Goal: Task Accomplishment & Management: Use online tool/utility

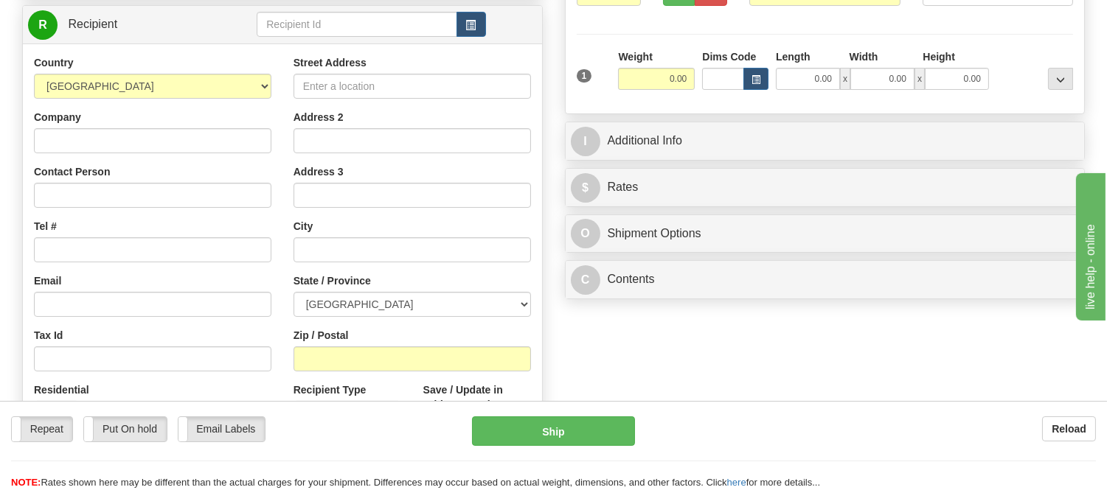
scroll to position [246, 0]
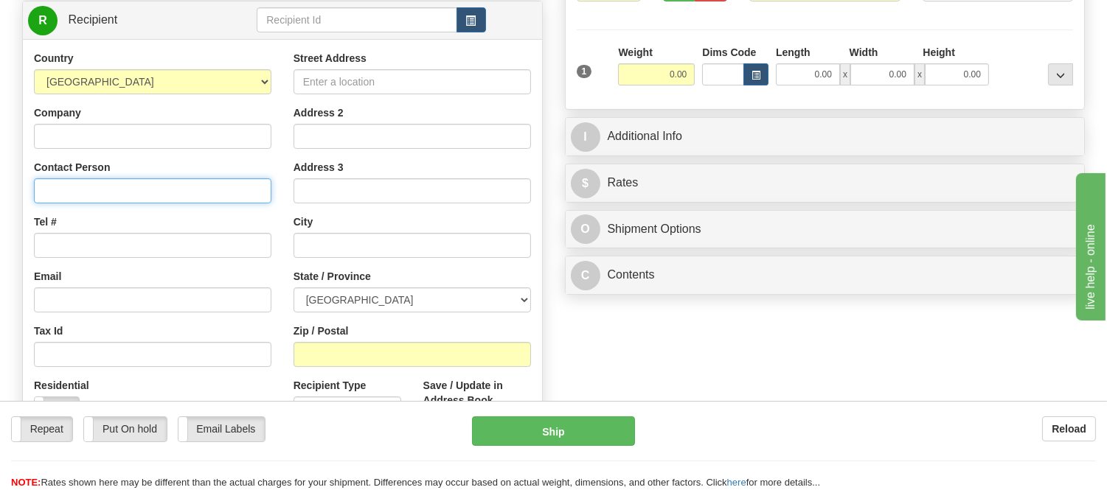
paste input "Amanda Lerner, 2317 11 Ave NE, Medicine Hat Alberta T1C 2B7, Canada, +140358073…"
drag, startPoint x: 200, startPoint y: 187, endPoint x: 273, endPoint y: 195, distance: 73.5
click at [273, 195] on div "Country AFGHANISTAN ALAND ISLANDS ALBANIA ALGERIA AMERICAN SAMOA ANDORRA ANGOLA…" at bounding box center [153, 242] width 260 height 382
type input "Amanda Lerner, 2317 11 Ave NE, Medicine Hat Alberta T1C 2B7, Canada, +"
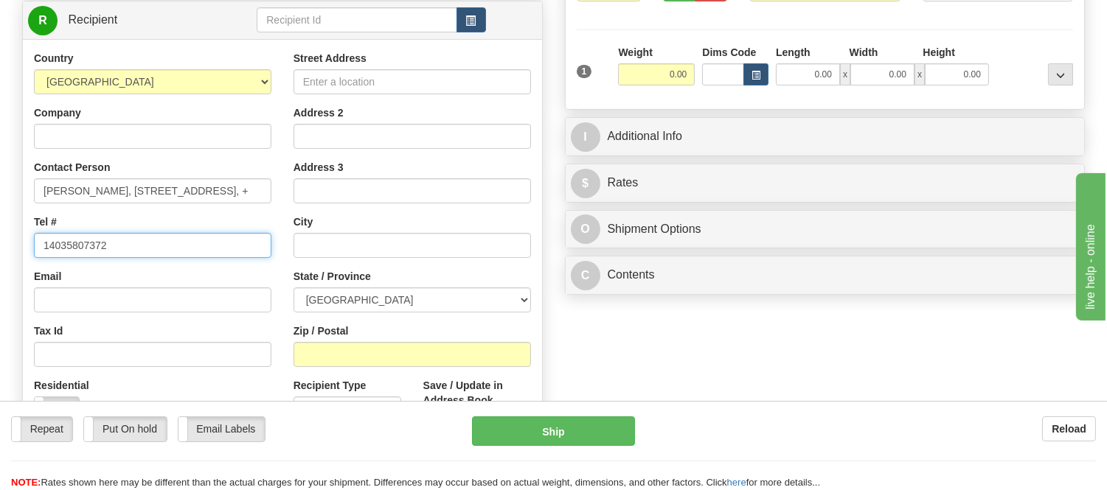
scroll to position [0, 0]
type input "14035807372"
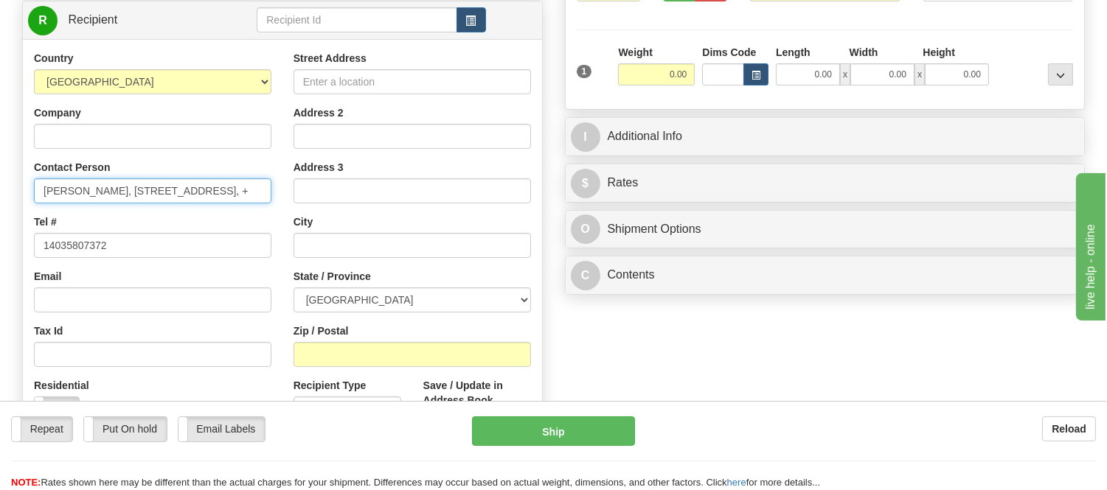
drag, startPoint x: 119, startPoint y: 187, endPoint x: 193, endPoint y: 201, distance: 75.8
click at [193, 201] on input "Amanda Lerner, 2317 11 Ave NE, Medicine Hat Alberta T1C 2B7, Canada, +" at bounding box center [152, 190] width 237 height 25
type input "Amanda Lerner, , Medicine Hat Alberta T1C 2B7, Canada, +"
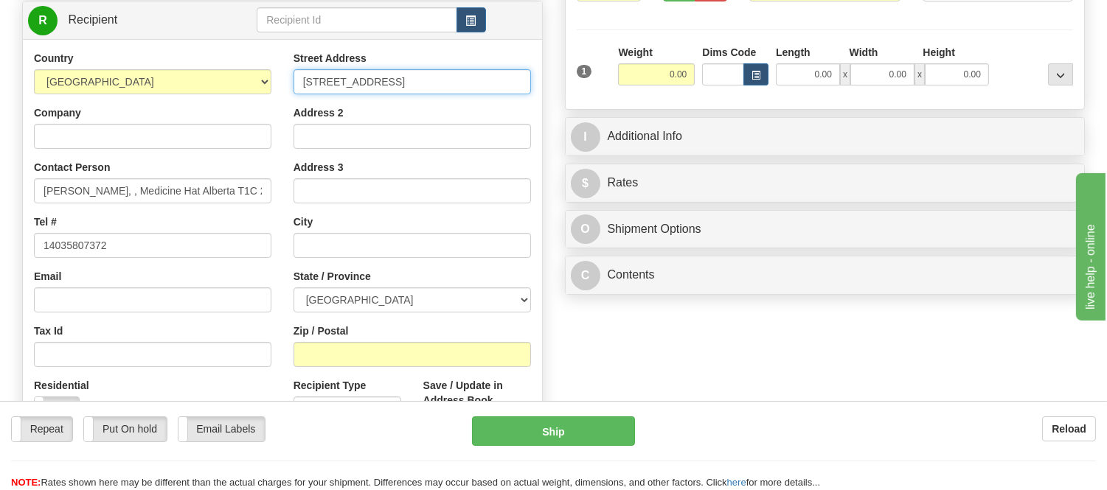
type input "2317 11 Ave NE"
click at [393, 108] on div "Address 2" at bounding box center [412, 127] width 237 height 44
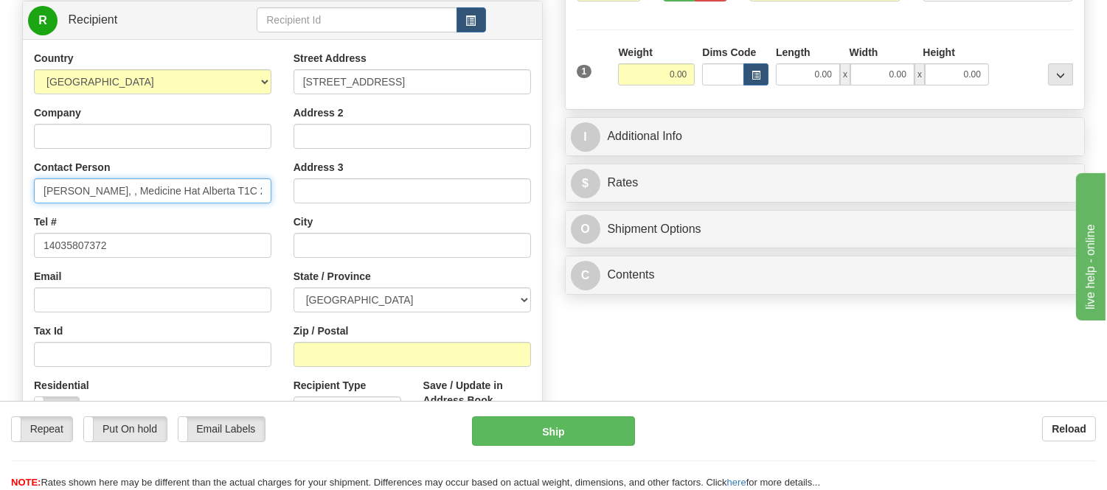
scroll to position [0, 56]
drag, startPoint x: 223, startPoint y: 189, endPoint x: 205, endPoint y: 197, distance: 19.5
click at [205, 197] on input "Amanda Lerner, , Medicine Hat Alberta T1C 2B7, Canada, +" at bounding box center [152, 190] width 237 height 25
type input "Amanda Lerner, , Medicine Hat Alberta , Canada, +"
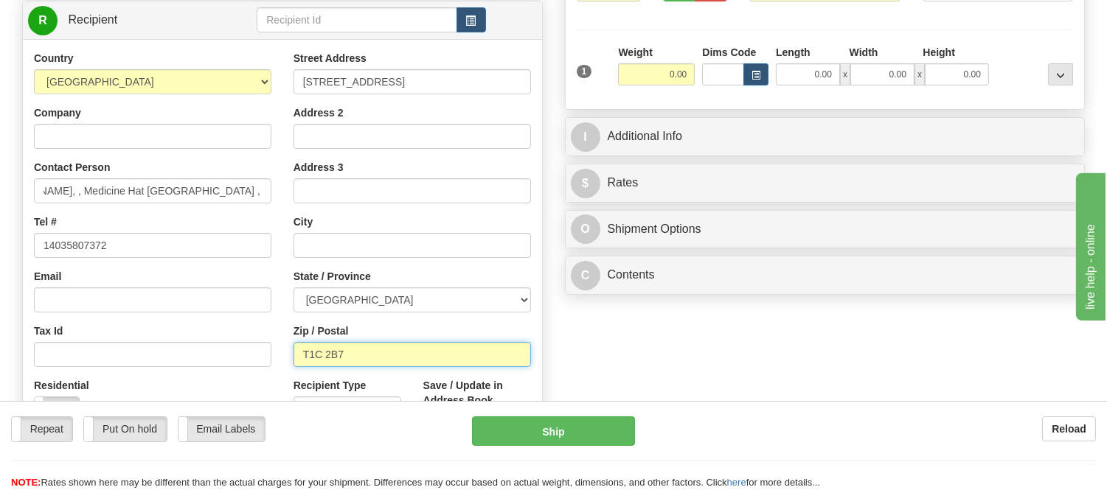
scroll to position [0, 0]
type input "T1C 2B7"
click at [365, 320] on div "Street Address 2317 11 Ave NE Address 2 Address 3 City State / Province ALBERTA…" at bounding box center [412, 249] width 260 height 397
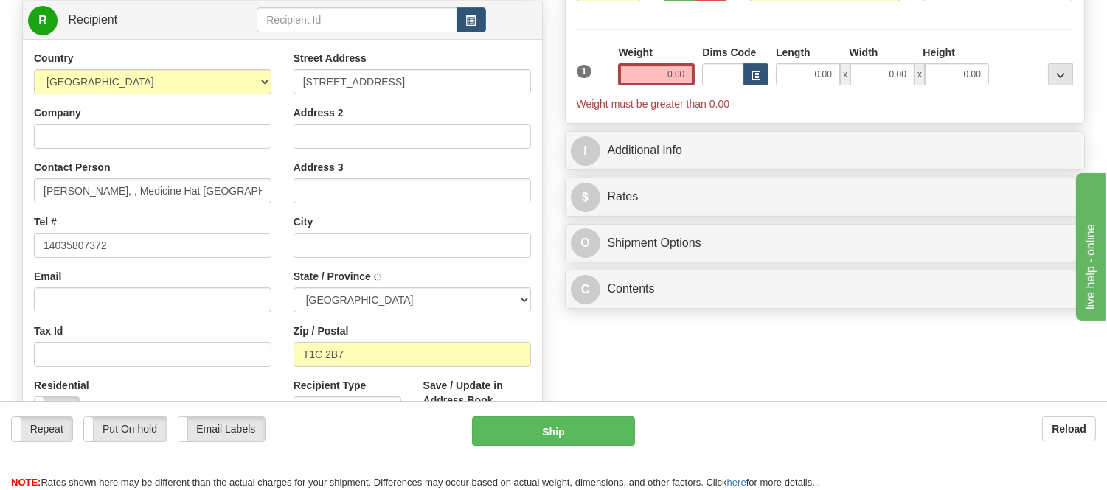
type input "MEDICINE HAT"
drag, startPoint x: 119, startPoint y: 190, endPoint x: 320, endPoint y: 218, distance: 203.3
click at [320, 218] on div "Country AFGHANISTAN ALAND ISLANDS ALBANIA ALGERIA AMERICAN SAMOA ANDORRA ANGOLA…" at bounding box center [282, 249] width 519 height 397
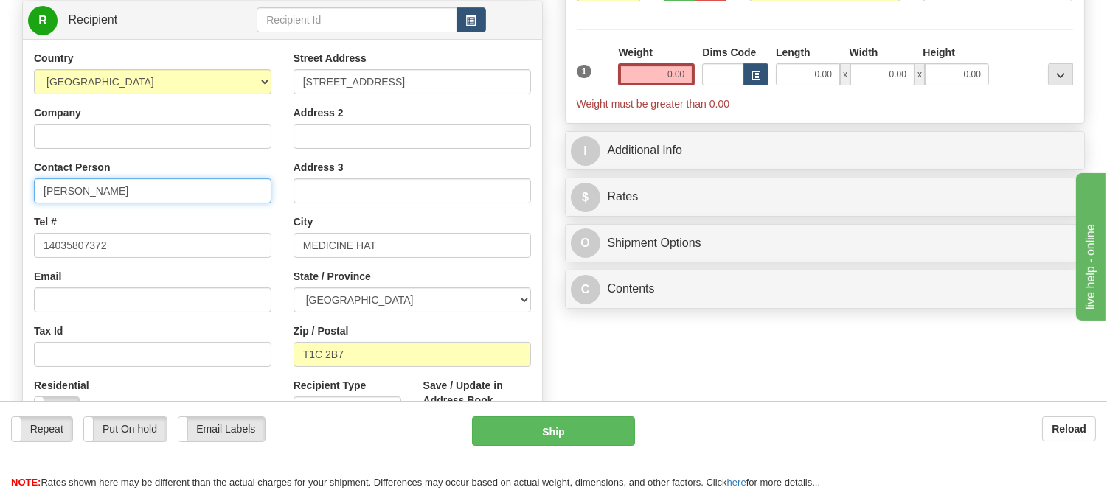
type input "Amanda Lerner"
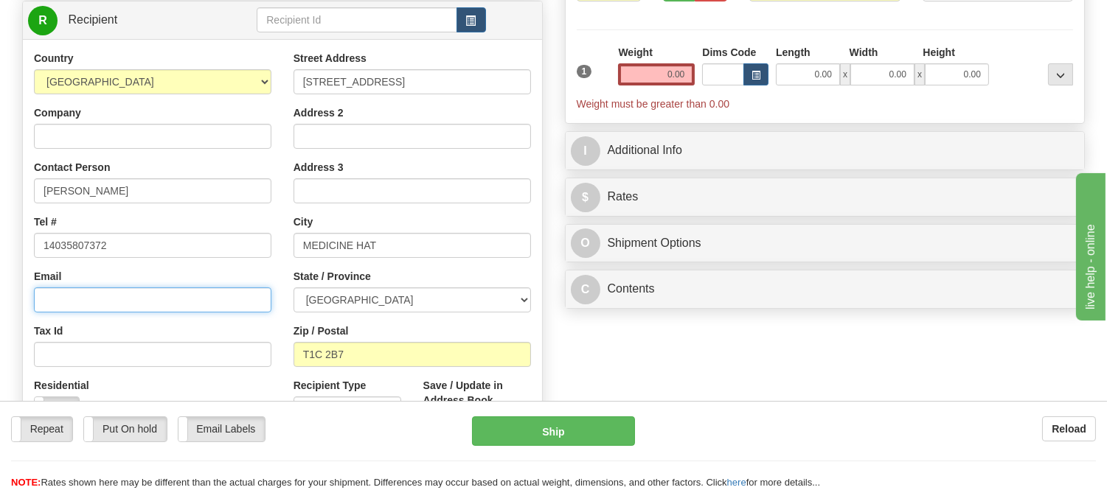
paste input "amanda.lerner.89@gmail.com"
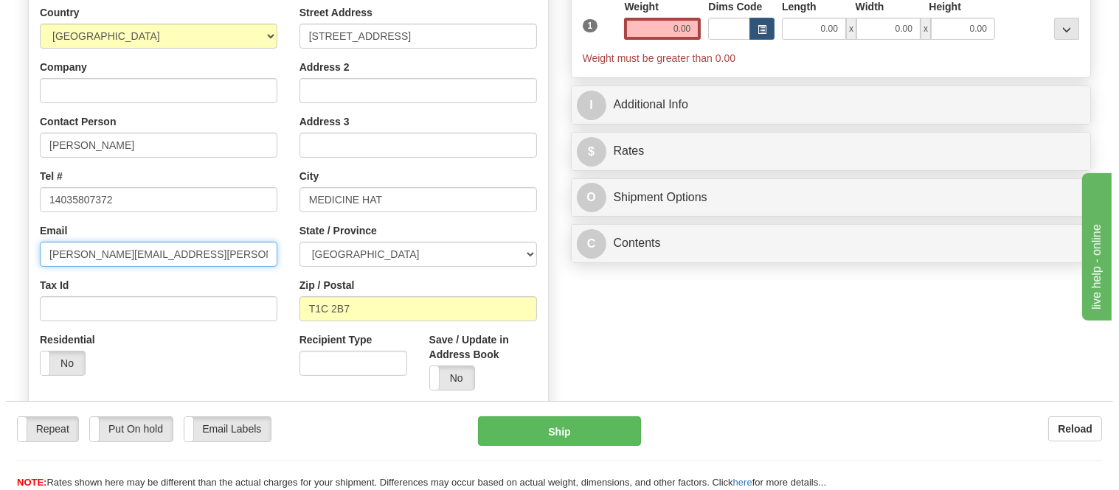
scroll to position [246, 0]
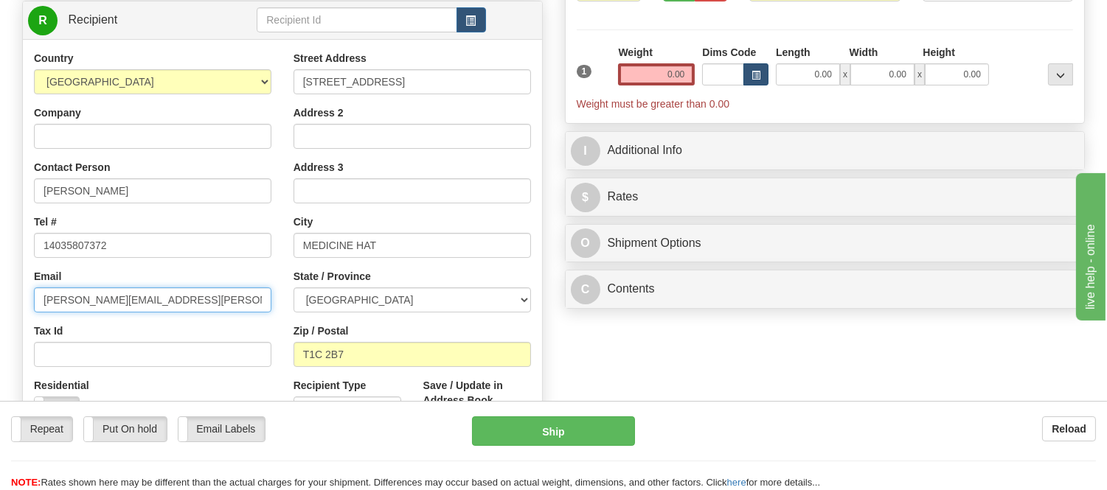
type input "amanda.lerner.89@gmail.com"
click at [748, 74] on button "button" at bounding box center [755, 74] width 25 height 22
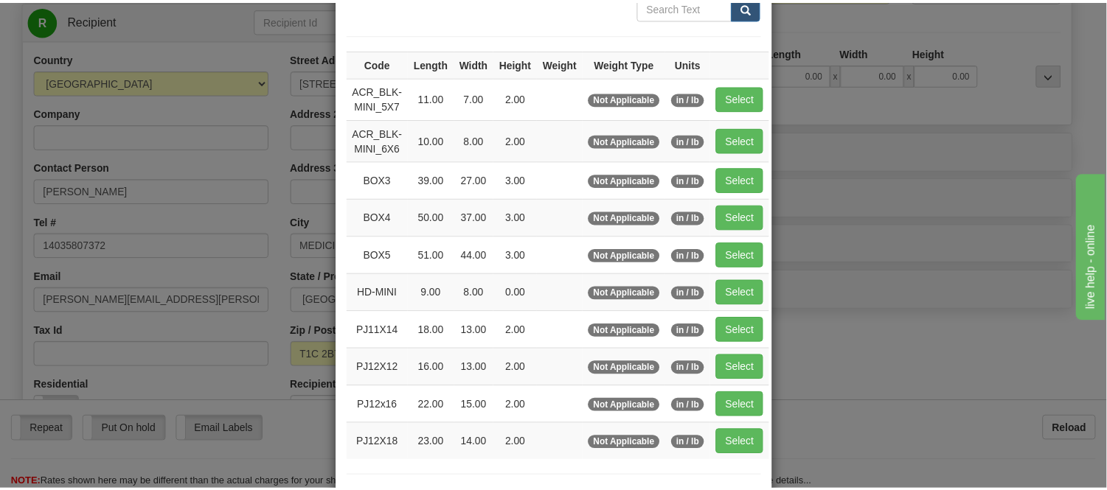
scroll to position [164, 0]
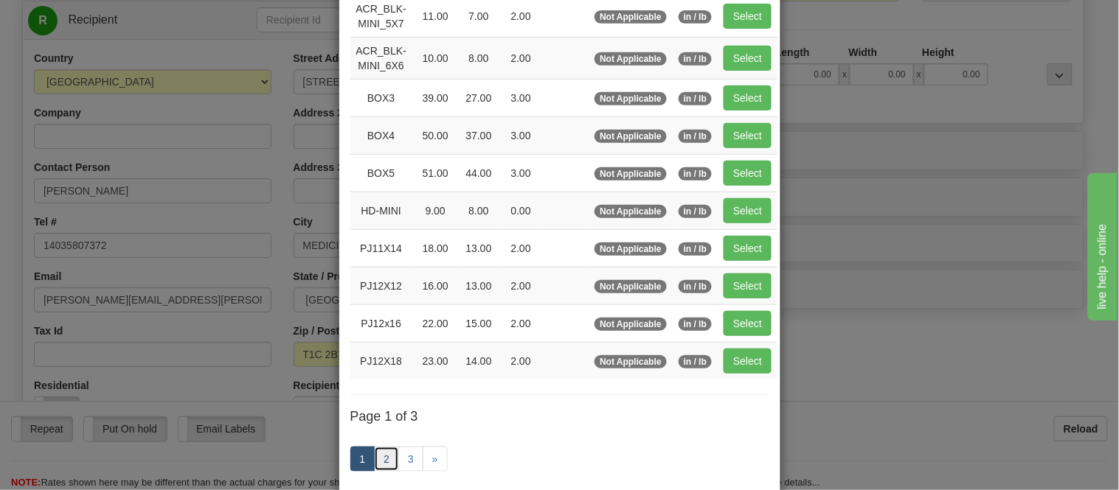
click at [378, 462] on link "2" at bounding box center [386, 459] width 25 height 25
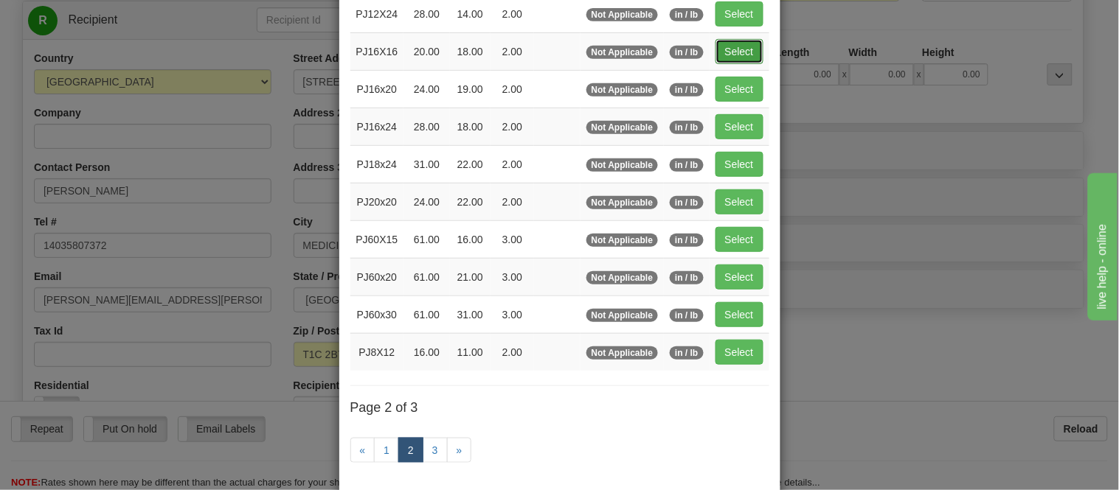
click at [741, 44] on button "Select" at bounding box center [739, 51] width 48 height 25
type input "PJ16X16"
type input "20.00"
type input "18.00"
type input "2.00"
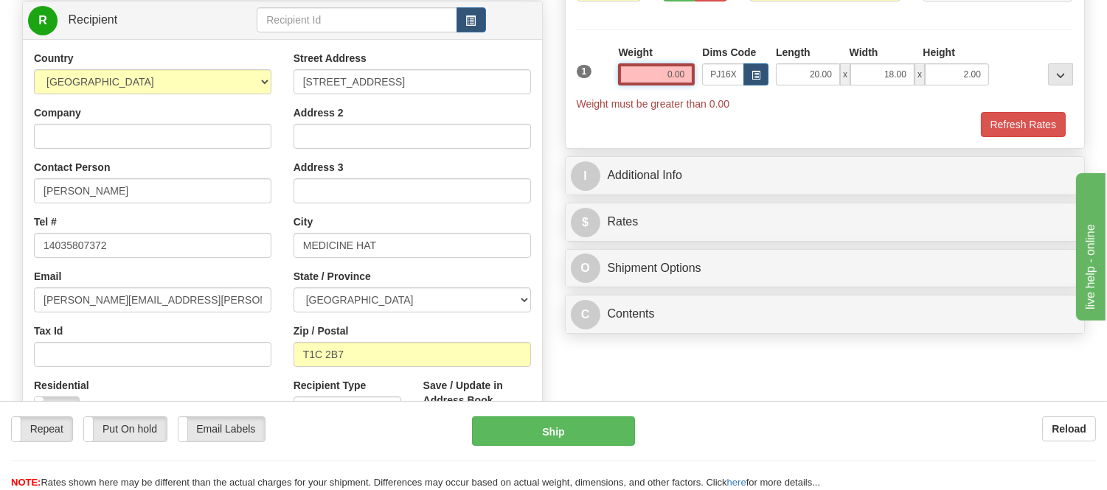
drag, startPoint x: 688, startPoint y: 72, endPoint x: 611, endPoint y: 54, distance: 79.6
click at [611, 54] on div "1 Weight 0.00 Dims Code x x" at bounding box center [825, 78] width 504 height 66
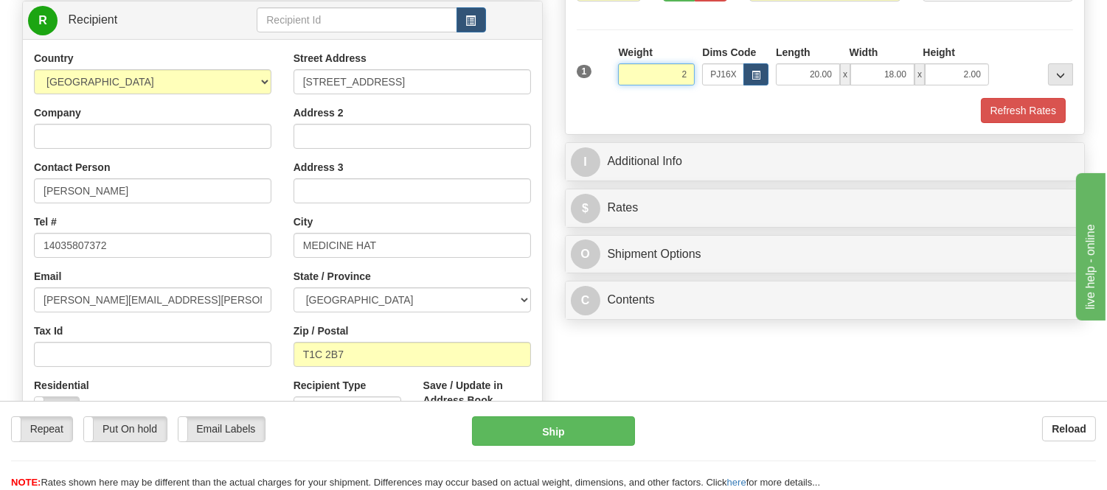
click button "Delete" at bounding box center [0, 0] width 0 height 0
type input "2.00"
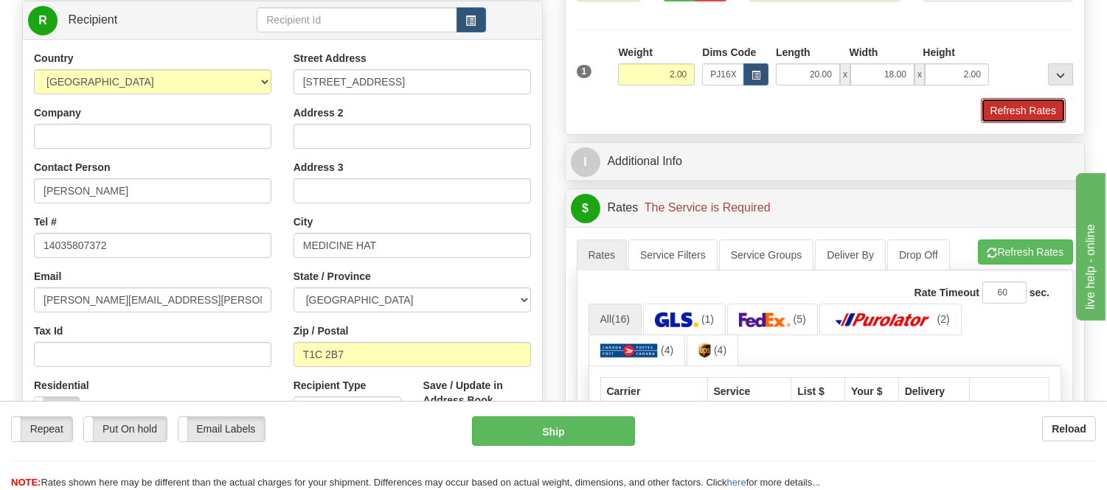
click at [1035, 111] on button "Refresh Rates" at bounding box center [1023, 110] width 85 height 25
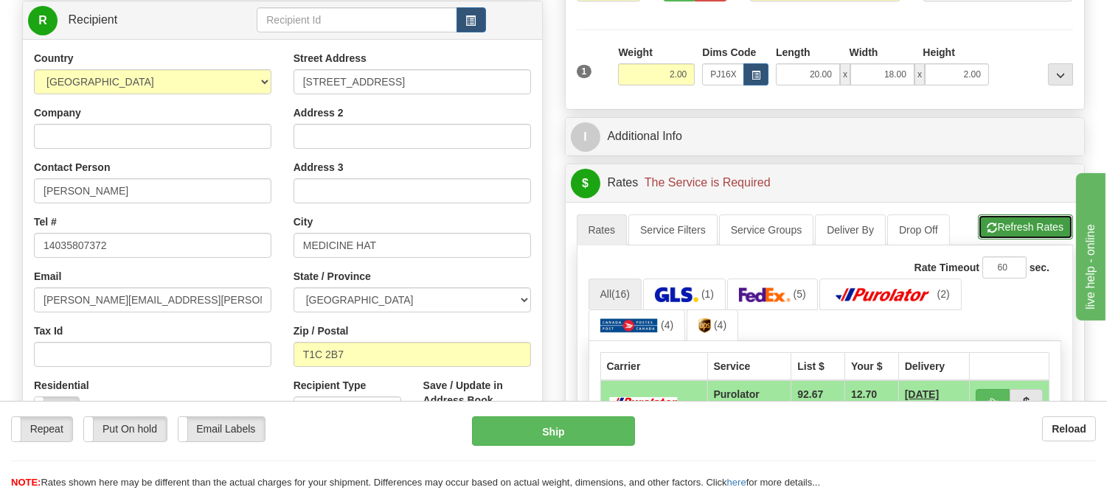
click at [990, 229] on span "button" at bounding box center [993, 228] width 10 height 10
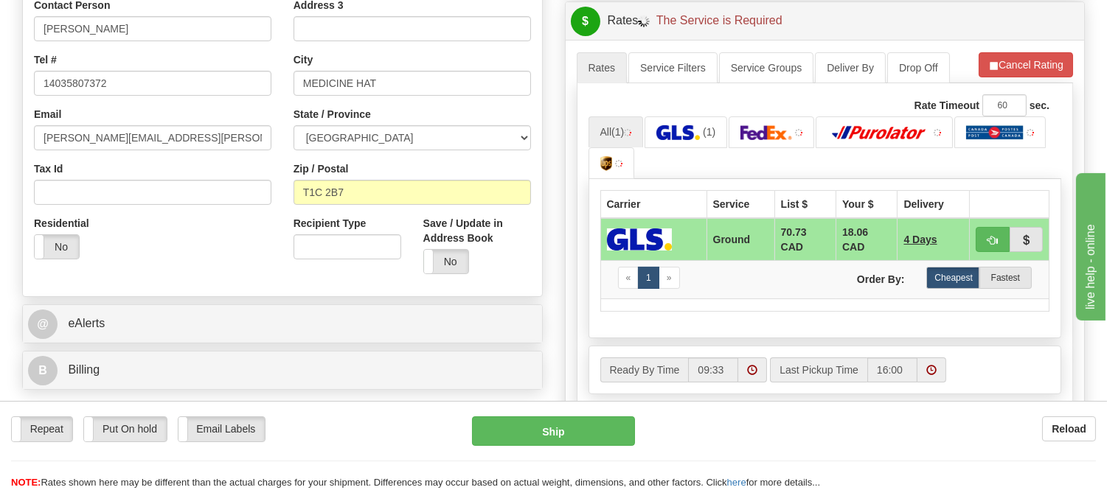
scroll to position [409, 0]
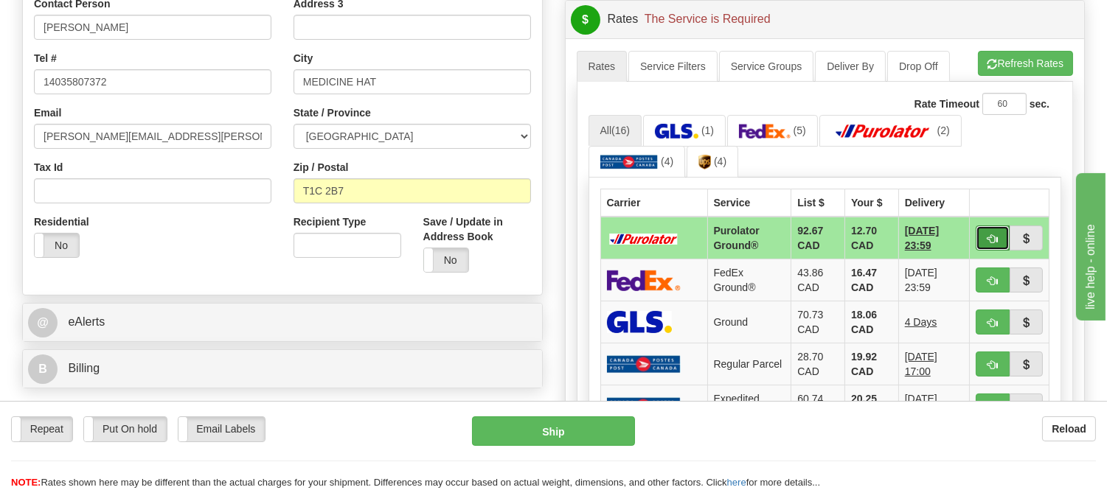
click at [988, 243] on span "button" at bounding box center [993, 240] width 10 height 10
type input "260"
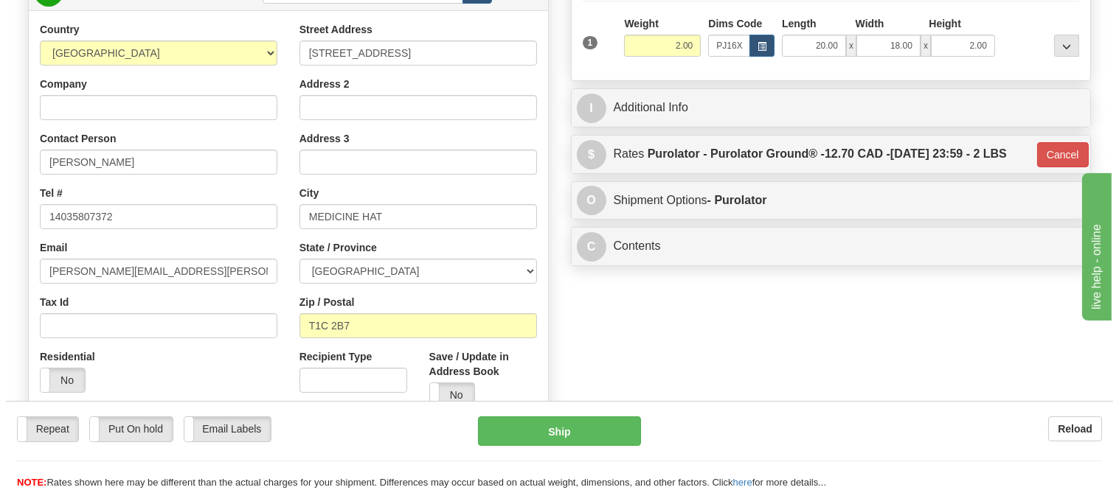
scroll to position [246, 0]
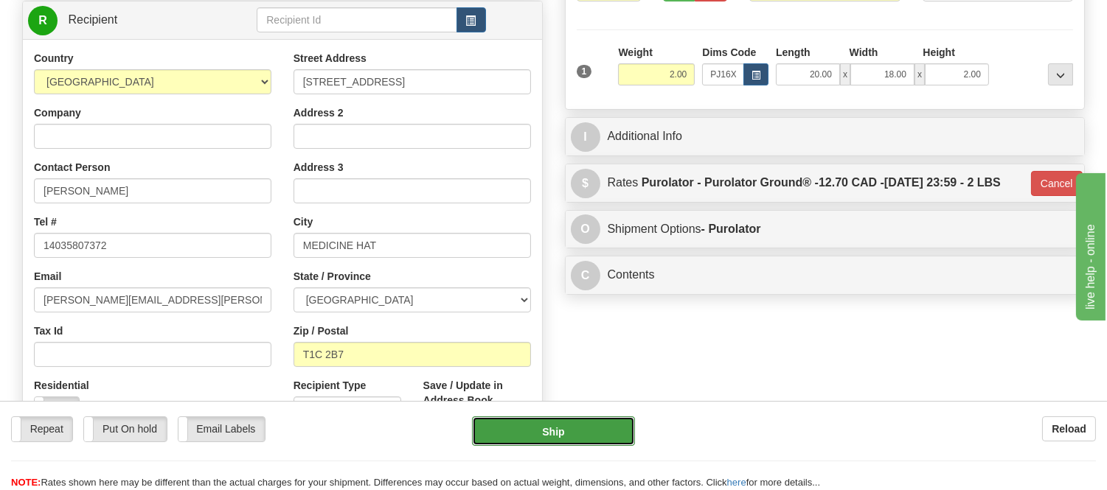
click at [521, 438] on button "Ship" at bounding box center [553, 432] width 162 height 30
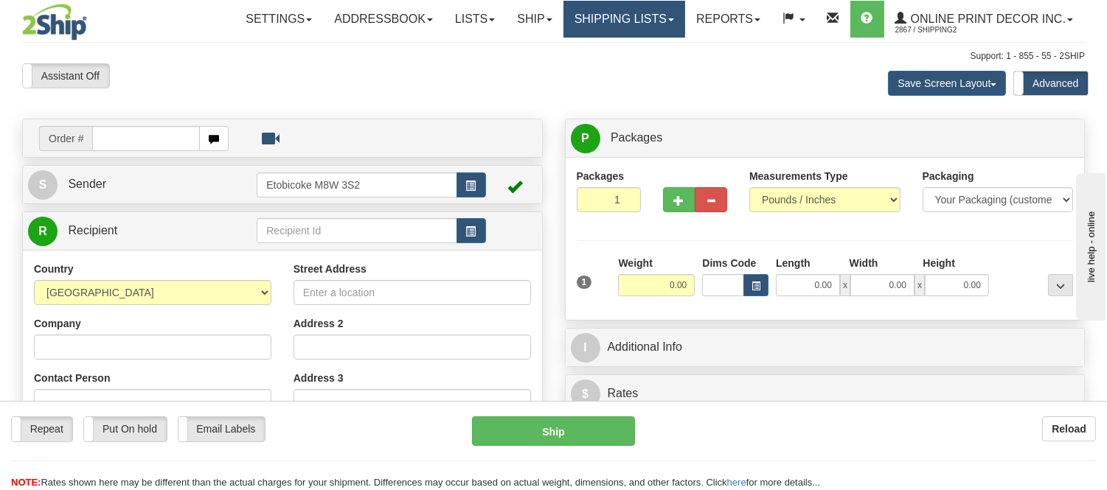
click at [635, 10] on link "Shipping lists" at bounding box center [624, 19] width 122 height 37
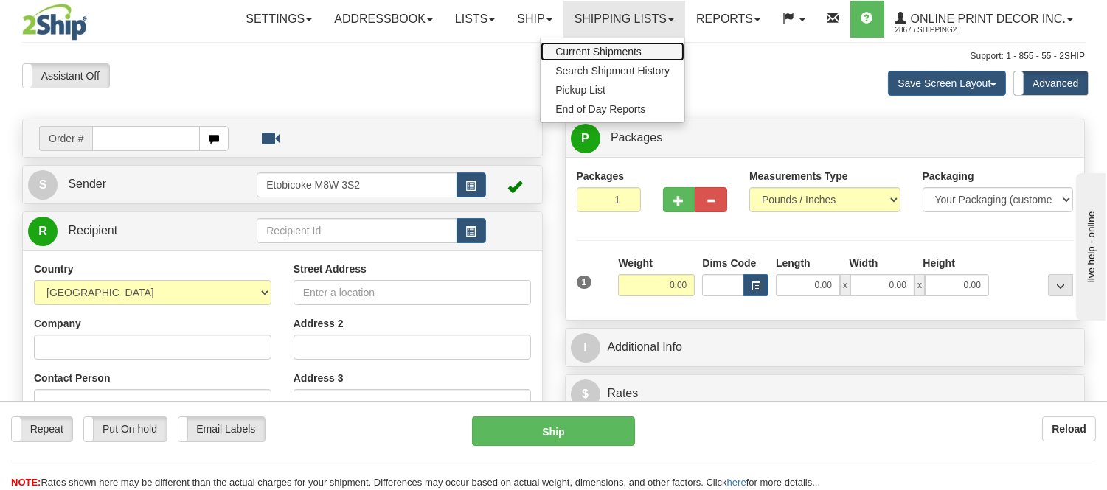
click at [572, 50] on span "Current Shipments" at bounding box center [598, 52] width 86 height 12
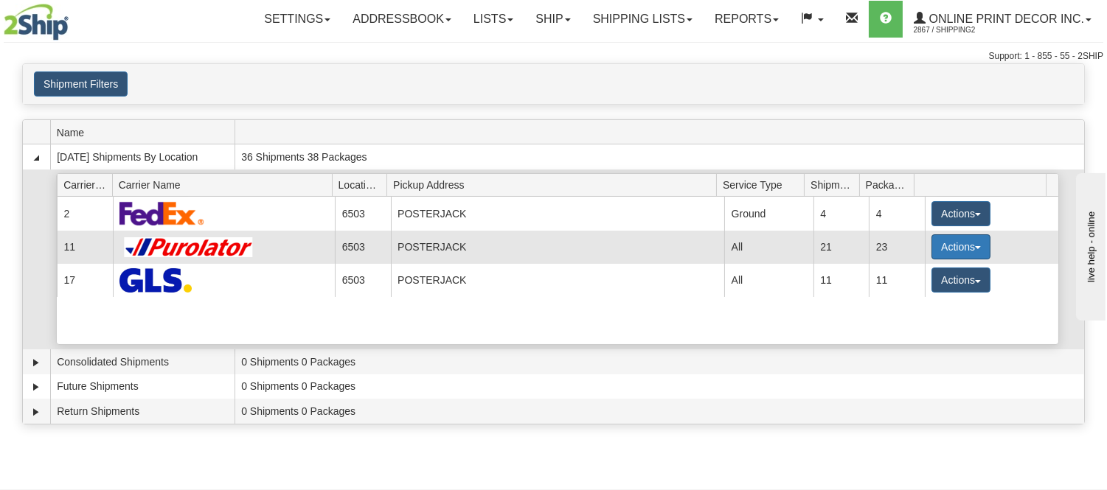
click at [954, 248] on button "Actions" at bounding box center [960, 247] width 59 height 25
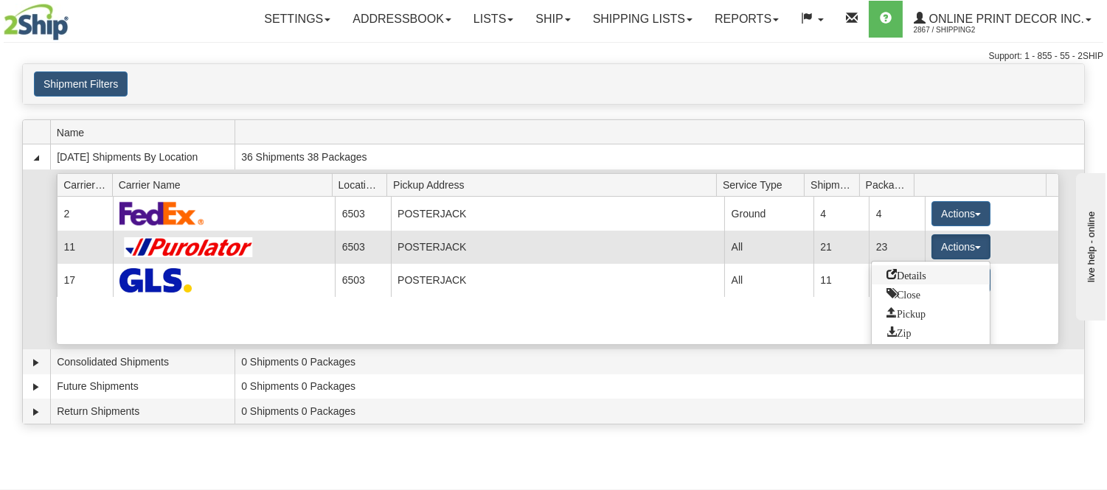
click at [919, 274] on span "Details" at bounding box center [907, 274] width 40 height 10
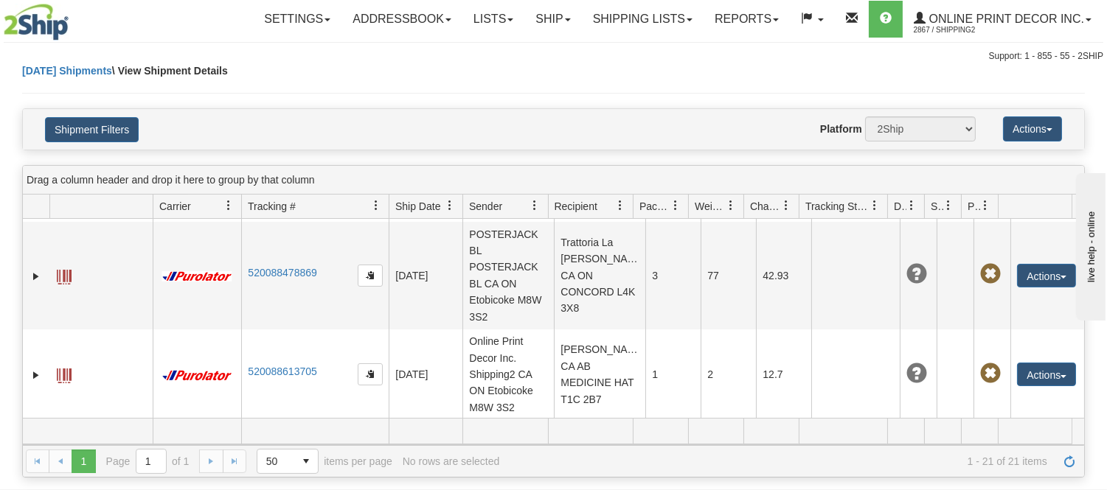
scroll to position [2022, 0]
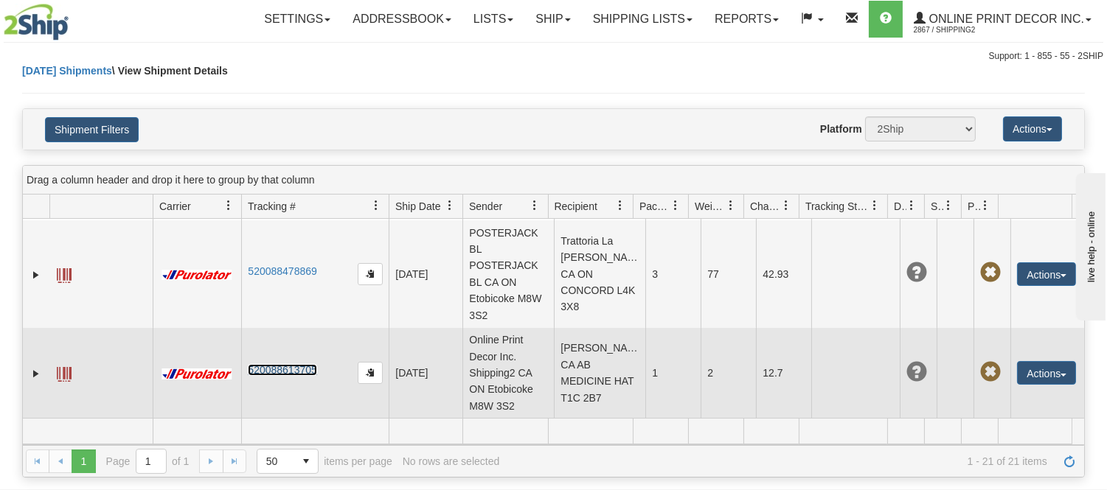
click at [280, 367] on link "520088613705" at bounding box center [282, 370] width 69 height 12
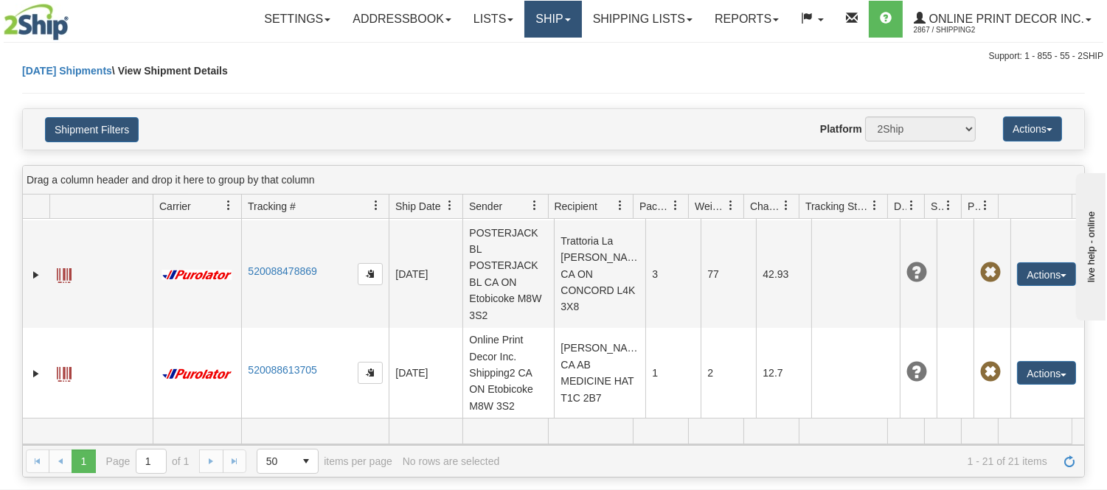
click at [540, 23] on link "Ship" at bounding box center [552, 19] width 57 height 37
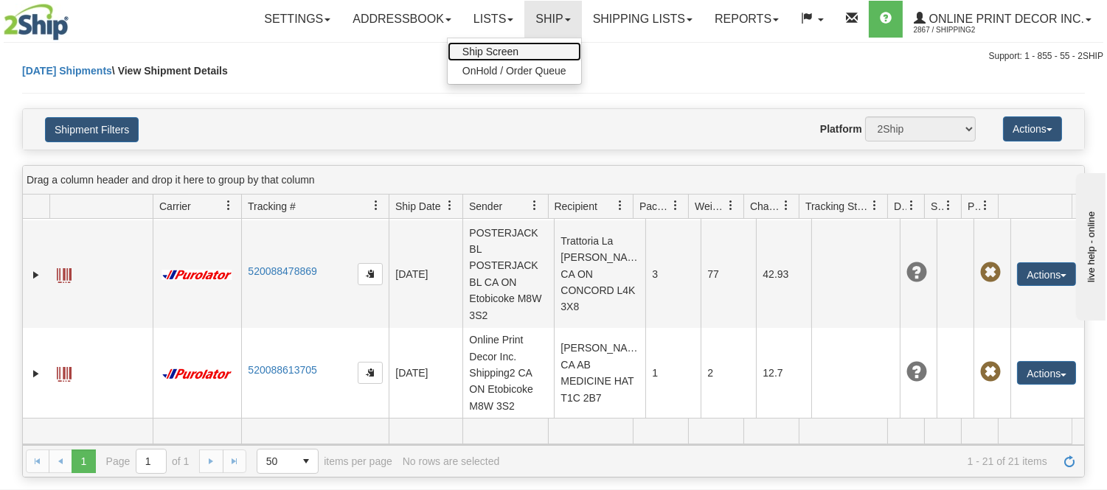
click at [521, 53] on link "Ship Screen" at bounding box center [514, 51] width 133 height 19
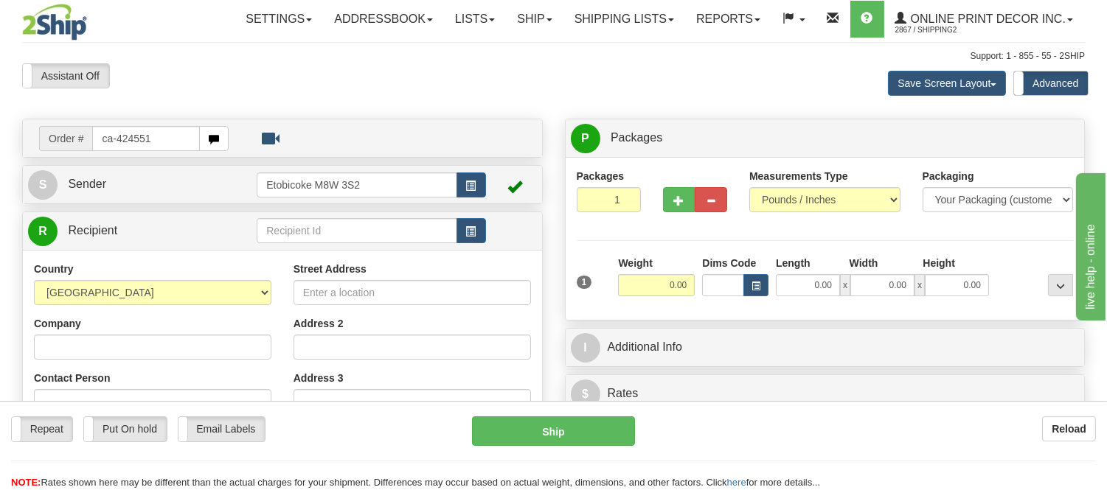
type input "ca-424551"
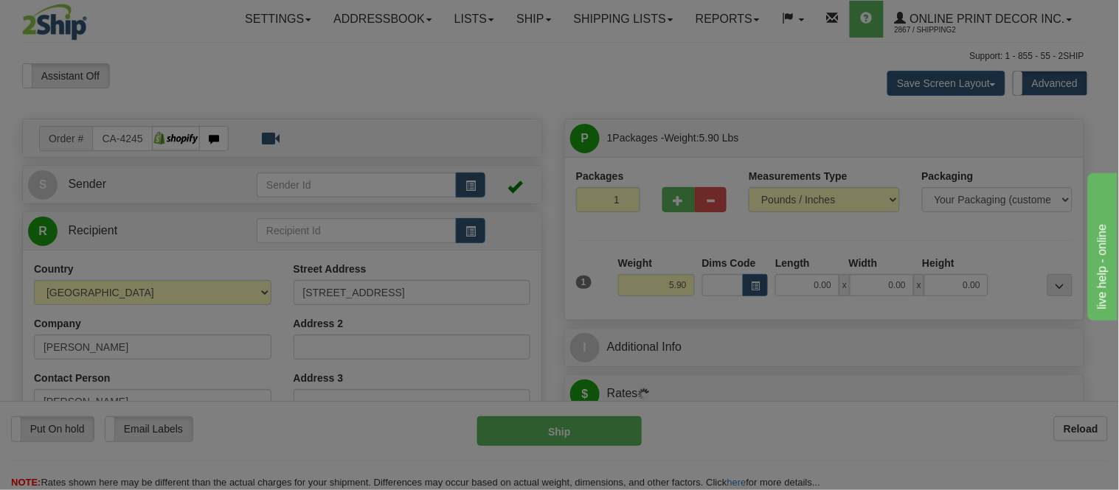
type input "TIVERTON"
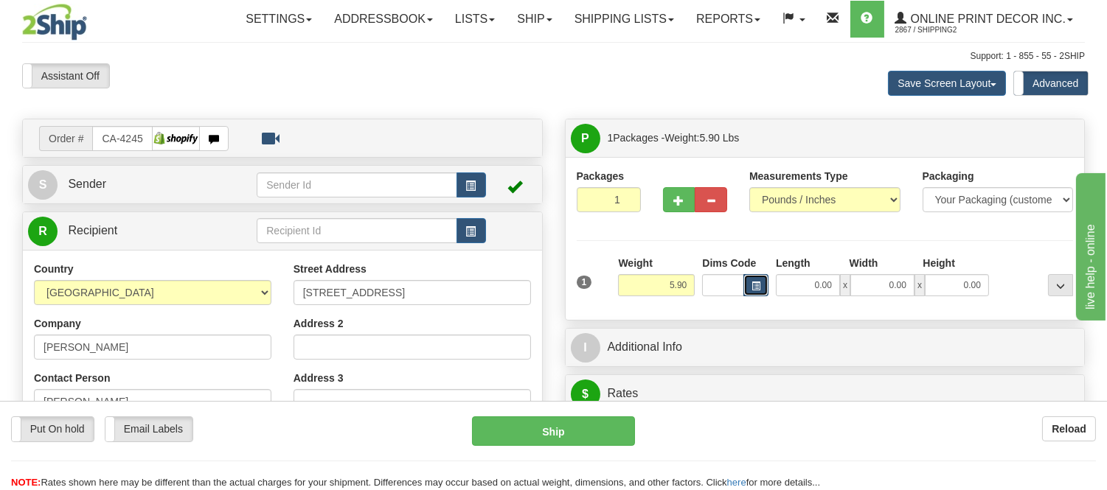
click at [755, 281] on button "button" at bounding box center [755, 285] width 25 height 22
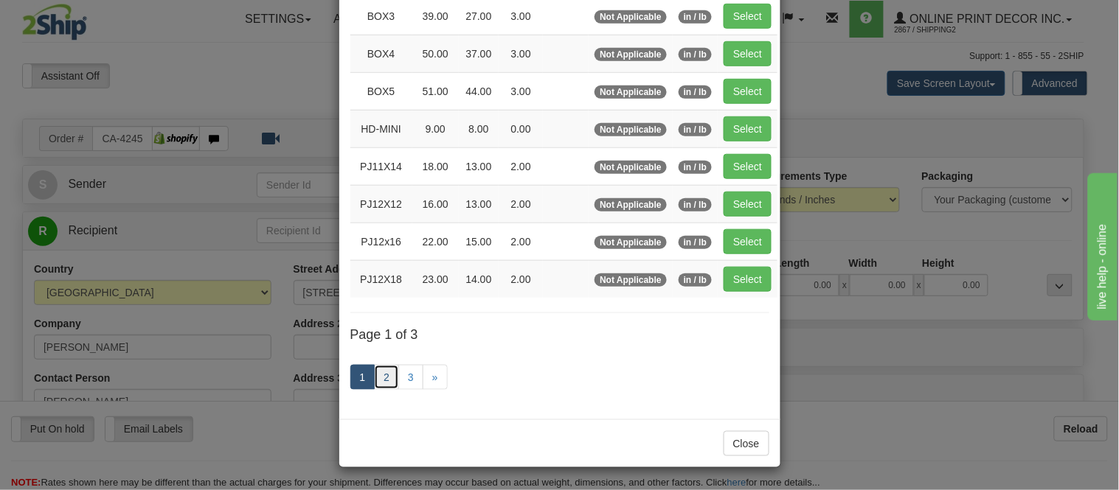
click at [376, 378] on link "2" at bounding box center [386, 377] width 25 height 25
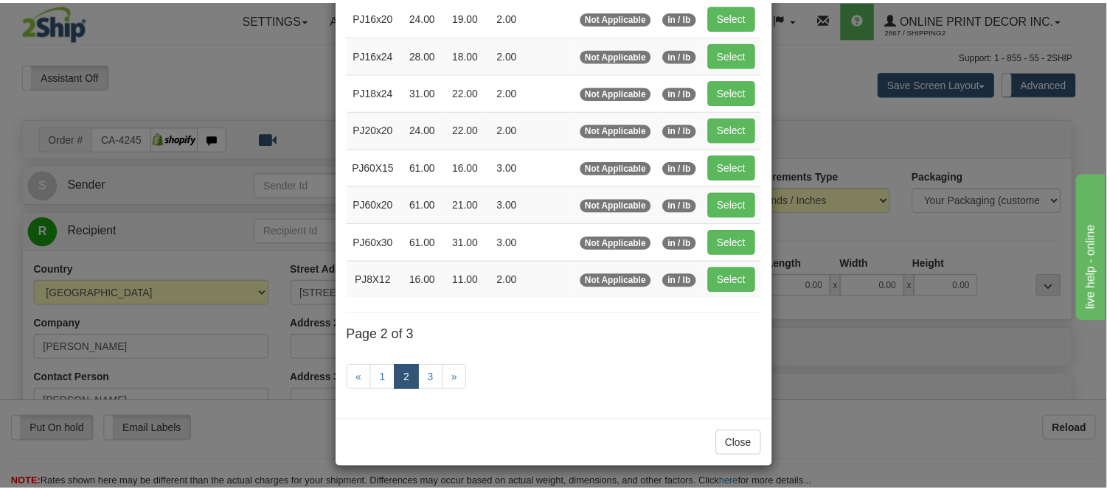
scroll to position [240, 0]
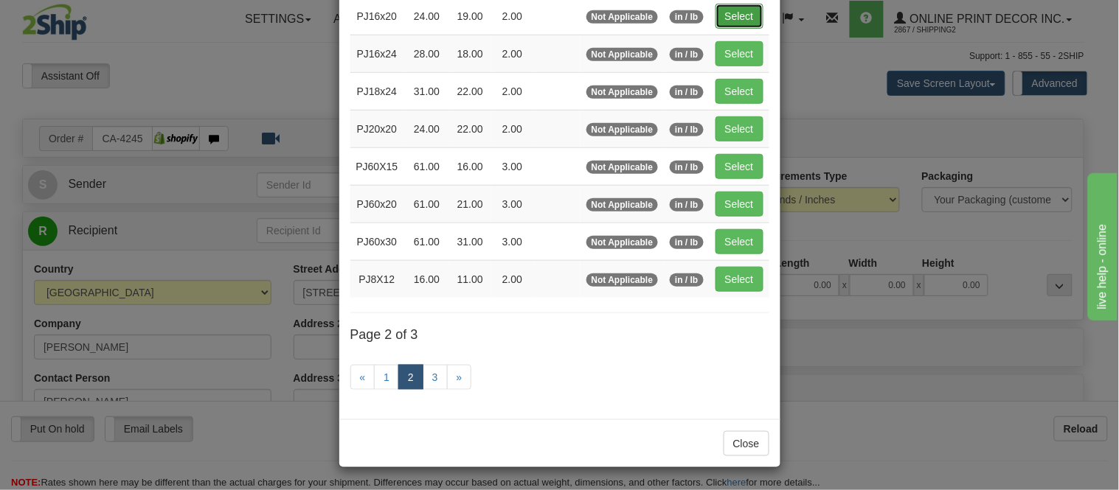
drag, startPoint x: 734, startPoint y: 18, endPoint x: 724, endPoint y: 23, distance: 10.9
click at [724, 23] on button "Select" at bounding box center [739, 16] width 48 height 25
type input "PJ16x20"
type input "24.00"
type input "19.00"
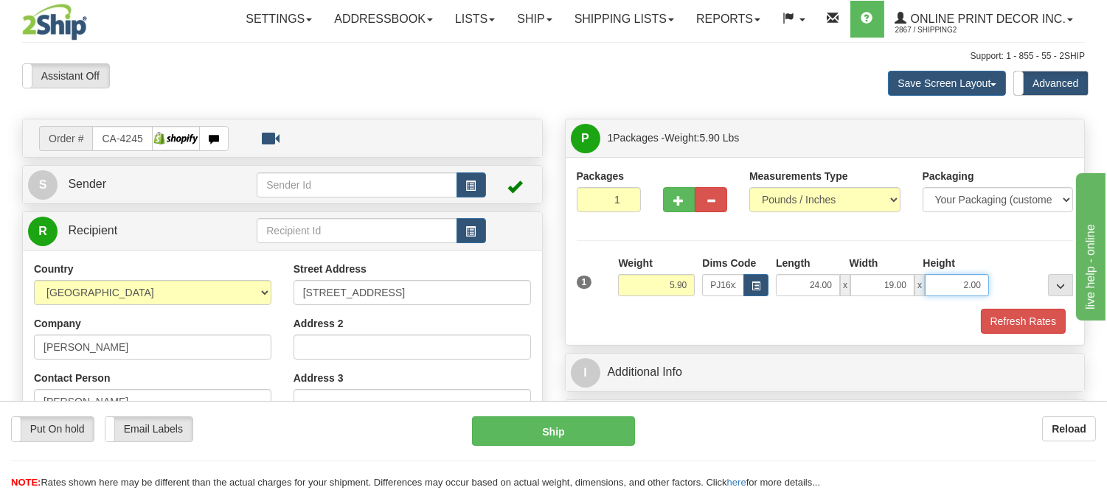
drag, startPoint x: 982, startPoint y: 284, endPoint x: 947, endPoint y: 278, distance: 35.9
click at [947, 278] on input "2.00" at bounding box center [957, 285] width 64 height 22
click button "Delete" at bounding box center [0, 0] width 0 height 0
type input "3.00"
click at [1024, 312] on button "Refresh Rates" at bounding box center [1023, 321] width 85 height 25
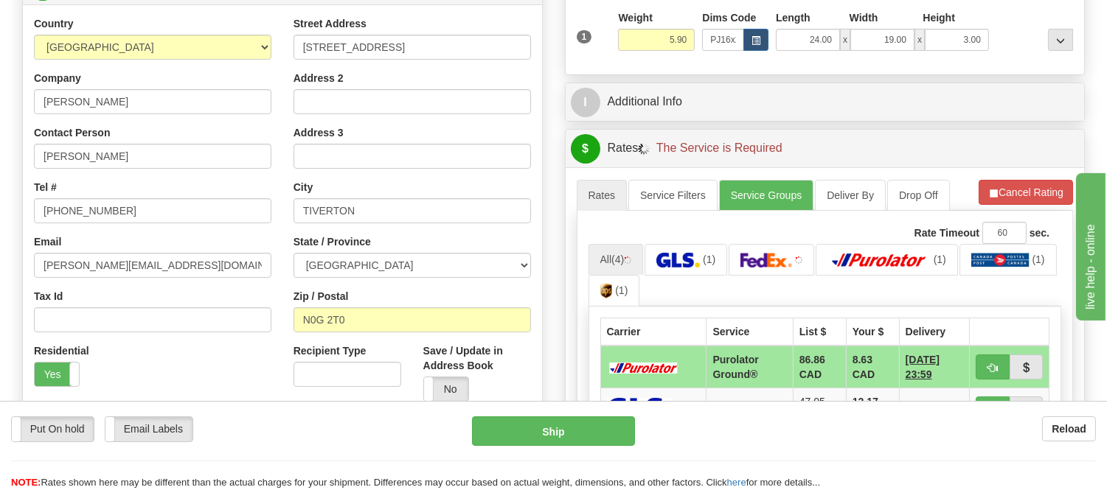
scroll to position [327, 0]
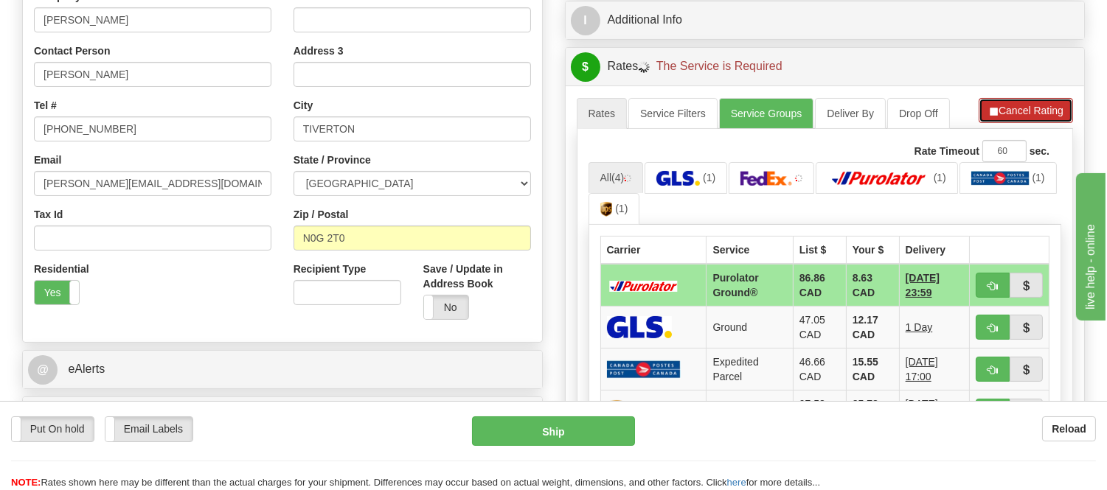
click at [1005, 108] on button "Cancel Rating" at bounding box center [1026, 110] width 94 height 25
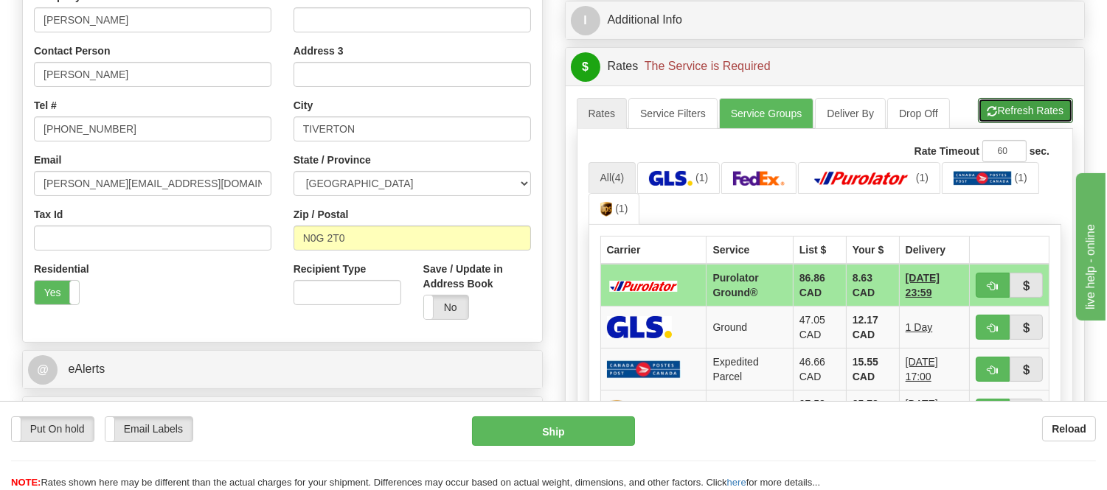
click at [1005, 108] on button "Refresh Rates" at bounding box center [1025, 110] width 95 height 25
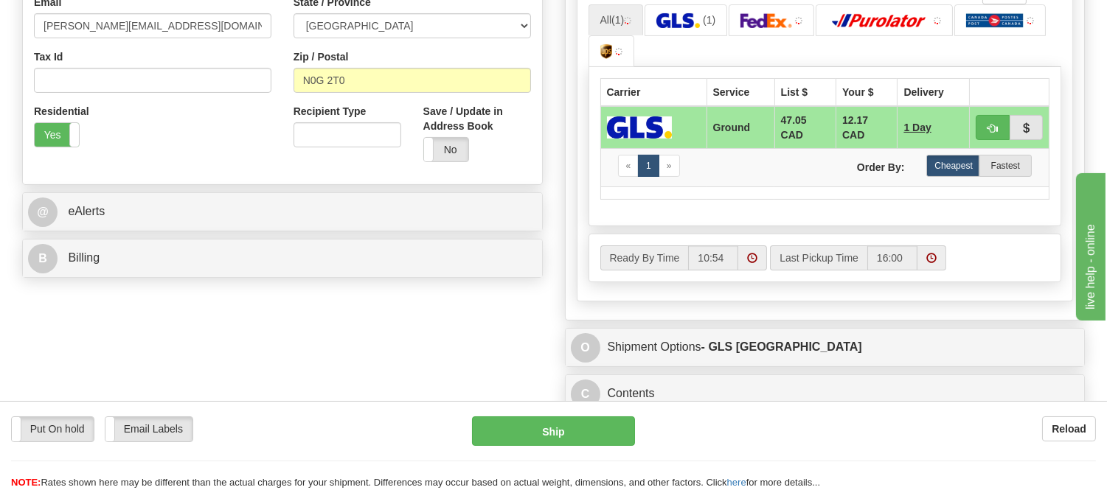
scroll to position [491, 0]
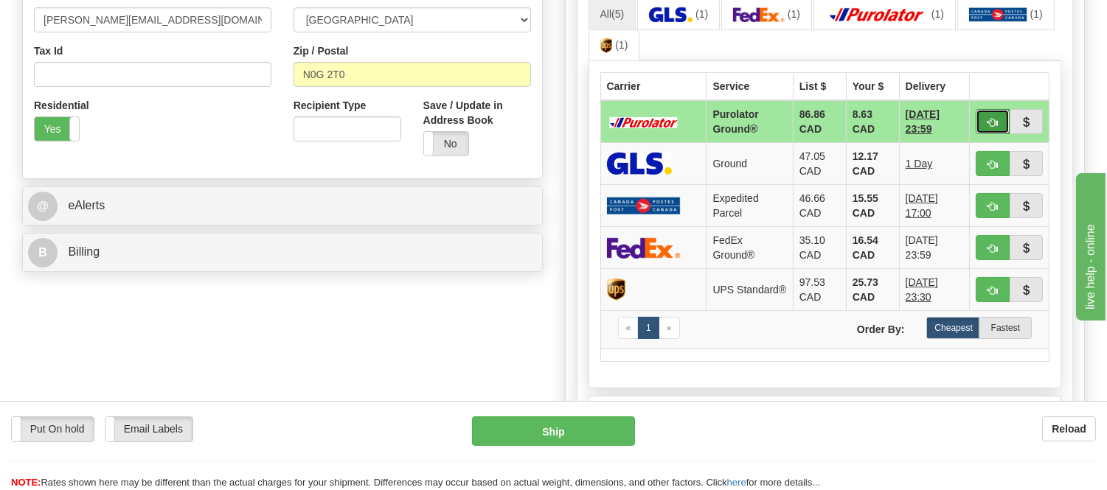
click at [988, 125] on span "button" at bounding box center [993, 123] width 10 height 10
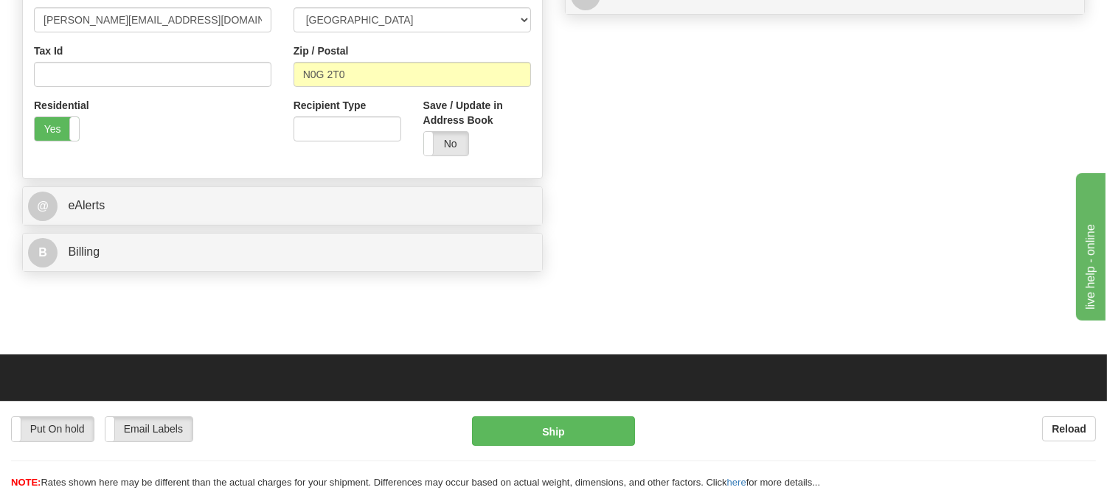
type input "260"
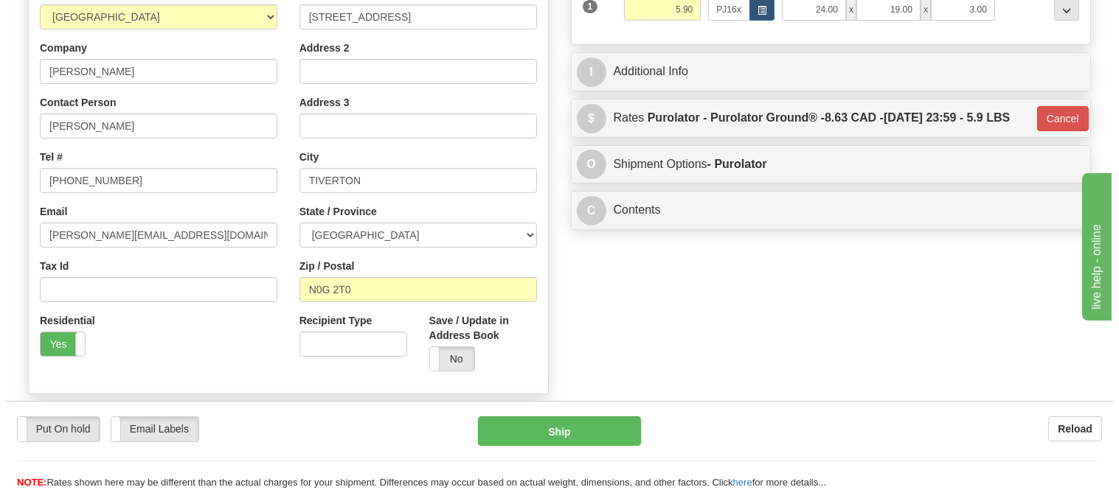
scroll to position [246, 0]
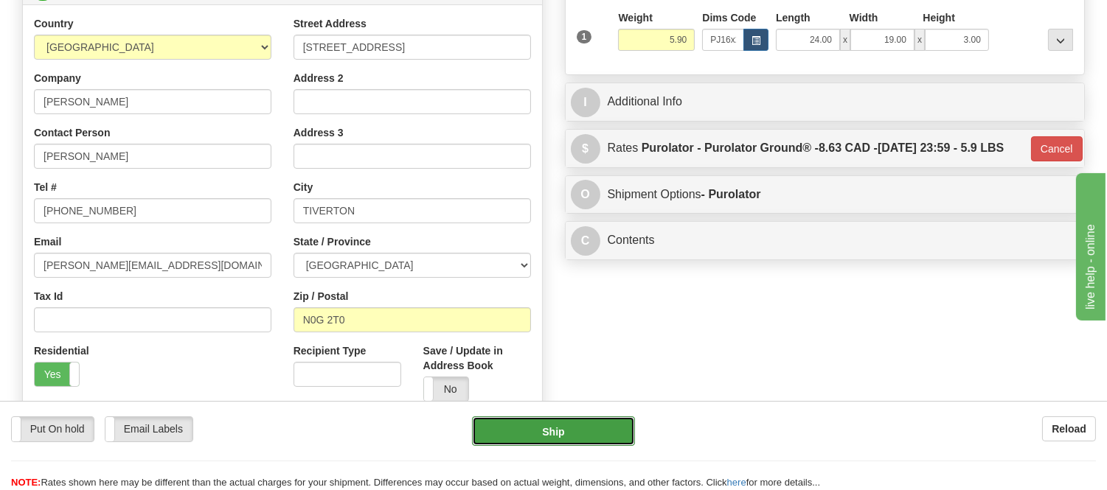
click at [528, 429] on button "Ship" at bounding box center [553, 432] width 162 height 30
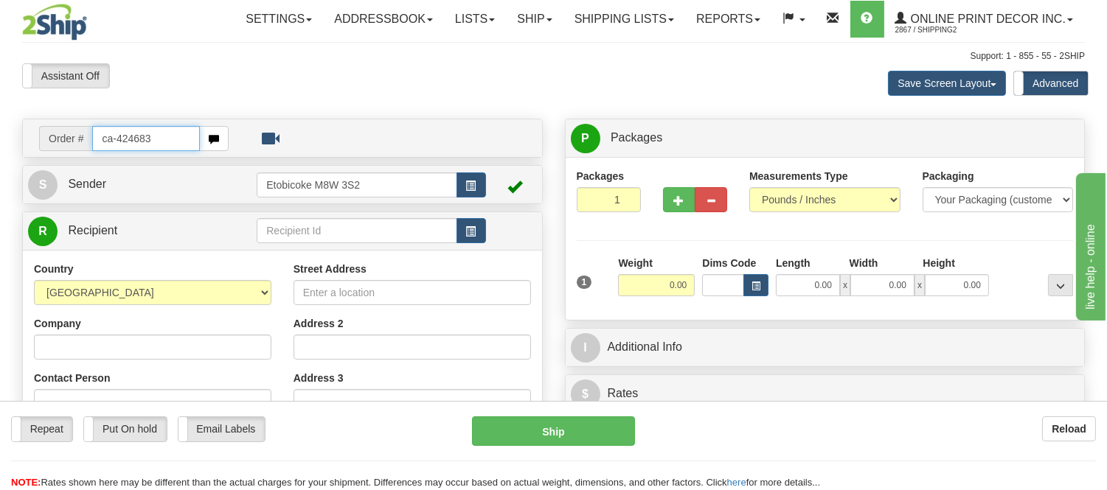
type input "ca-424683"
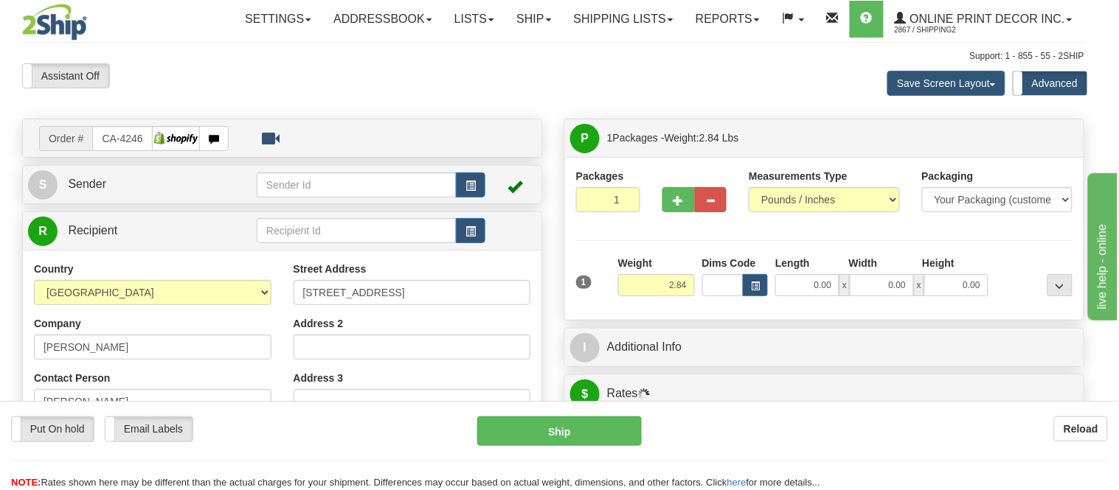
type input "[GEOGRAPHIC_DATA]"
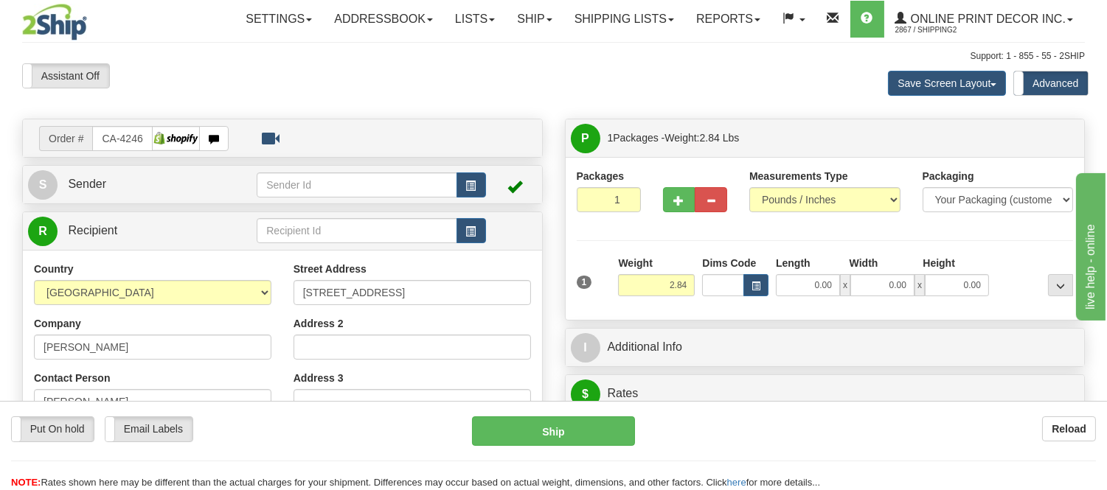
click at [691, 283] on div "Weight 2.84" at bounding box center [656, 282] width 84 height 52
drag, startPoint x: 691, startPoint y: 283, endPoint x: 649, endPoint y: 282, distance: 42.0
click at [649, 282] on input "2.84" at bounding box center [656, 285] width 77 height 22
type input "5.98"
click at [684, 194] on button "button" at bounding box center [679, 199] width 32 height 25
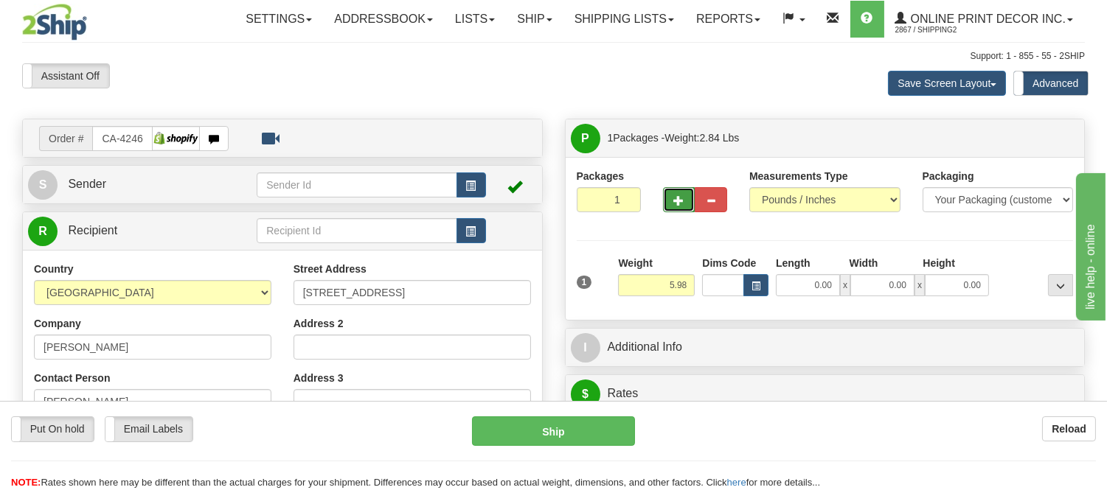
radio input "true"
type input "2"
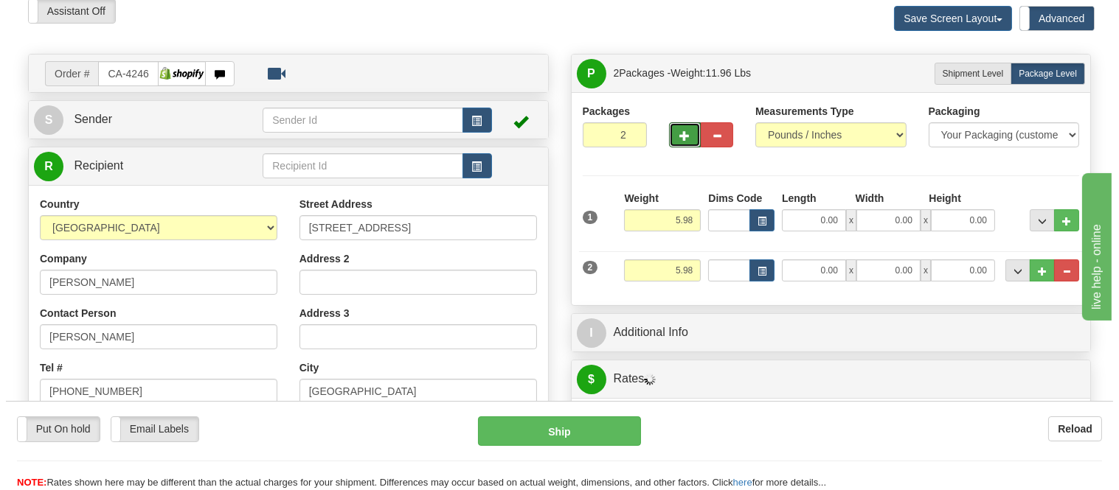
scroll to position [164, 0]
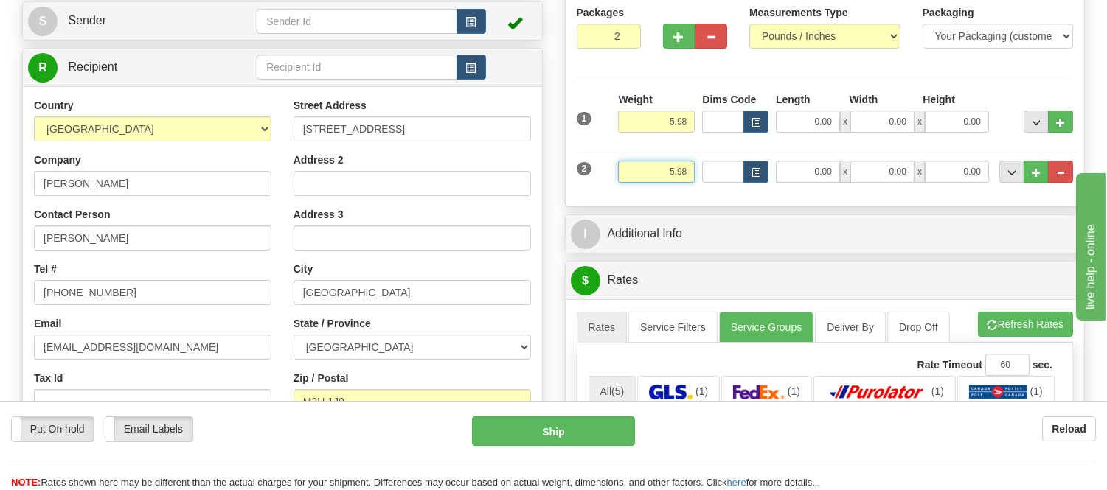
drag, startPoint x: 693, startPoint y: 164, endPoint x: 606, endPoint y: 167, distance: 87.8
click at [606, 167] on div "2 Weight 5.98 Dims Code Length Width Height" at bounding box center [825, 169] width 504 height 49
click button "Delete" at bounding box center [0, 0] width 0 height 0
type input "2.00"
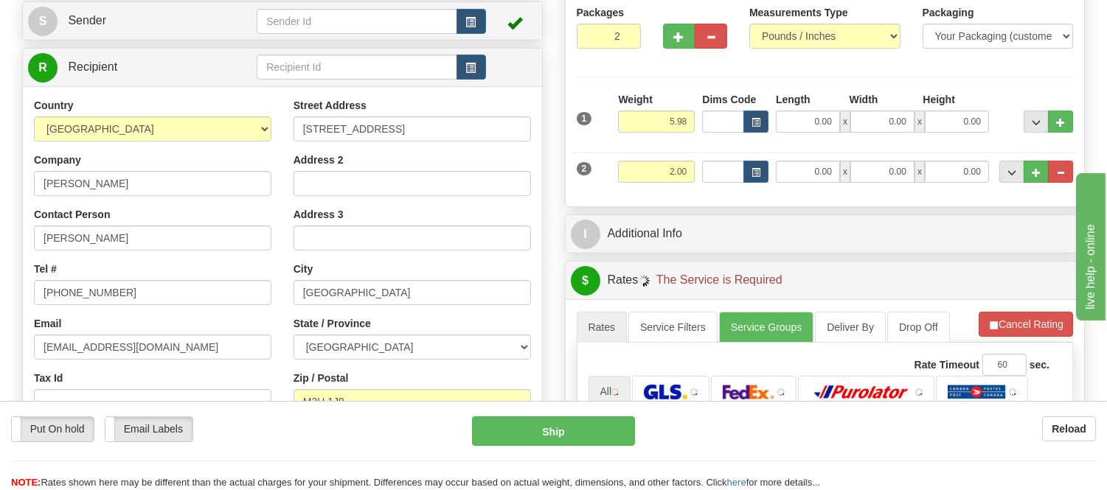
click at [763, 105] on div "Dims Code" at bounding box center [735, 112] width 74 height 41
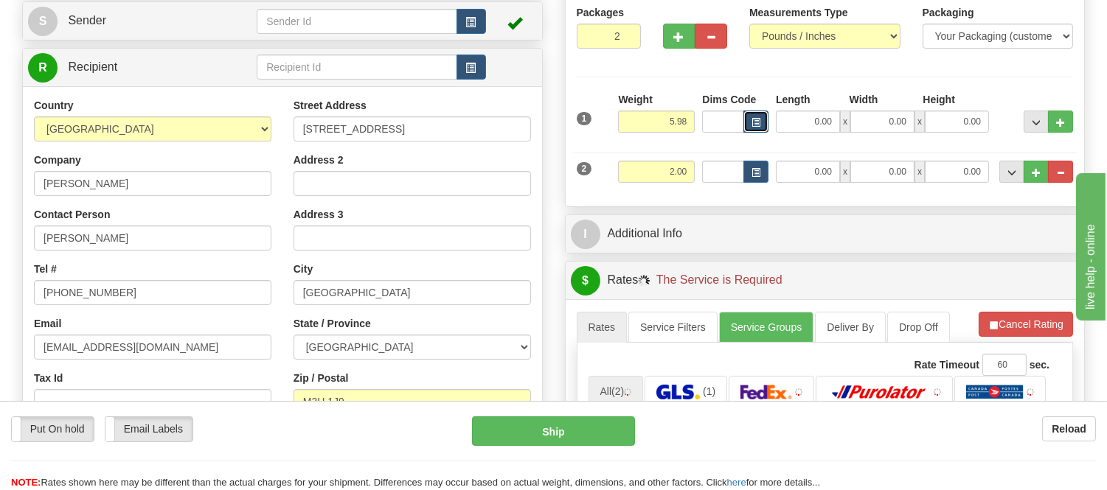
click at [762, 123] on button "button" at bounding box center [755, 122] width 25 height 22
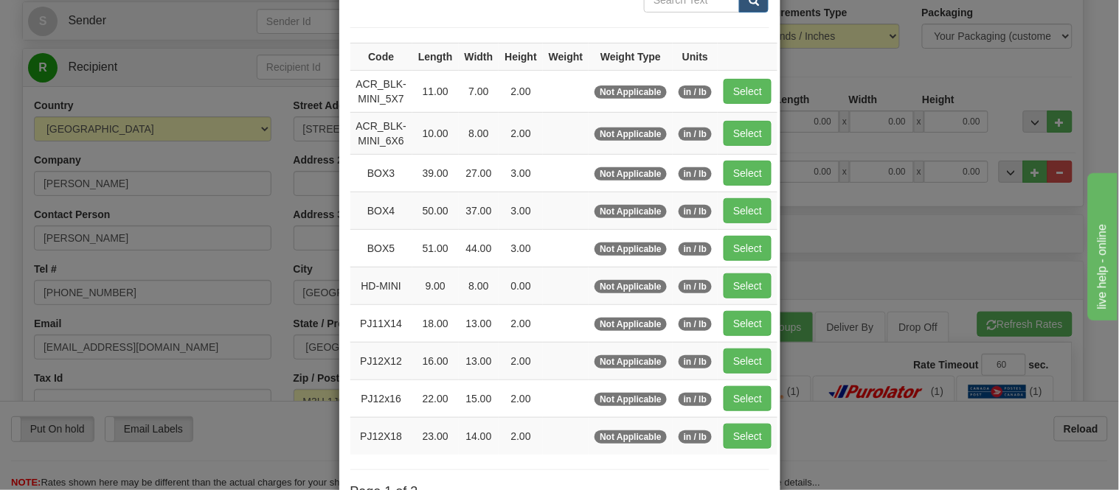
scroll to position [246, 0]
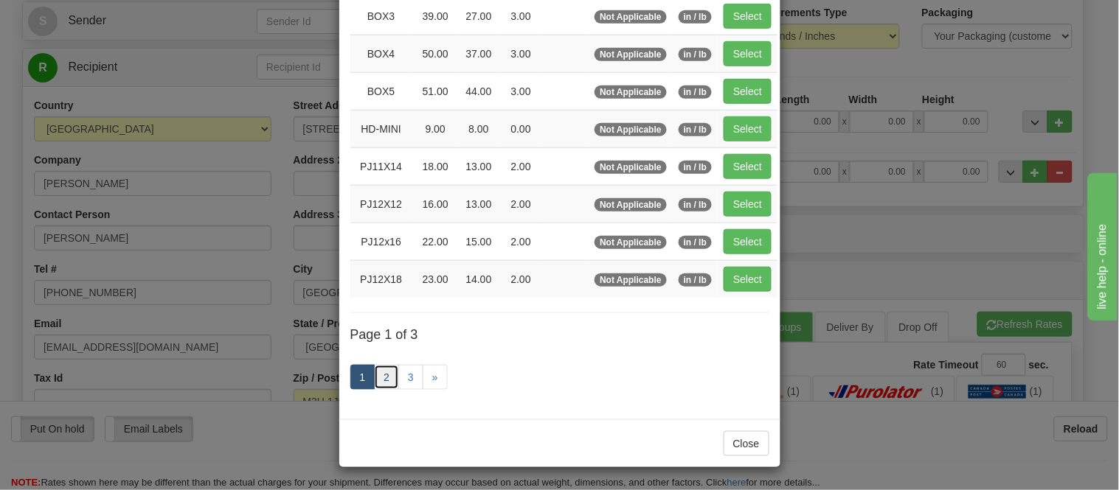
click at [382, 369] on link "2" at bounding box center [386, 377] width 25 height 25
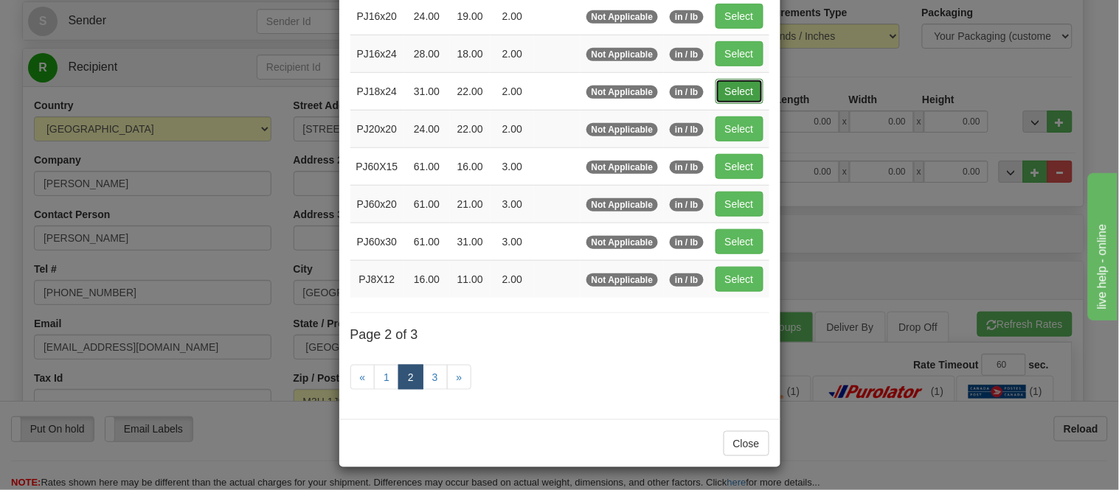
click at [743, 90] on button "Select" at bounding box center [739, 91] width 48 height 25
type input "PJ18x24"
type input "31.00"
type input "22.00"
type input "2.00"
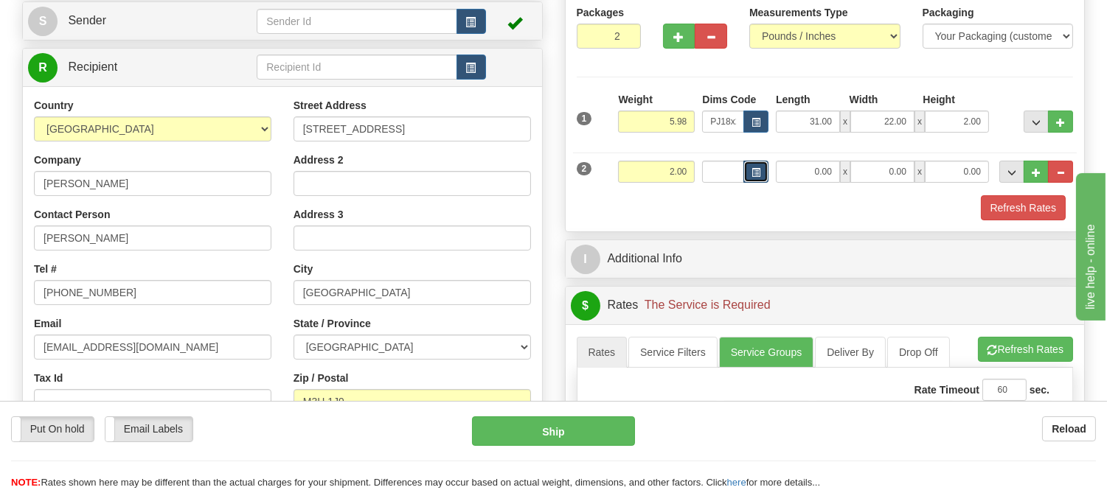
click at [749, 176] on button "button" at bounding box center [755, 172] width 25 height 22
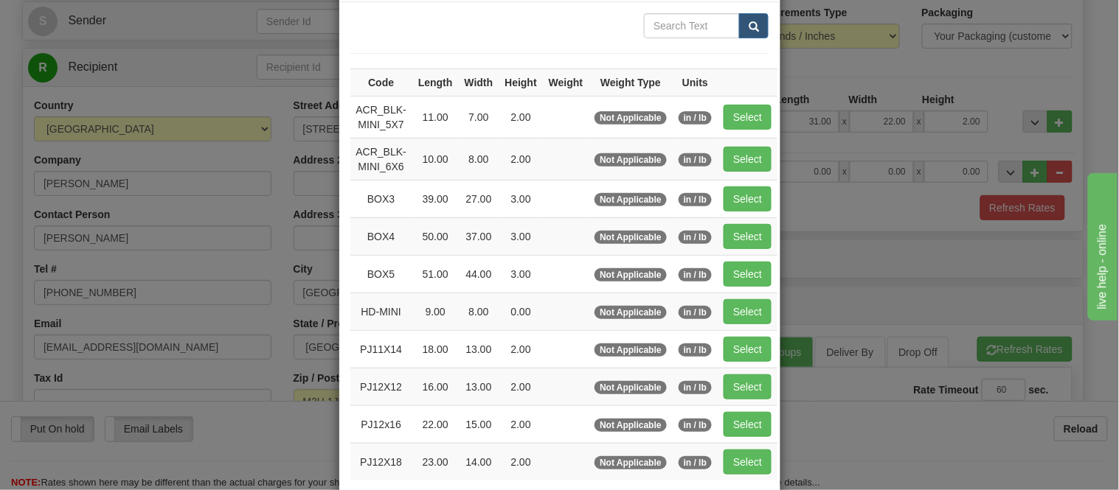
scroll to position [246, 0]
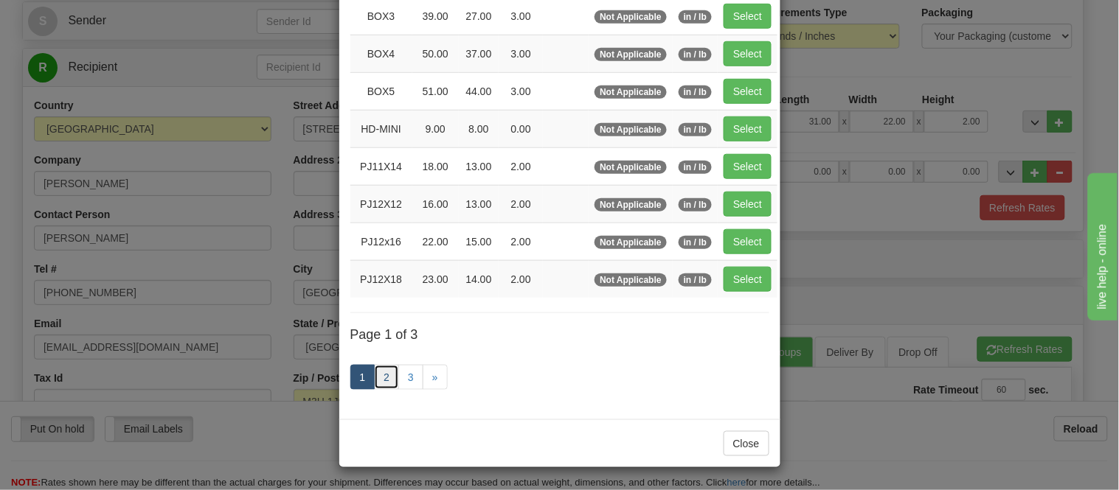
click at [380, 386] on link "2" at bounding box center [386, 377] width 25 height 25
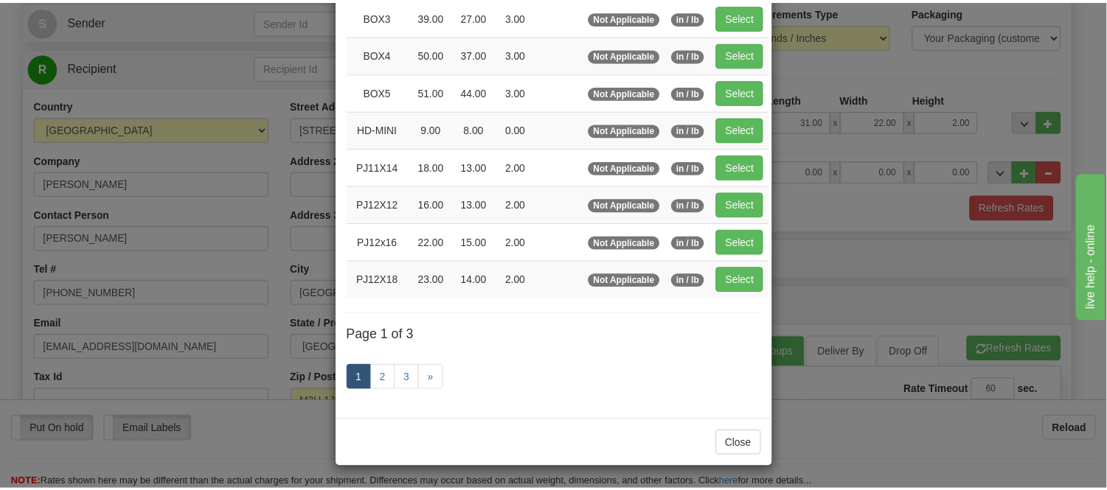
scroll to position [240, 0]
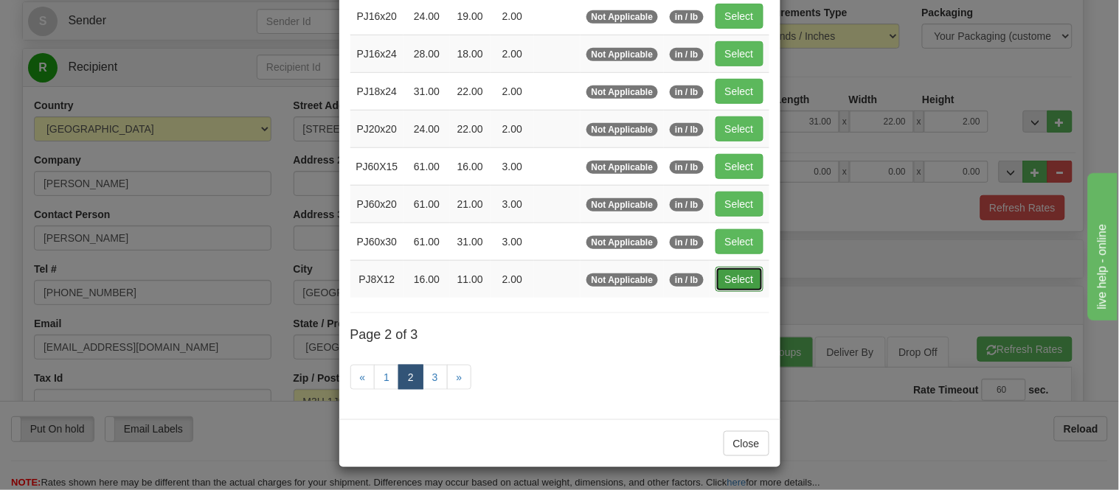
click at [726, 276] on button "Select" at bounding box center [739, 279] width 48 height 25
type input "PJ8X12"
type input "16.00"
type input "11.00"
type input "2.00"
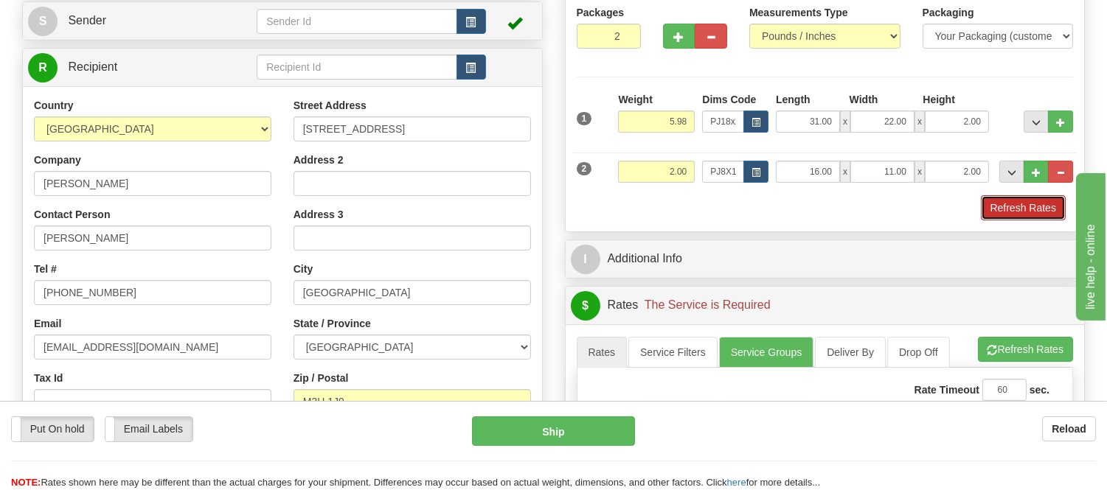
click at [985, 209] on button "Refresh Rates" at bounding box center [1023, 207] width 85 height 25
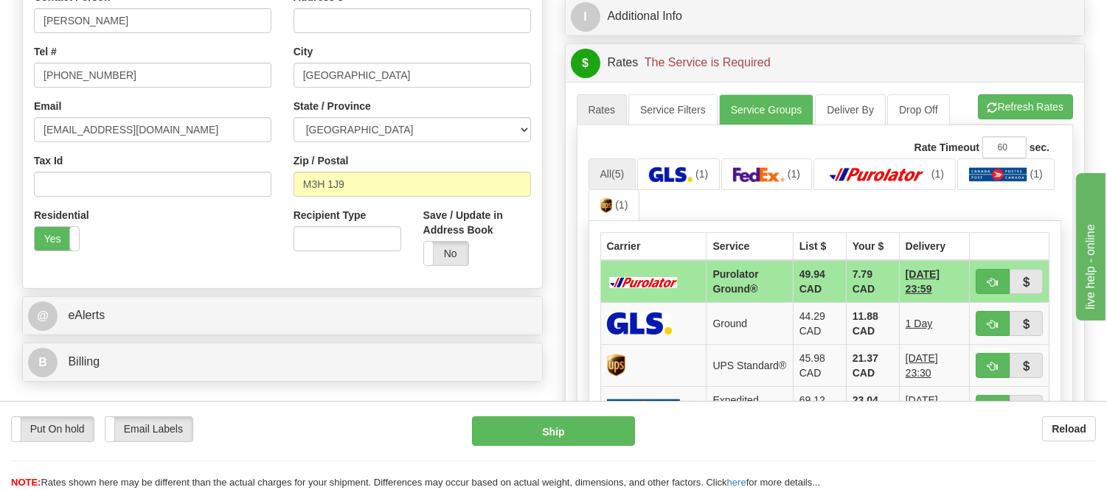
scroll to position [409, 0]
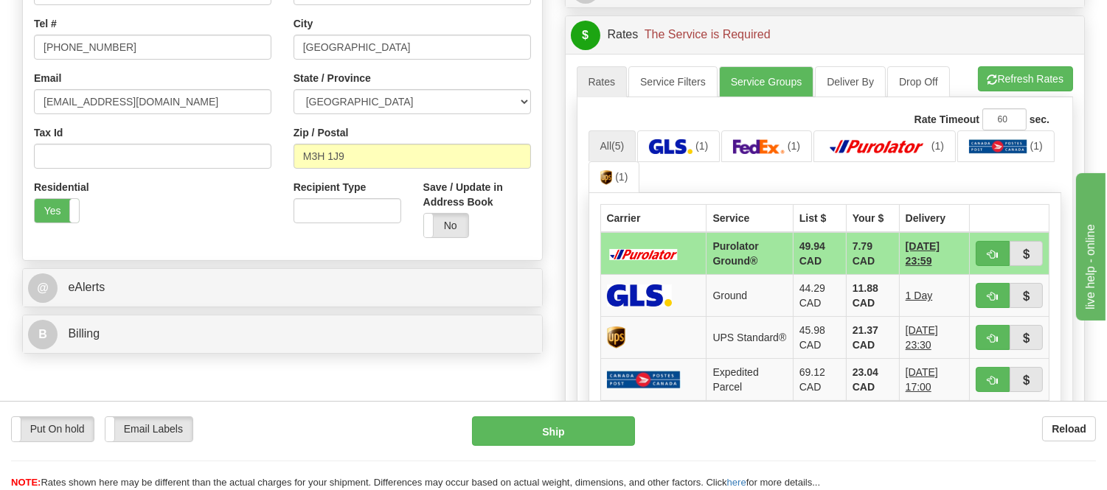
click at [1028, 94] on ul "Rates Service Filters Service Groups Deliver By Drop Off Pickup Refresh Rates C…" at bounding box center [825, 81] width 497 height 31
click at [1028, 80] on button "Refresh Rates" at bounding box center [1025, 78] width 95 height 25
click at [984, 249] on button "button" at bounding box center [993, 253] width 34 height 25
type input "260"
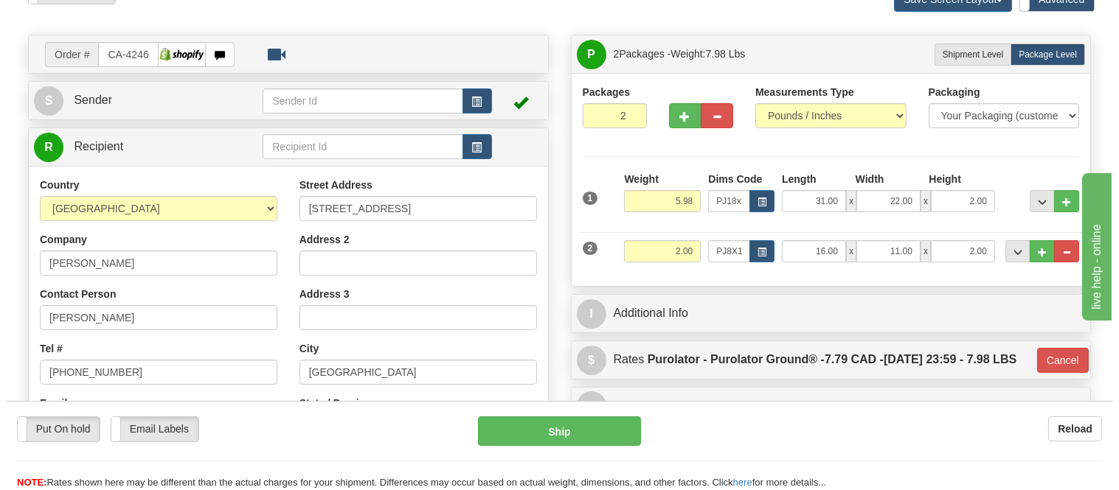
scroll to position [82, 0]
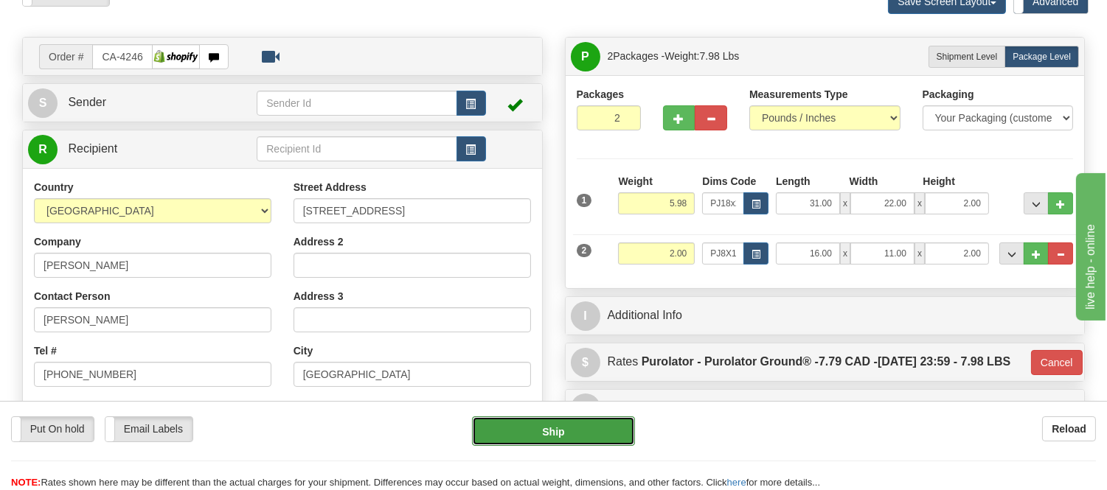
click at [614, 431] on button "Ship" at bounding box center [553, 432] width 162 height 30
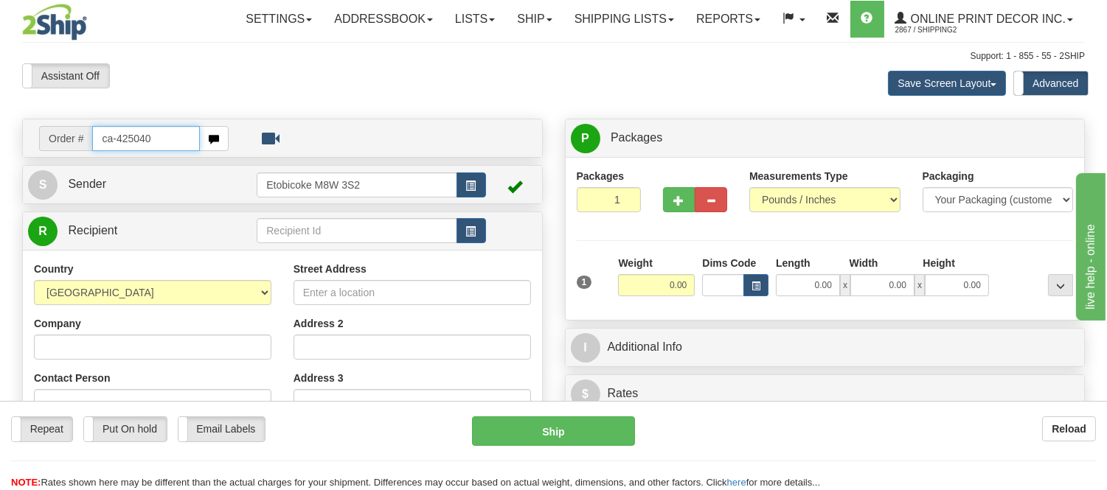
type input "ca-425040"
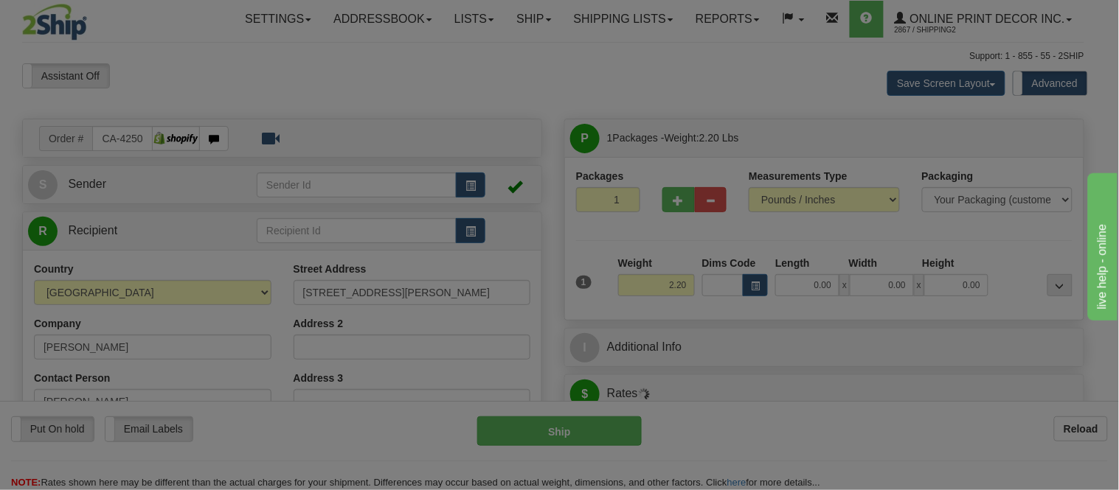
type input "STRATFORD"
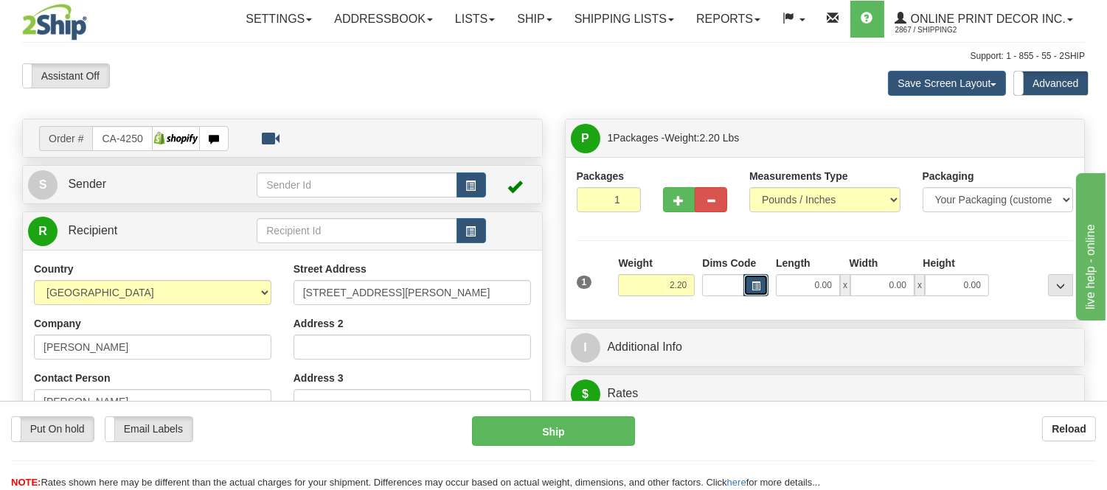
click at [766, 278] on button "button" at bounding box center [755, 285] width 25 height 22
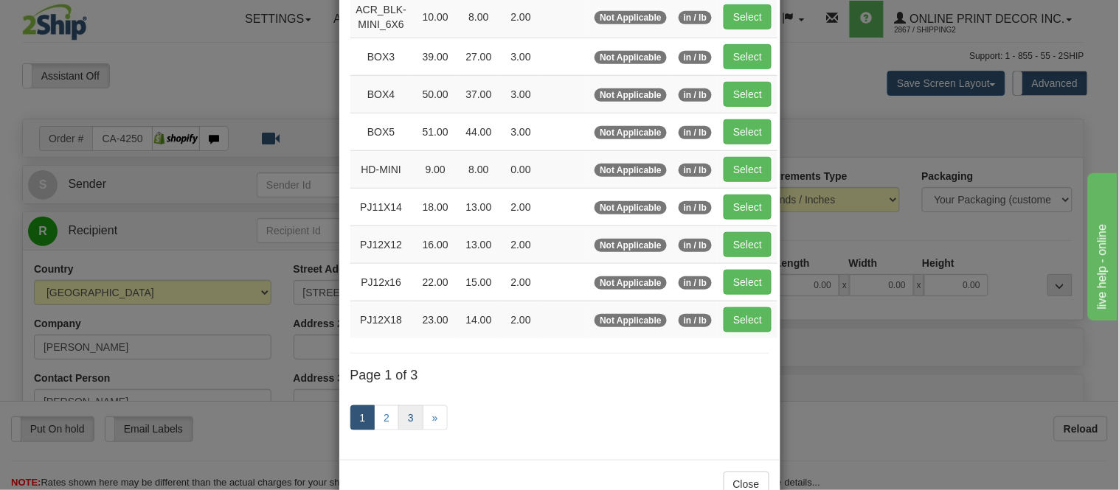
scroll to position [246, 0]
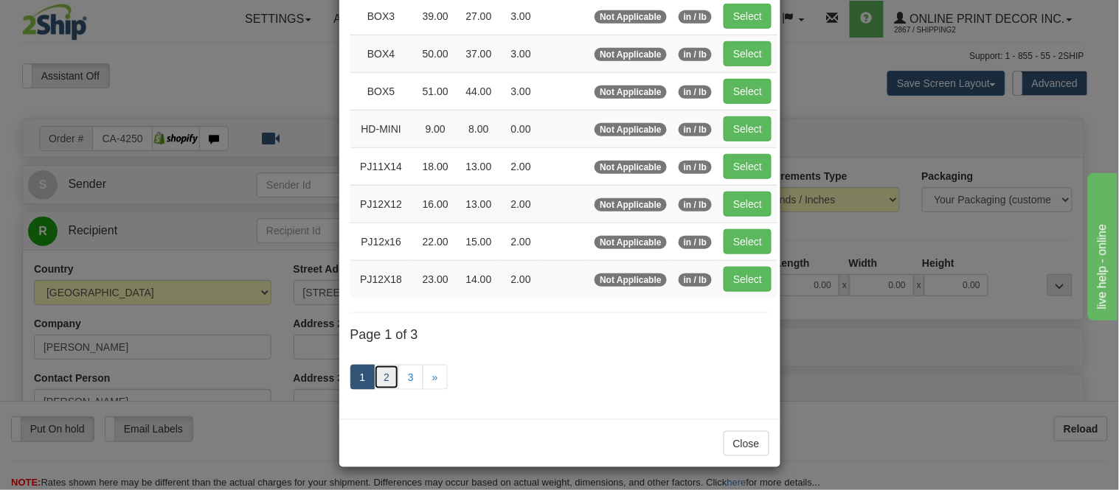
click at [378, 372] on link "2" at bounding box center [386, 377] width 25 height 25
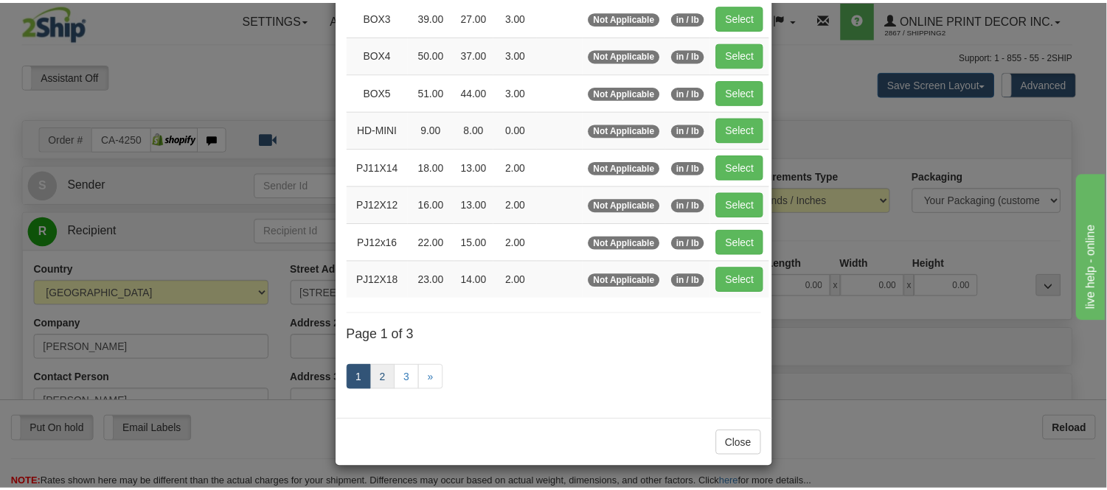
scroll to position [240, 0]
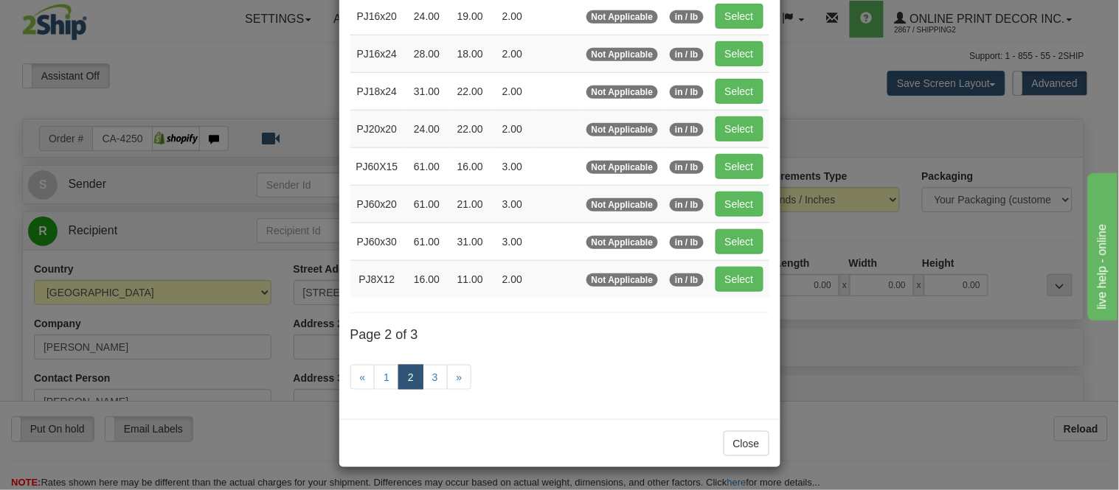
click at [742, 291] on td "Select" at bounding box center [740, 279] width 60 height 38
click at [741, 284] on button "Select" at bounding box center [739, 279] width 48 height 25
type input "PJ8X12"
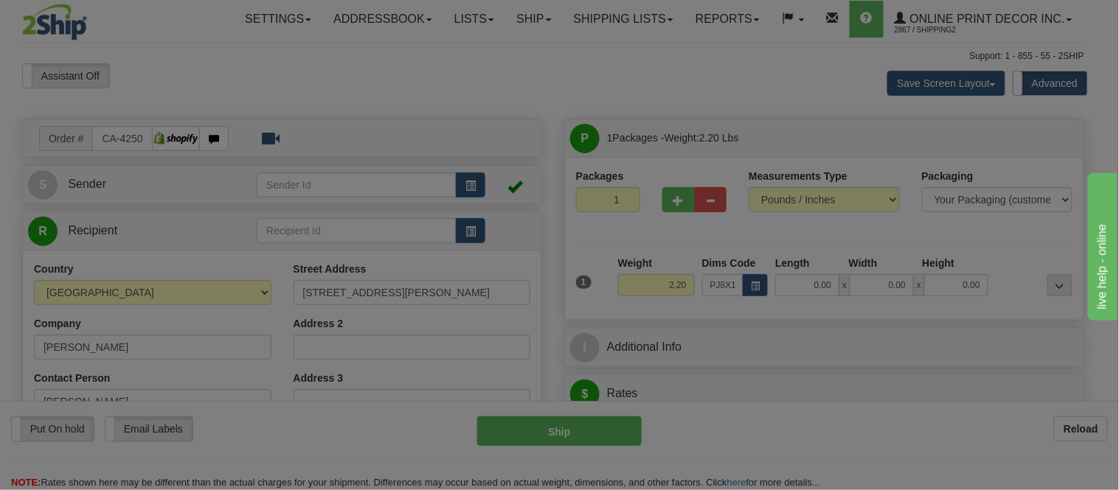
type input "16.00"
type input "11.00"
type input "2.00"
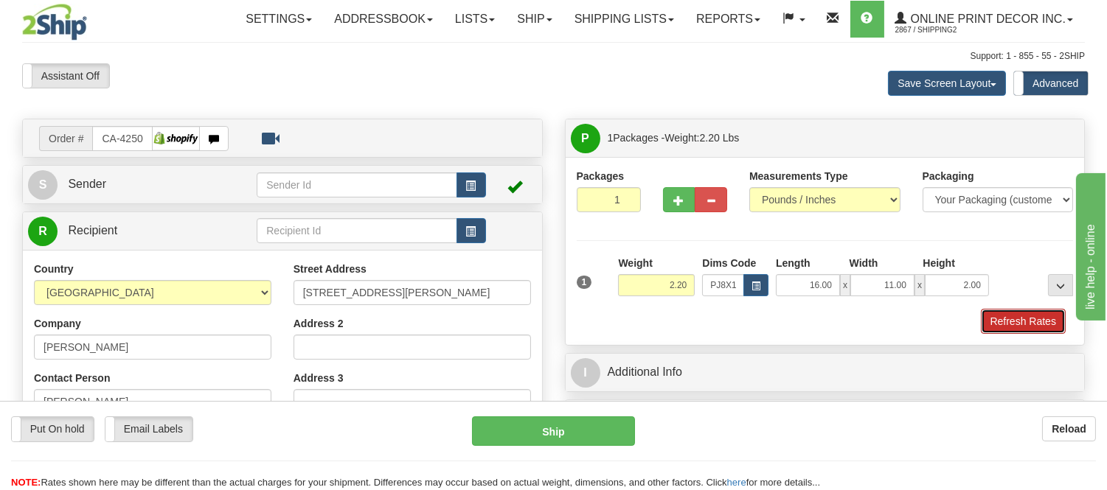
click at [1015, 325] on button "Refresh Rates" at bounding box center [1023, 321] width 85 height 25
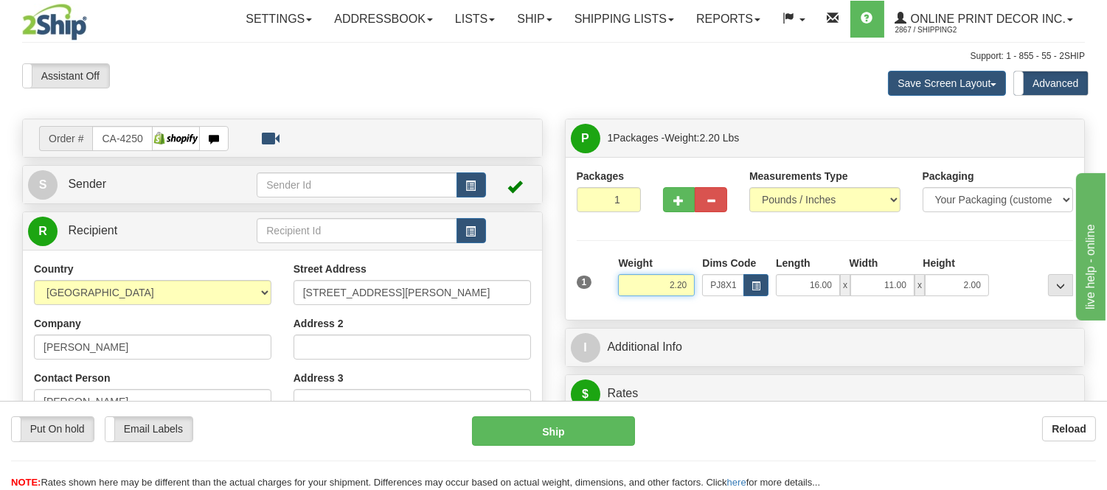
drag, startPoint x: 688, startPoint y: 282, endPoint x: 608, endPoint y: 288, distance: 80.6
click at [608, 288] on div "1 Weight 2.20 Dims Code x x" at bounding box center [825, 282] width 504 height 52
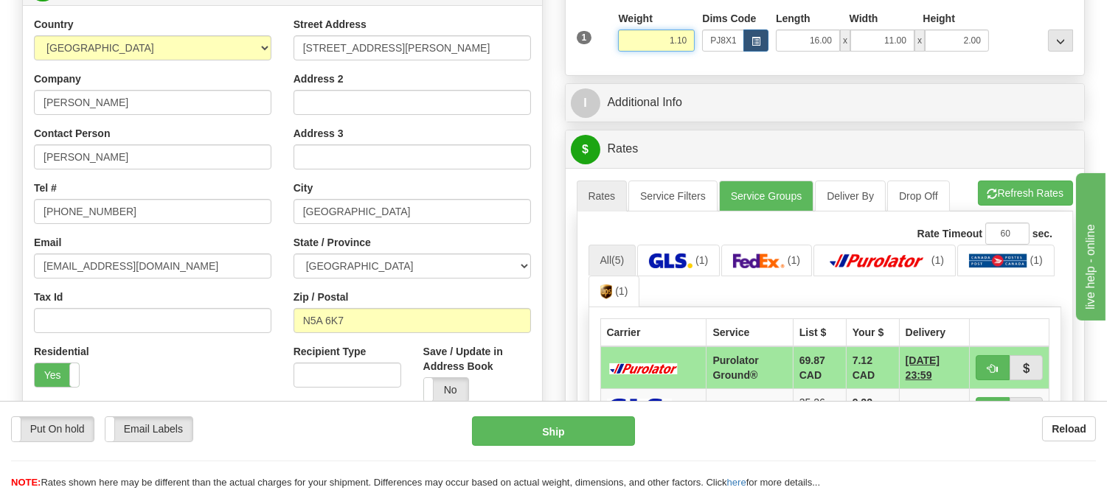
scroll to position [246, 0]
type input "1.10"
click at [1050, 192] on li "Refresh Rates Cancel Rating" at bounding box center [1025, 192] width 95 height 25
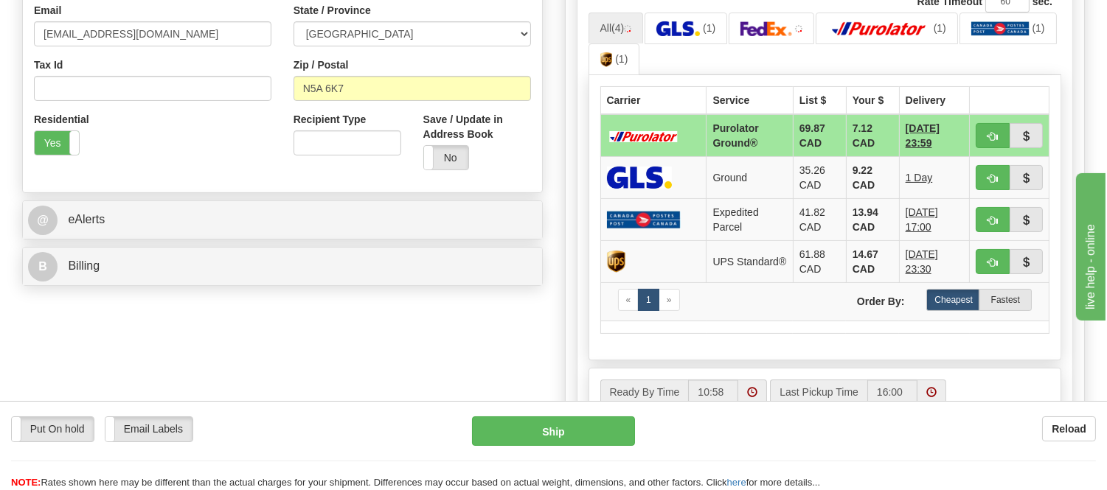
scroll to position [491, 0]
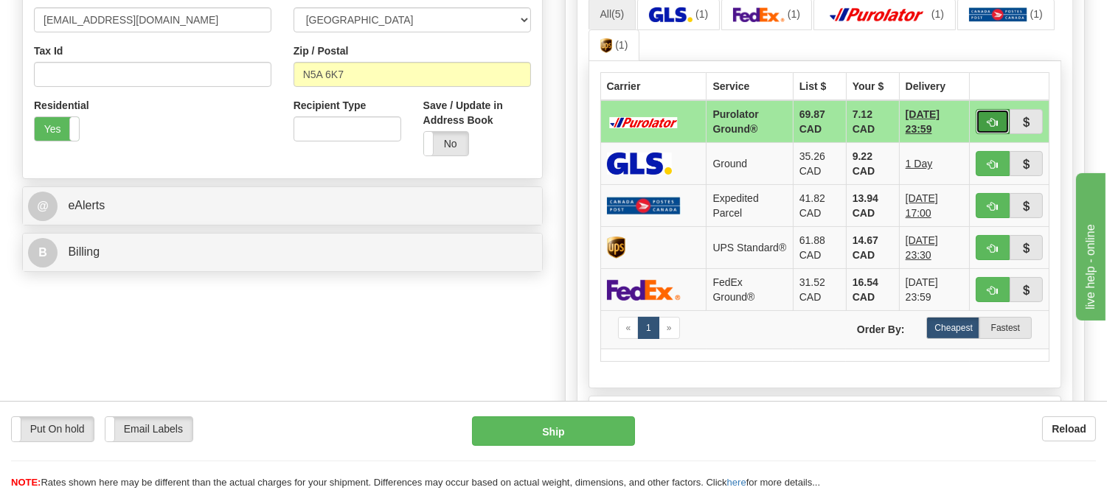
click at [985, 124] on button "button" at bounding box center [993, 121] width 34 height 25
type input "260"
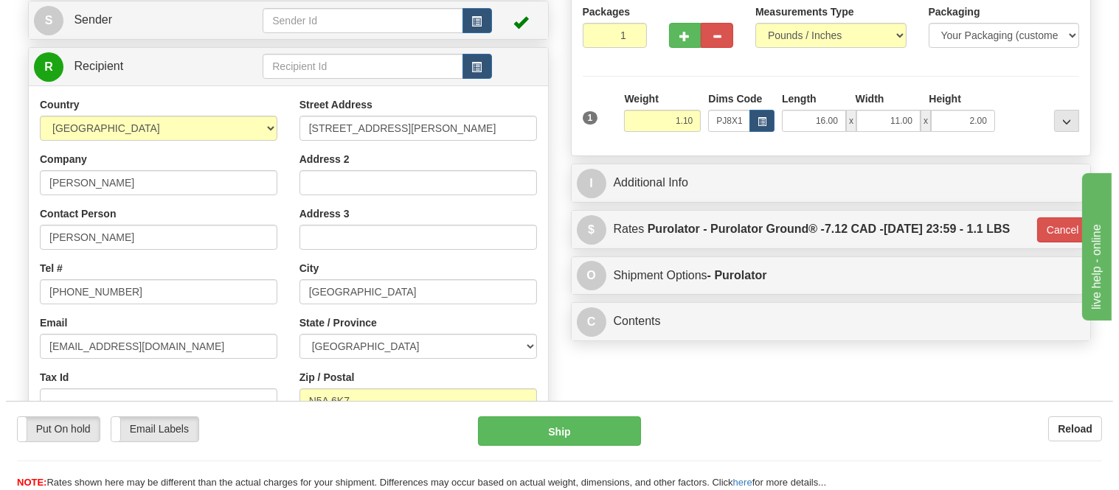
scroll to position [164, 0]
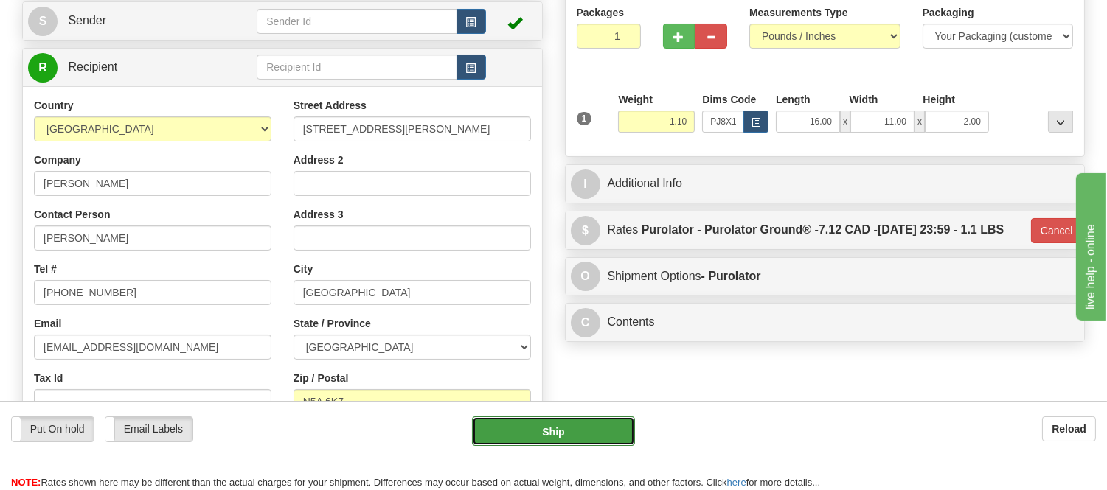
click at [551, 429] on button "Ship" at bounding box center [553, 432] width 162 height 30
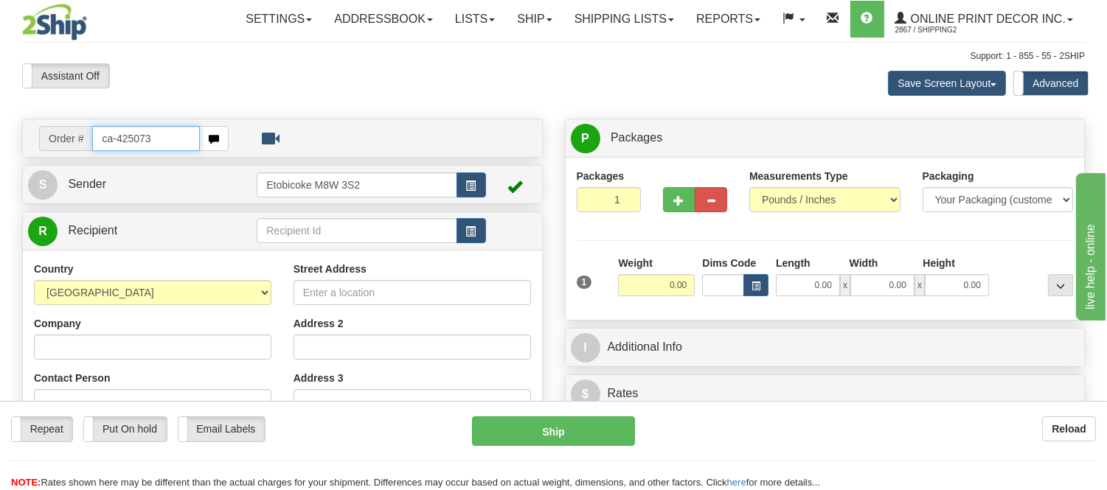
type input "ca-425073"
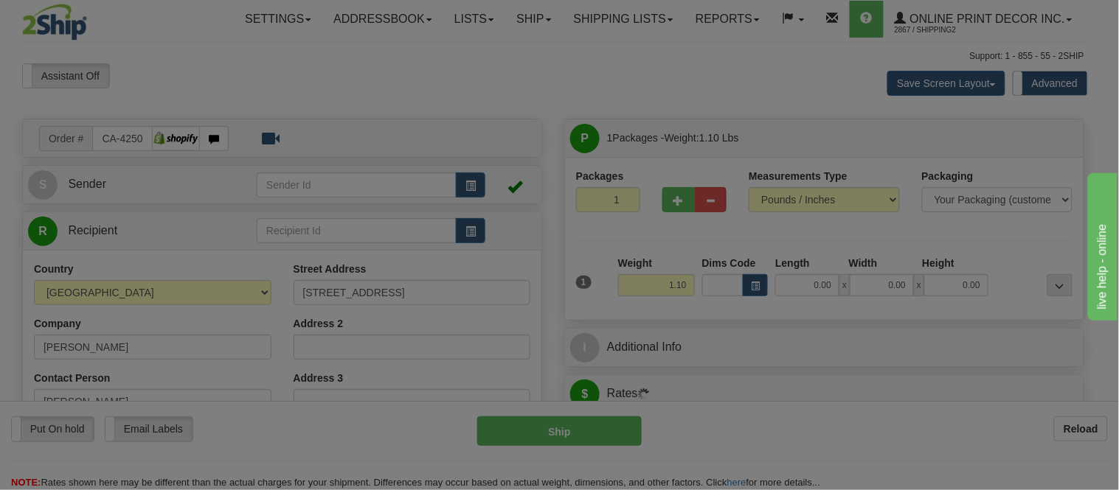
type input "[GEOGRAPHIC_DATA]"
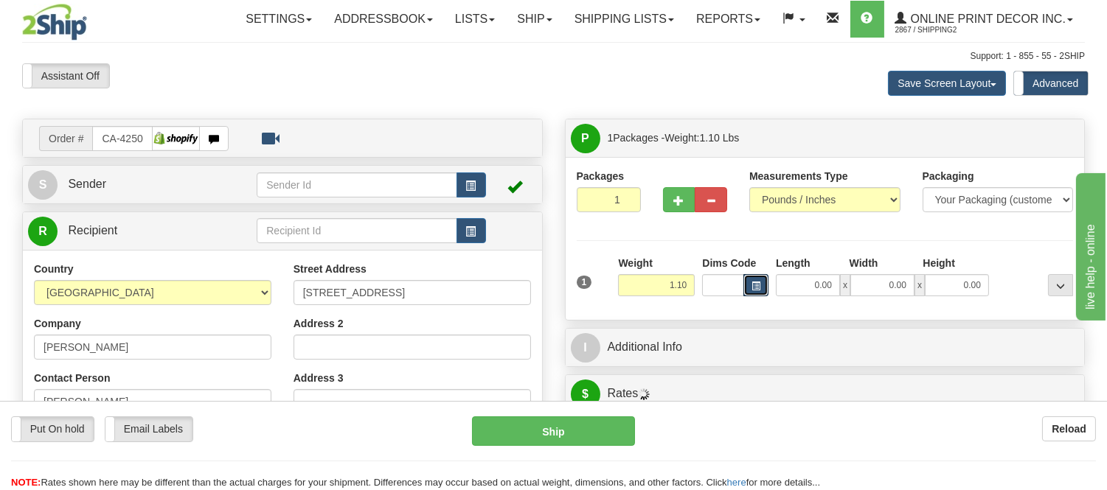
click at [755, 286] on span "button" at bounding box center [756, 286] width 9 height 8
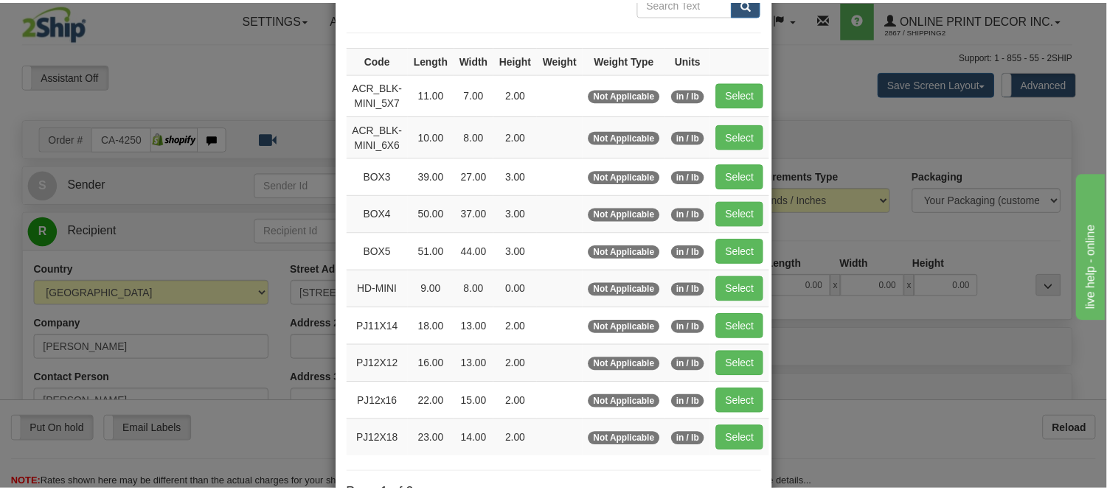
scroll to position [164, 0]
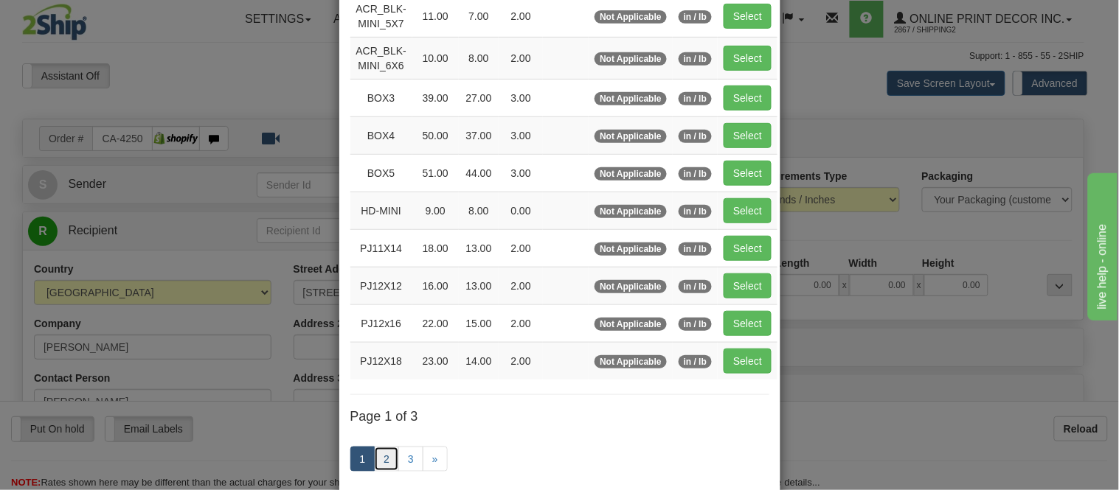
click at [374, 457] on link "2" at bounding box center [386, 459] width 25 height 25
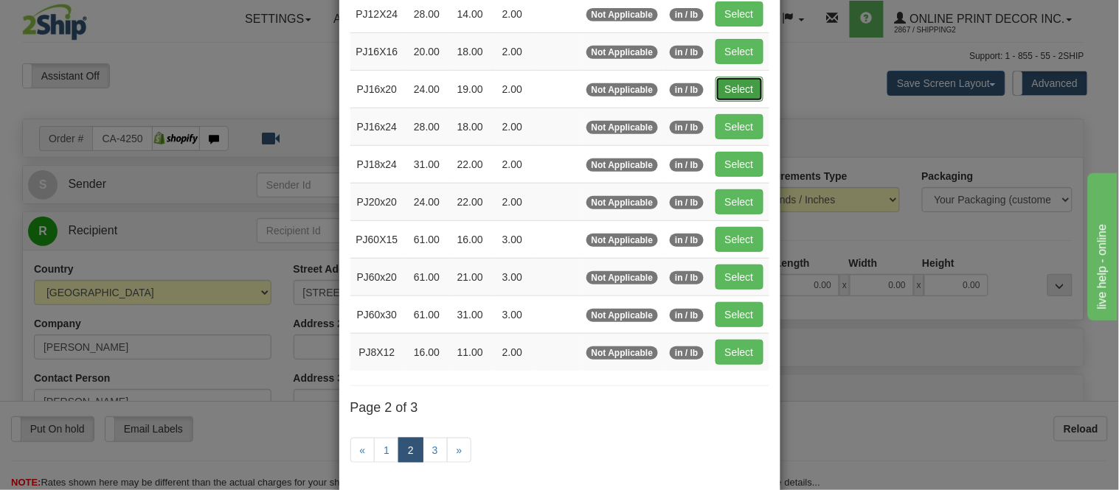
click at [734, 83] on button "Select" at bounding box center [739, 89] width 48 height 25
type input "PJ16x20"
type input "24.00"
type input "19.00"
type input "2.00"
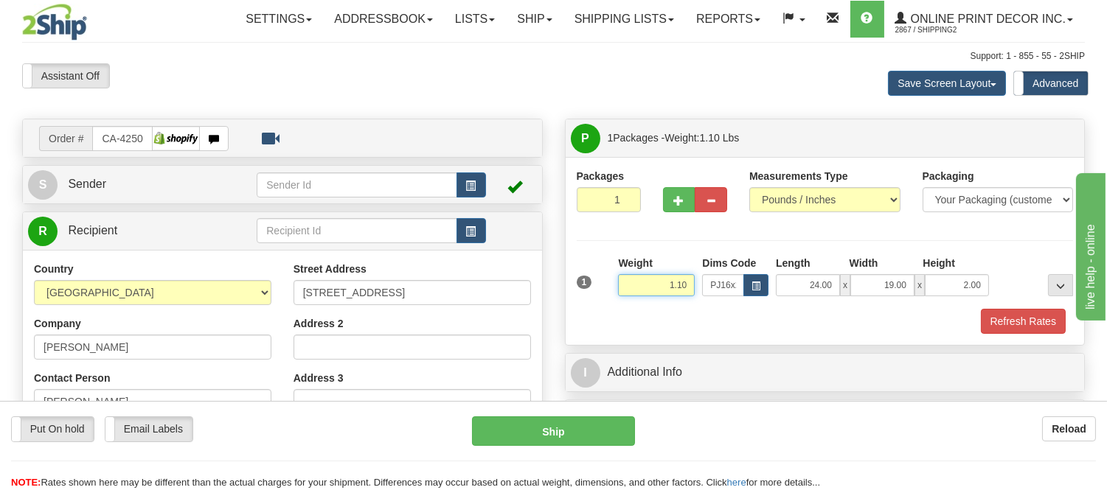
drag, startPoint x: 691, startPoint y: 282, endPoint x: 606, endPoint y: 325, distance: 95.3
click at [606, 325] on div "1 Weight 1.10 Dims Code PJ16x20 Length Width Height x x" at bounding box center [825, 295] width 497 height 78
type input "2.20"
click at [1033, 317] on button "Refresh Rates" at bounding box center [1023, 321] width 85 height 25
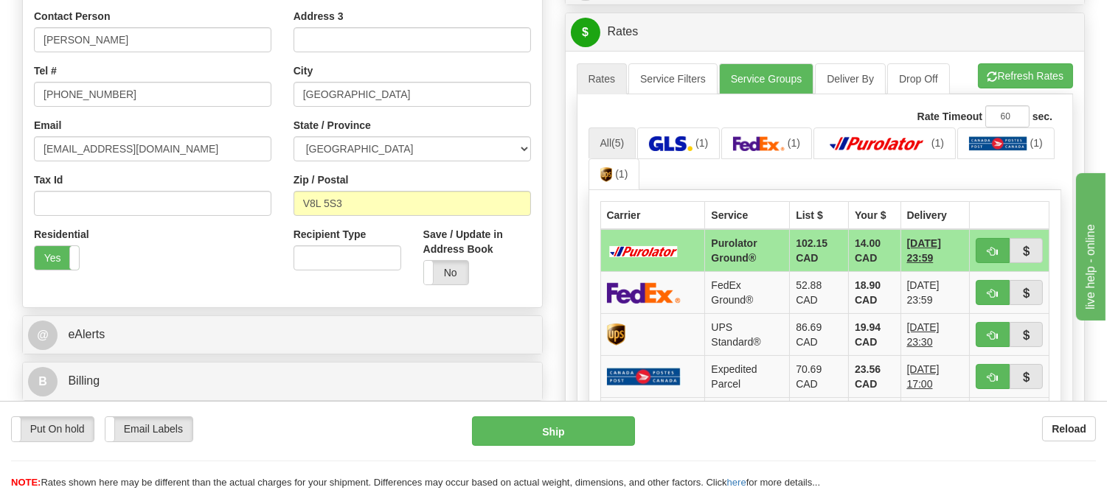
scroll to position [409, 0]
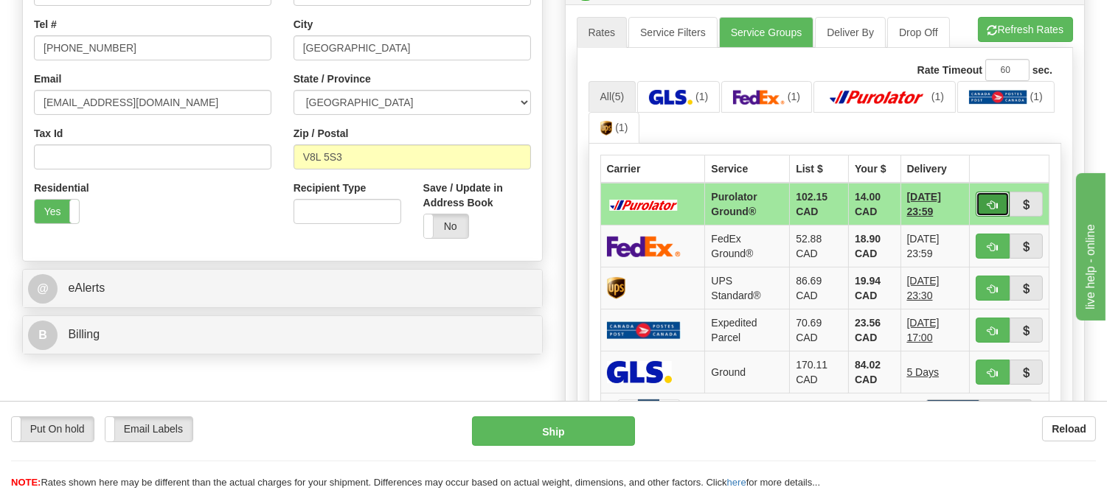
click at [982, 201] on button "button" at bounding box center [993, 204] width 34 height 25
type input "260"
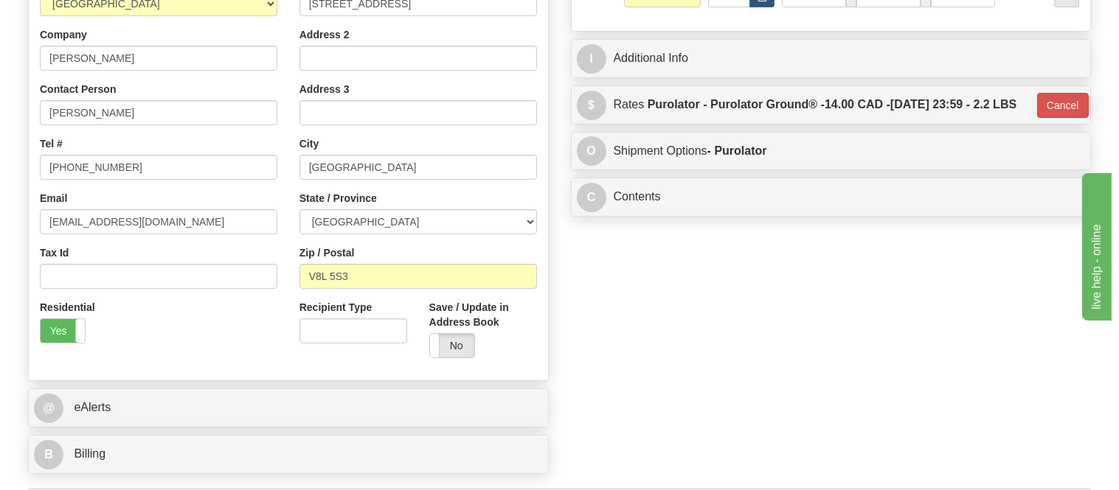
scroll to position [163, 0]
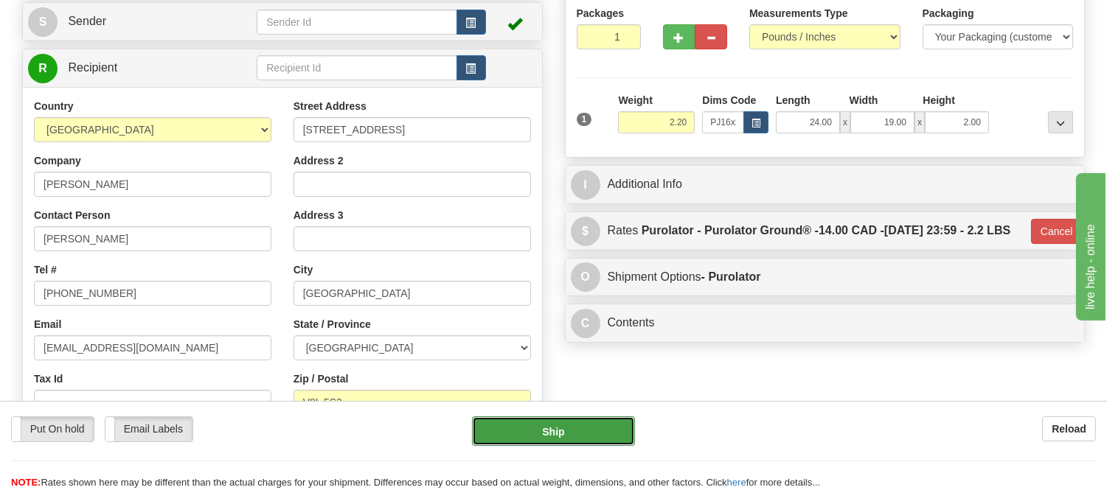
click at [574, 443] on button "Ship" at bounding box center [553, 432] width 162 height 30
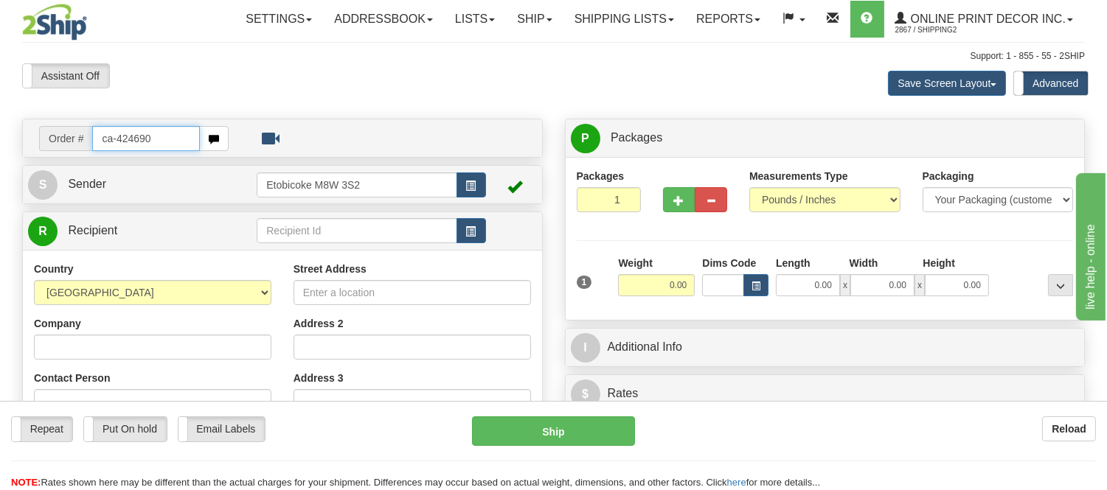
type input "ca-424690"
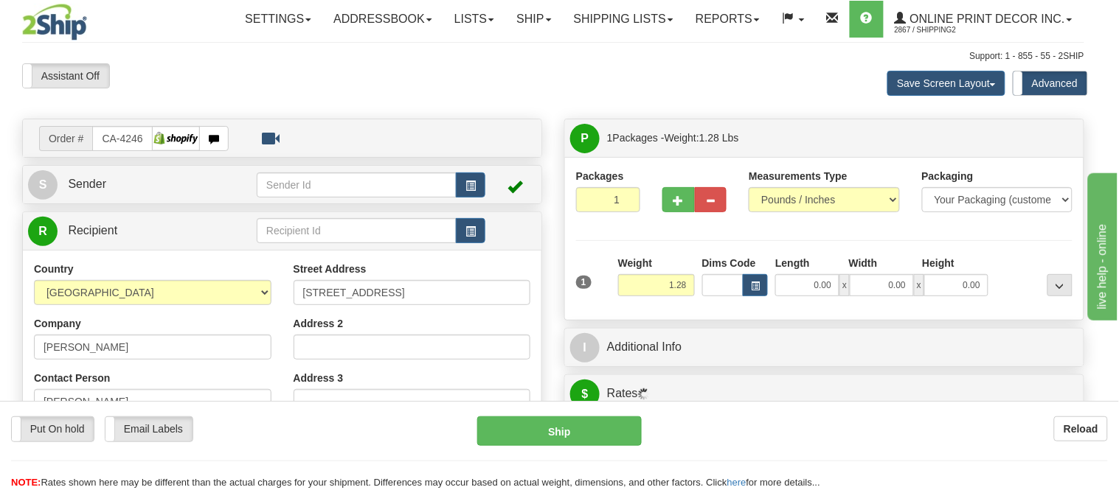
type input "[GEOGRAPHIC_DATA]"
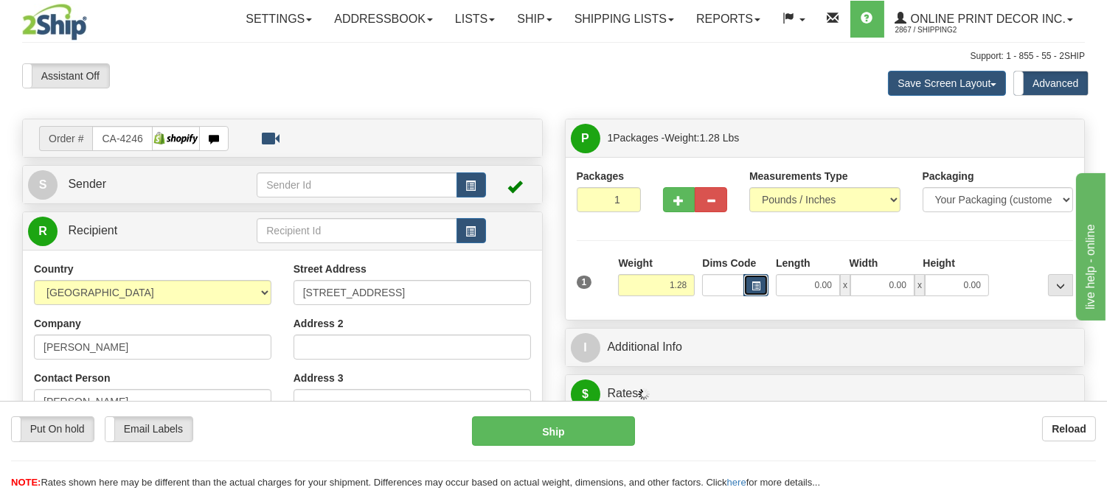
click at [752, 288] on span "button" at bounding box center [756, 286] width 9 height 8
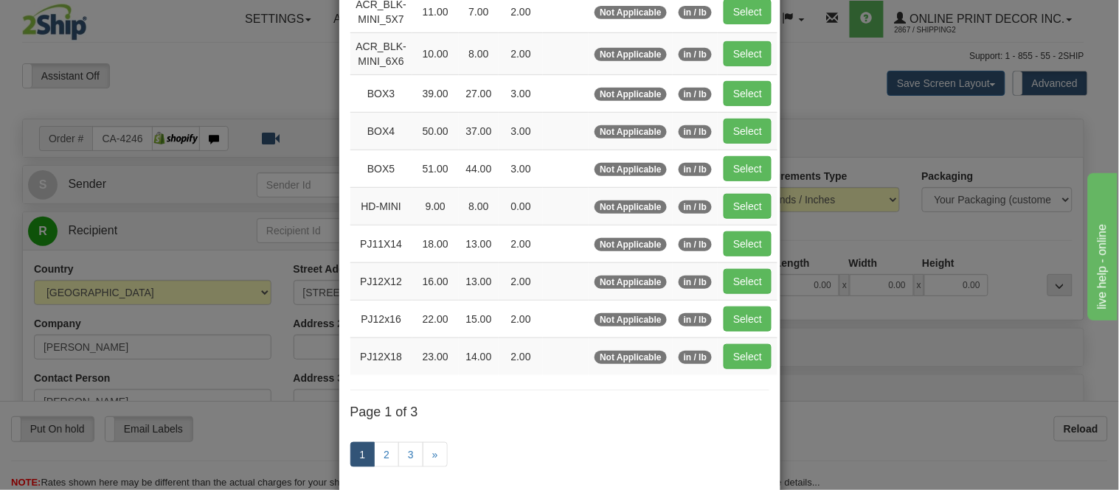
scroll to position [246, 0]
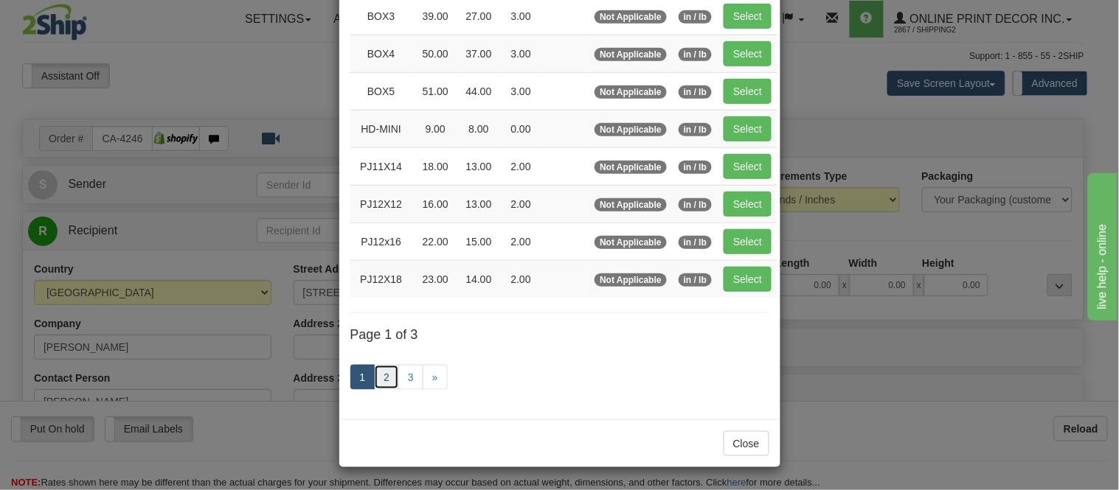
click at [380, 373] on link "2" at bounding box center [386, 377] width 25 height 25
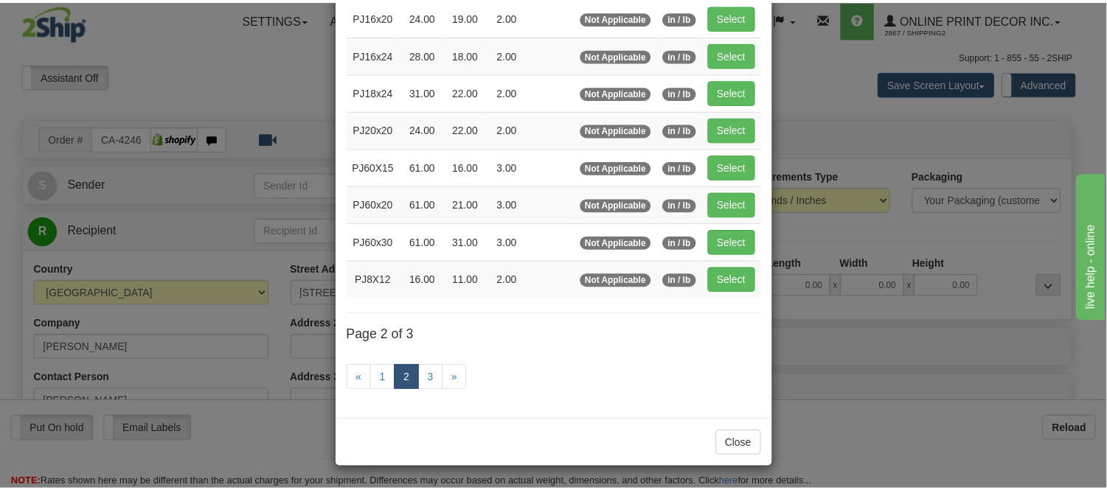
scroll to position [240, 0]
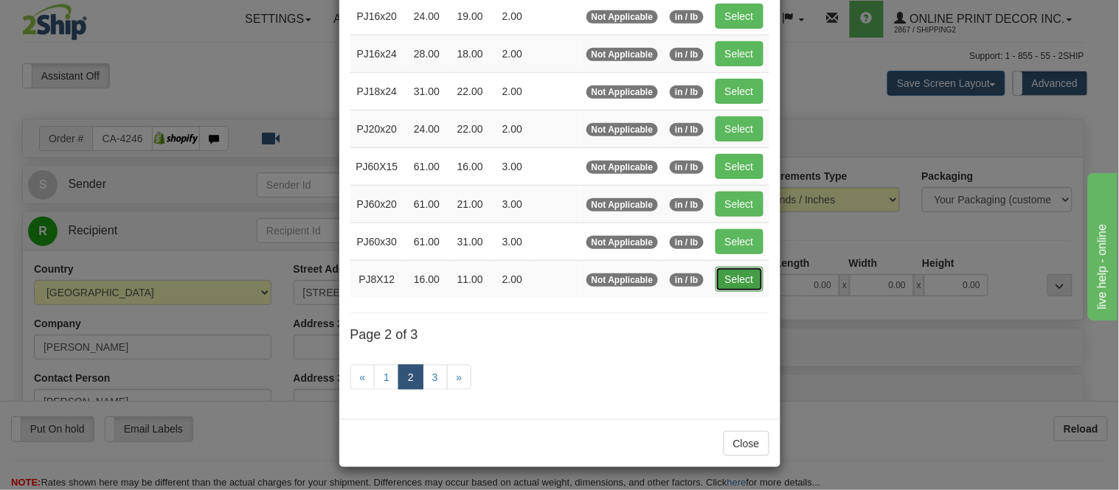
click at [718, 271] on button "Select" at bounding box center [739, 279] width 48 height 25
type input "PJ8X12"
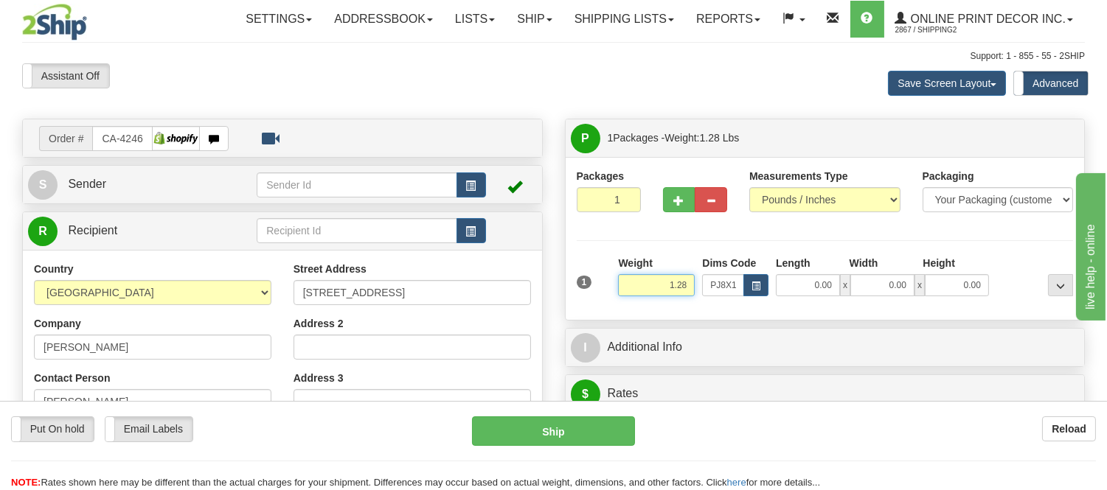
drag, startPoint x: 690, startPoint y: 288, endPoint x: 620, endPoint y: 278, distance: 70.8
click at [620, 278] on input "1.28" at bounding box center [656, 285] width 77 height 22
type input "16.00"
type input "11.00"
type input "2.00"
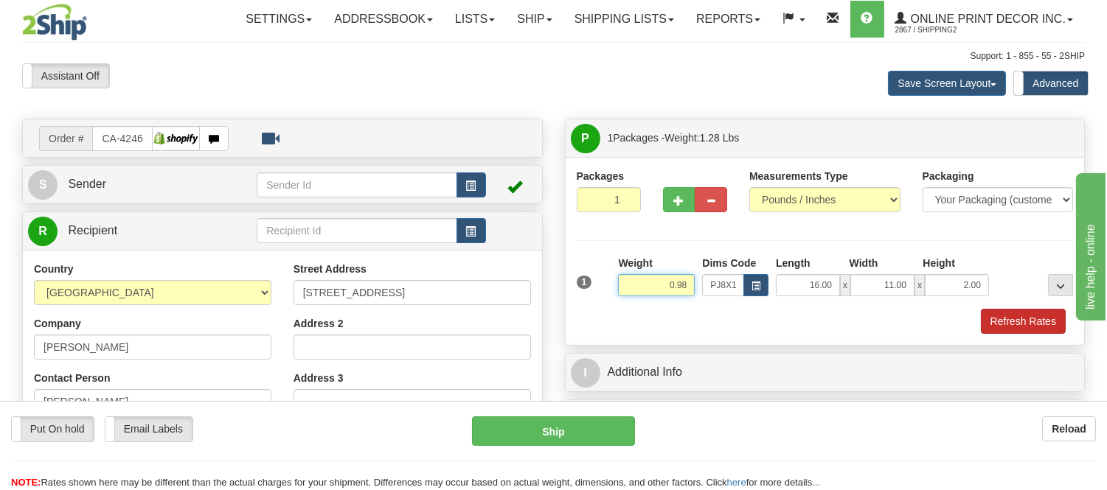
type input "0.98"
click at [1015, 329] on button "Refresh Rates" at bounding box center [1023, 321] width 85 height 25
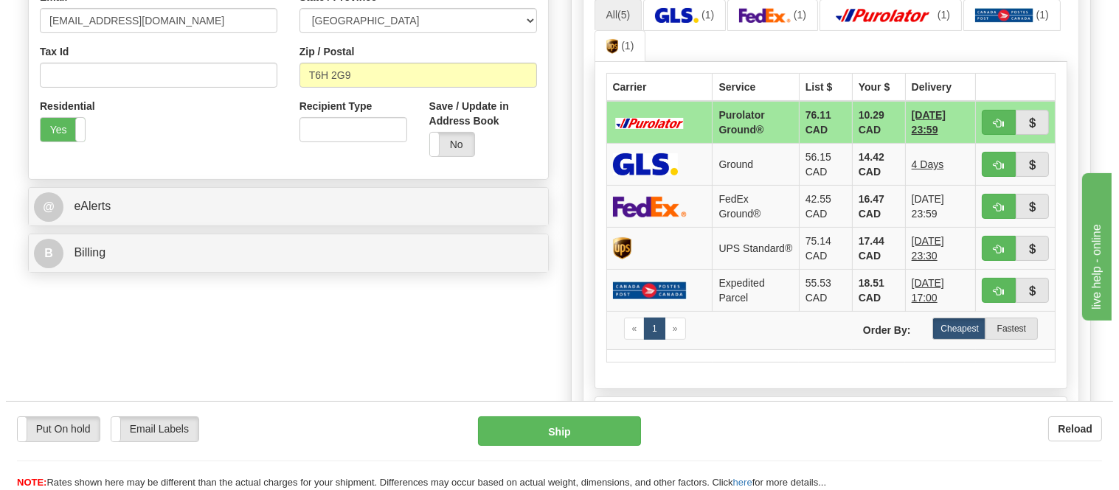
scroll to position [491, 0]
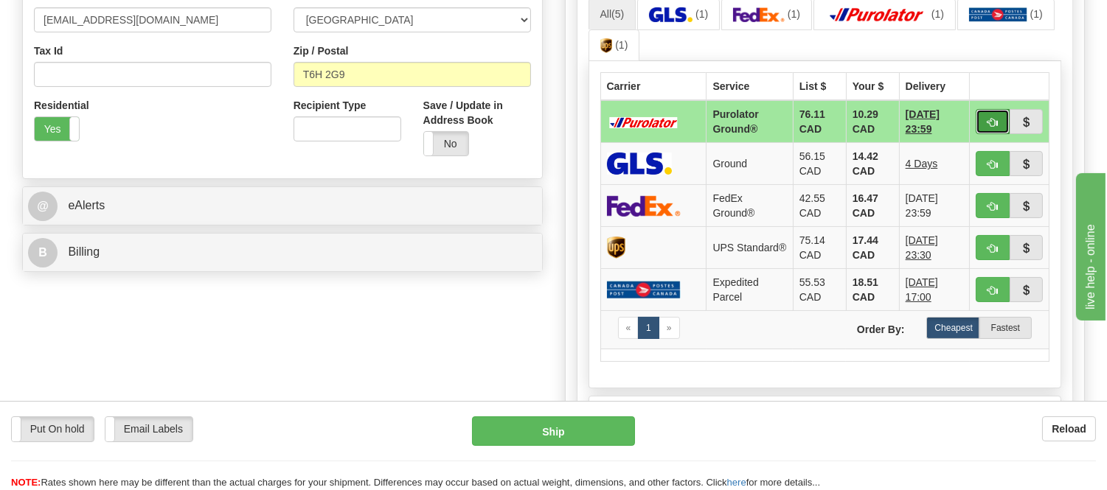
click at [983, 120] on button "button" at bounding box center [993, 121] width 34 height 25
type input "260"
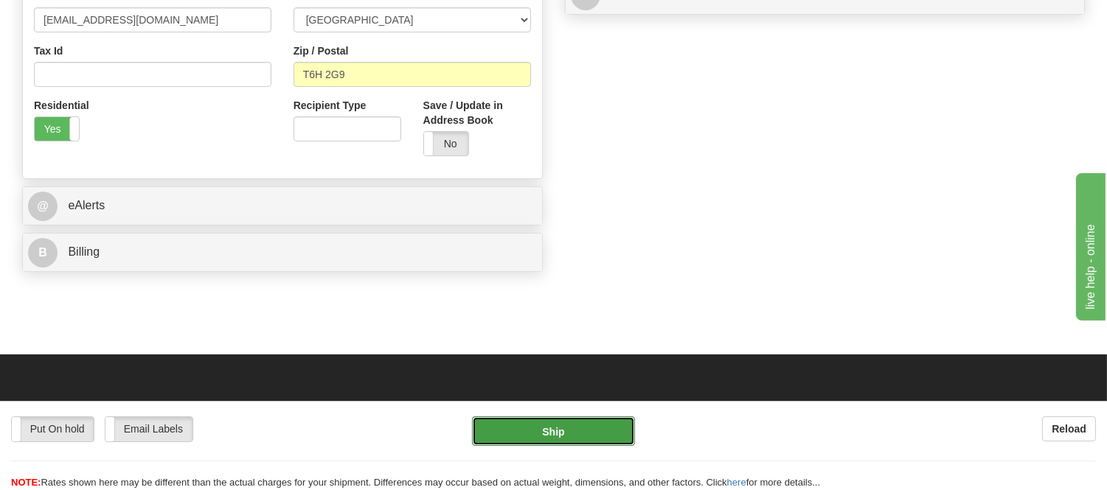
click at [592, 423] on button "Ship" at bounding box center [553, 432] width 162 height 30
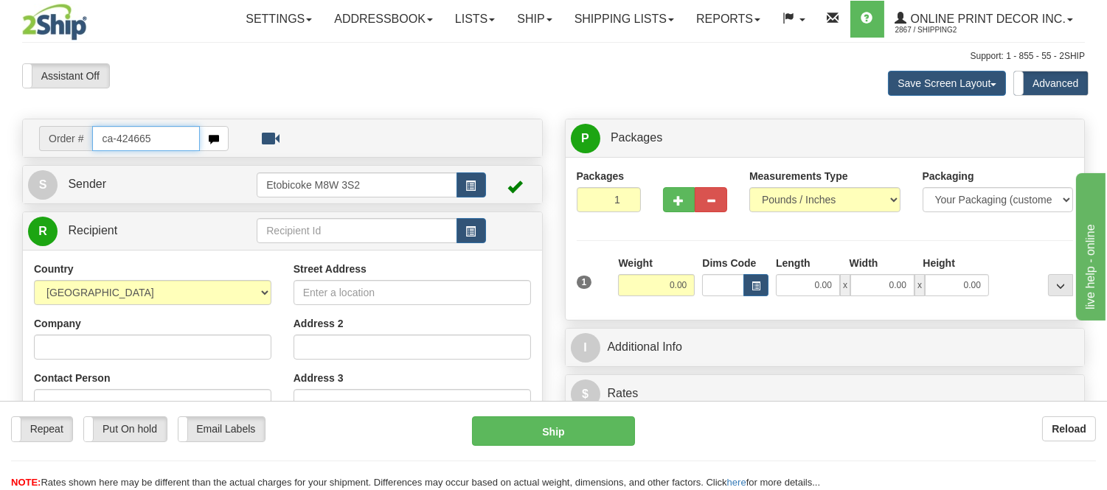
type input "ca-424665"
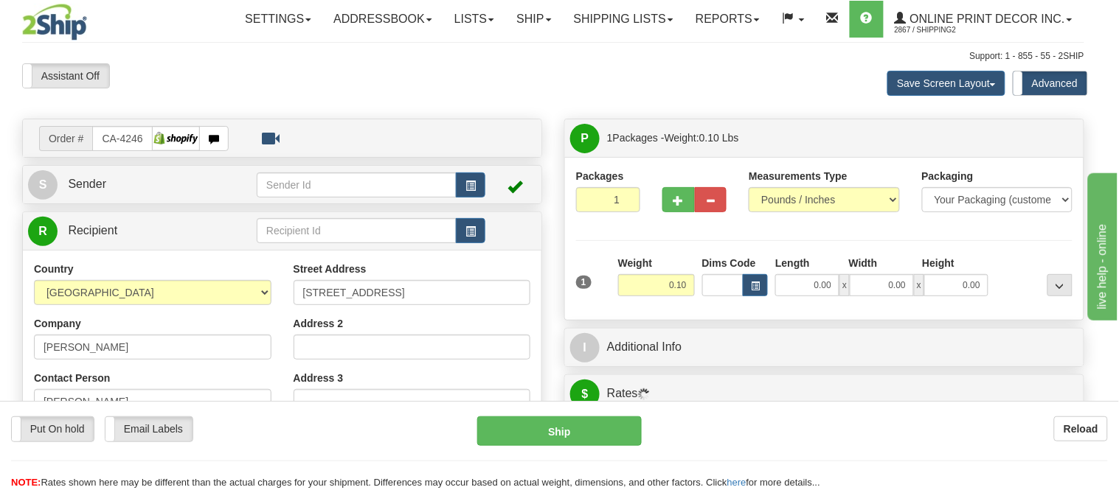
type input "[GEOGRAPHIC_DATA]"
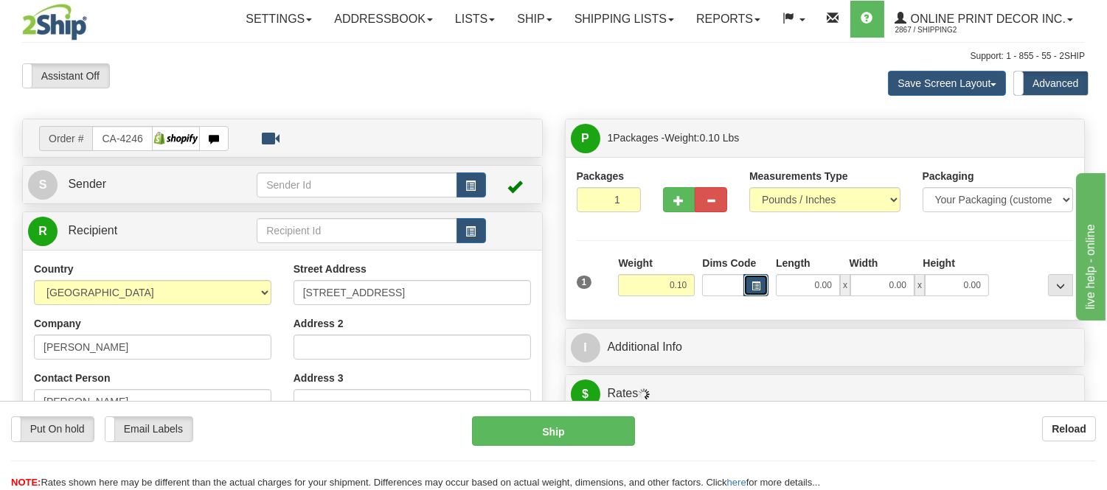
click at [749, 291] on button "button" at bounding box center [755, 285] width 25 height 22
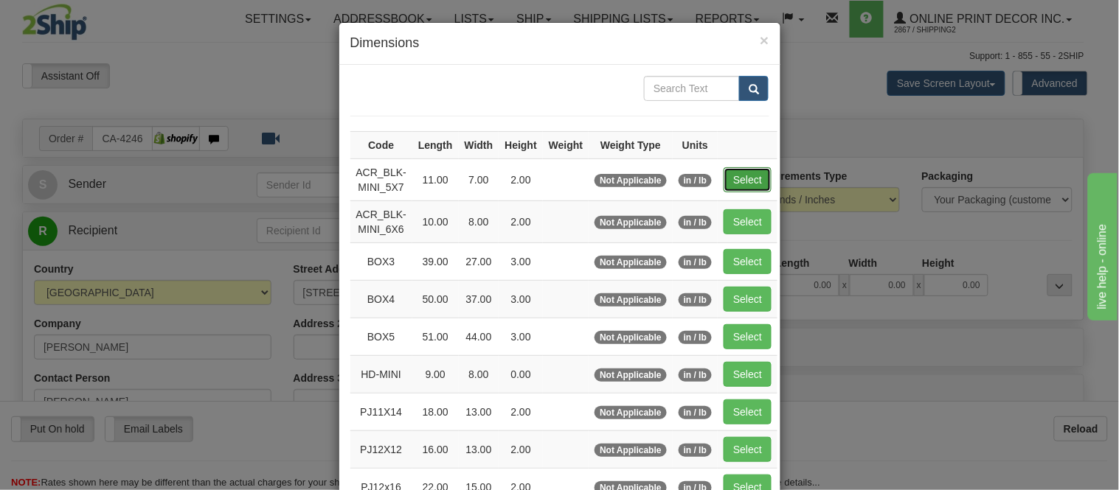
click at [735, 181] on button "Select" at bounding box center [748, 179] width 48 height 25
type input "ACR_BLK-MINI_5X7"
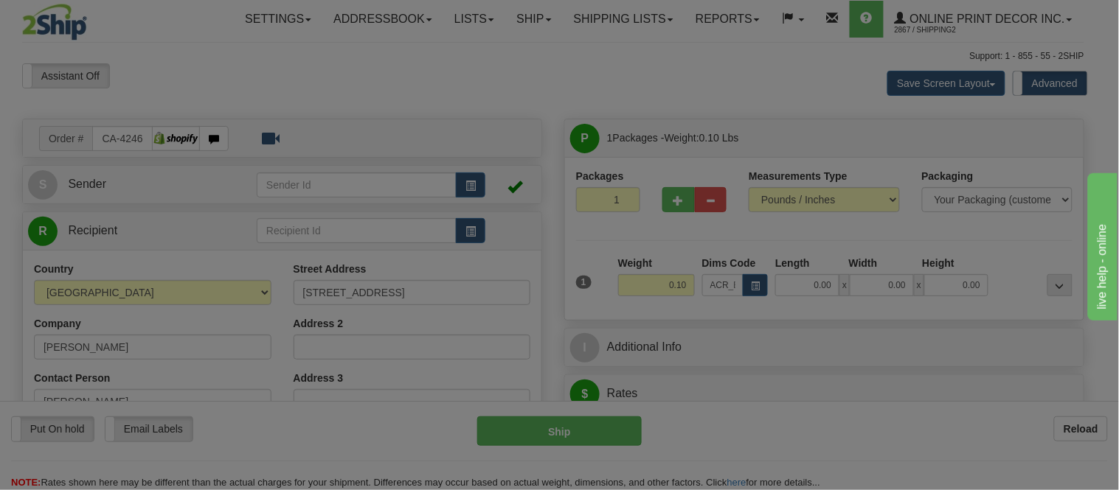
type input "11.00"
type input "7.00"
type input "2.00"
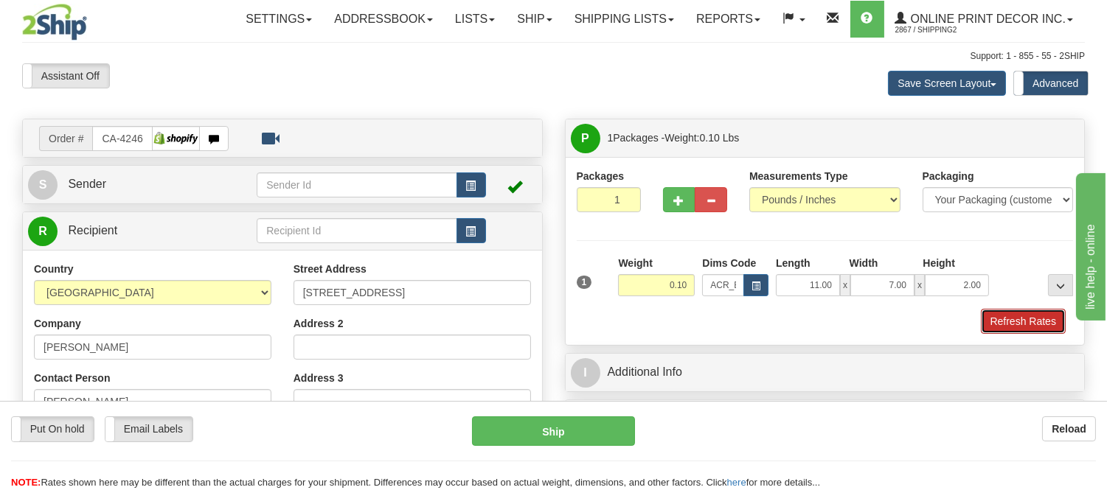
click at [1005, 328] on button "Refresh Rates" at bounding box center [1023, 321] width 85 height 25
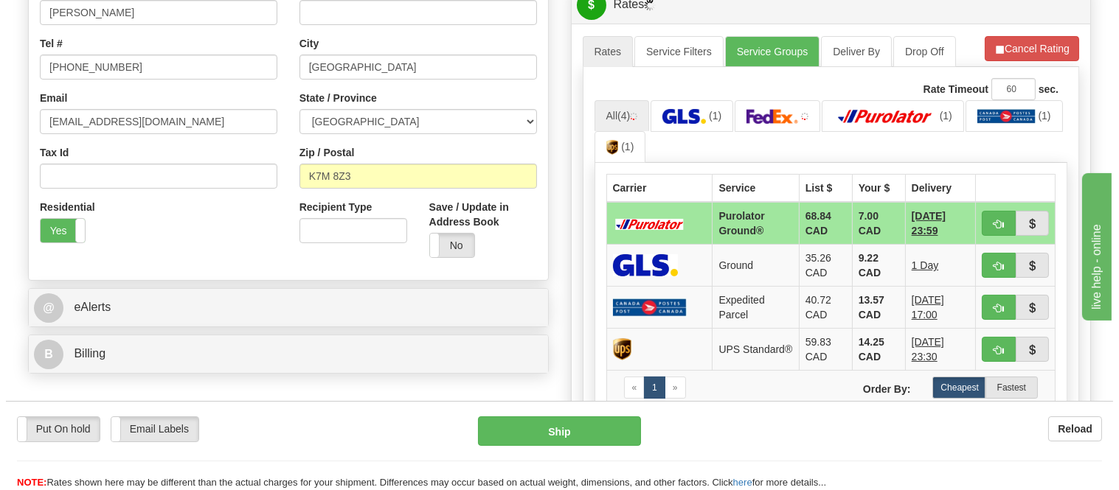
scroll to position [414, 0]
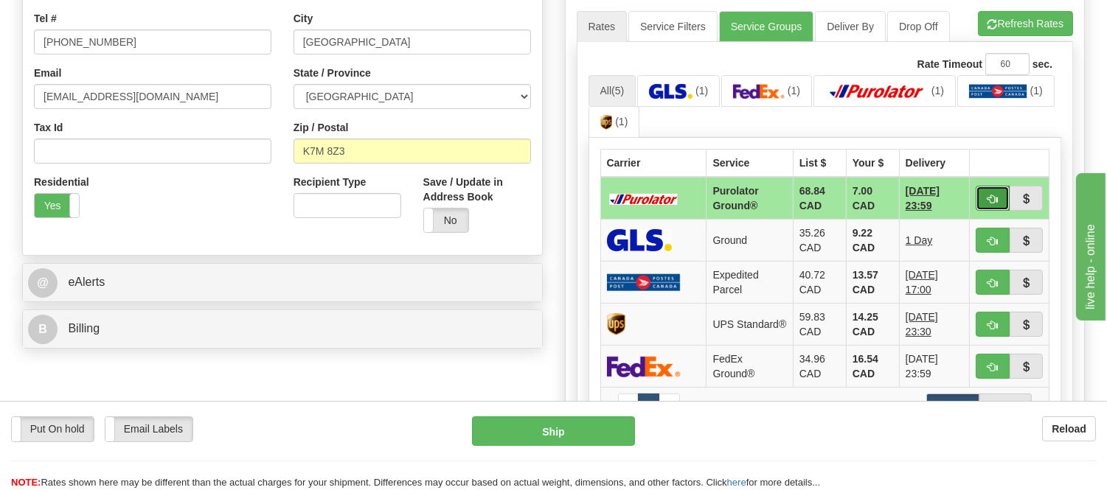
click at [988, 195] on span "button" at bounding box center [993, 200] width 10 height 10
type input "260"
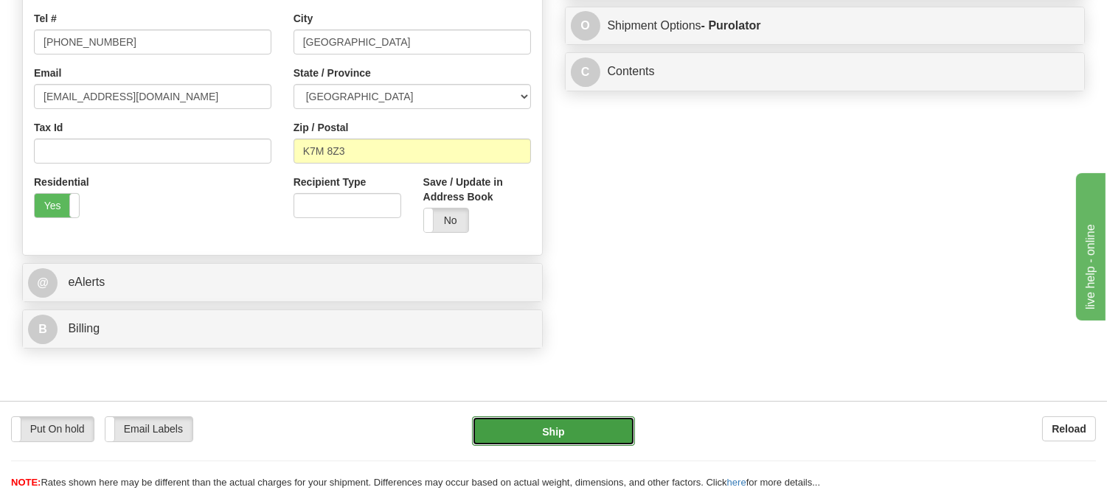
click at [591, 431] on button "Ship" at bounding box center [553, 432] width 162 height 30
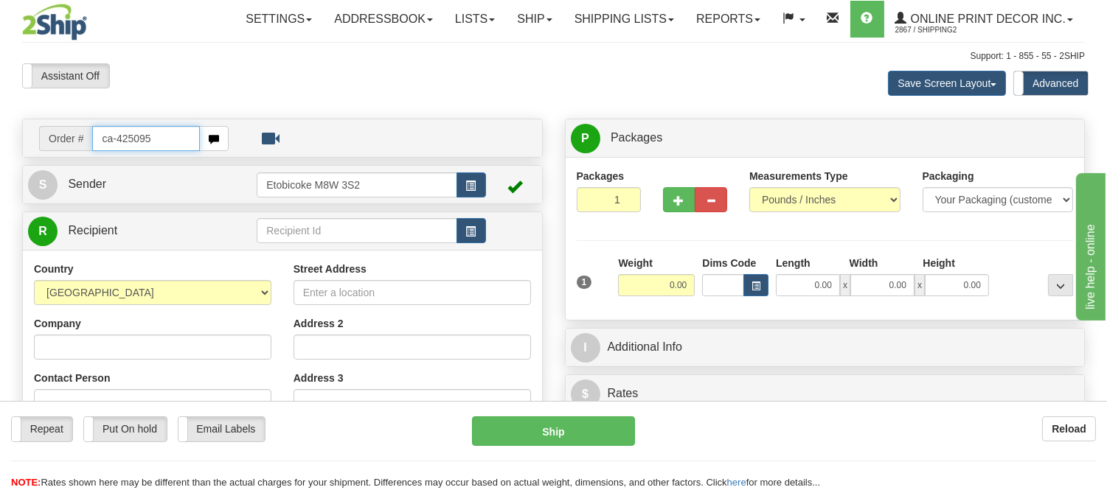
type input "ca-425095"
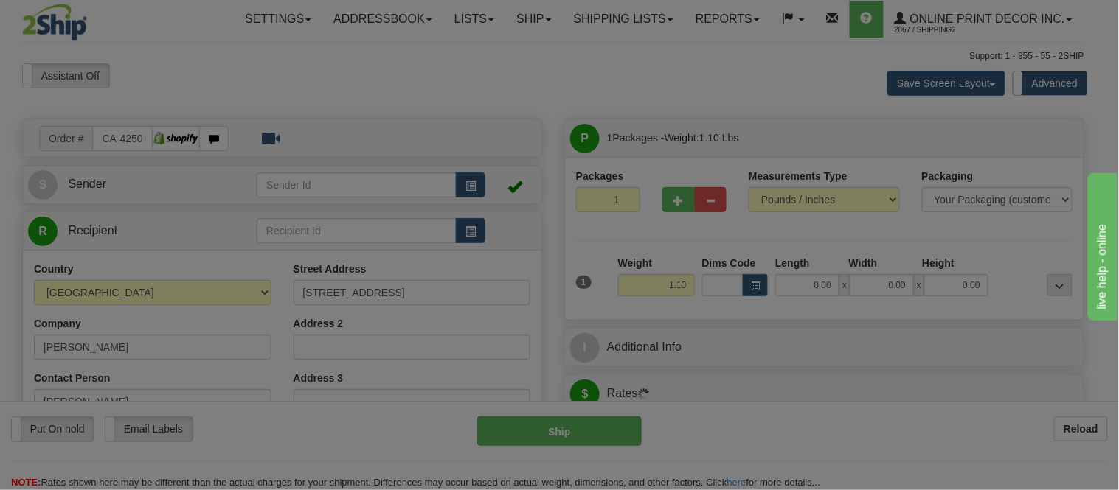
type input "TIMMINS"
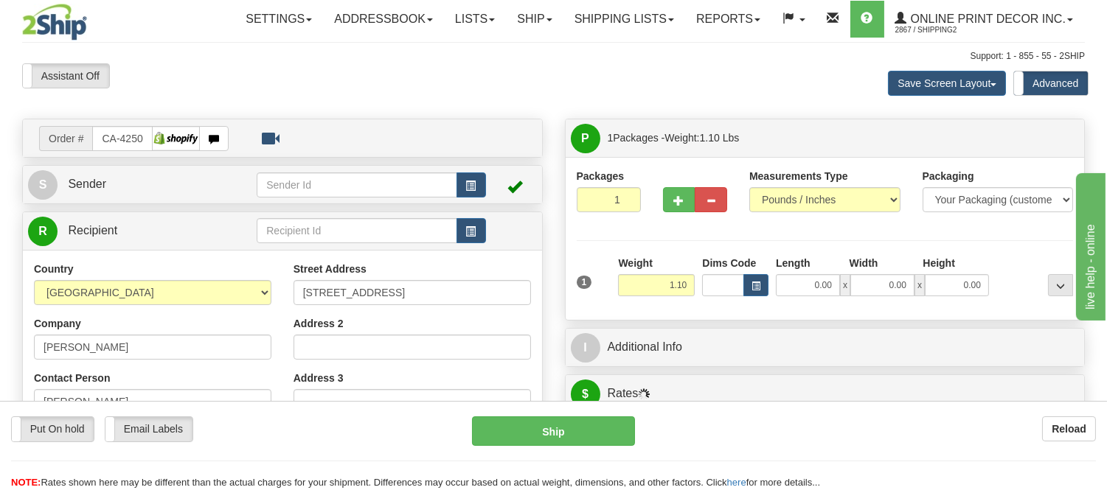
click at [769, 288] on div "Dims Code" at bounding box center [735, 276] width 74 height 41
click at [752, 284] on span "button" at bounding box center [756, 286] width 9 height 8
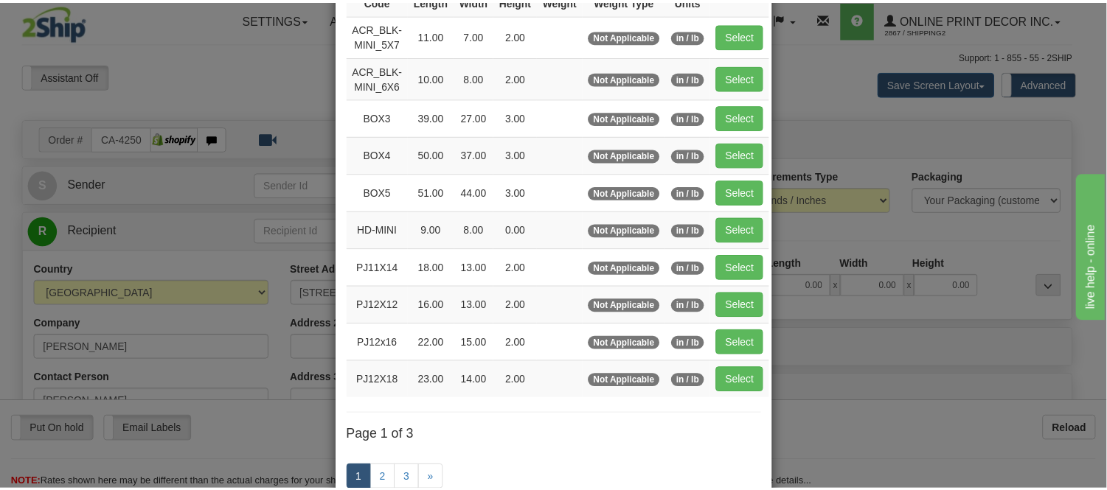
scroll to position [164, 0]
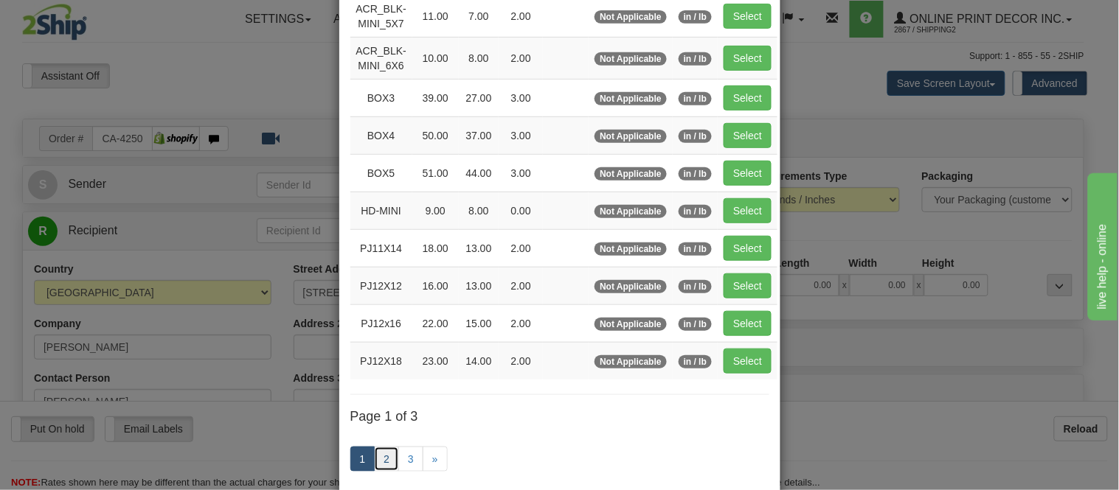
click at [378, 454] on link "2" at bounding box center [386, 459] width 25 height 25
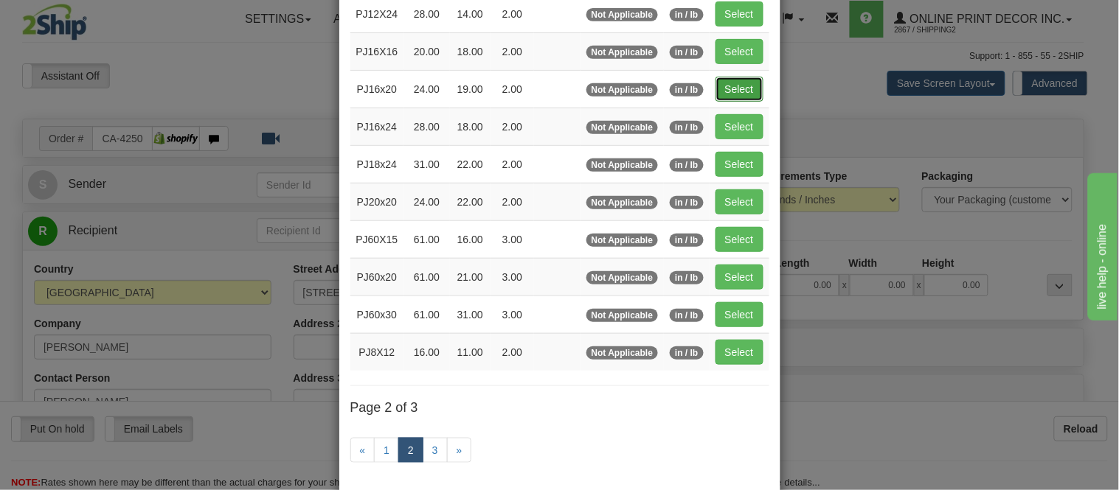
click at [727, 93] on button "Select" at bounding box center [739, 89] width 48 height 25
type input "PJ16x20"
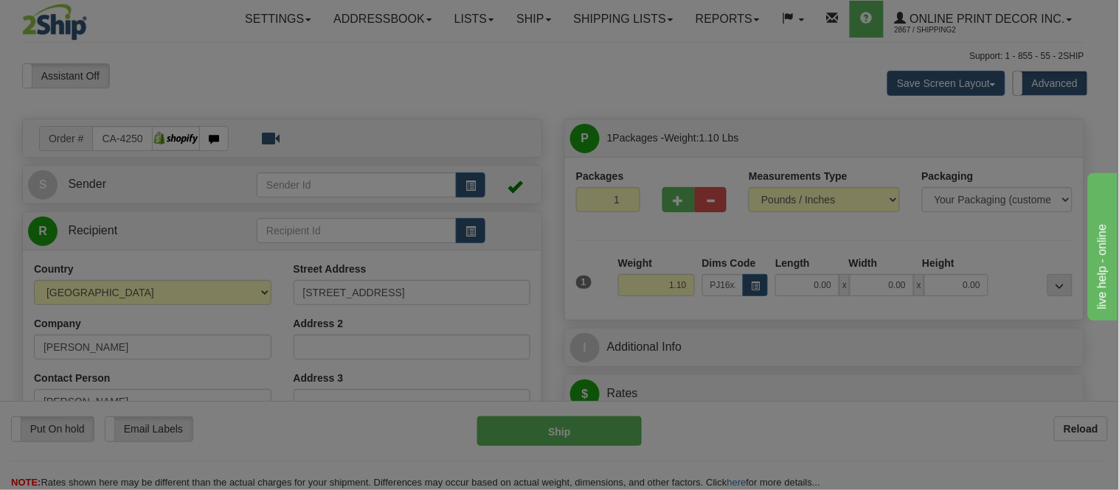
type input "24.00"
type input "19.00"
type input "2.00"
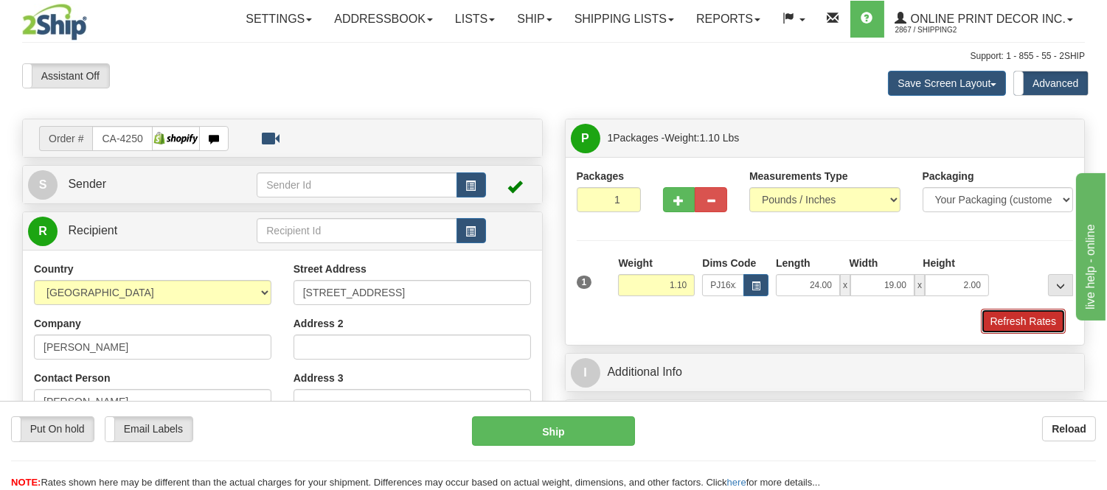
click at [1034, 322] on button "Refresh Rates" at bounding box center [1023, 321] width 85 height 25
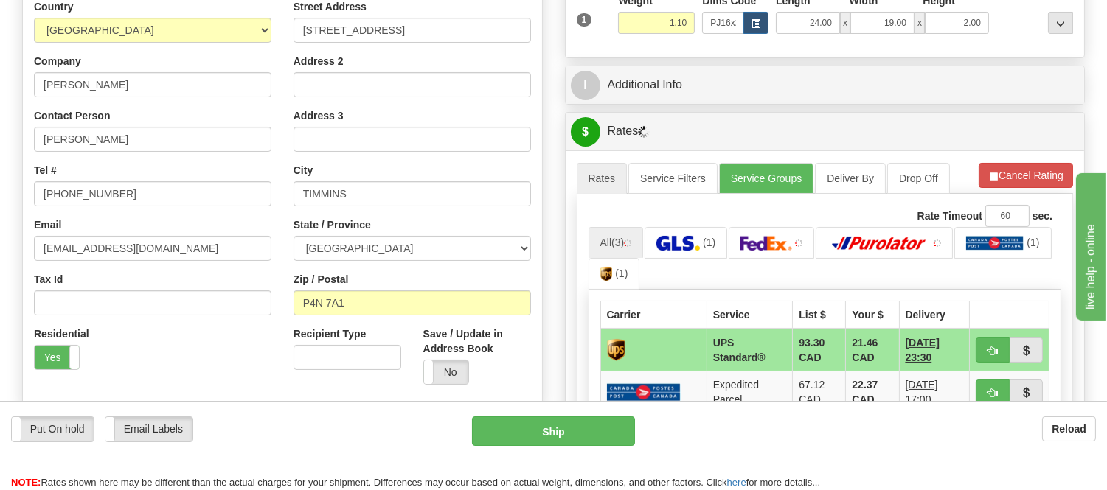
scroll to position [426, 0]
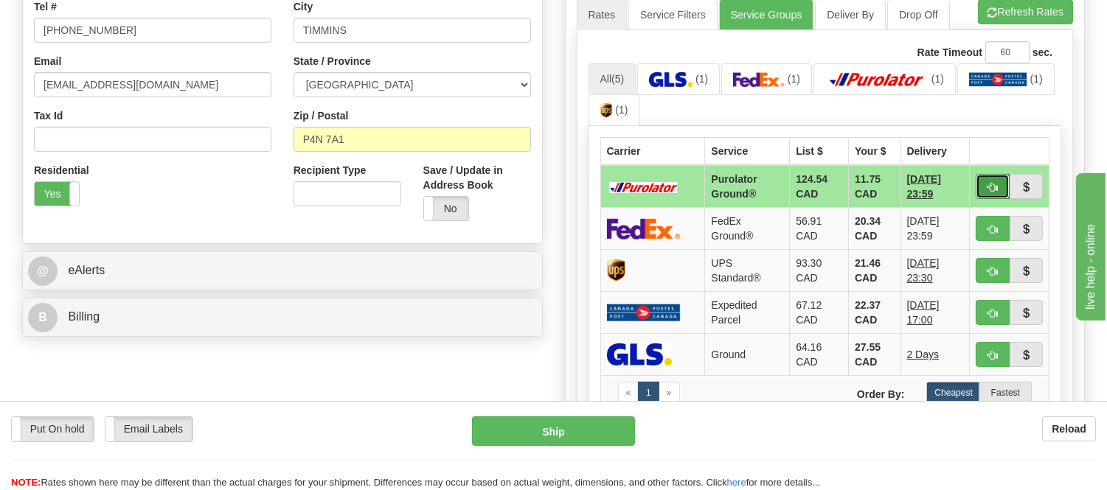
click at [992, 189] on span "button" at bounding box center [993, 188] width 10 height 10
type input "260"
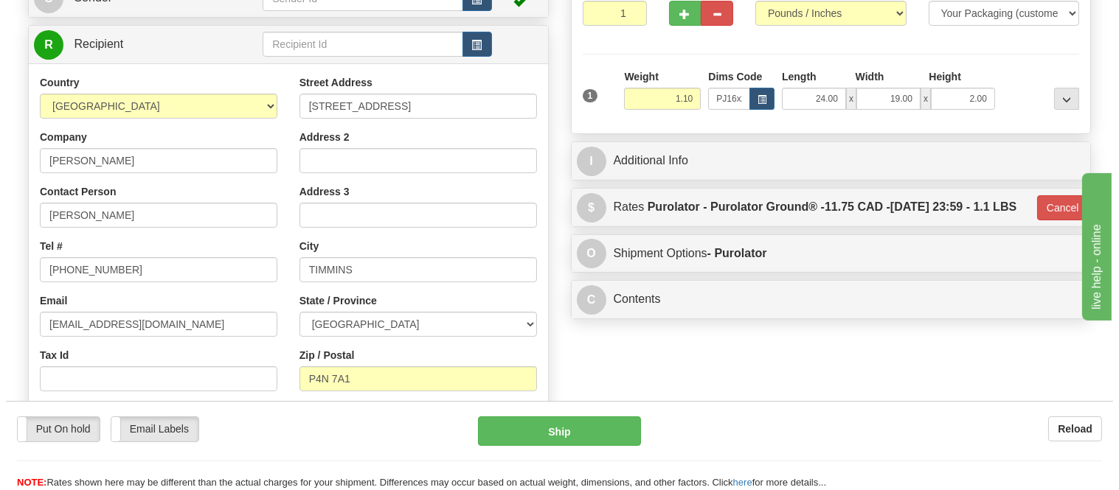
scroll to position [181, 0]
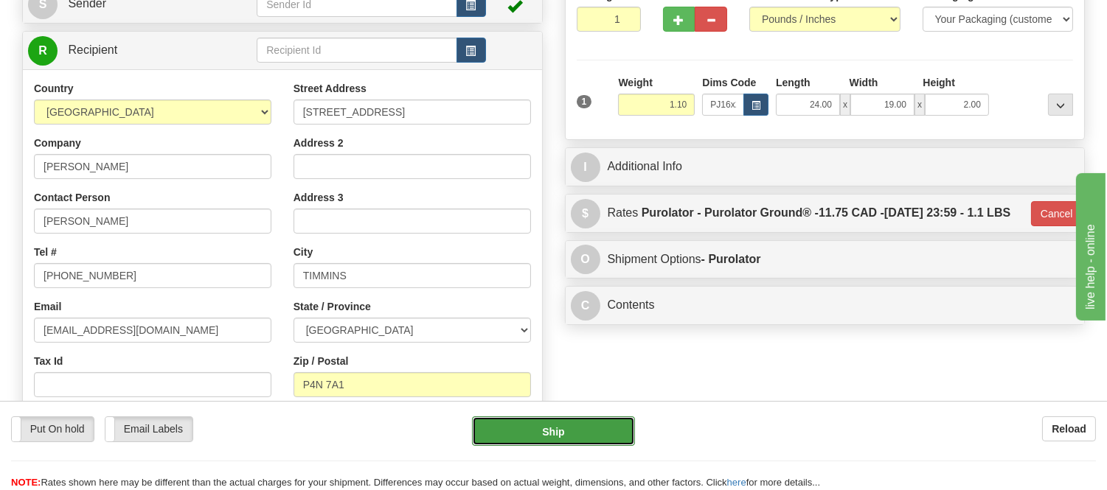
click at [520, 430] on button "Ship" at bounding box center [553, 432] width 162 height 30
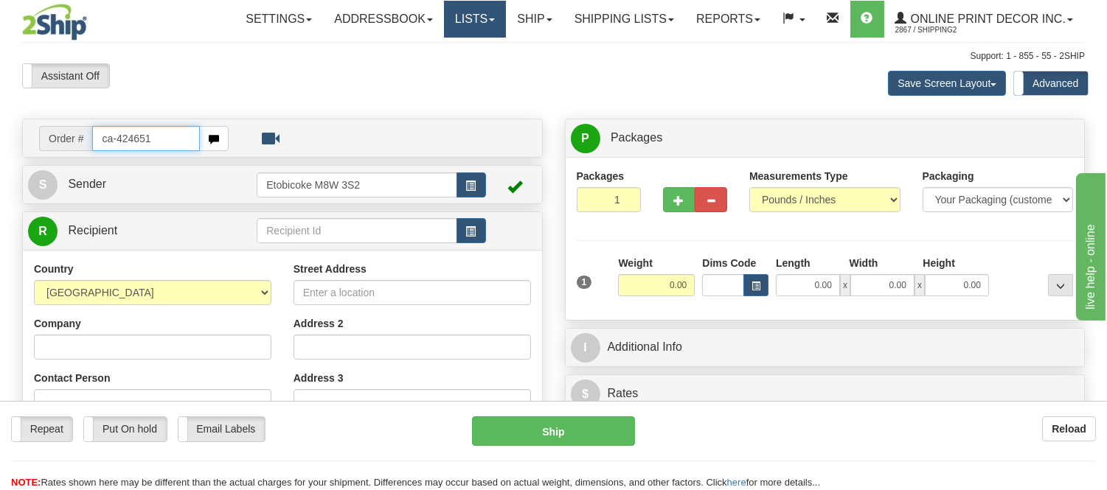
type input "ca-424651"
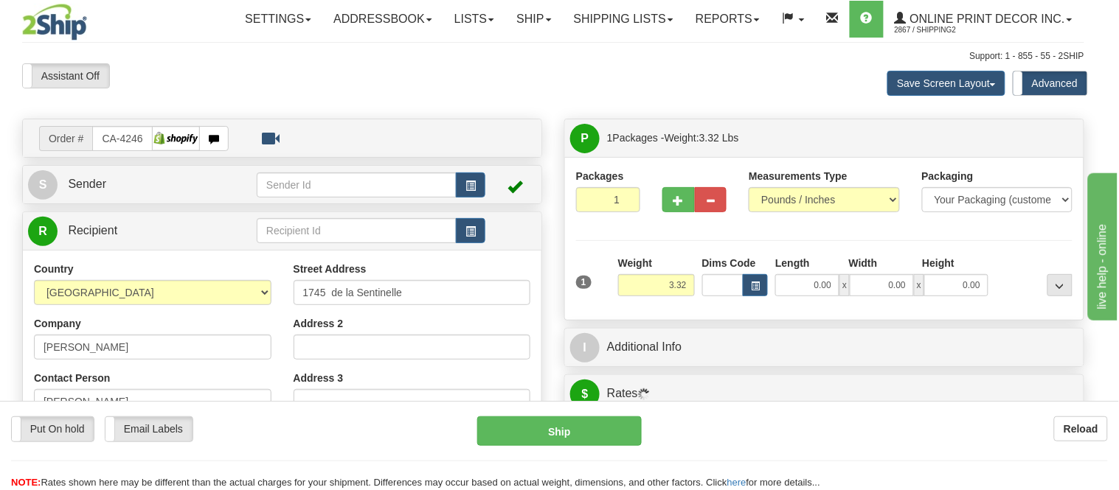
type input "TROIS-RIVIERES"
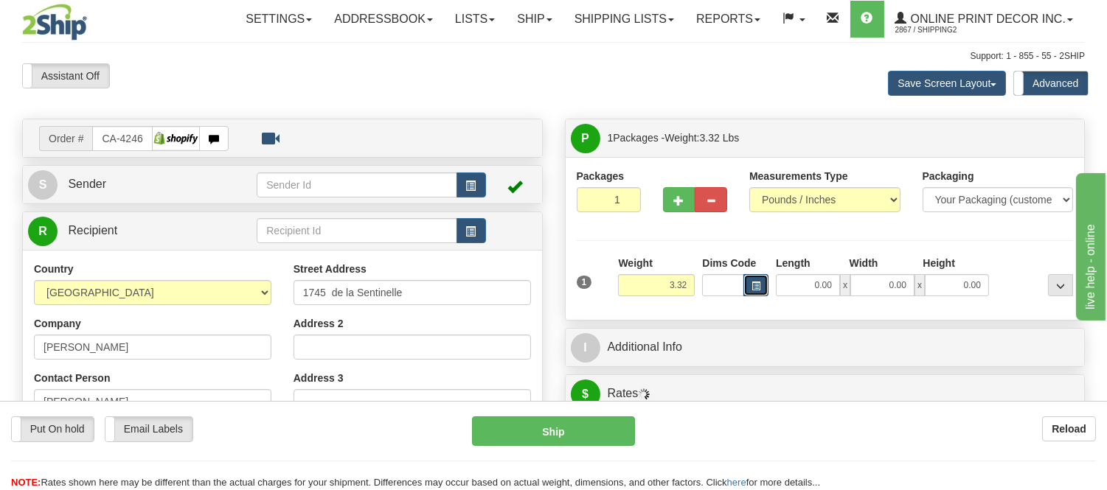
click at [746, 284] on button "button" at bounding box center [755, 285] width 25 height 22
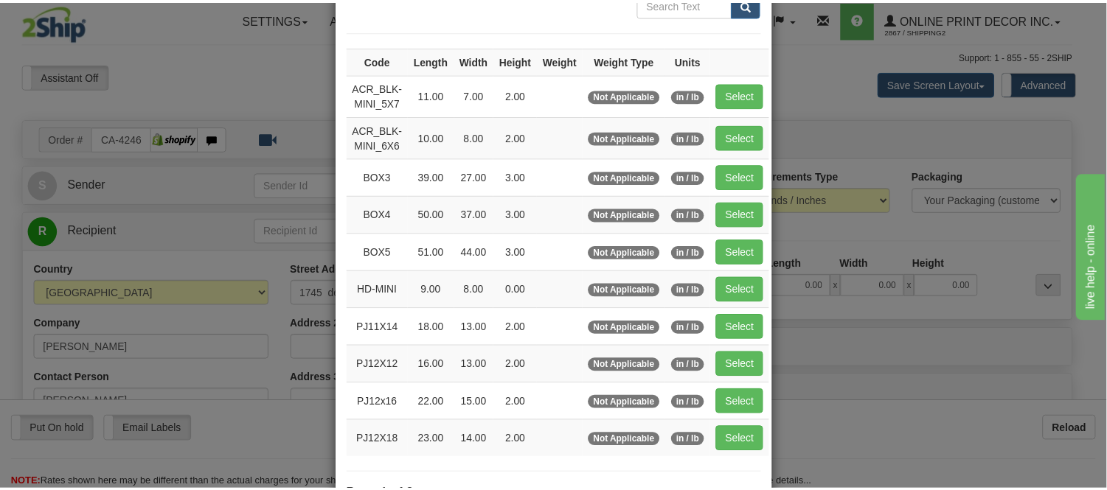
scroll to position [164, 0]
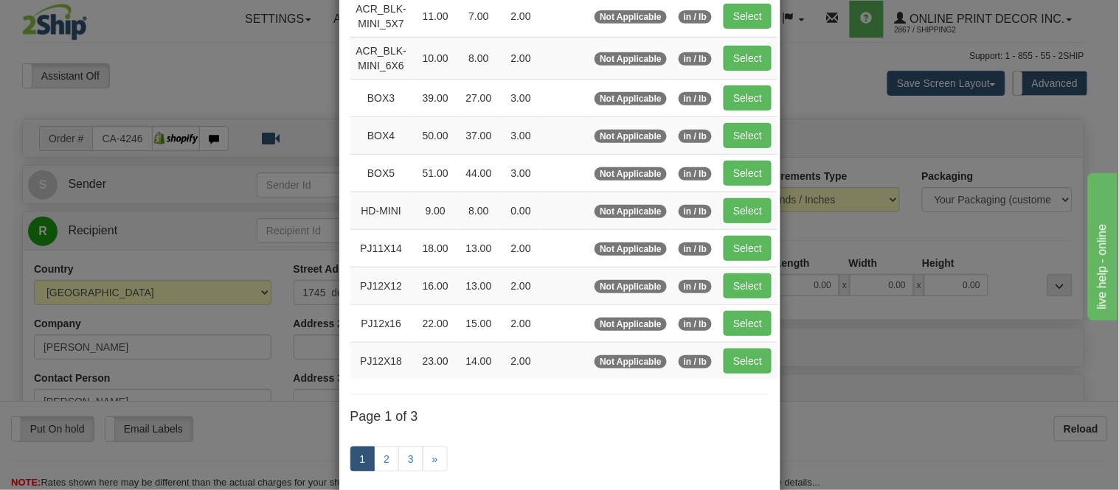
click at [718, 134] on td "Select" at bounding box center [748, 136] width 60 height 38
click at [726, 134] on button "Select" at bounding box center [748, 135] width 48 height 25
type input "BOX4"
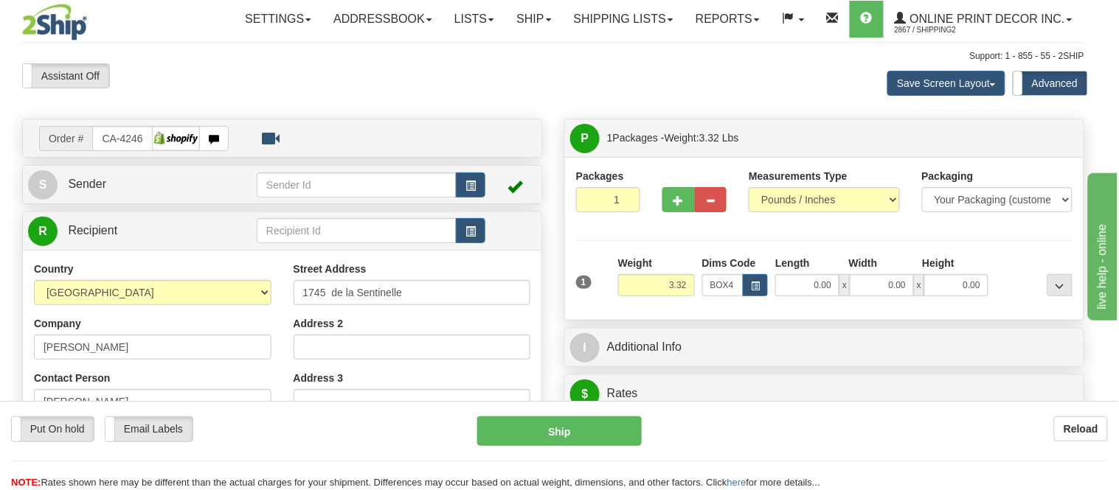
type input "50.00"
type input "37.00"
type input "3.00"
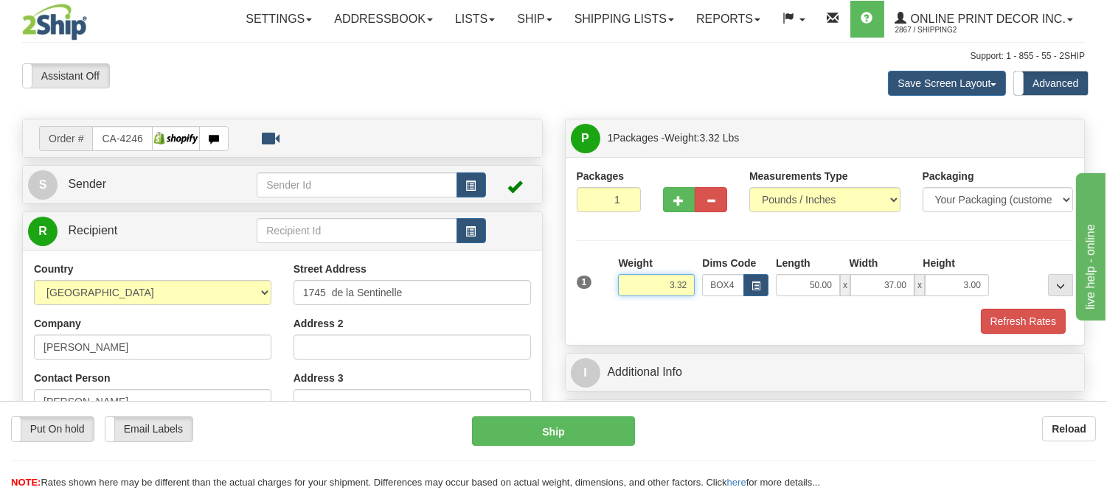
drag, startPoint x: 691, startPoint y: 280, endPoint x: 594, endPoint y: 282, distance: 97.4
click at [594, 282] on div "1 Weight 3.32 Dims Code BOX4" at bounding box center [825, 282] width 504 height 52
type input "11.98"
click at [1055, 327] on button "Refresh Rates" at bounding box center [1023, 321] width 85 height 25
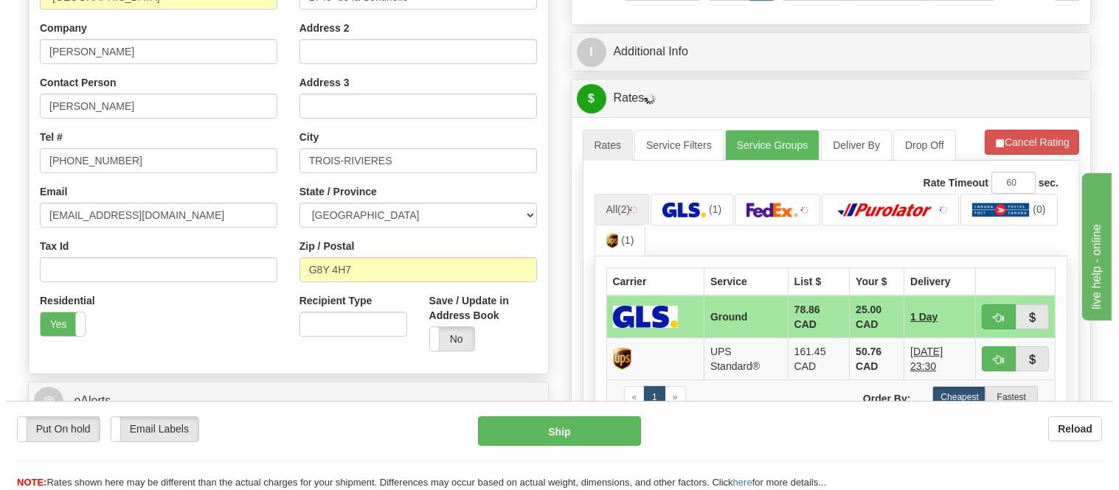
scroll to position [310, 0]
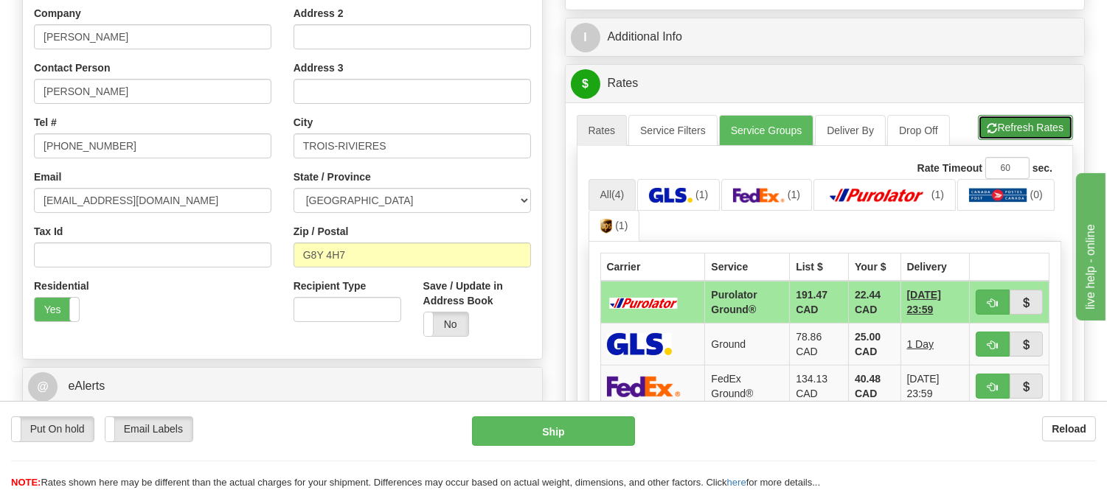
click at [1030, 119] on button "Refresh Rates" at bounding box center [1025, 127] width 95 height 25
click at [982, 304] on button "button" at bounding box center [993, 302] width 34 height 25
type input "260"
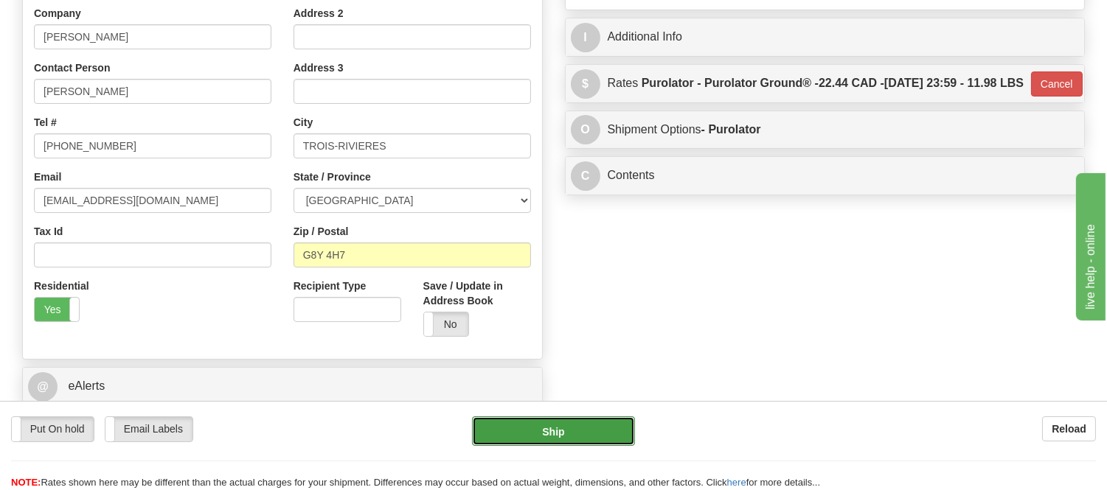
click at [562, 428] on button "Ship" at bounding box center [553, 432] width 162 height 30
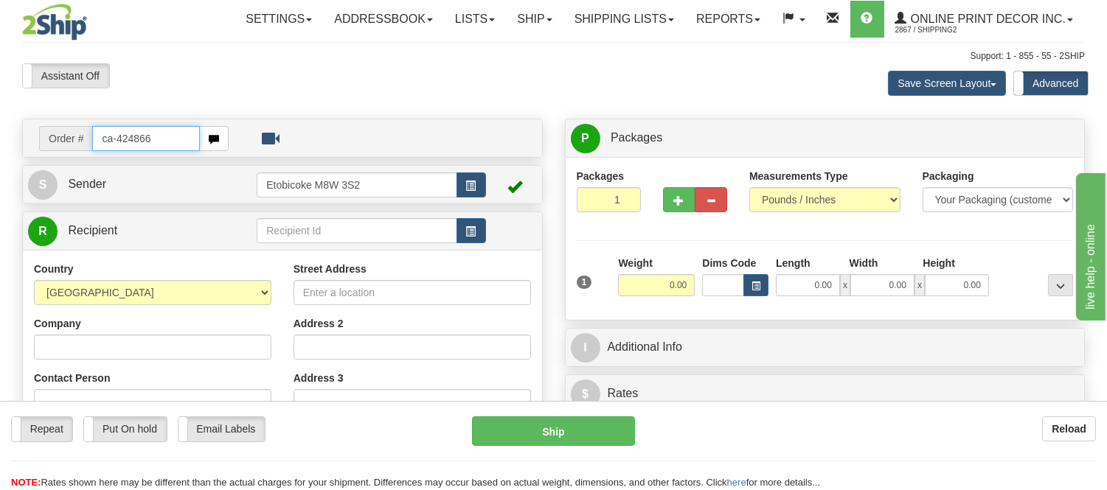
type input "ca-424866"
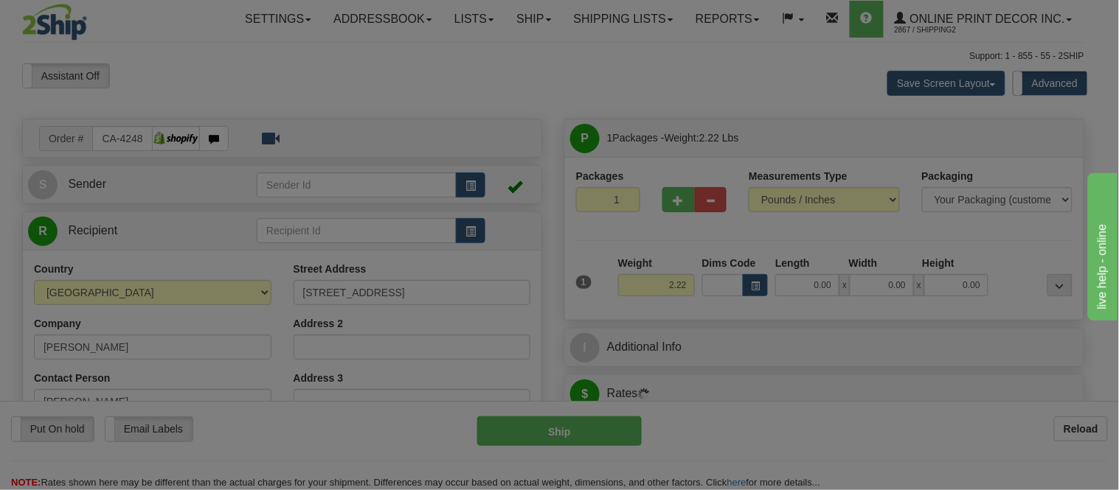
type input "[PERSON_NAME]"
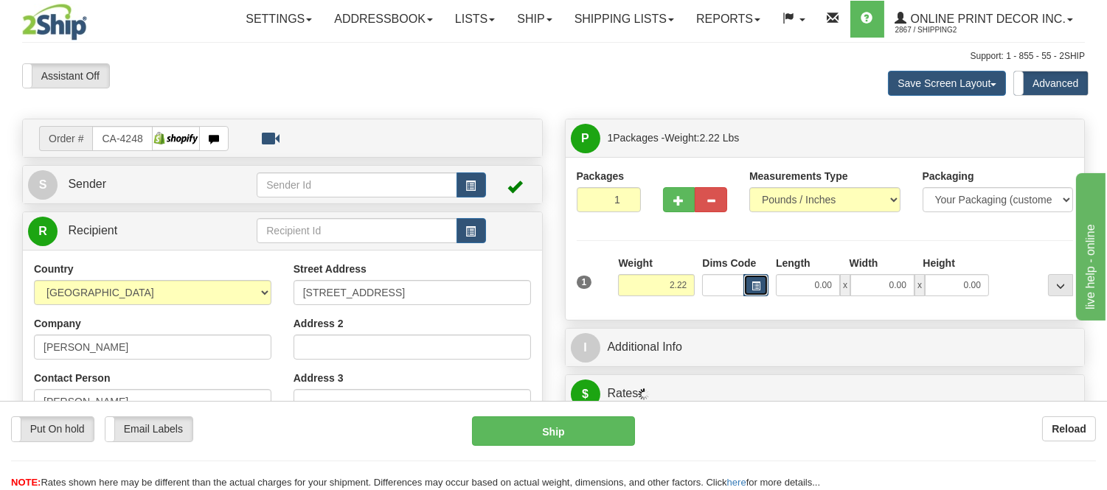
click at [743, 285] on button "button" at bounding box center [755, 285] width 25 height 22
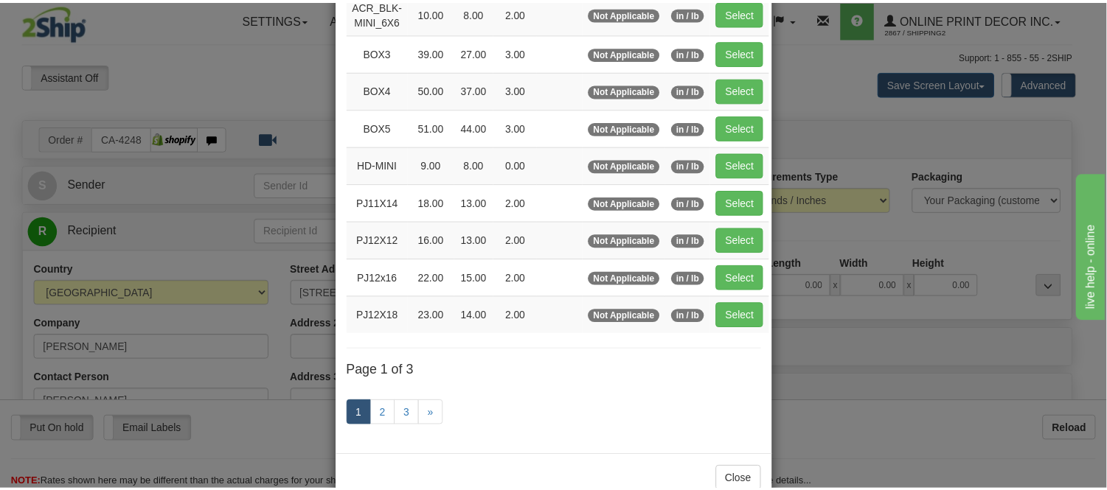
scroll to position [246, 0]
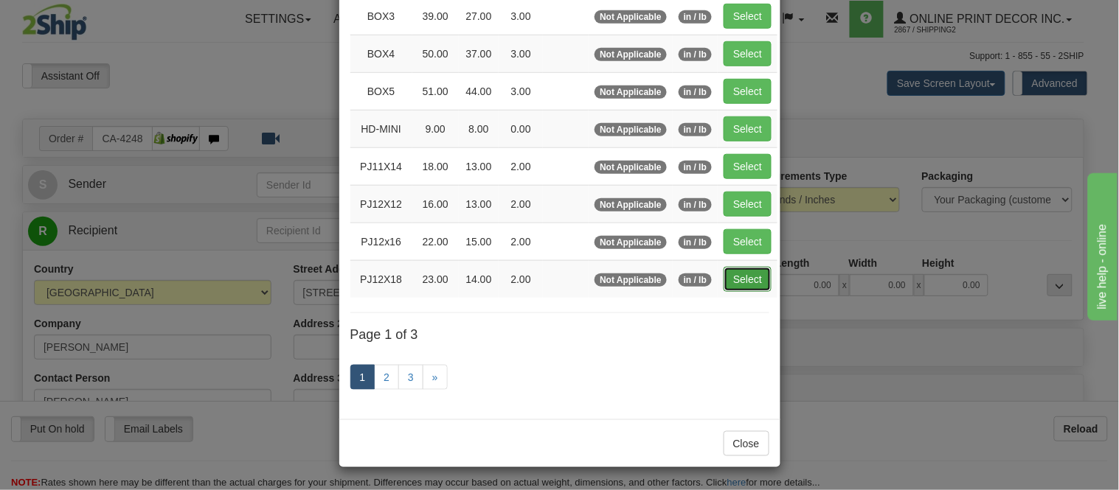
click at [747, 282] on button "Select" at bounding box center [748, 279] width 48 height 25
type input "PJ12X18"
type input "23.00"
type input "14.00"
type input "2.00"
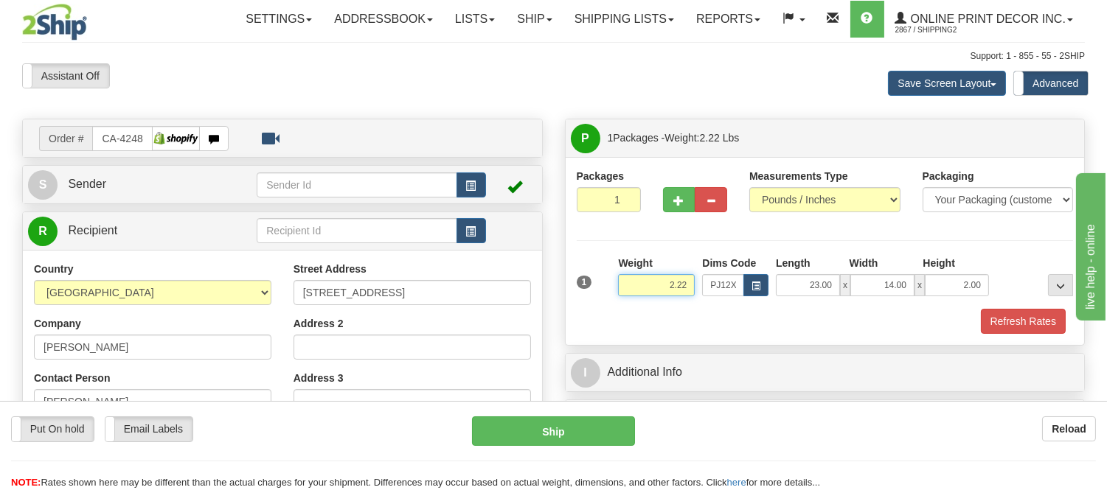
drag, startPoint x: 687, startPoint y: 289, endPoint x: 606, endPoint y: 282, distance: 82.2
click at [606, 282] on div "1 Weight 2.22 Dims Code x x" at bounding box center [825, 282] width 504 height 52
type input "1.99"
click at [1058, 326] on button "Refresh Rates" at bounding box center [1023, 321] width 85 height 25
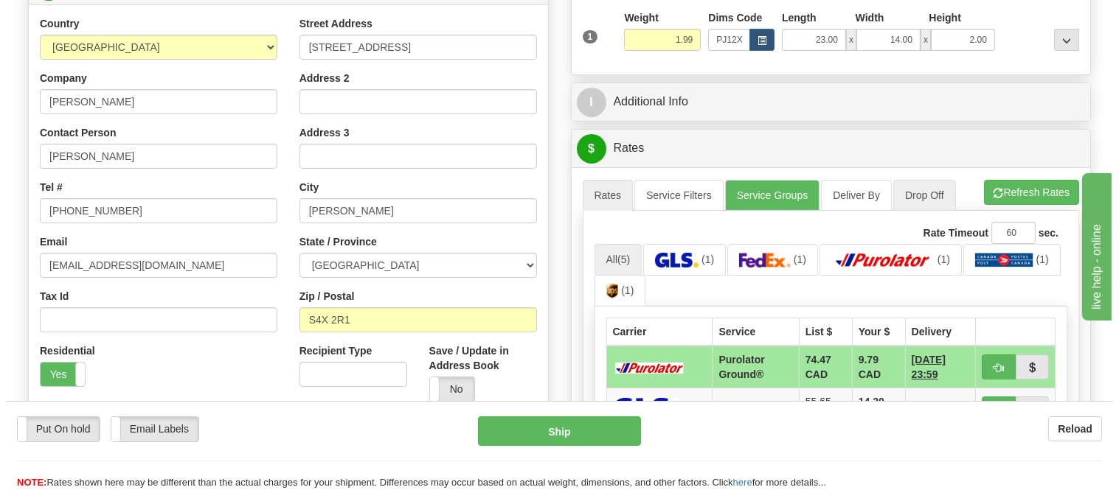
scroll to position [327, 0]
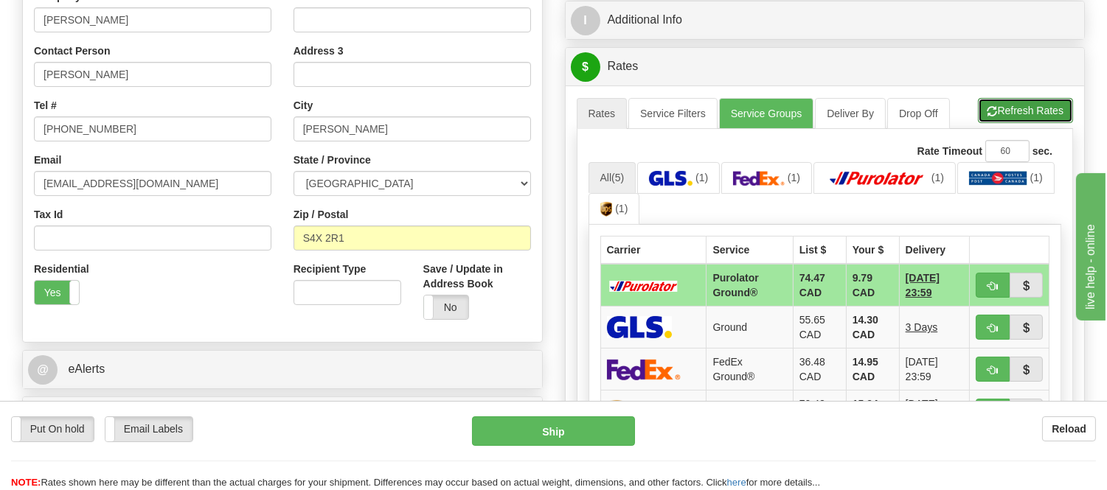
click at [1016, 106] on button "Refresh Rates" at bounding box center [1025, 110] width 95 height 25
click at [982, 278] on button "button" at bounding box center [993, 285] width 34 height 25
type input "260"
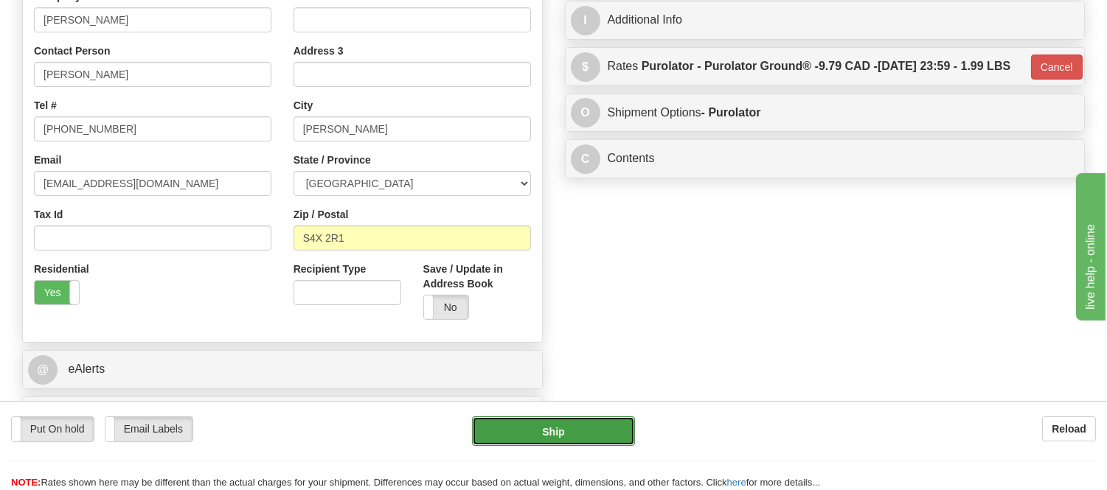
click at [513, 429] on button "Ship" at bounding box center [553, 432] width 162 height 30
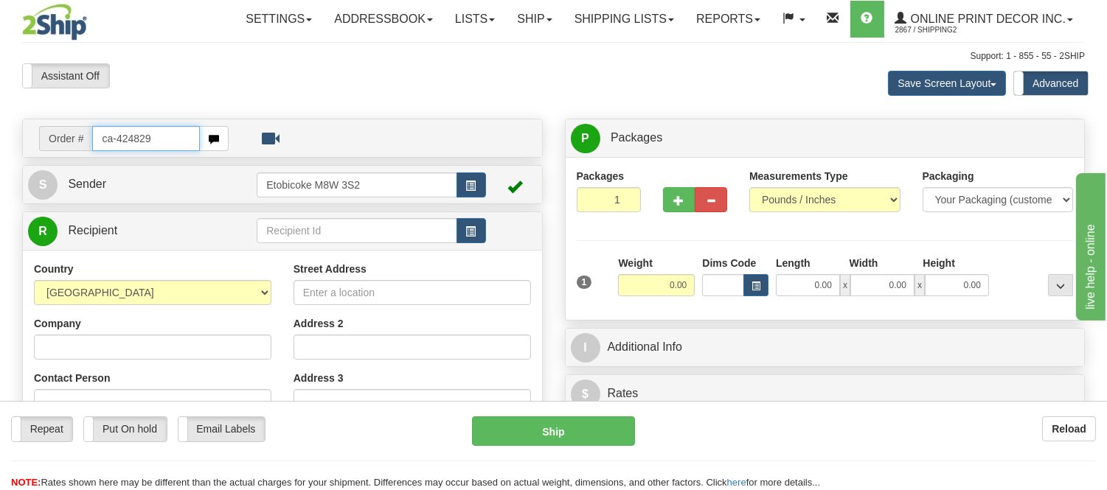
type input "ca-424829"
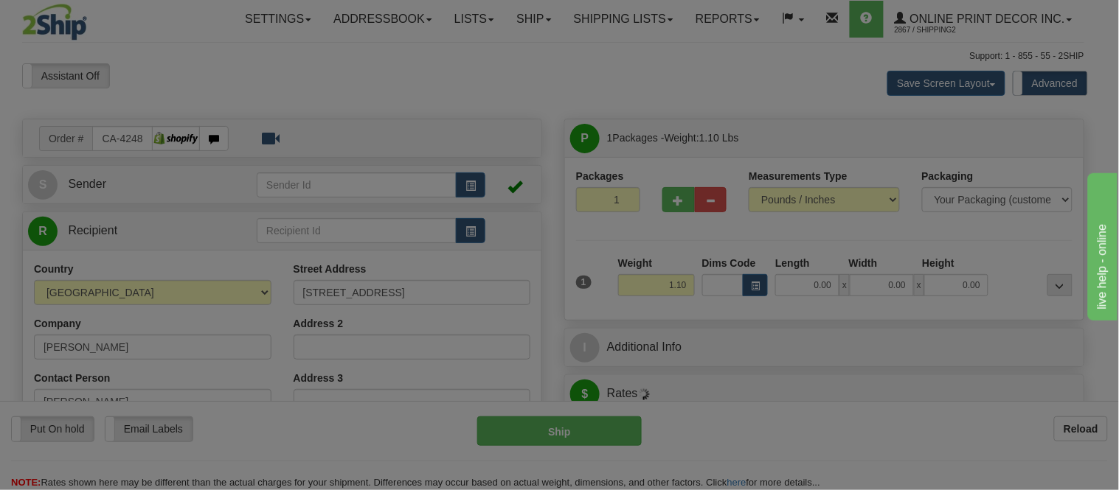
type input "BOTHWELL"
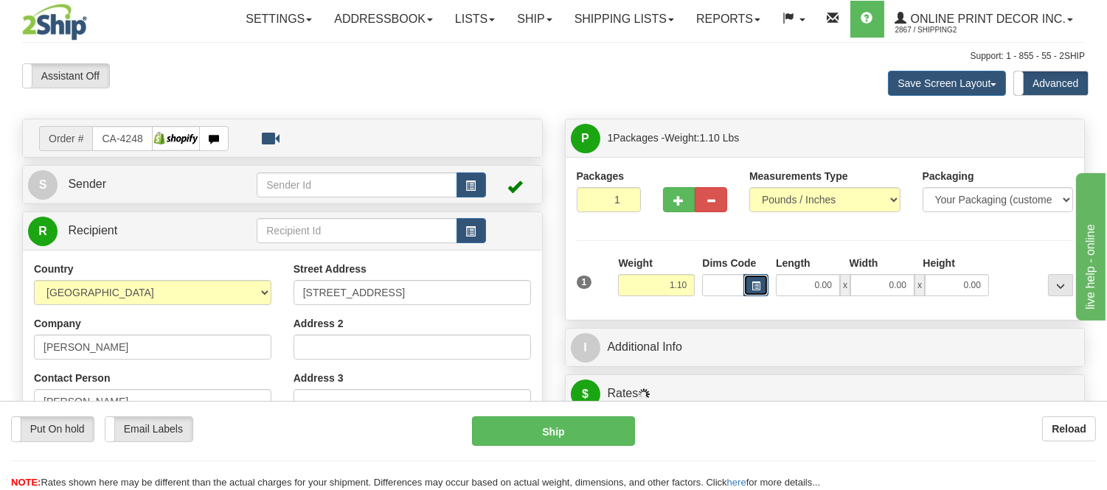
click at [760, 288] on button "button" at bounding box center [755, 285] width 25 height 22
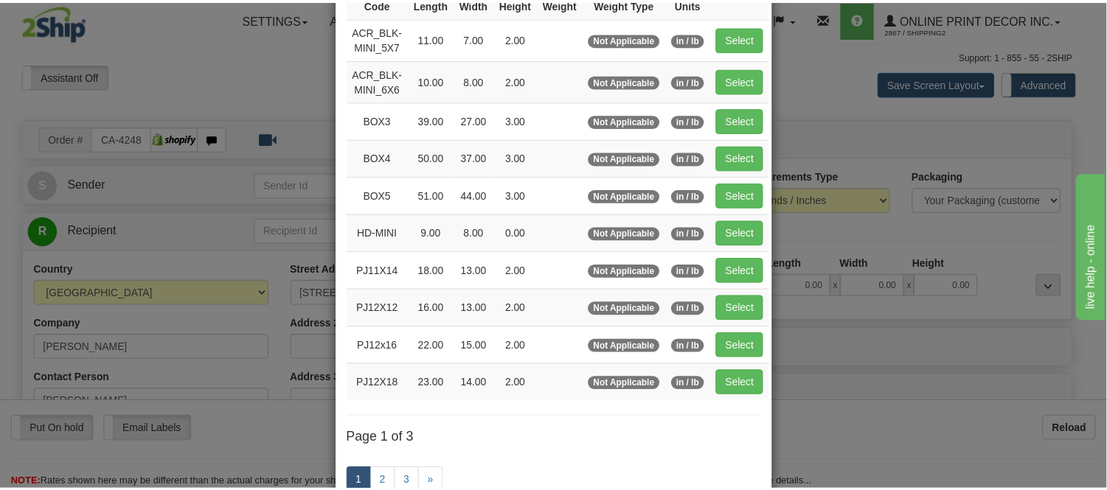
scroll to position [164, 0]
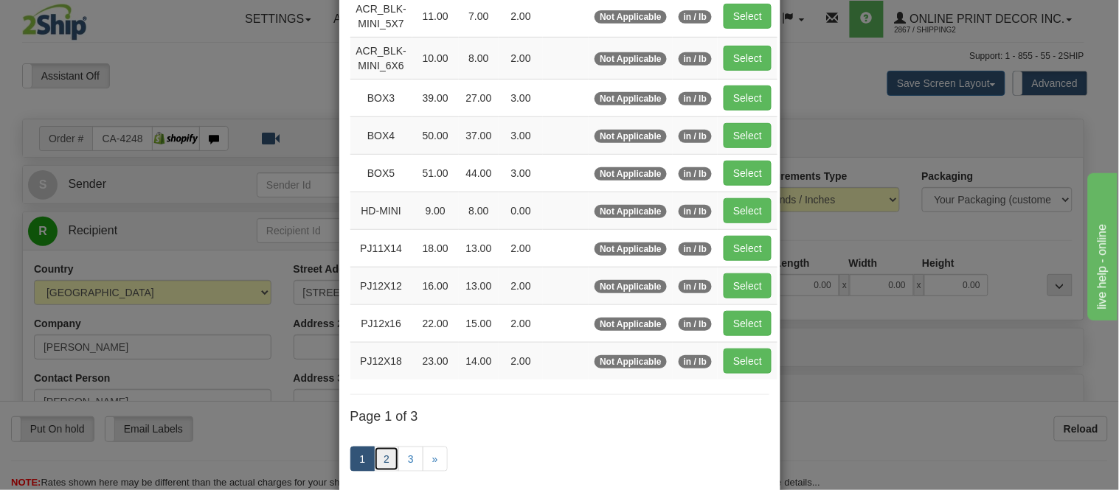
click at [382, 468] on link "2" at bounding box center [386, 459] width 25 height 25
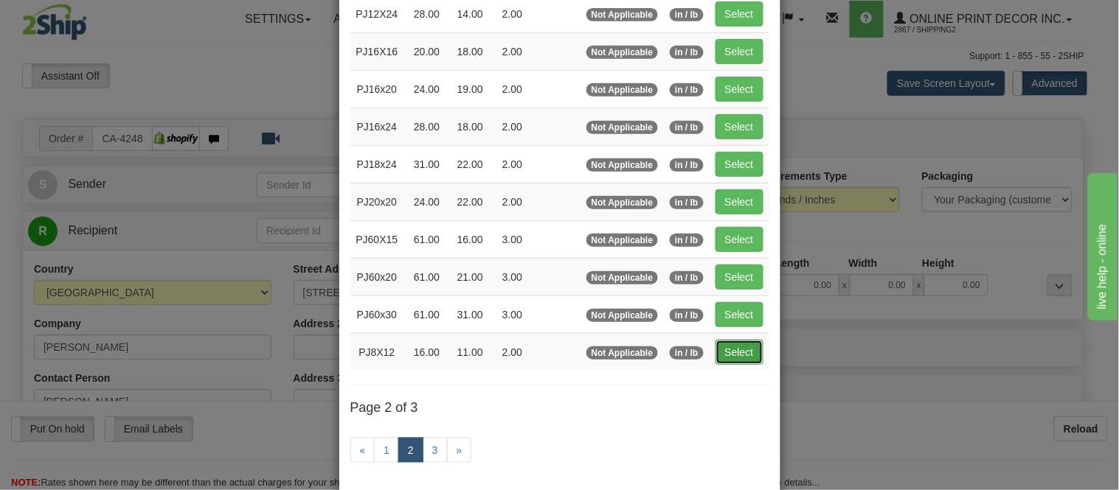
click at [717, 353] on button "Select" at bounding box center [739, 352] width 48 height 25
type input "PJ8X12"
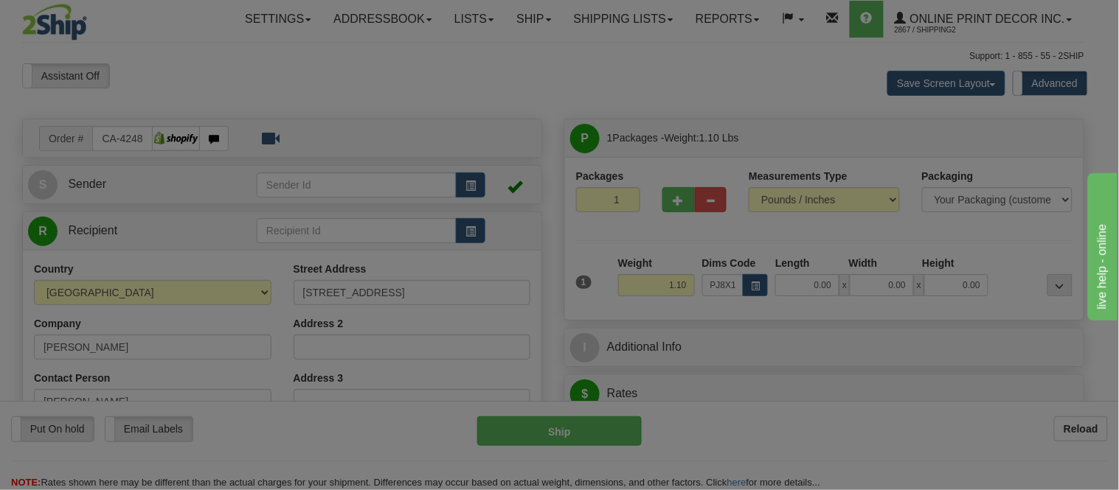
type input "16.00"
type input "11.00"
type input "2.00"
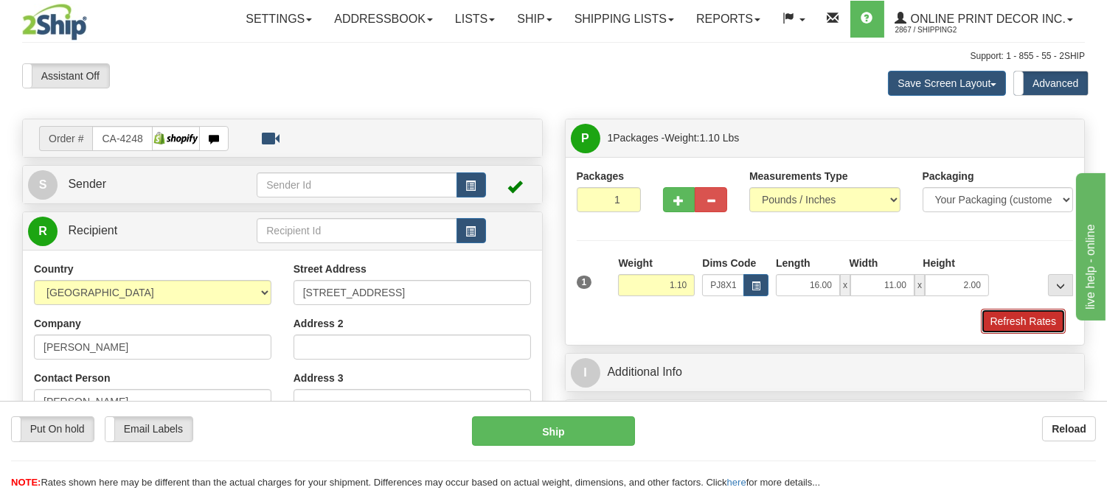
click at [1035, 325] on button "Refresh Rates" at bounding box center [1023, 321] width 85 height 25
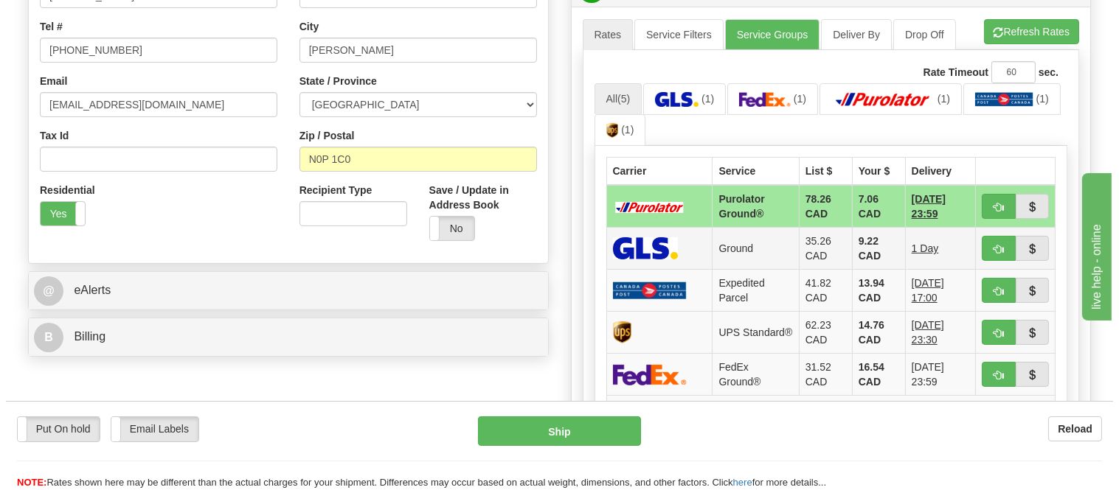
scroll to position [409, 0]
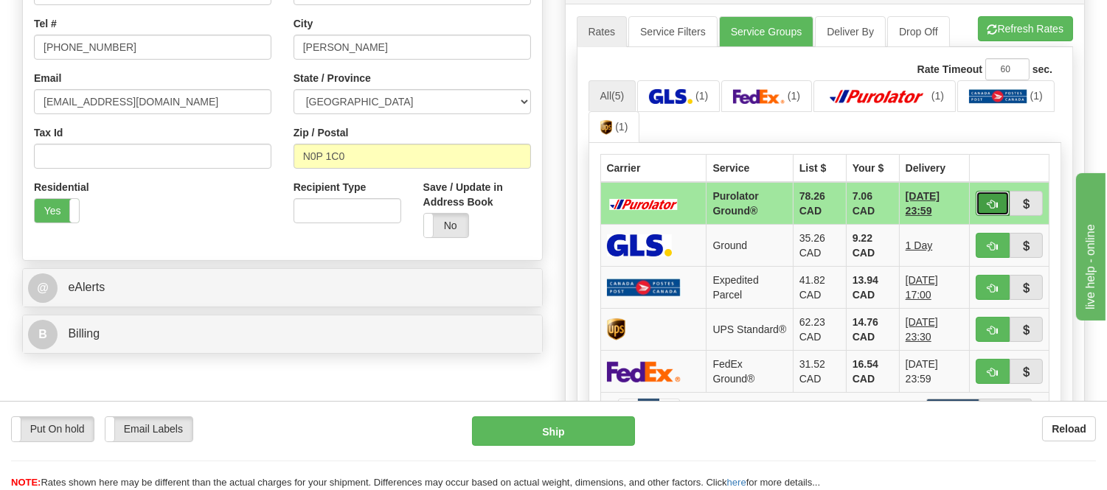
click at [982, 201] on button "button" at bounding box center [993, 203] width 34 height 25
type input "260"
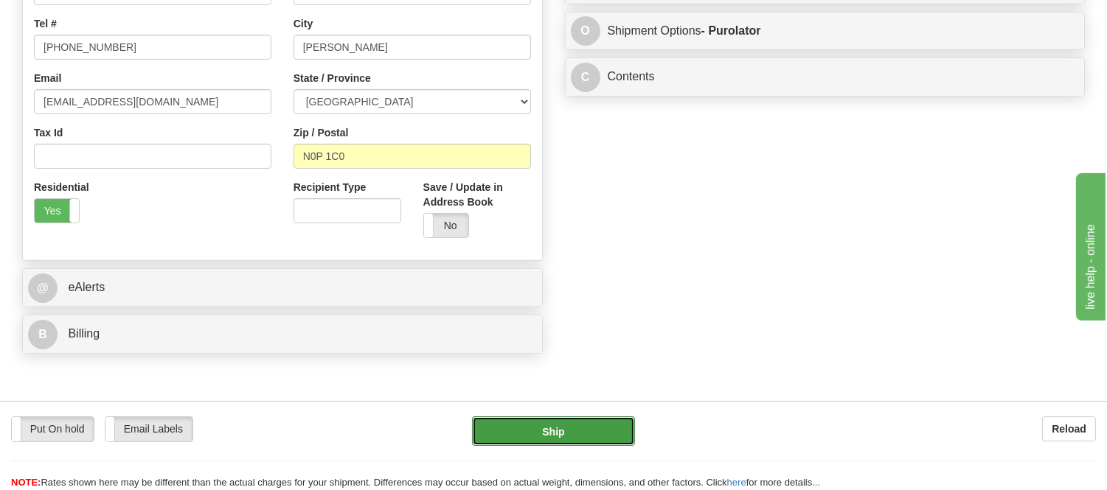
click at [588, 437] on button "Ship" at bounding box center [553, 432] width 162 height 30
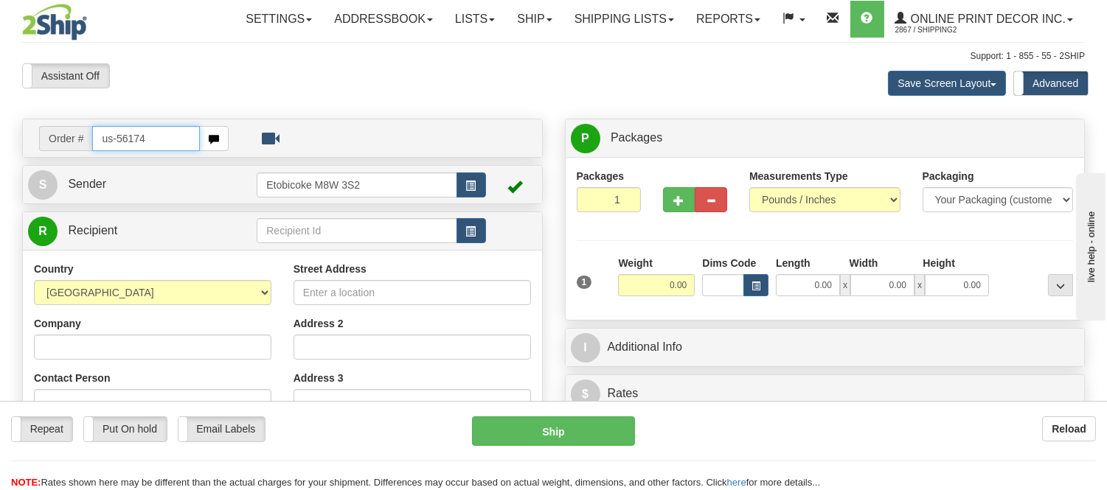
type input "us-56174"
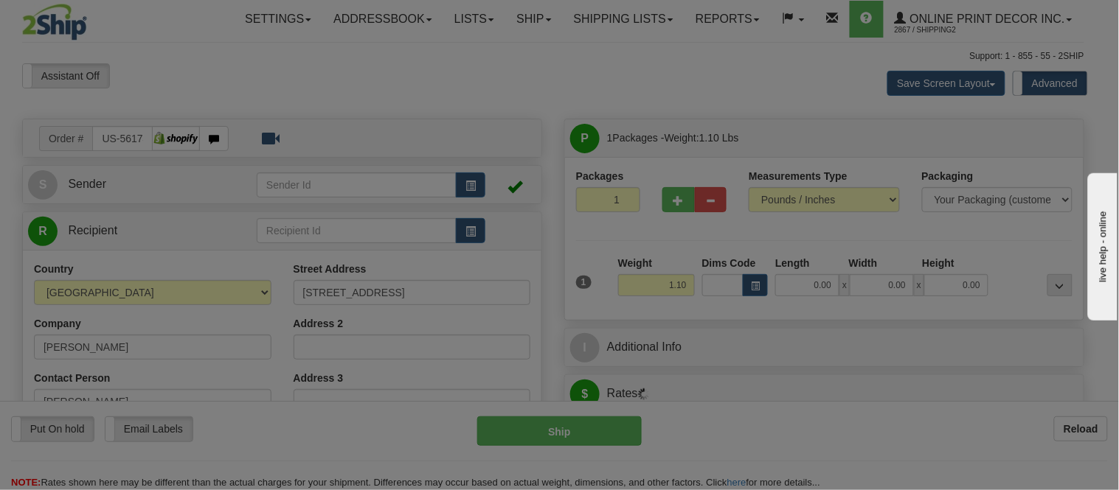
type input "[GEOGRAPHIC_DATA]"
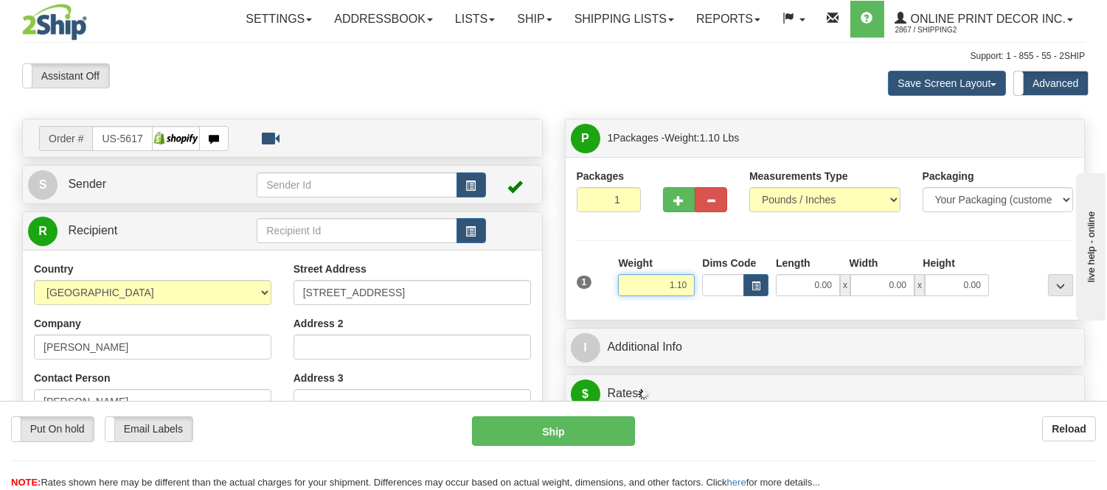
drag, startPoint x: 692, startPoint y: 282, endPoint x: 593, endPoint y: 274, distance: 99.2
click at [593, 274] on div "1 Weight 1.10 Dims Code 0.00" at bounding box center [825, 282] width 504 height 52
type input "6.10"
click at [752, 286] on span "button" at bounding box center [756, 286] width 9 height 8
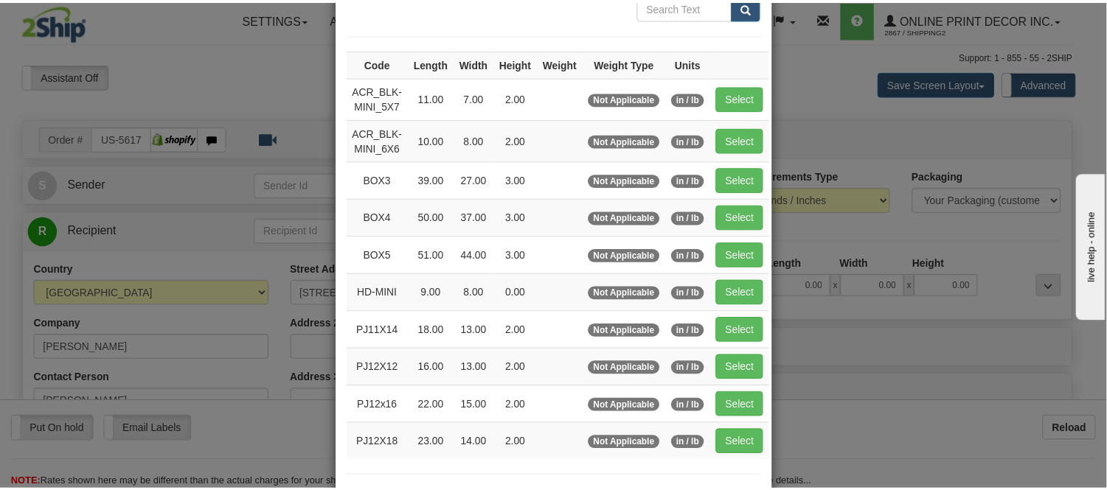
scroll to position [164, 0]
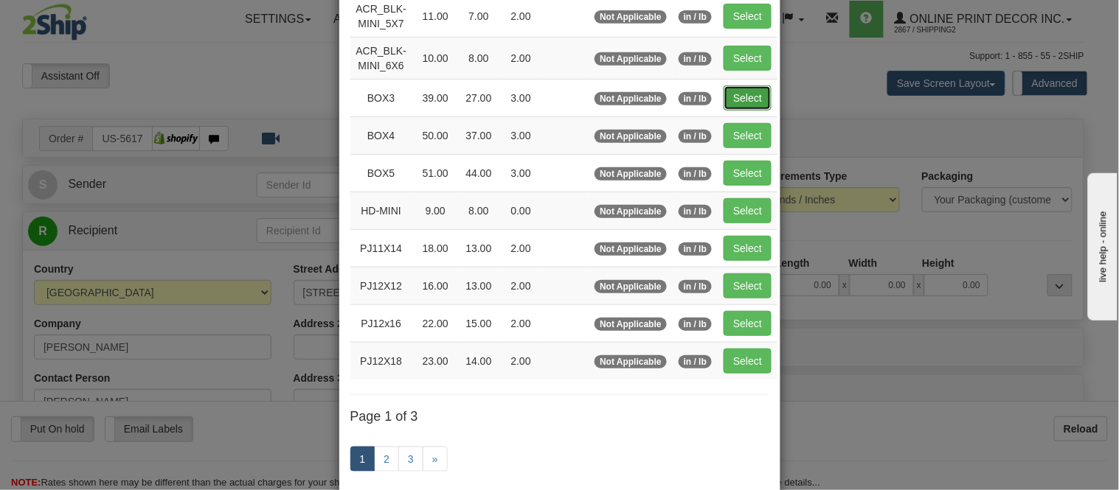
click at [749, 98] on button "Select" at bounding box center [748, 98] width 48 height 25
type input "BOX3"
type input "39.00"
type input "27.00"
type input "3.00"
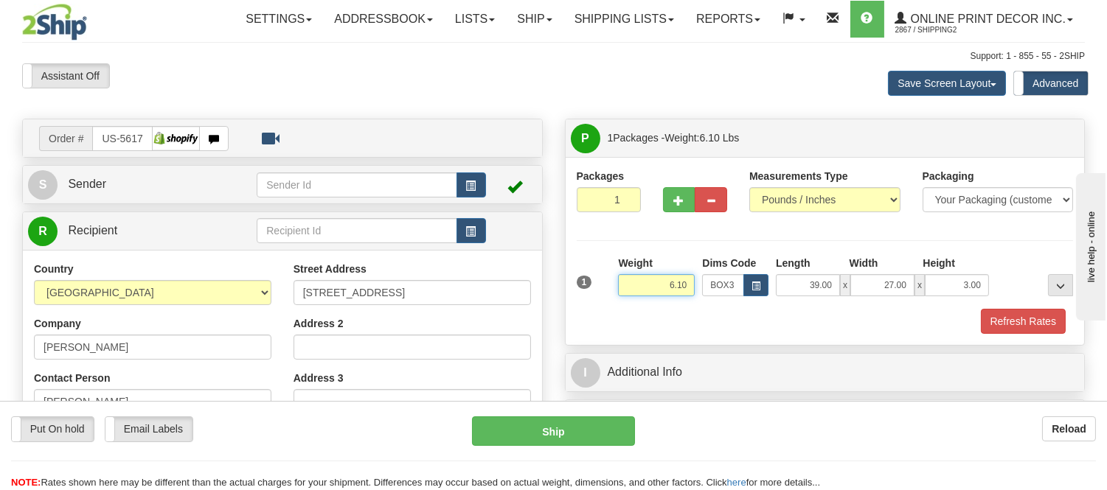
drag, startPoint x: 691, startPoint y: 282, endPoint x: 600, endPoint y: 295, distance: 91.6
click at [600, 295] on div "1 Weight 6.10 Dims Code BOX3" at bounding box center [825, 282] width 504 height 52
type input "5.98"
click at [1049, 315] on button "Refresh Rates" at bounding box center [1023, 321] width 85 height 25
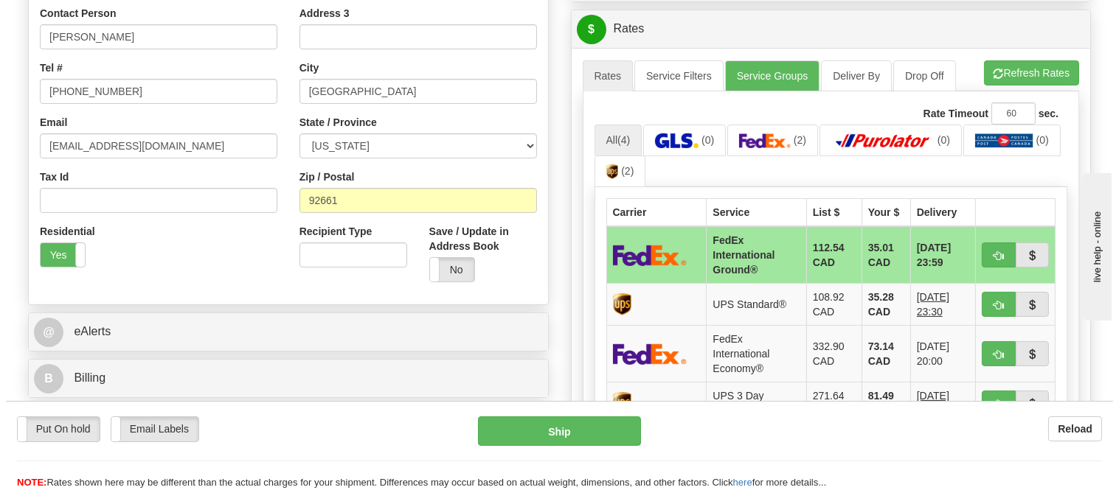
scroll to position [403, 0]
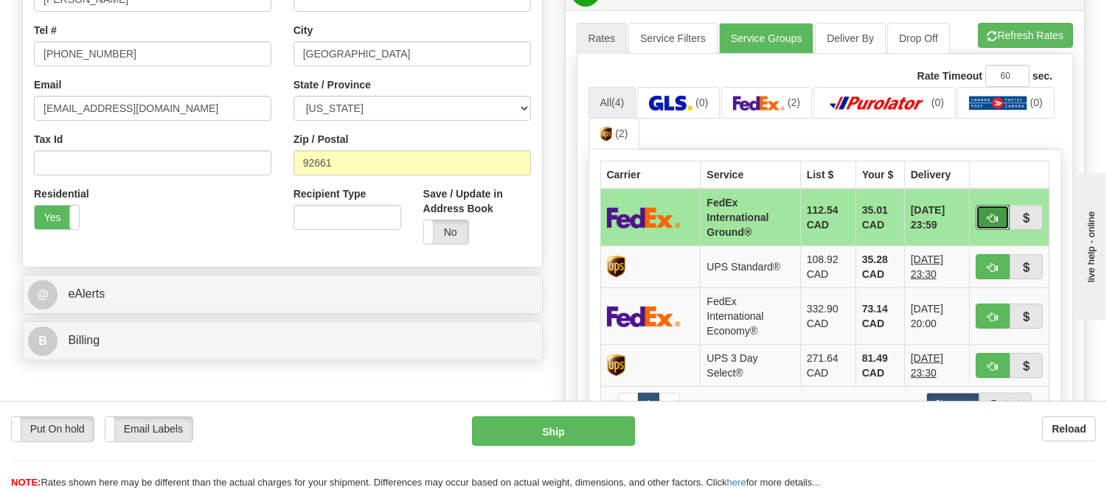
click at [987, 209] on button "button" at bounding box center [993, 217] width 34 height 25
type input "92"
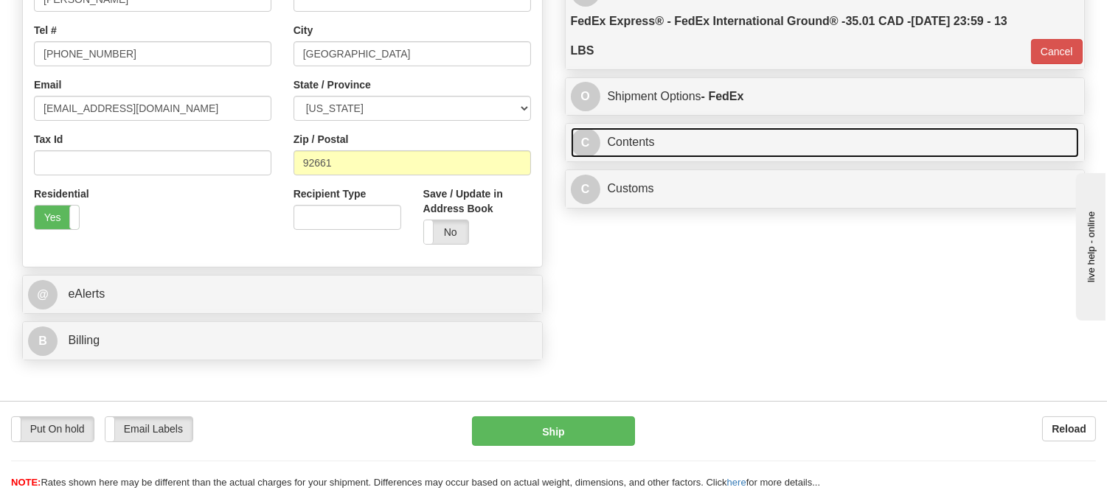
click at [666, 144] on link "C Contents" at bounding box center [825, 143] width 509 height 30
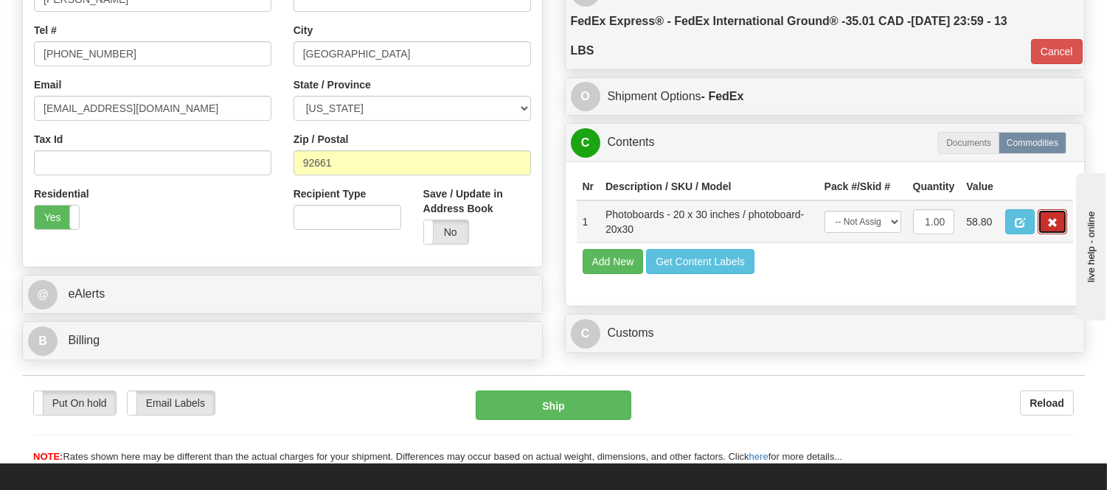
click at [1042, 235] on button "button" at bounding box center [1053, 221] width 30 height 25
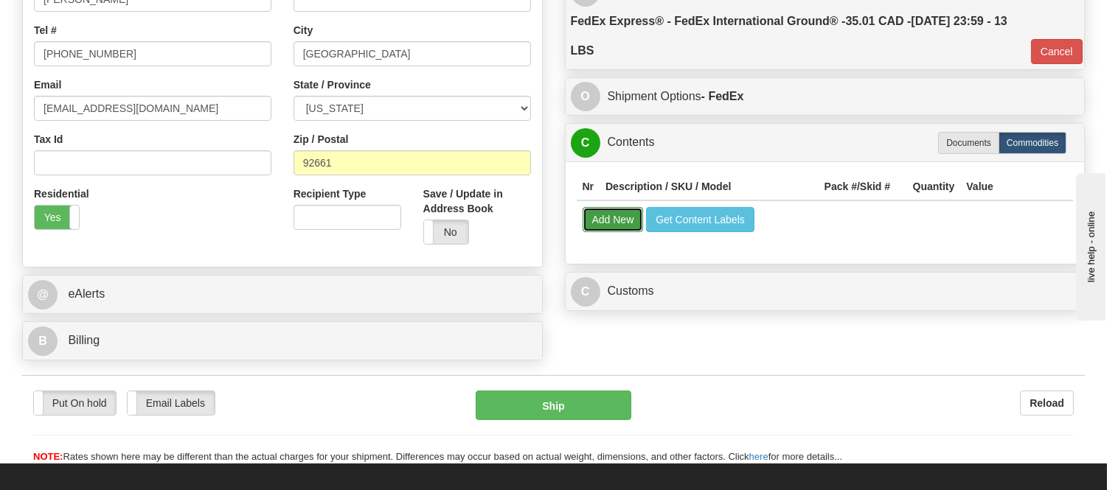
click at [603, 224] on button "Add New" at bounding box center [613, 219] width 61 height 25
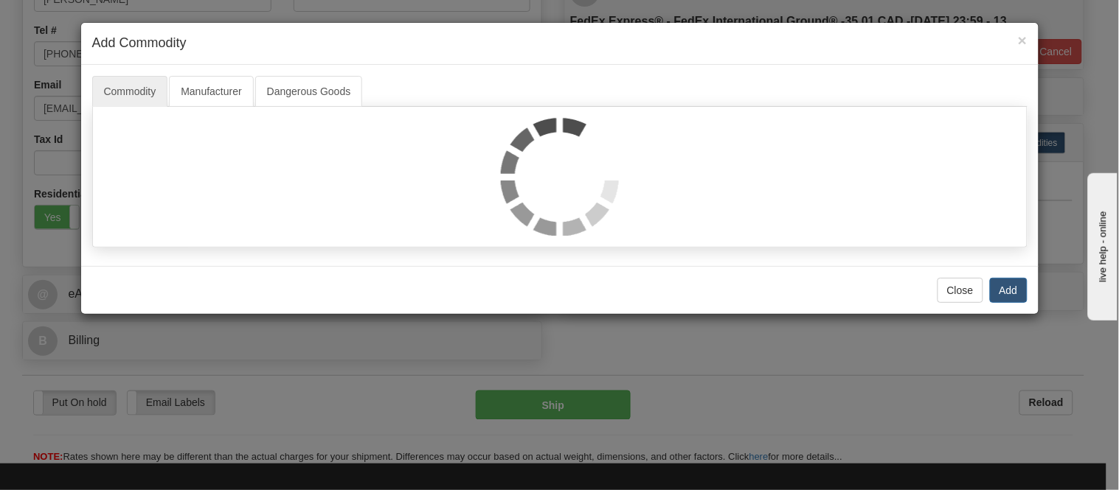
select select
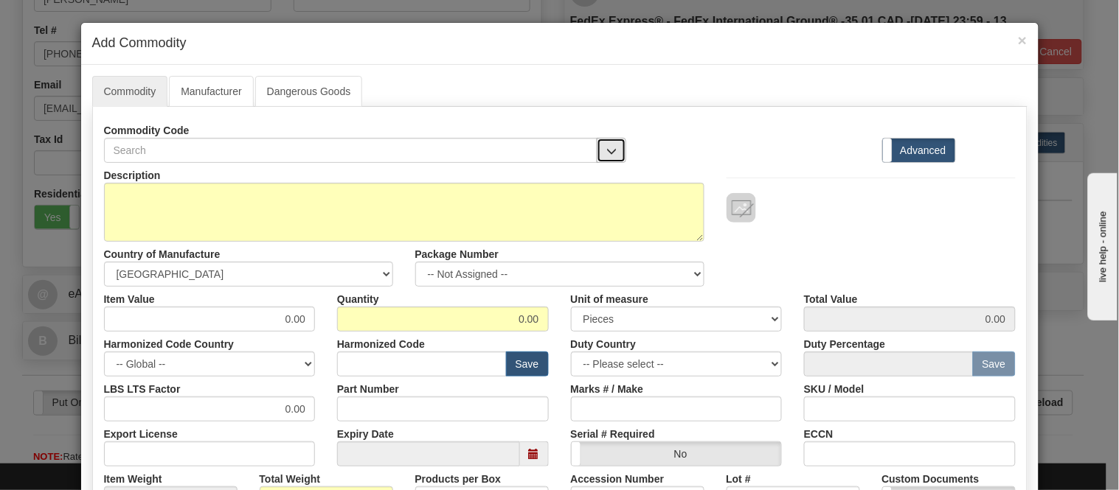
click at [606, 147] on span "button" at bounding box center [611, 152] width 10 height 10
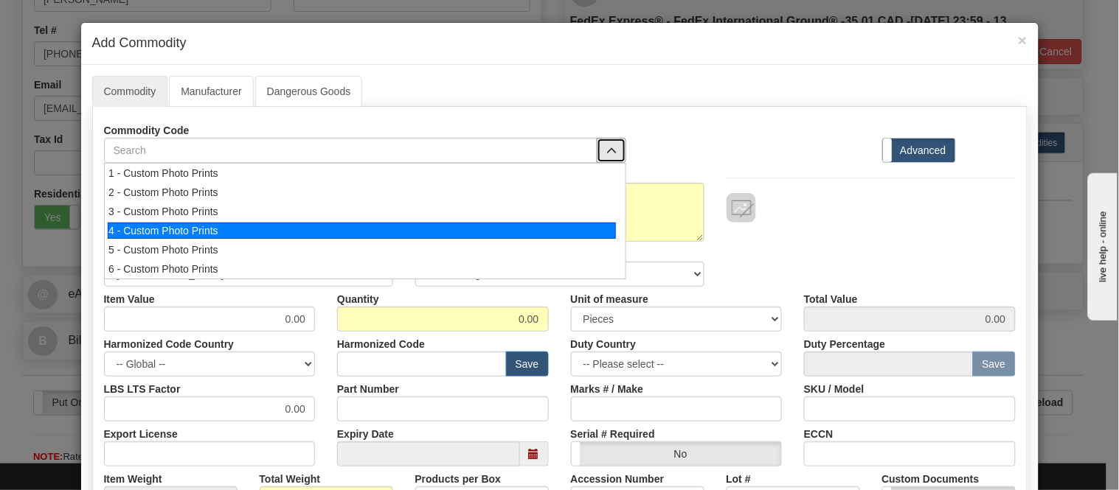
click at [587, 221] on li "4 - Custom Photo Prints" at bounding box center [365, 230] width 521 height 19
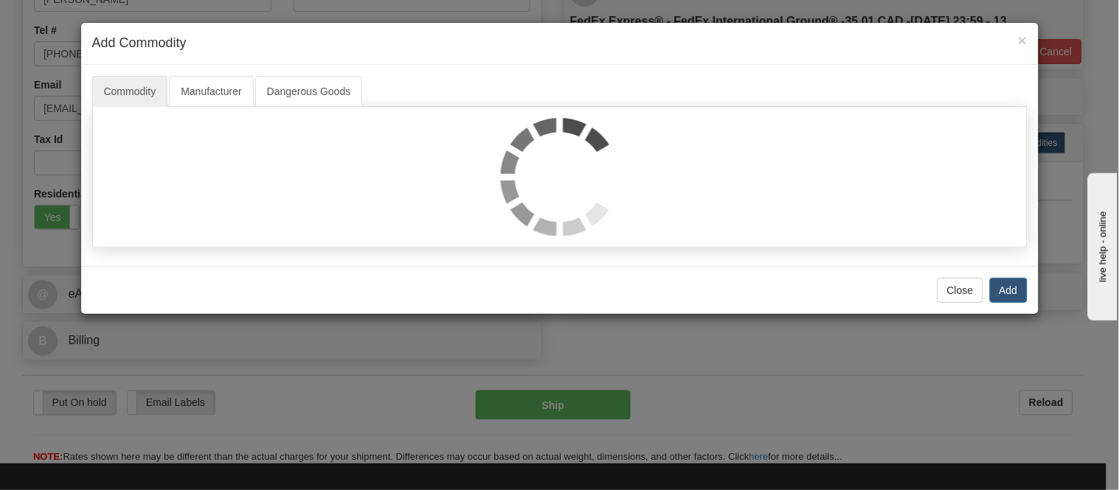
select select "1"
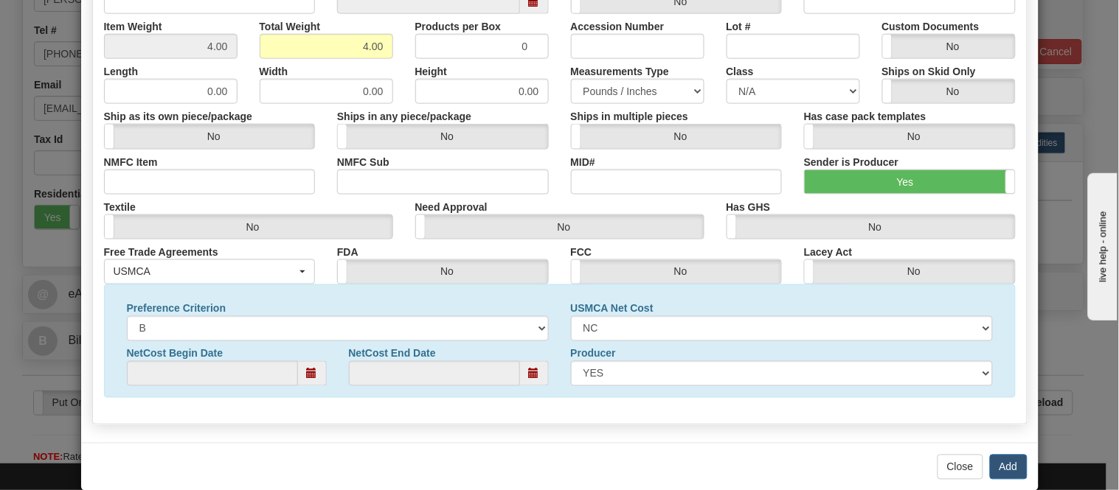
scroll to position [476, 0]
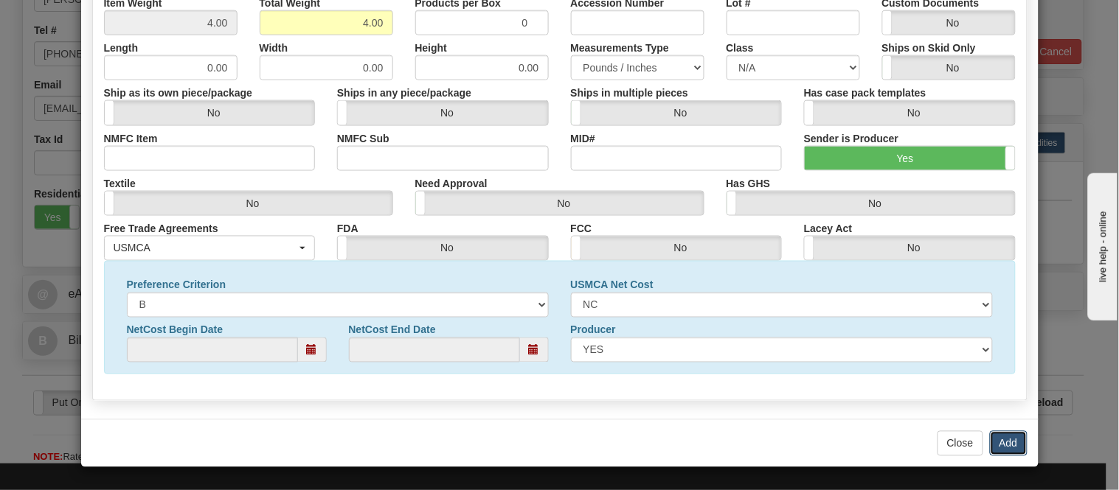
click at [1002, 437] on button "Add" at bounding box center [1009, 443] width 38 height 25
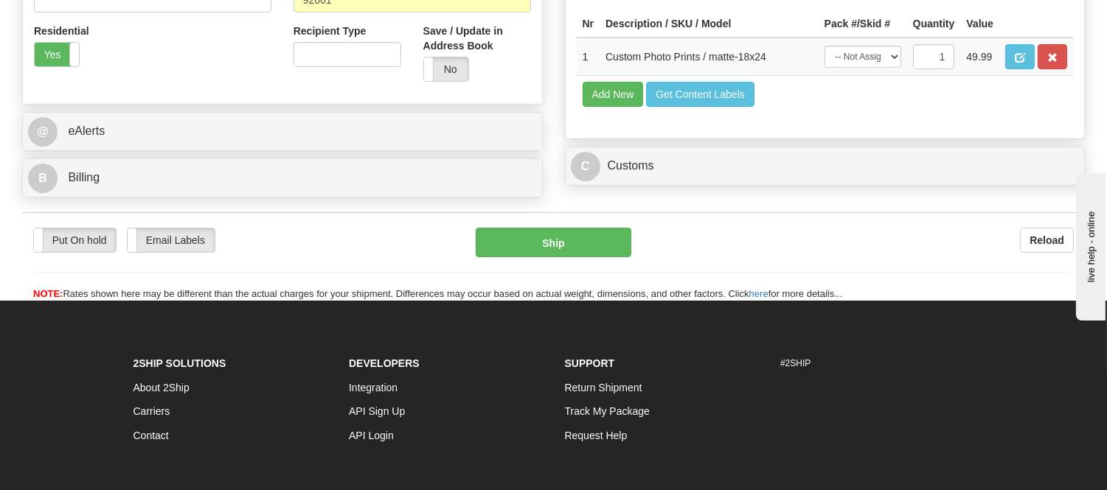
scroll to position [566, 0]
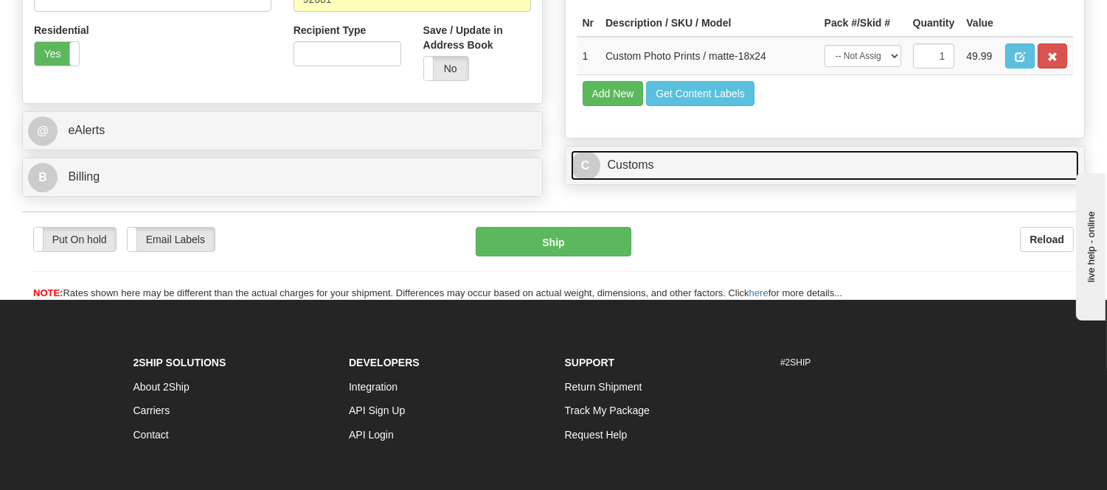
click at [850, 181] on link "C Customs" at bounding box center [825, 165] width 509 height 30
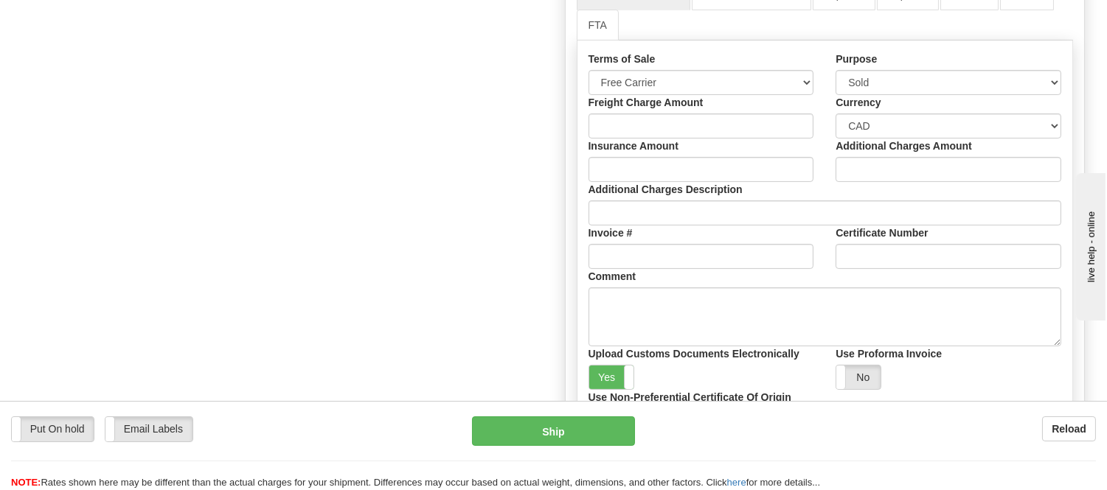
scroll to position [813, 0]
click at [596, 40] on link "FTA" at bounding box center [598, 24] width 42 height 31
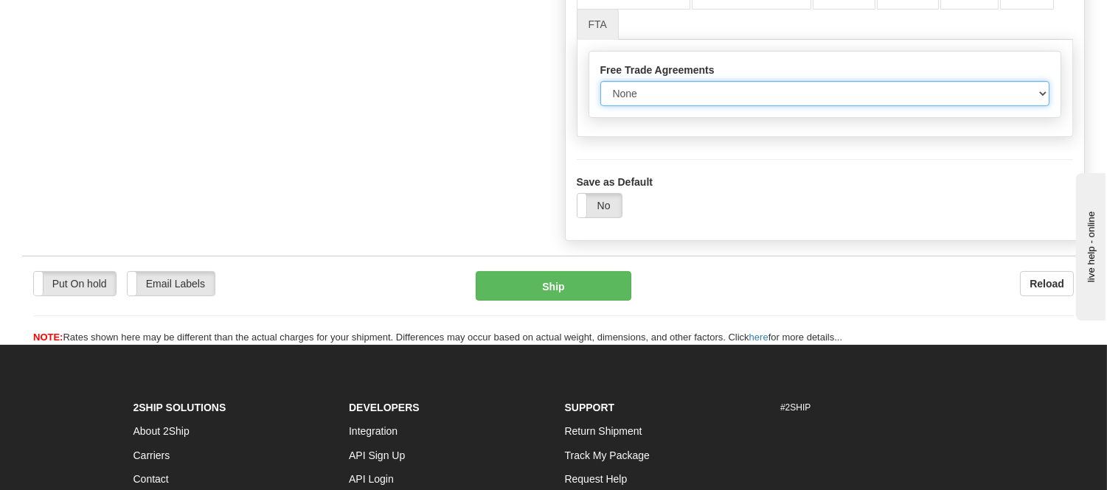
click at [656, 106] on select "None Other USMCA CETA CUKTCA" at bounding box center [825, 93] width 450 height 25
select select "1"
click at [600, 106] on select "None Other USMCA CETA CUKTCA" at bounding box center [825, 93] width 450 height 25
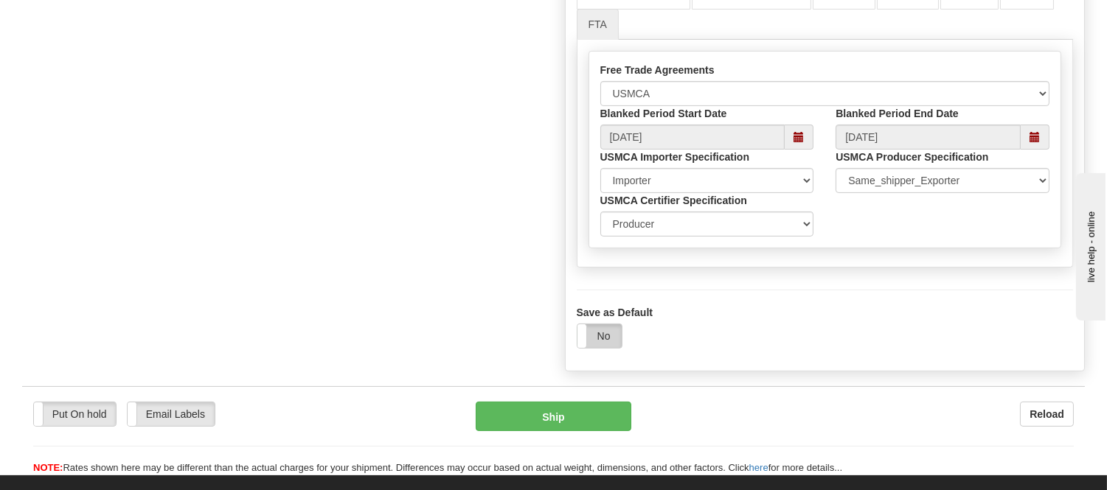
click at [600, 348] on label "No" at bounding box center [599, 337] width 44 height 24
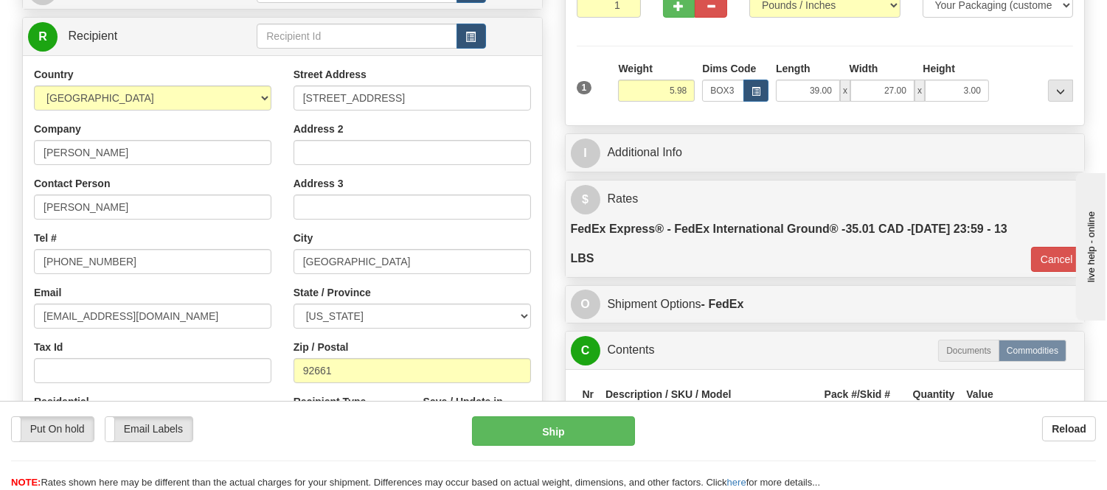
scroll to position [75, 0]
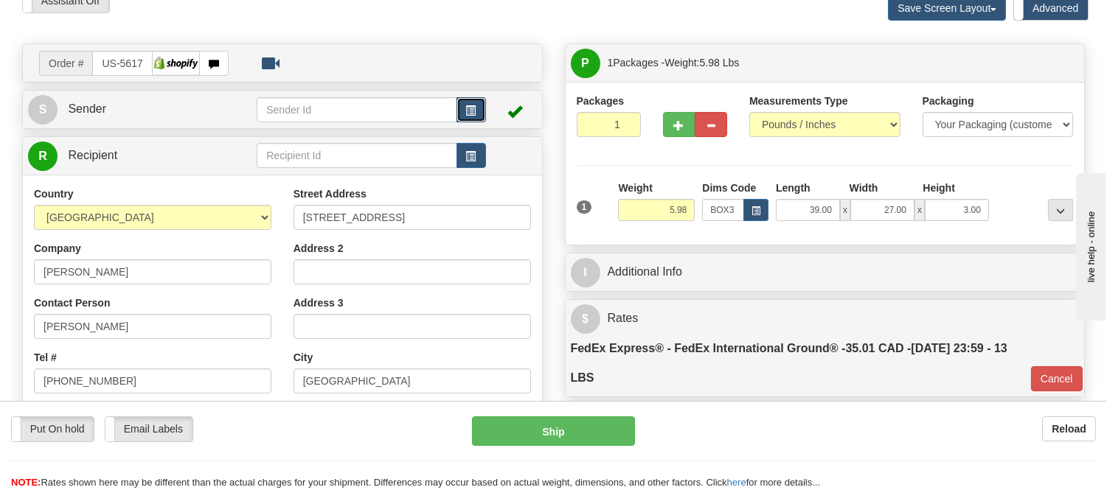
click at [468, 108] on span "button" at bounding box center [471, 111] width 10 height 10
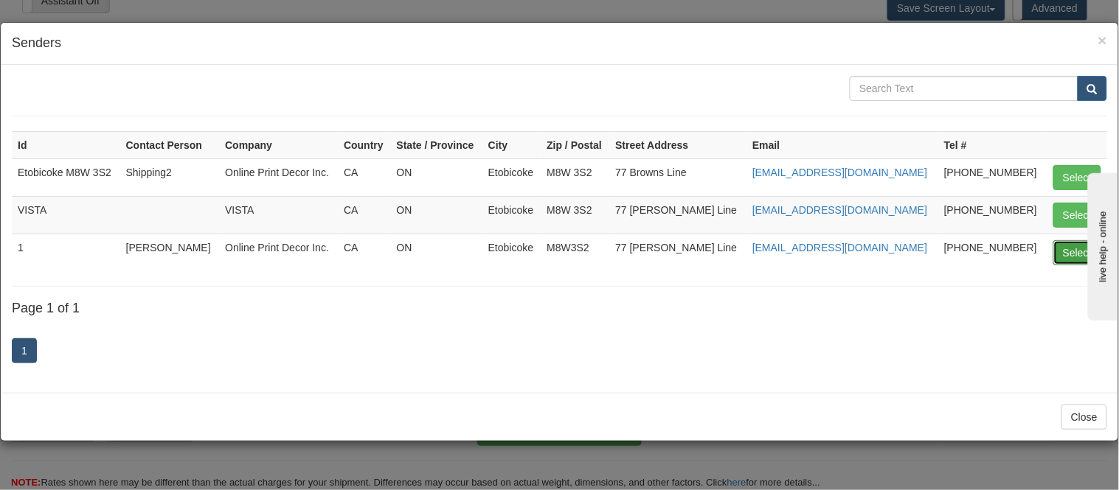
click at [1080, 259] on button "Select" at bounding box center [1077, 252] width 48 height 25
type input "1"
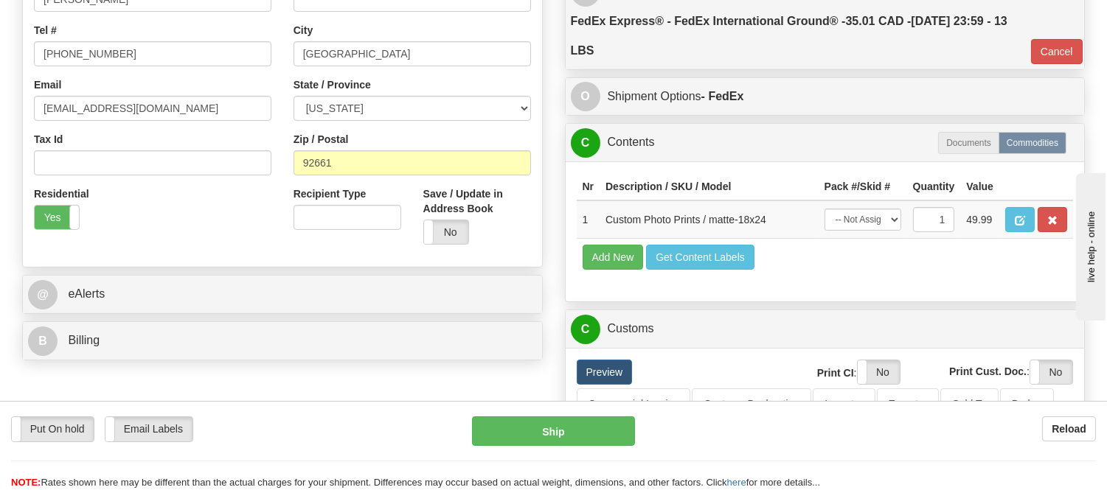
type input "92"
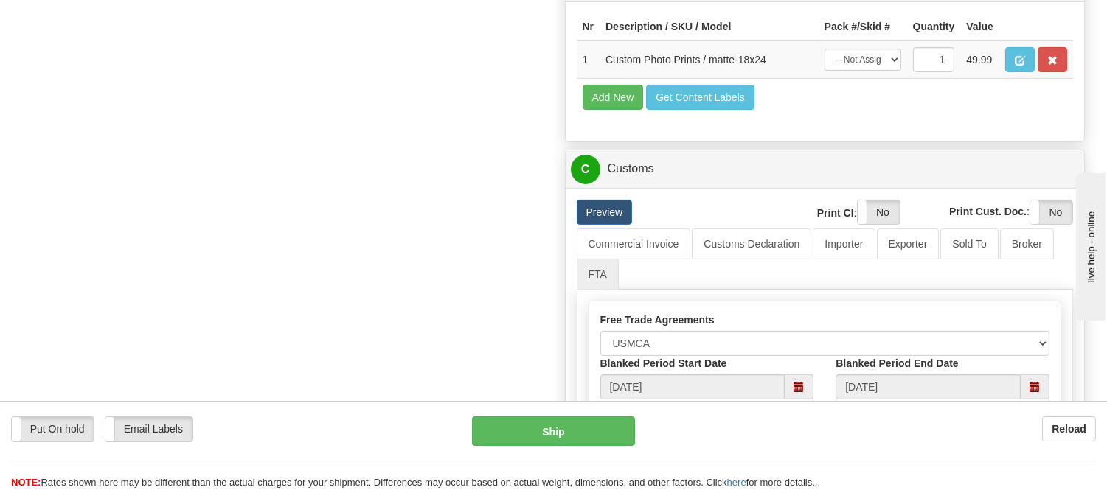
scroll to position [976, 0]
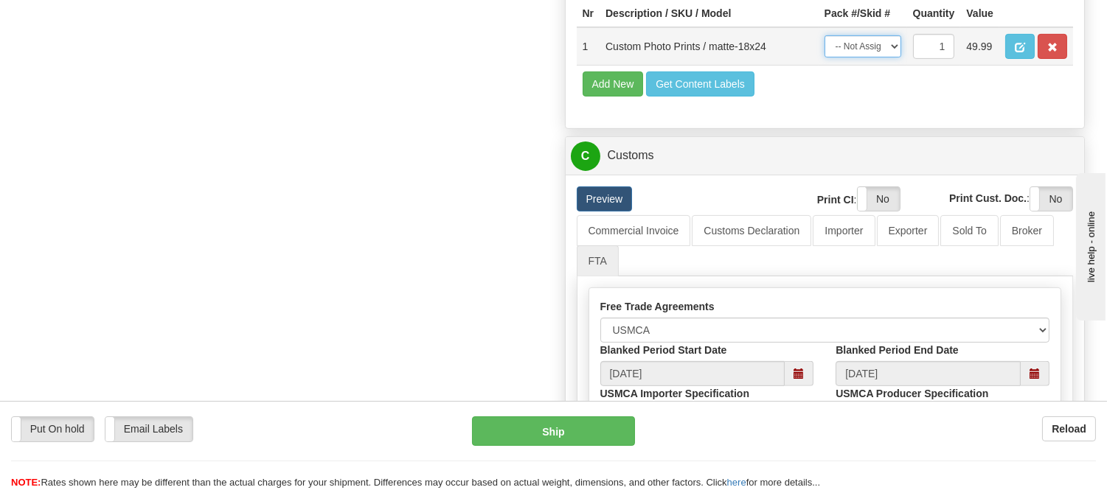
click at [895, 58] on select "-- Not Assigned -- Item 1" at bounding box center [863, 46] width 77 height 22
select select "0"
click at [825, 52] on select "-- Not Assigned -- Item 1" at bounding box center [863, 46] width 77 height 22
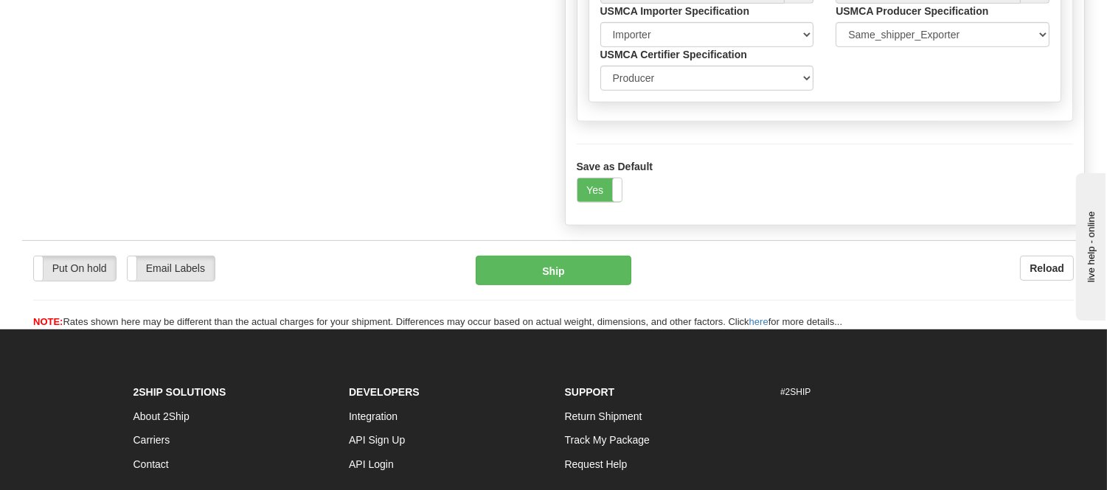
scroll to position [1387, 0]
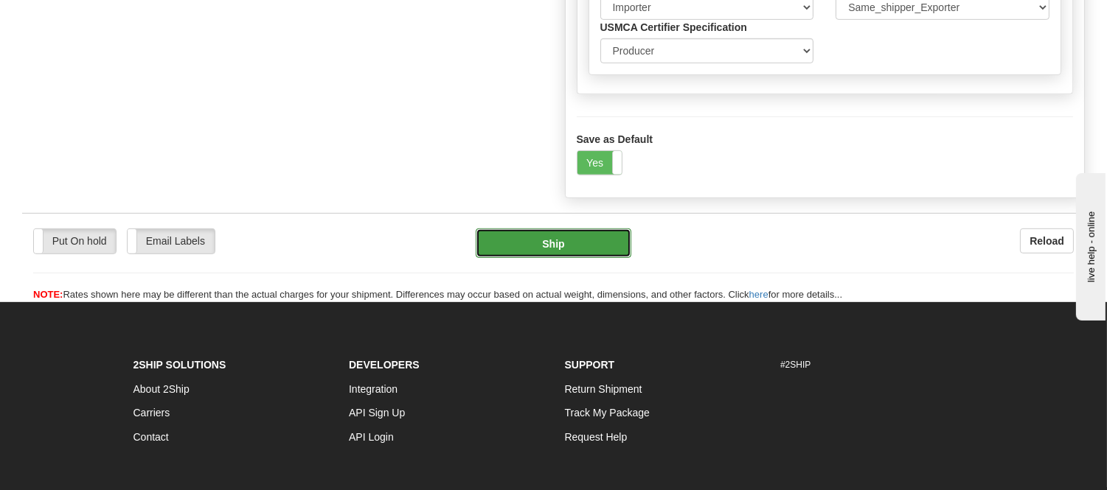
click at [572, 258] on button "Ship" at bounding box center [553, 244] width 155 height 30
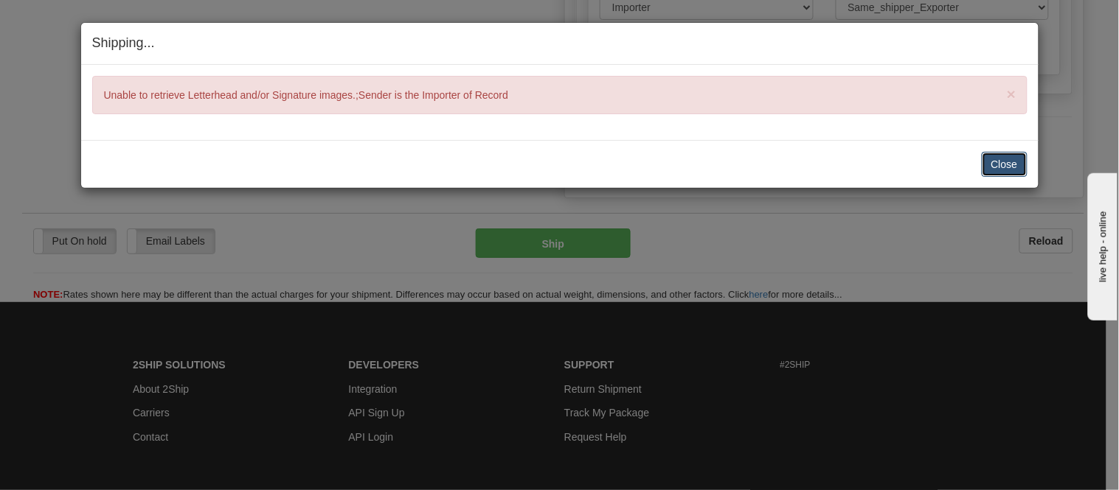
click at [1015, 161] on button "Close" at bounding box center [1005, 164] width 46 height 25
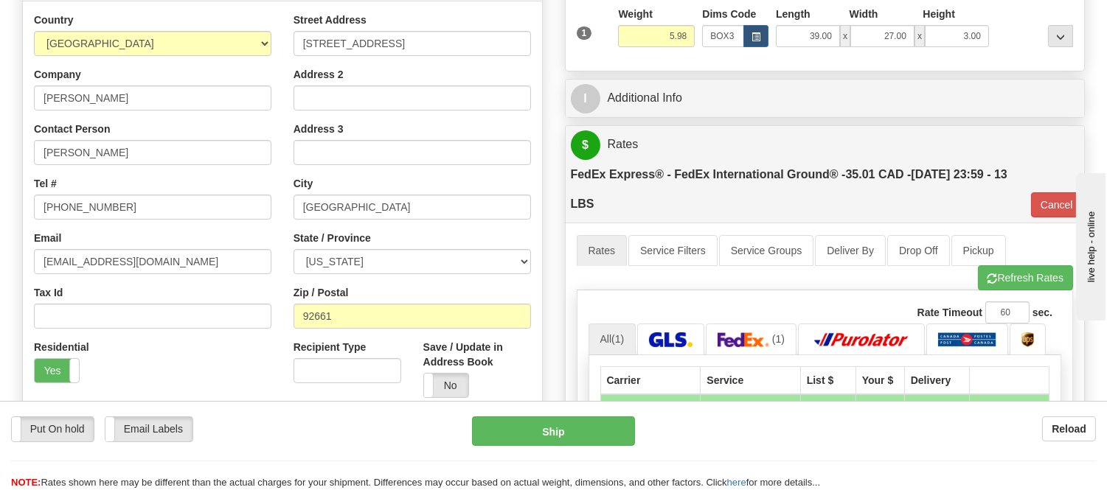
scroll to position [327, 0]
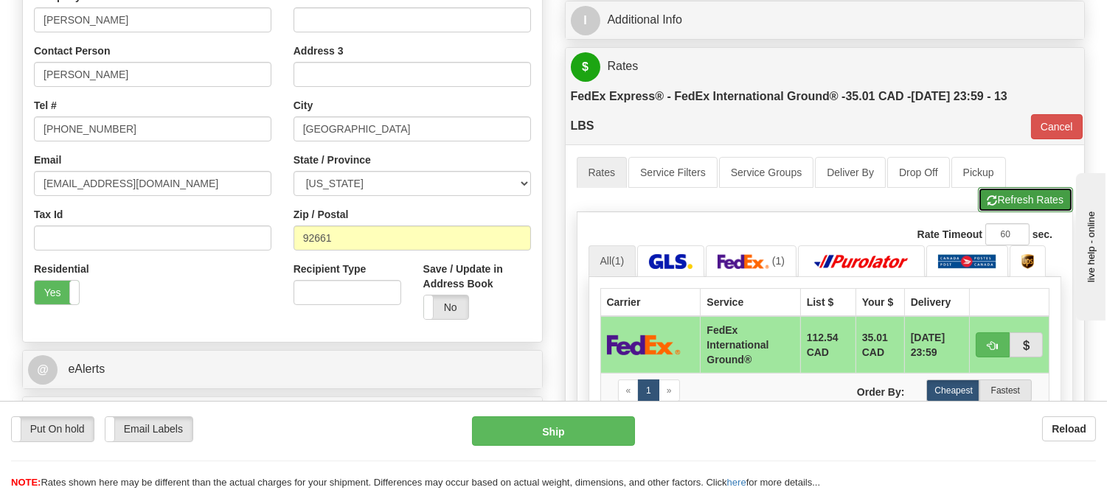
click at [1003, 200] on button "Refresh Rates" at bounding box center [1025, 199] width 95 height 25
type input "92"
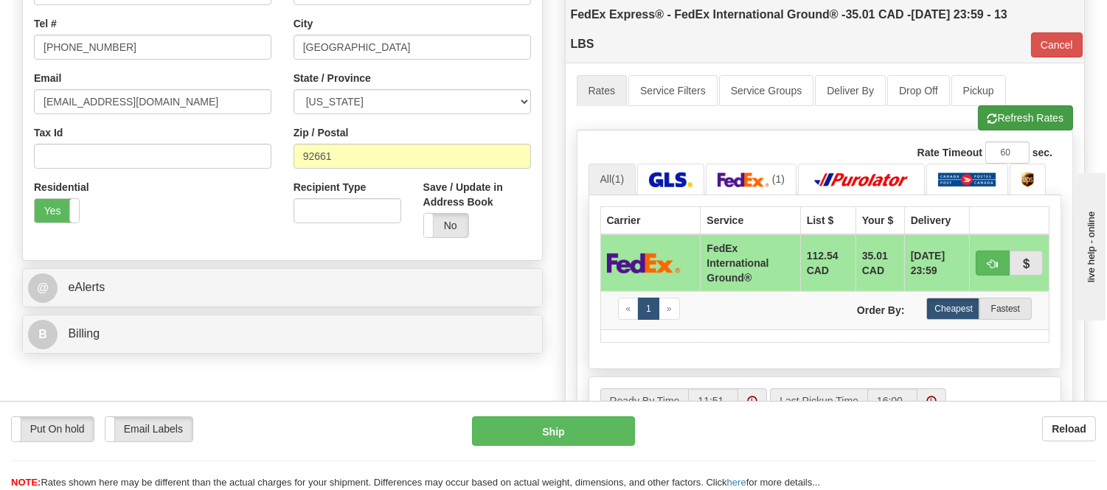
scroll to position [573, 0]
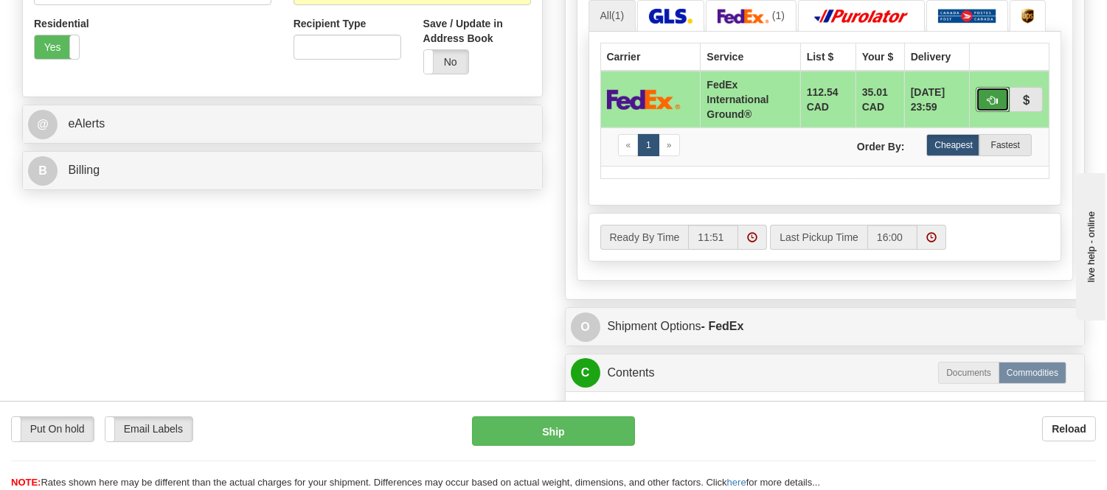
click at [988, 104] on span "button" at bounding box center [993, 101] width 10 height 10
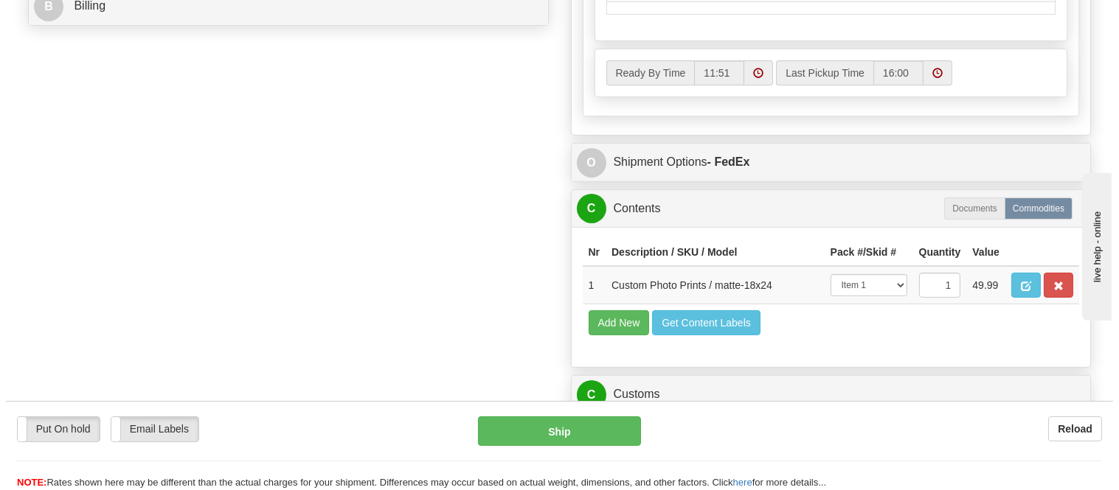
scroll to position [819, 0]
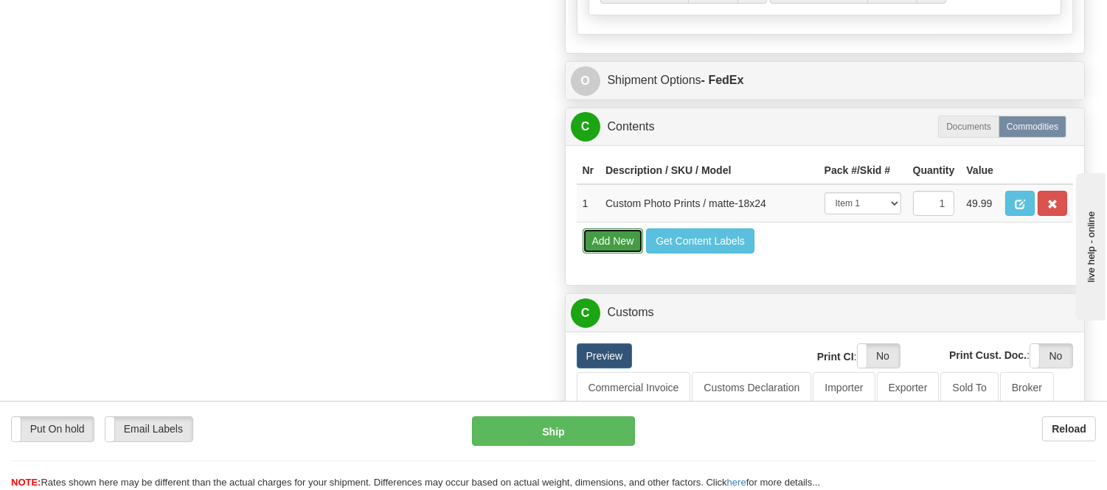
click at [612, 254] on button "Add New" at bounding box center [613, 241] width 61 height 25
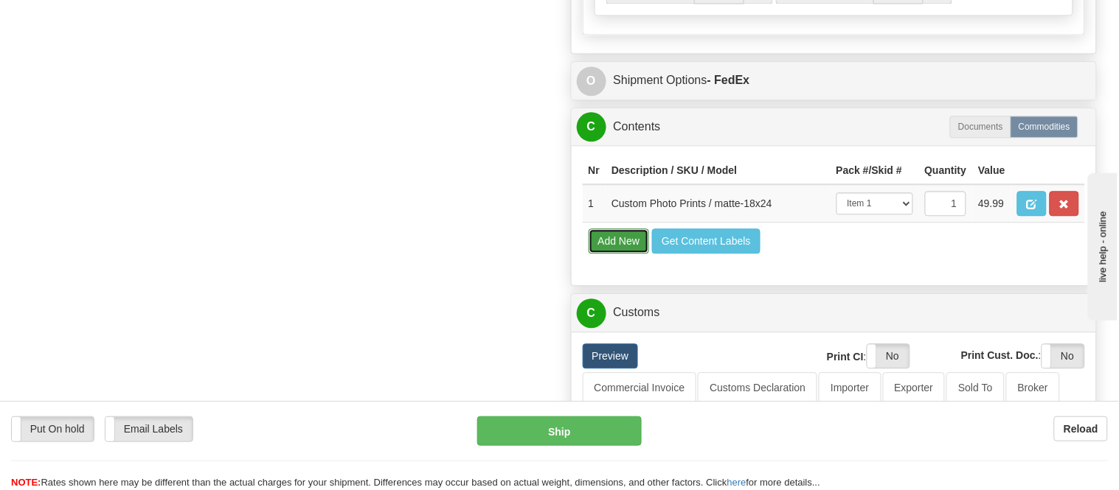
select select
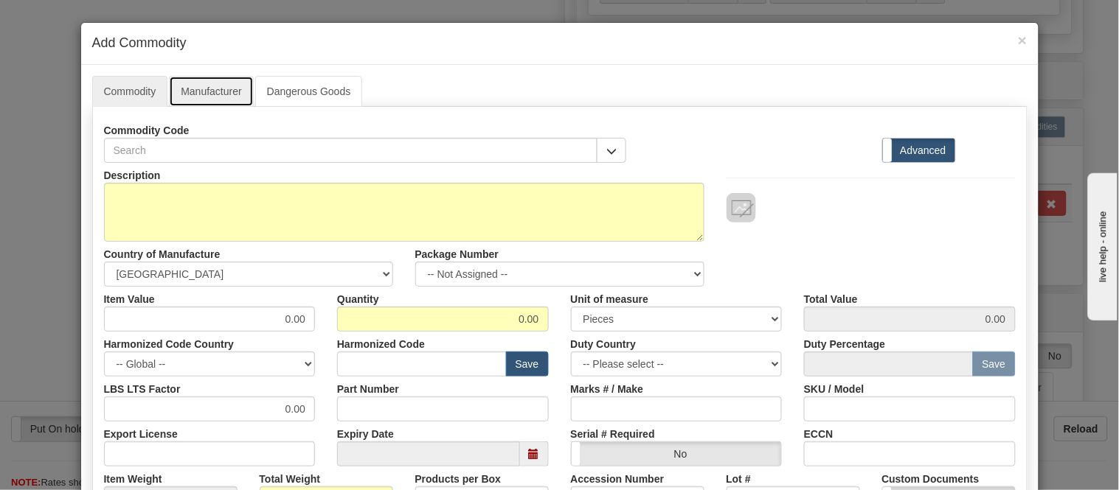
click at [222, 92] on link "Manufacturer" at bounding box center [211, 91] width 84 height 31
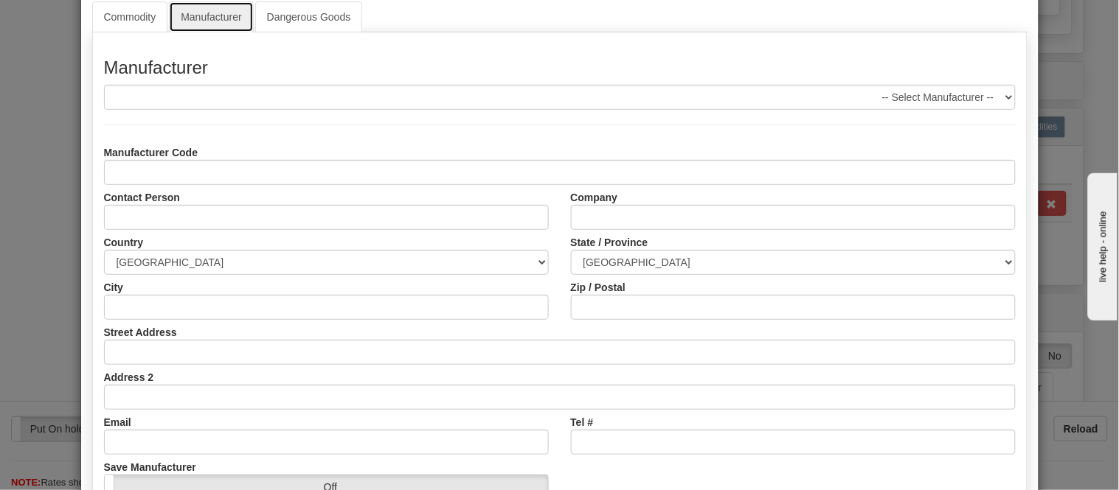
scroll to position [164, 0]
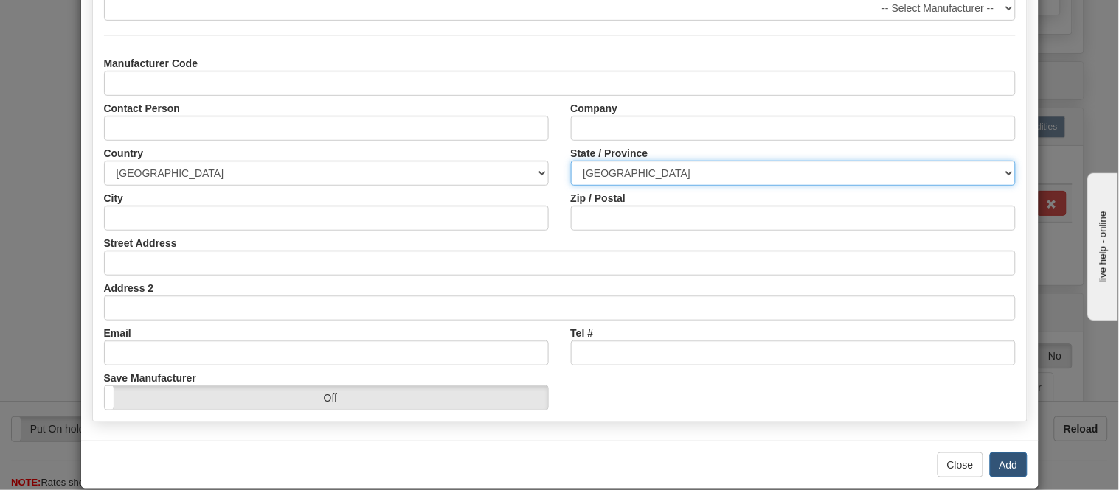
click at [599, 172] on select "ALBERTA BRITISH COLUMBIA MANITOBA NEW BRUNSWICK NEWFOUNDLAND NOVA SCOTIA NUNAVU…" at bounding box center [793, 173] width 445 height 25
select select "ON"
click at [571, 161] on select "ALBERTA BRITISH COLUMBIA MANITOBA NEW BRUNSWICK NEWFOUNDLAND NOVA SCOTIA NUNAVU…" at bounding box center [793, 173] width 445 height 25
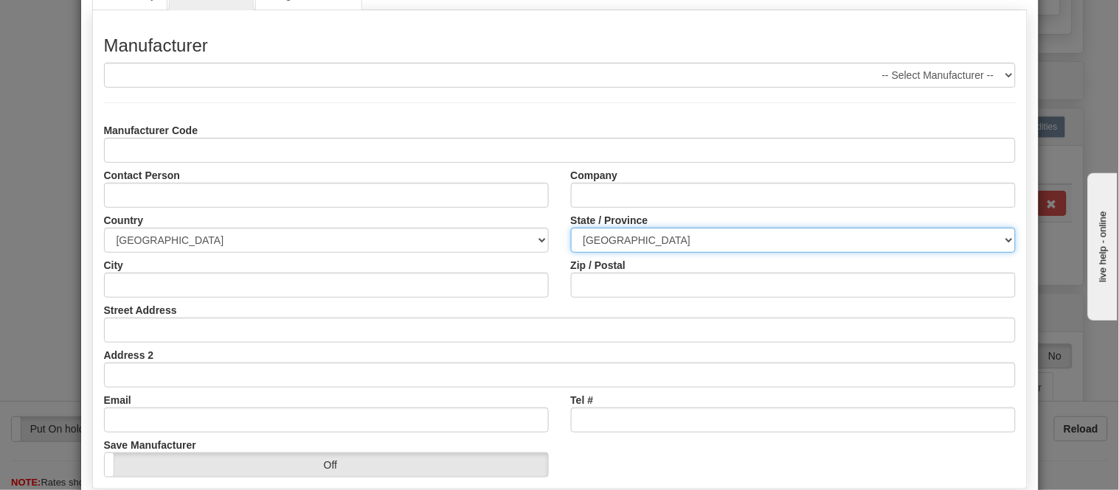
scroll to position [185, 0]
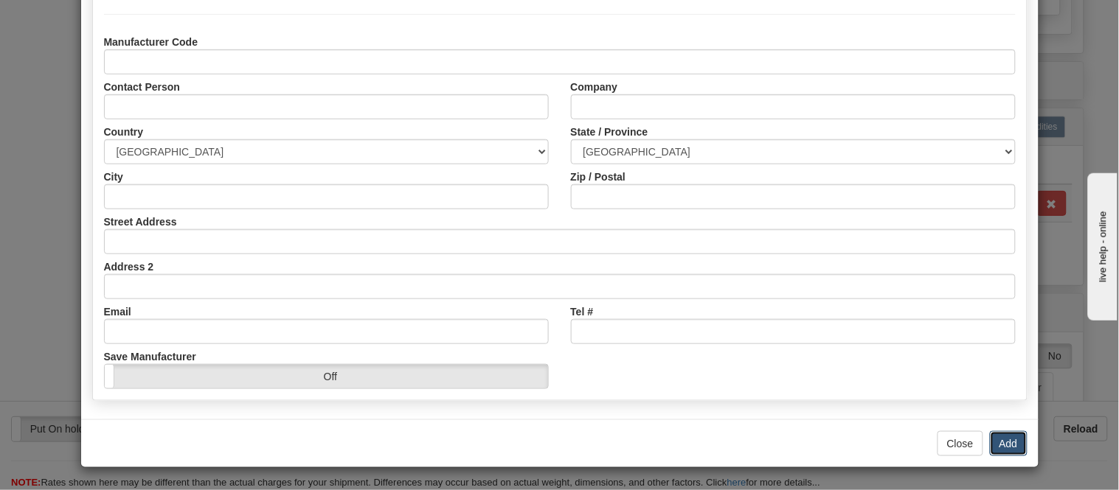
click at [991, 448] on button "Add" at bounding box center [1009, 443] width 38 height 25
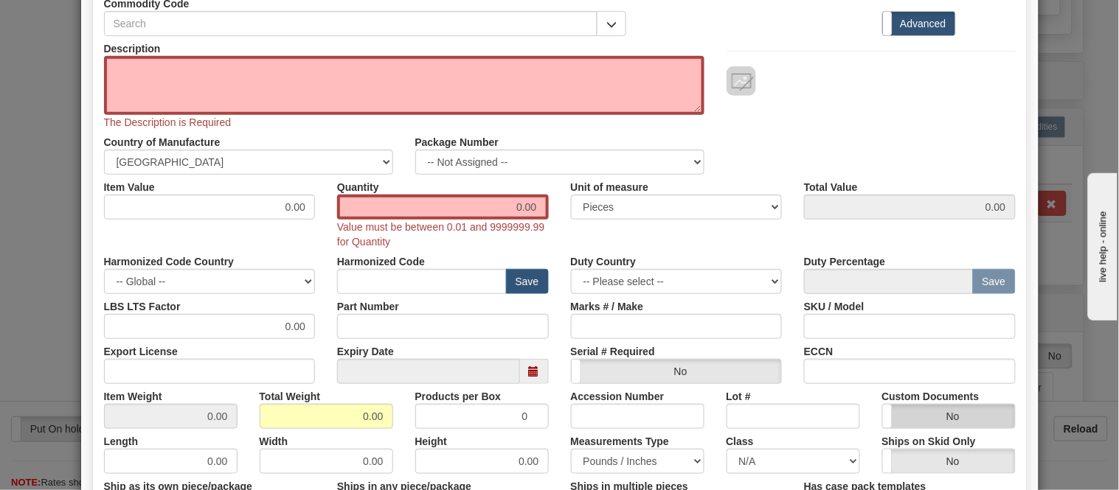
scroll to position [0, 0]
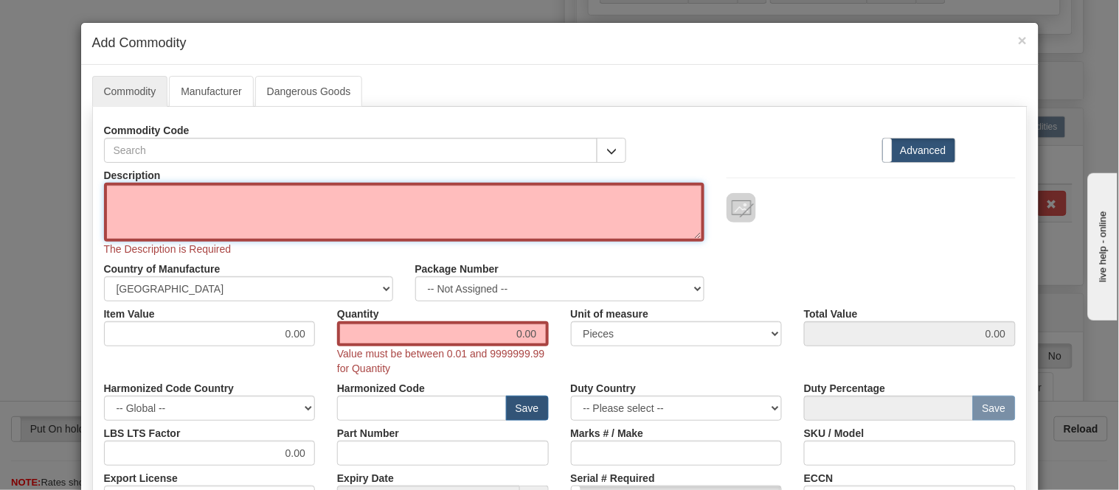
click at [566, 188] on textarea "Description" at bounding box center [404, 212] width 600 height 59
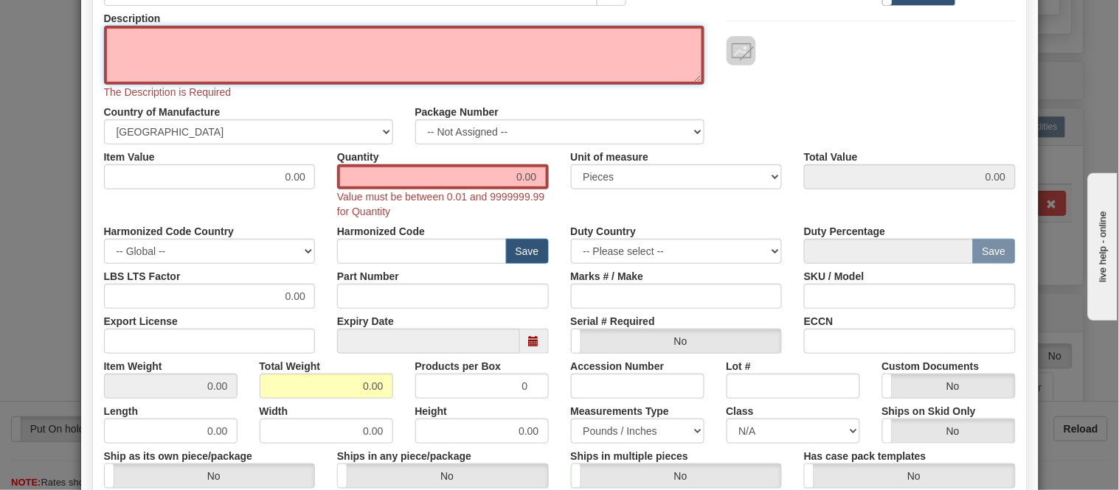
scroll to position [164, 0]
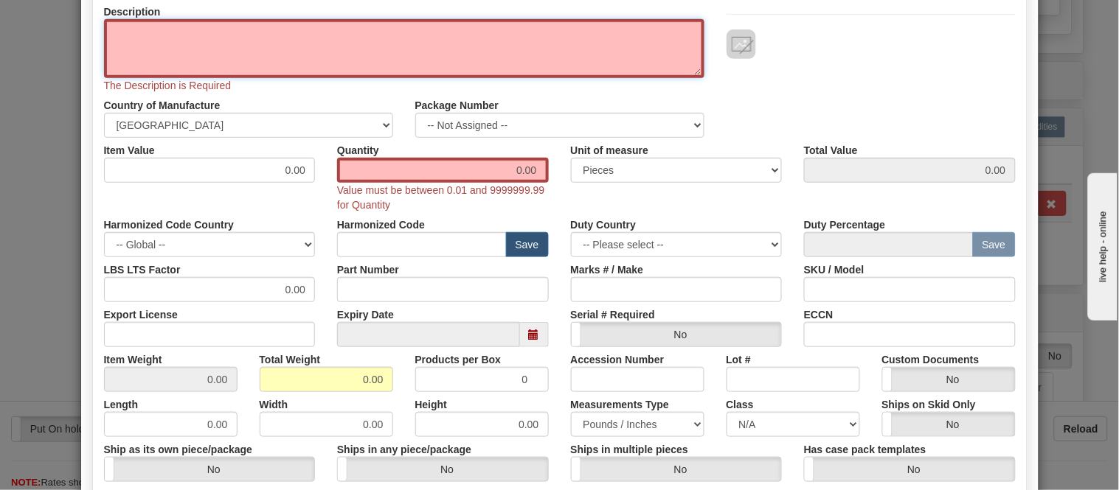
click at [628, 61] on textarea "Description" at bounding box center [404, 48] width 600 height 59
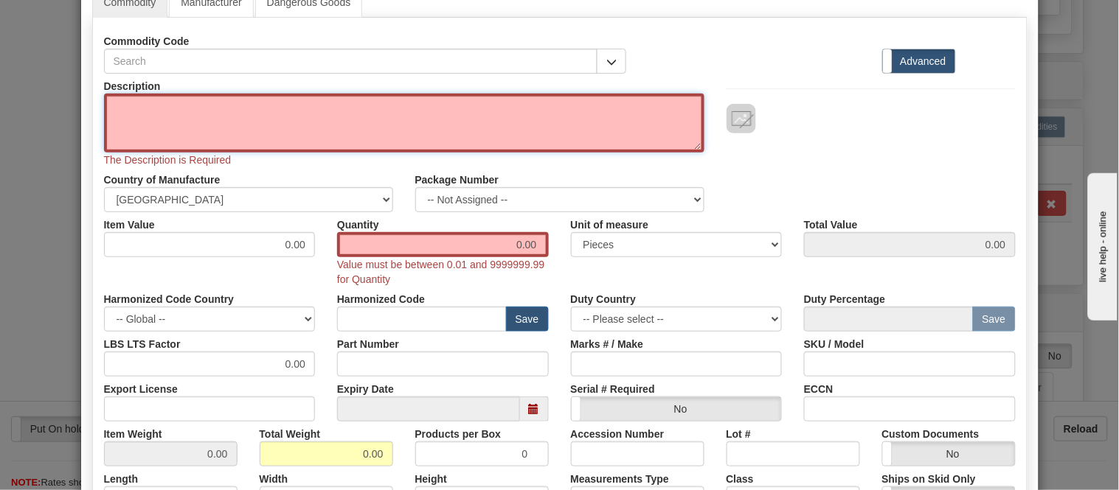
scroll to position [0, 0]
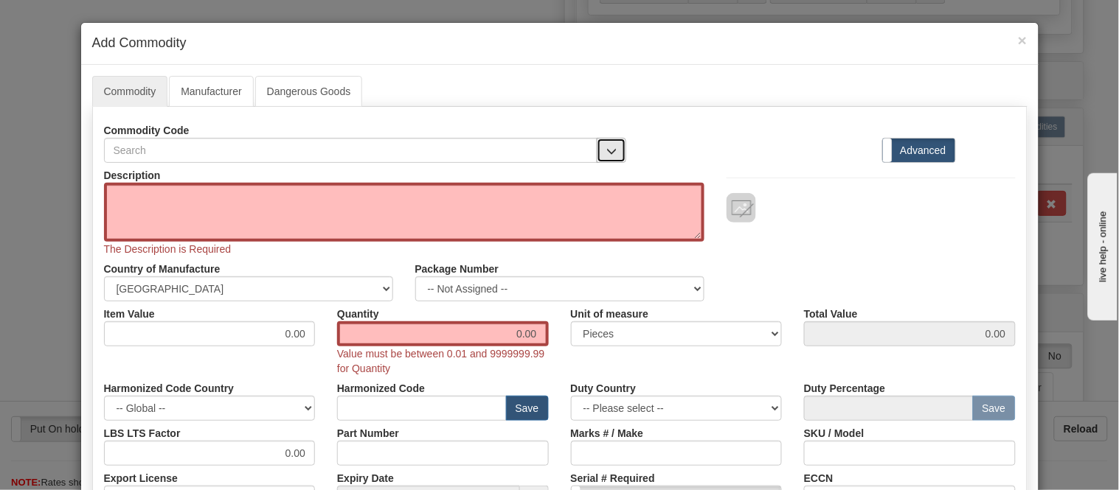
click at [597, 142] on button "button" at bounding box center [612, 150] width 30 height 25
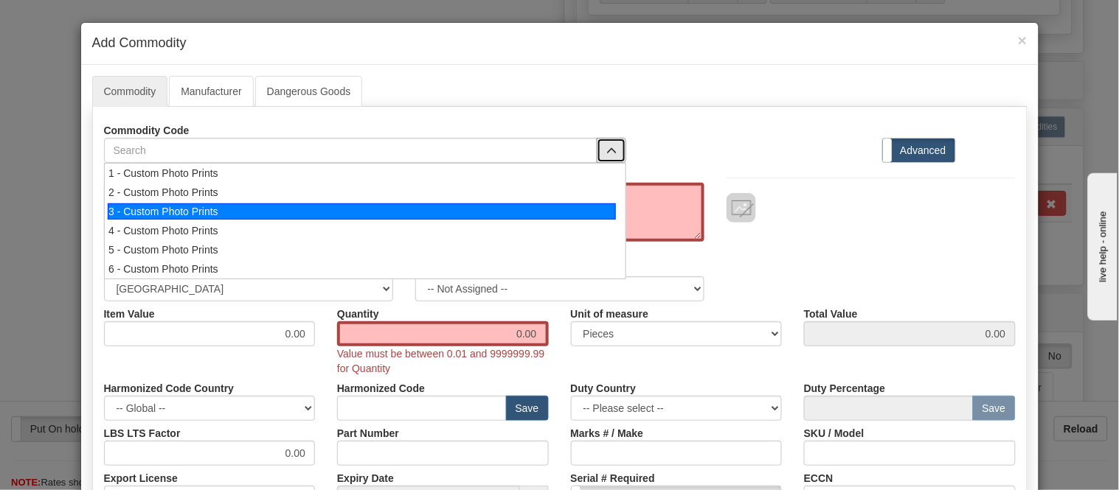
click at [613, 216] on li "3 - Custom Photo Prints" at bounding box center [365, 211] width 521 height 19
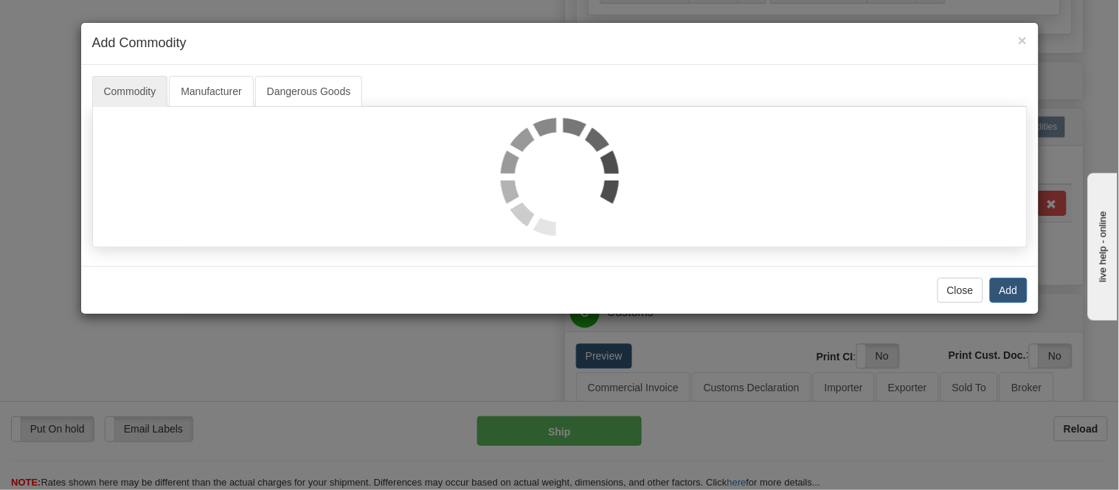
select select "1"
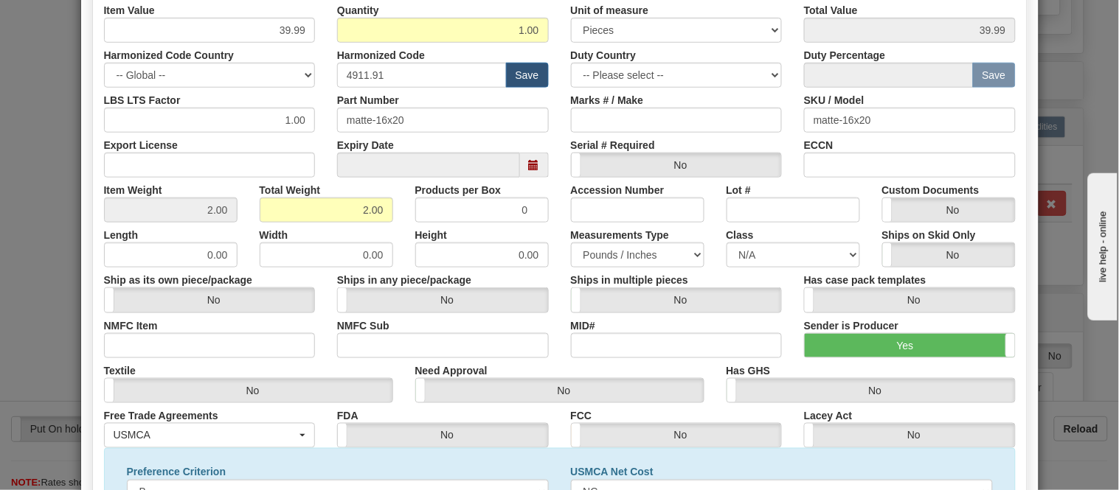
scroll to position [67, 0]
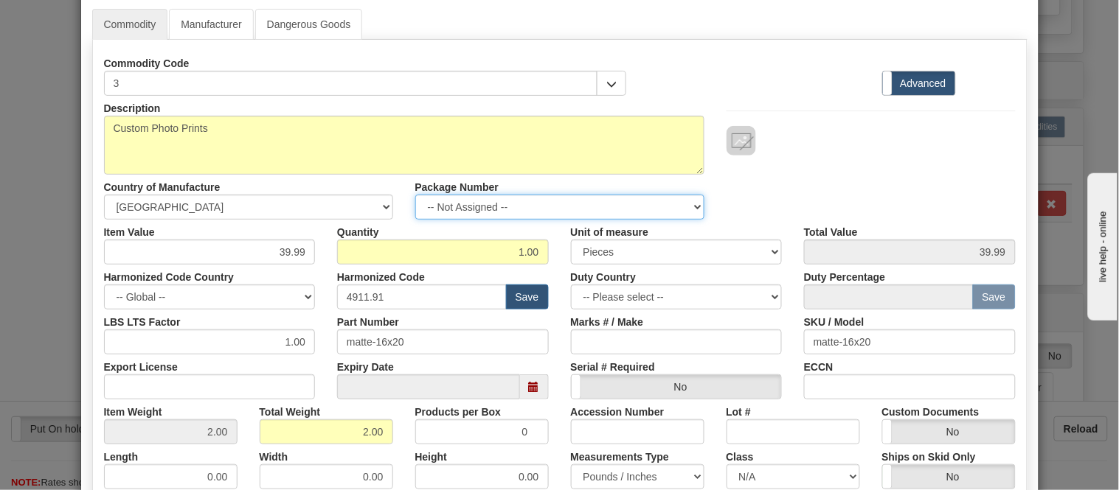
click at [473, 211] on select "-- Not Assigned -- Item 1" at bounding box center [559, 207] width 289 height 25
select select "0"
click at [415, 195] on select "-- Not Assigned -- Item 1" at bounding box center [559, 207] width 289 height 25
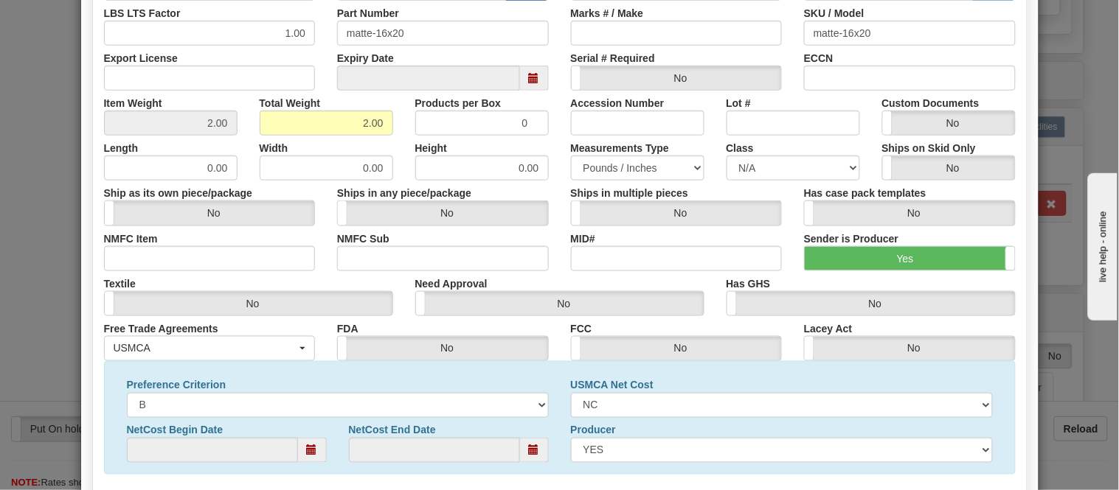
scroll to position [476, 0]
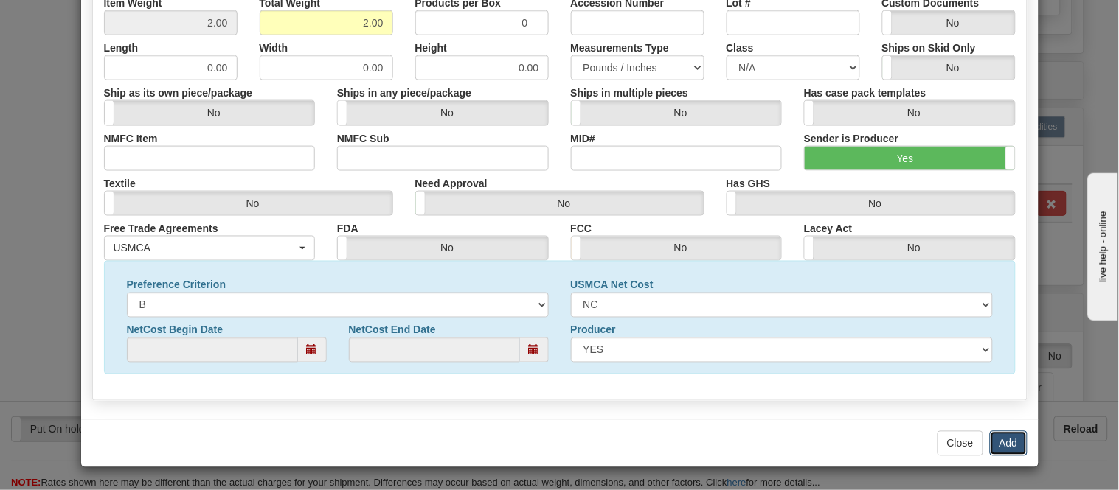
click at [999, 443] on button "Add" at bounding box center [1009, 443] width 38 height 25
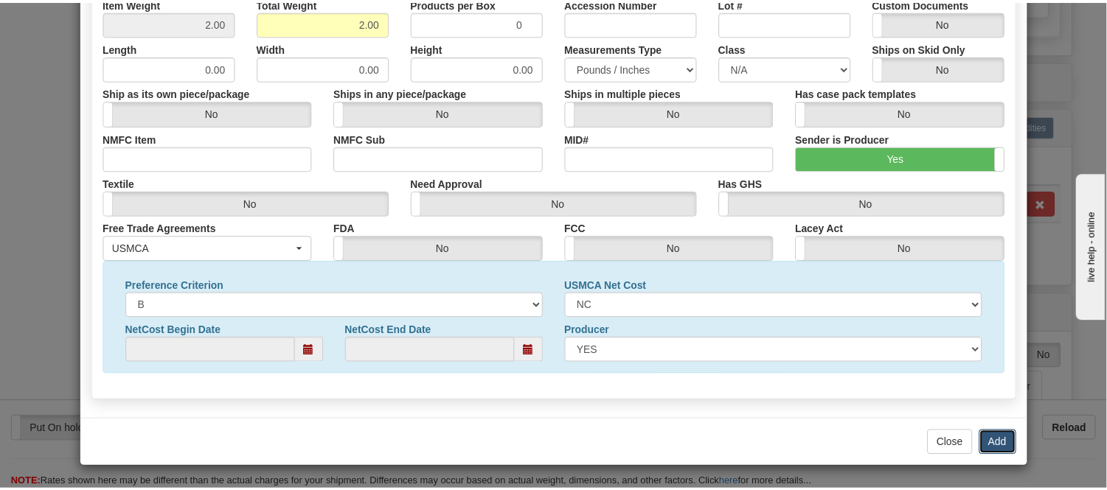
scroll to position [0, 0]
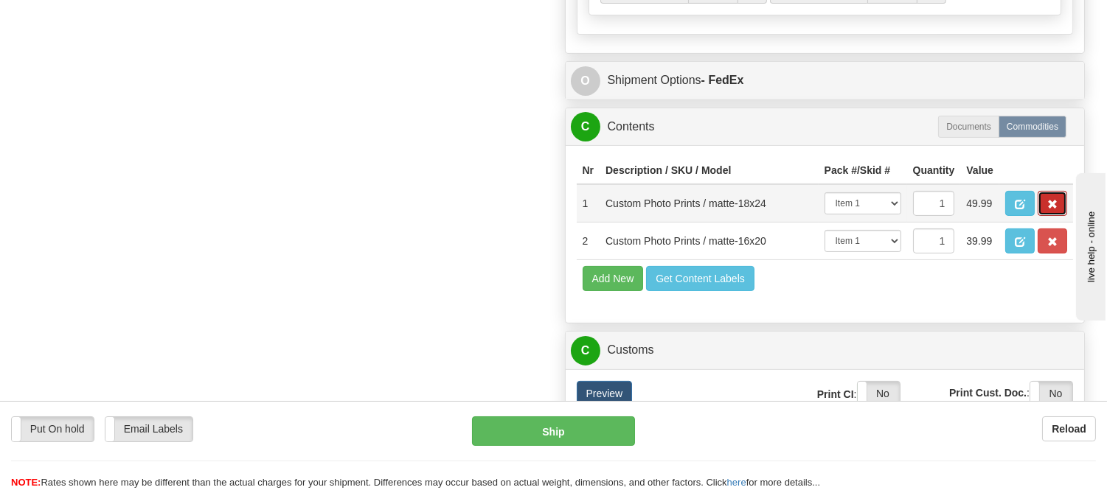
click at [1052, 216] on button "button" at bounding box center [1053, 203] width 30 height 25
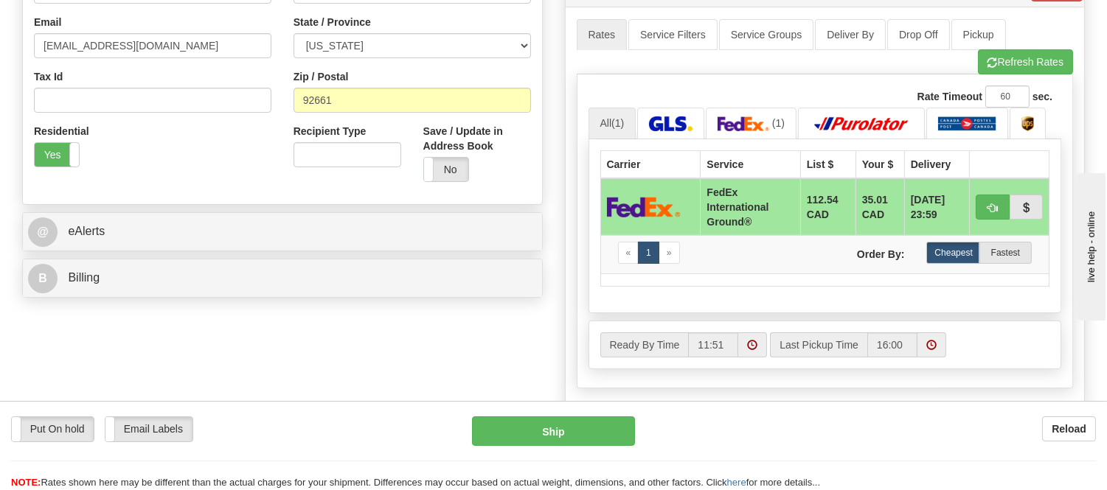
scroll to position [573, 0]
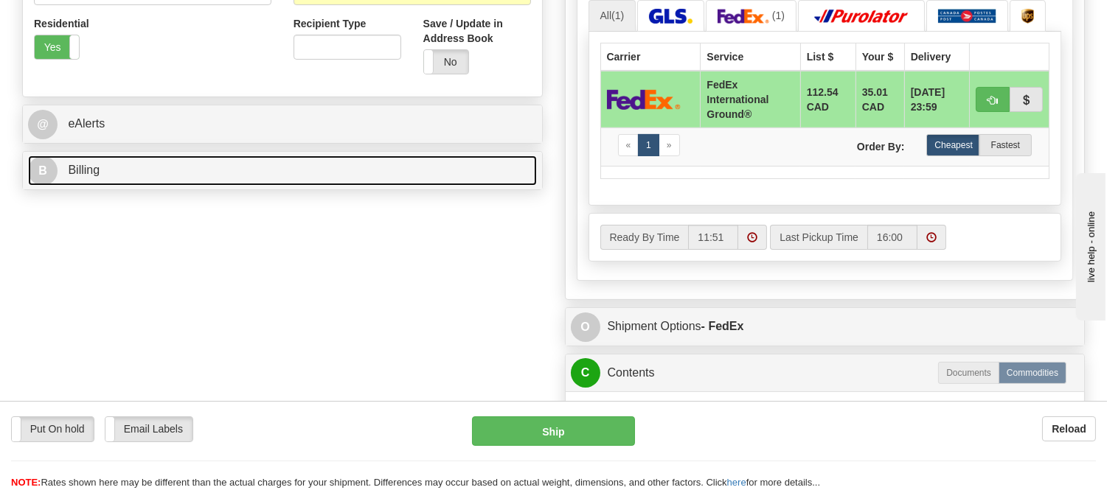
click at [225, 175] on link "B Billing" at bounding box center [282, 171] width 509 height 30
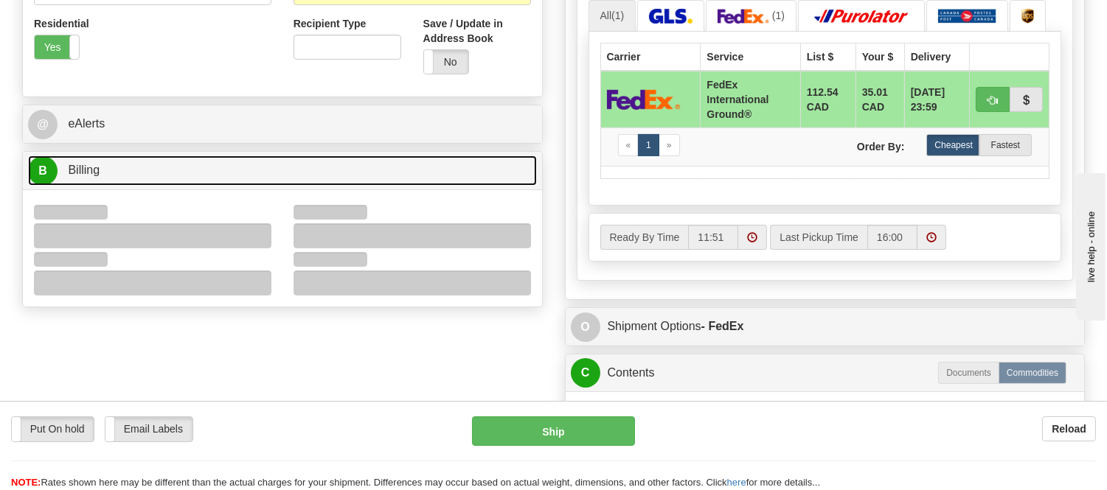
click at [226, 175] on link "B Billing" at bounding box center [282, 171] width 509 height 30
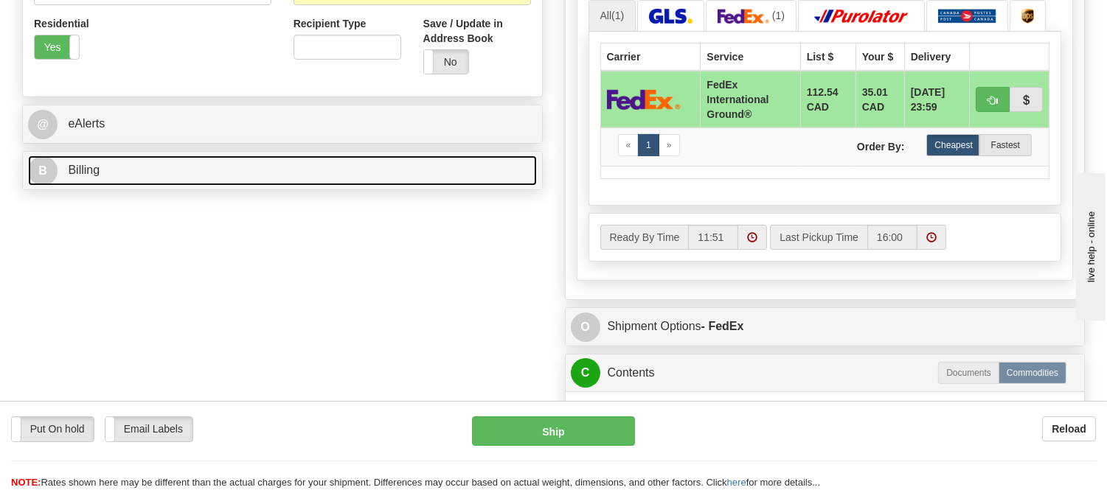
click at [226, 175] on link "B Billing" at bounding box center [282, 171] width 509 height 30
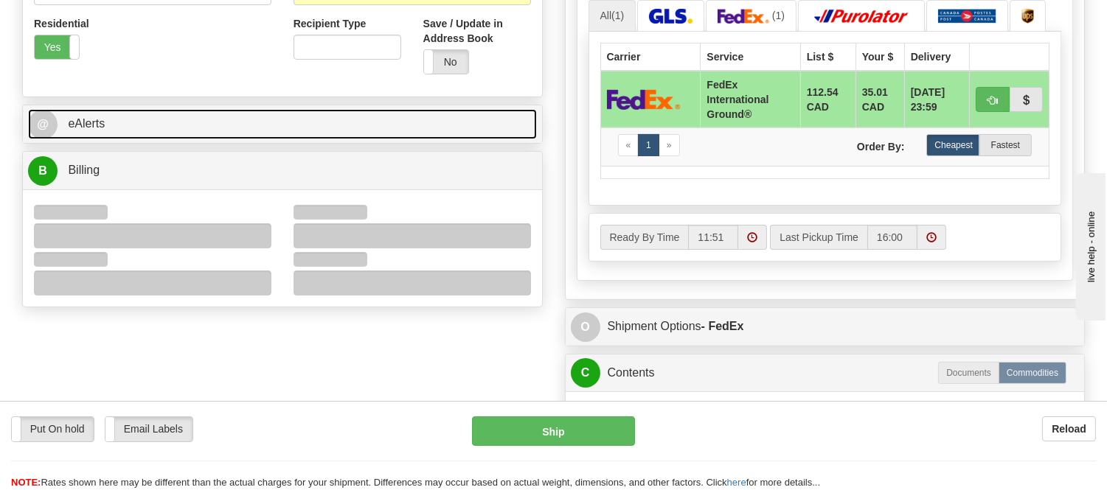
click at [240, 126] on link "@ eAlerts" at bounding box center [282, 124] width 509 height 30
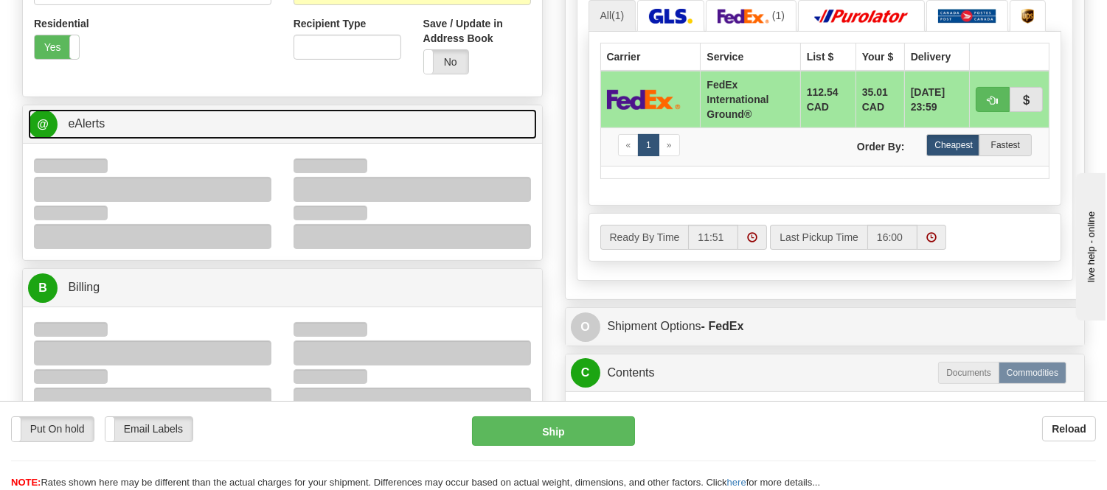
click at [240, 126] on link "@ eAlerts" at bounding box center [282, 124] width 509 height 30
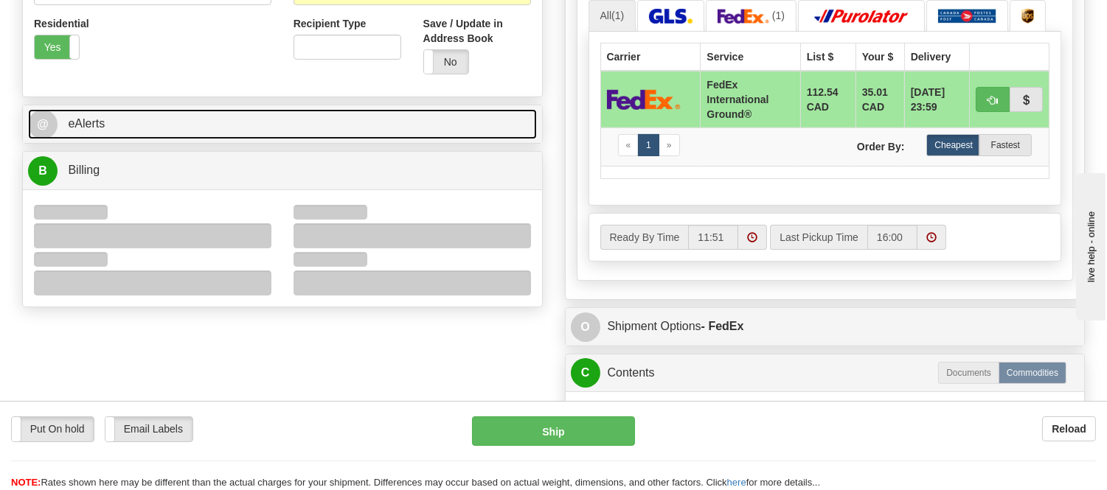
scroll to position [738, 0]
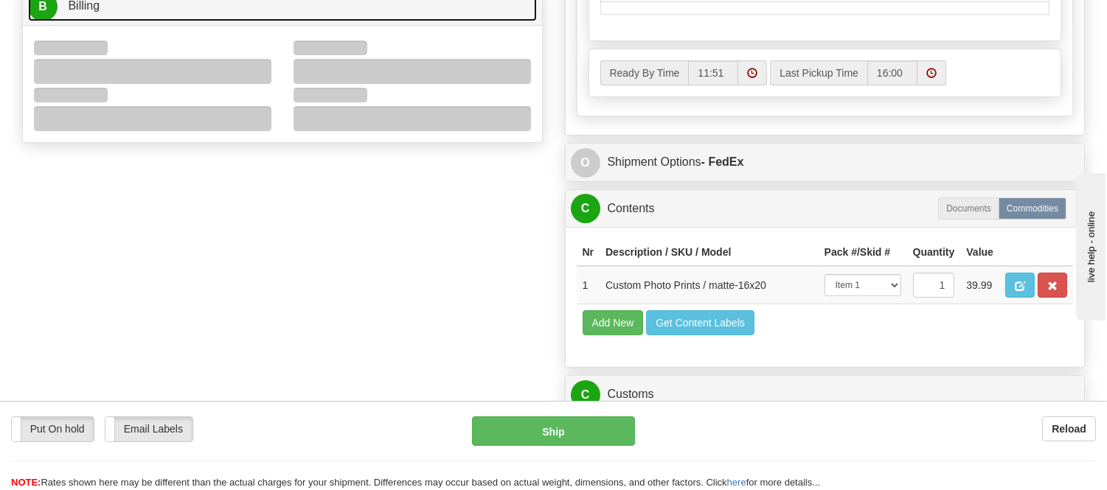
click at [299, 1] on link "B Billing" at bounding box center [282, 6] width 509 height 30
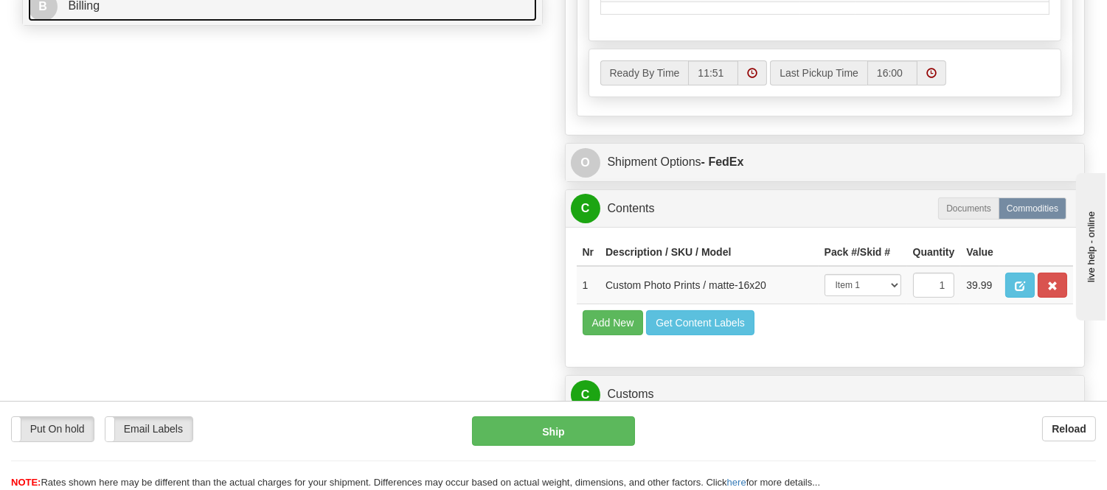
click at [293, 3] on link "B Billing" at bounding box center [282, 6] width 509 height 30
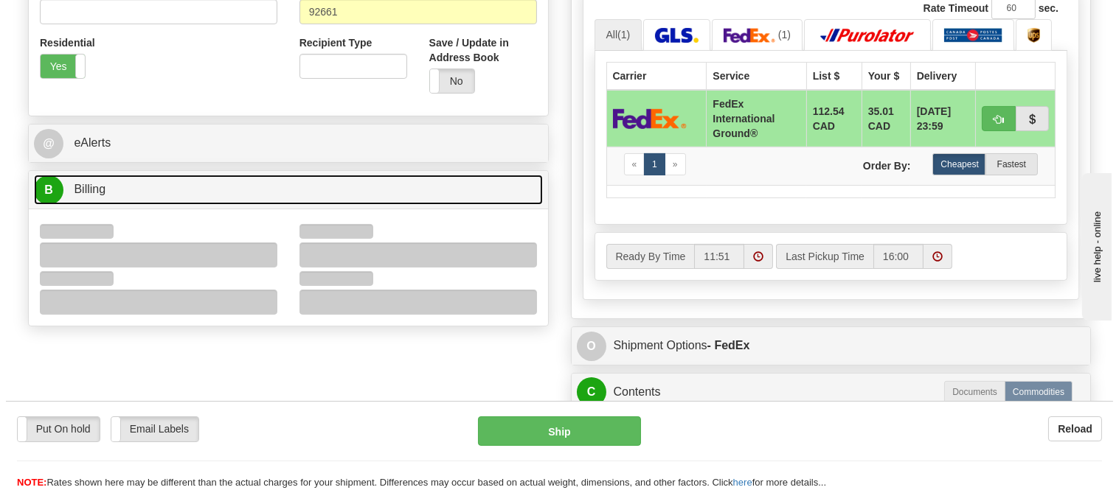
scroll to position [655, 0]
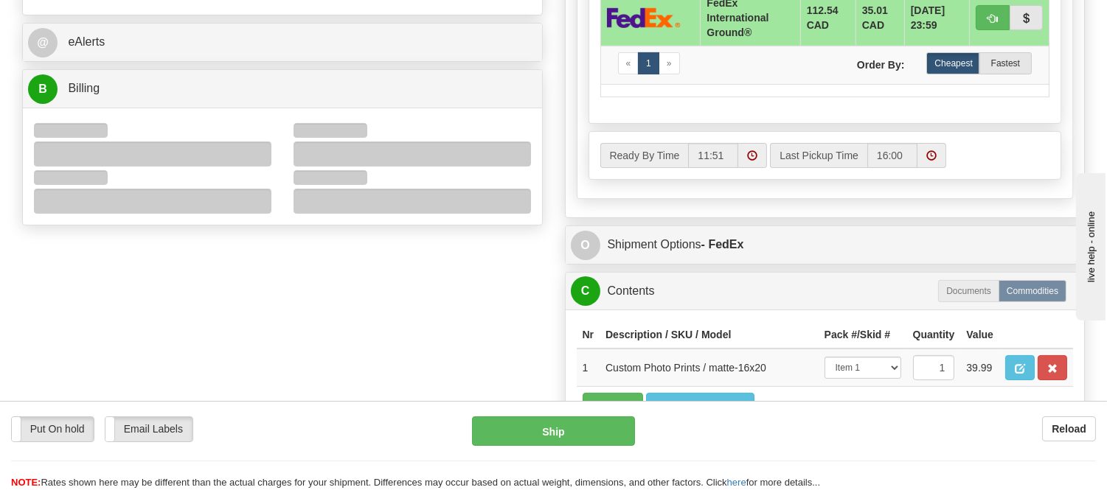
click at [304, 183] on div at bounding box center [331, 177] width 74 height 15
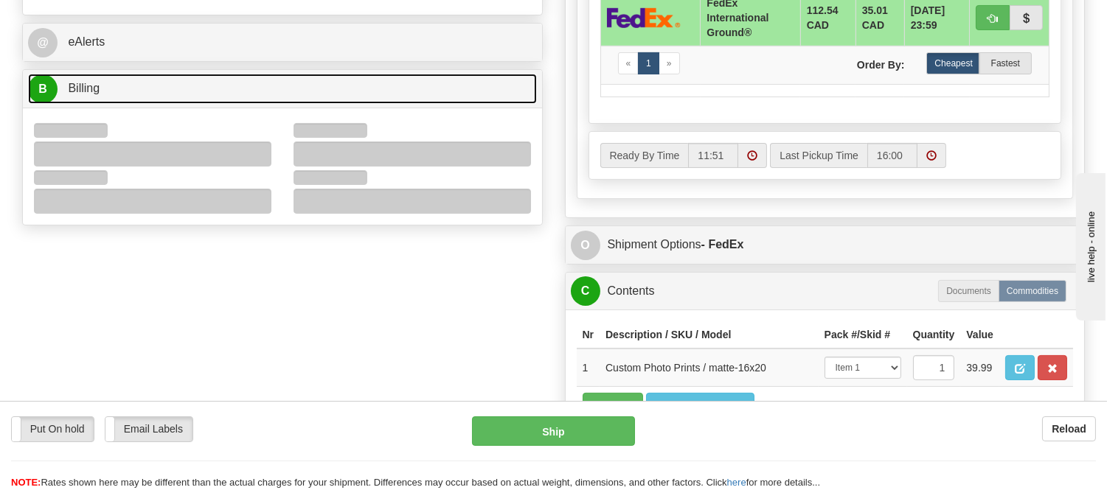
click at [273, 100] on link "B Billing" at bounding box center [282, 89] width 509 height 30
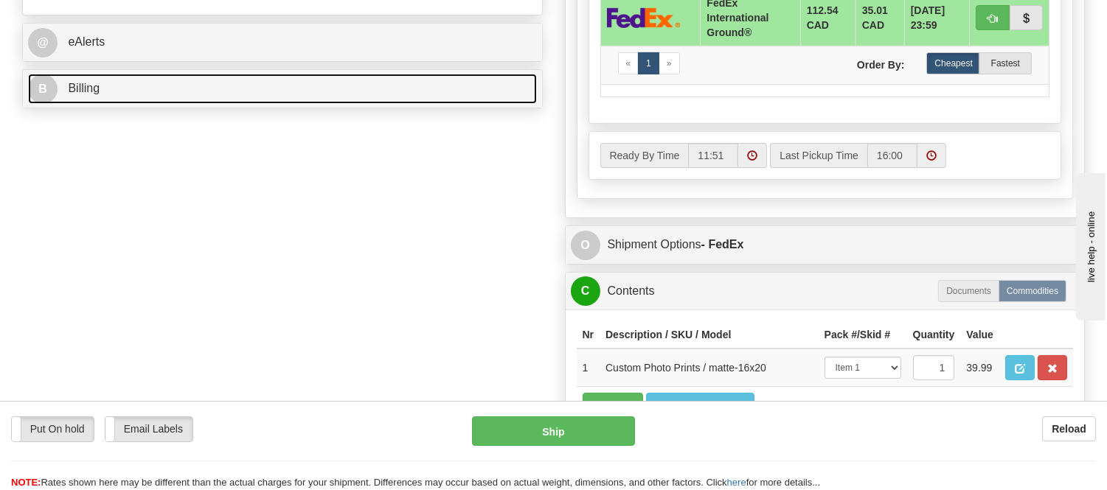
click at [273, 100] on link "B Billing" at bounding box center [282, 89] width 509 height 30
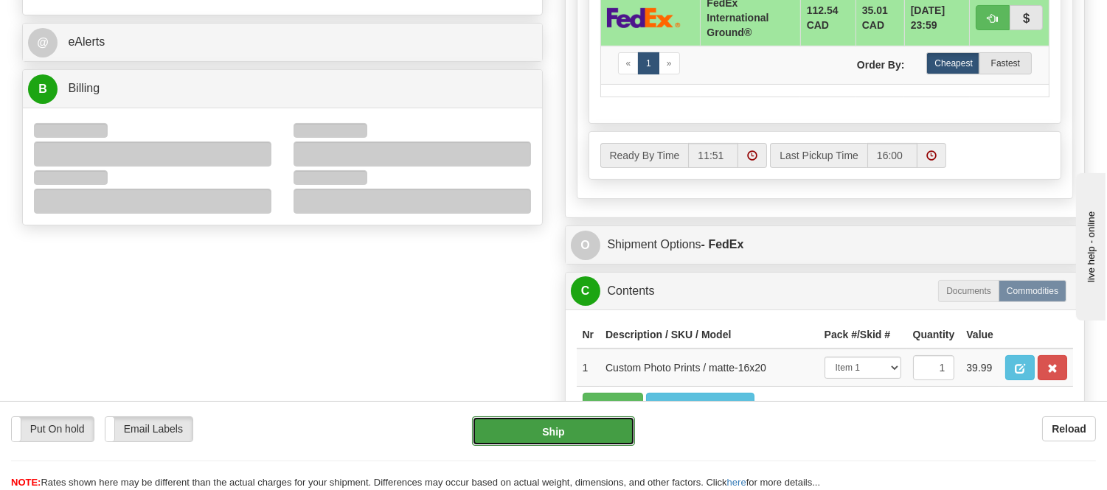
click at [480, 419] on button "Ship" at bounding box center [553, 432] width 162 height 30
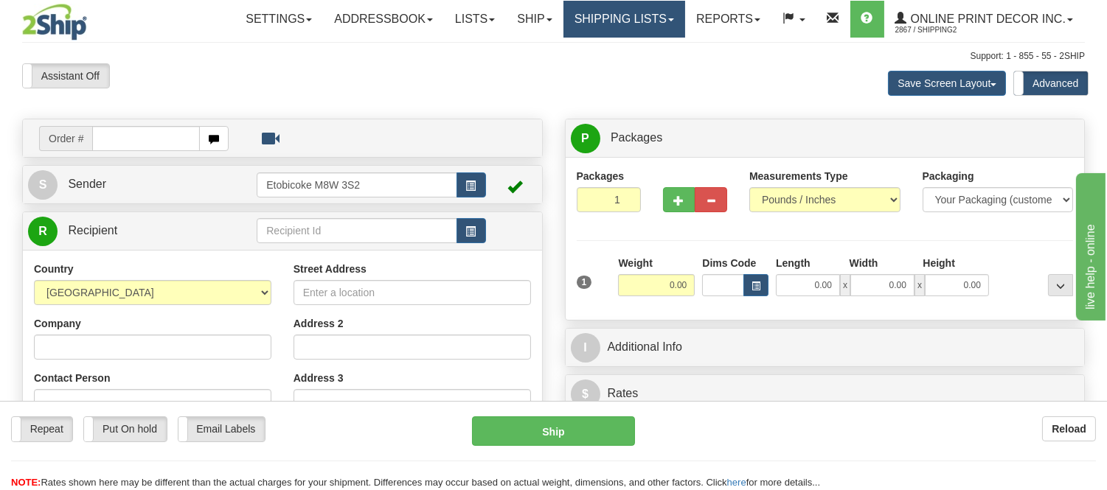
click at [625, 30] on link "Shipping lists" at bounding box center [624, 19] width 122 height 37
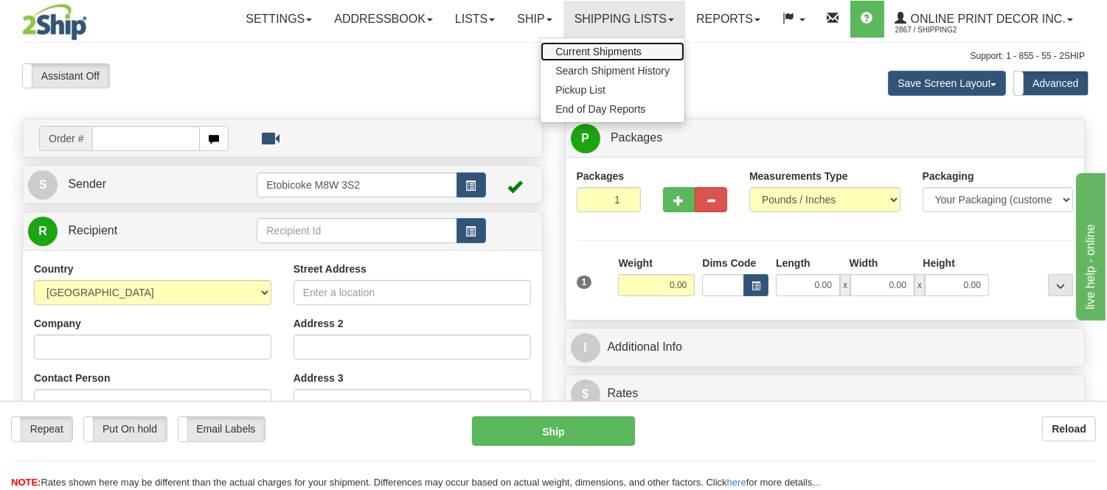
click at [616, 47] on span "Current Shipments" at bounding box center [598, 52] width 86 height 12
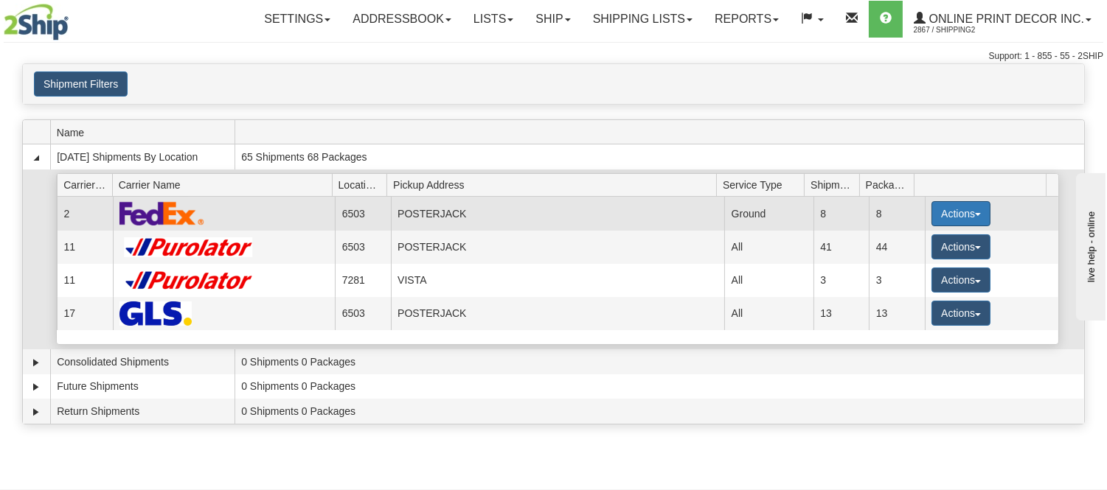
click at [939, 204] on button "Actions" at bounding box center [960, 213] width 59 height 25
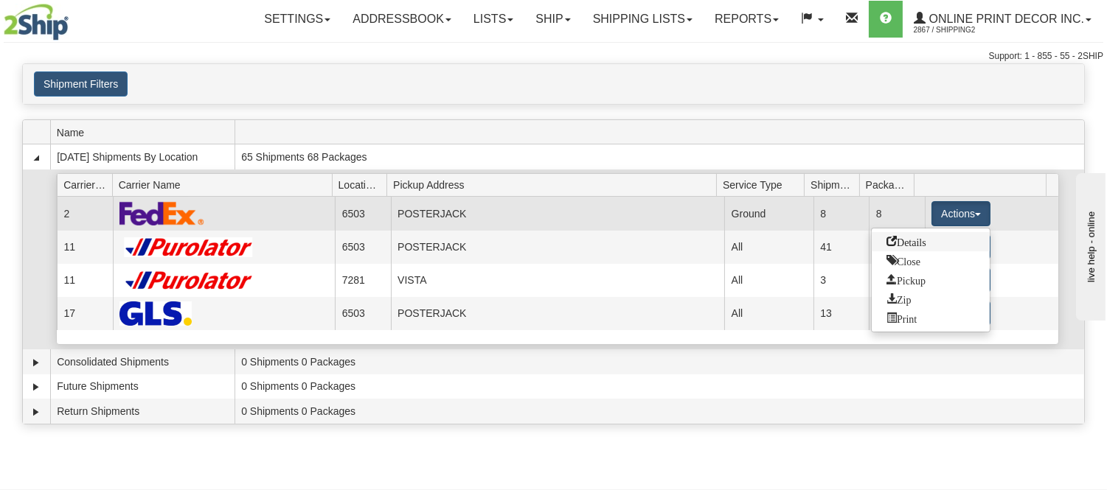
click at [930, 241] on link "Details" at bounding box center [931, 241] width 118 height 19
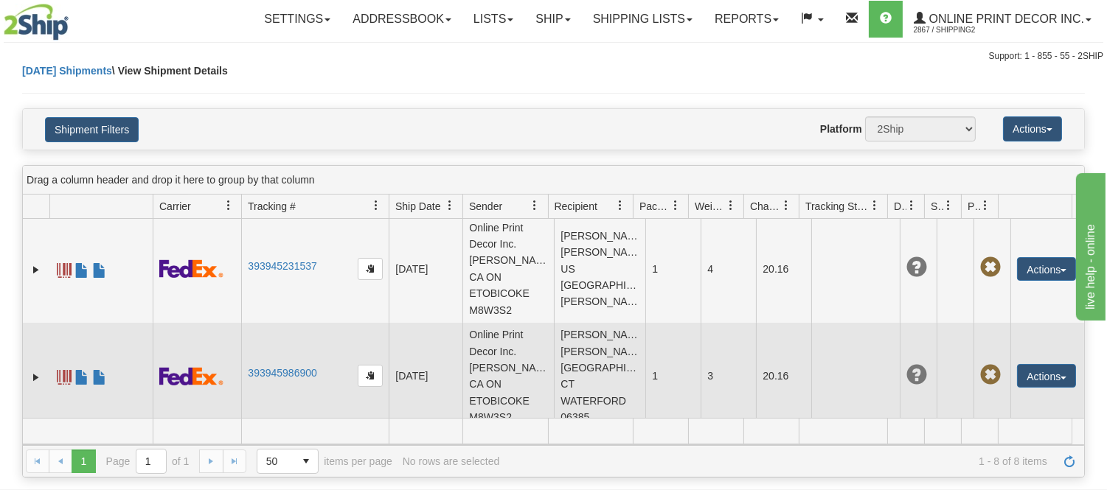
scroll to position [576, 0]
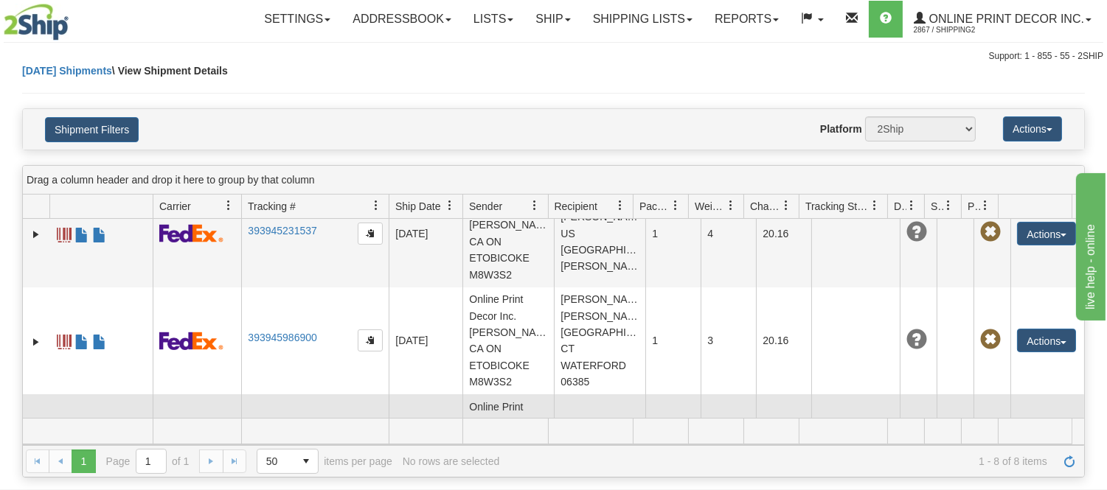
click at [278, 395] on td "393947013270" at bounding box center [315, 449] width 148 height 108
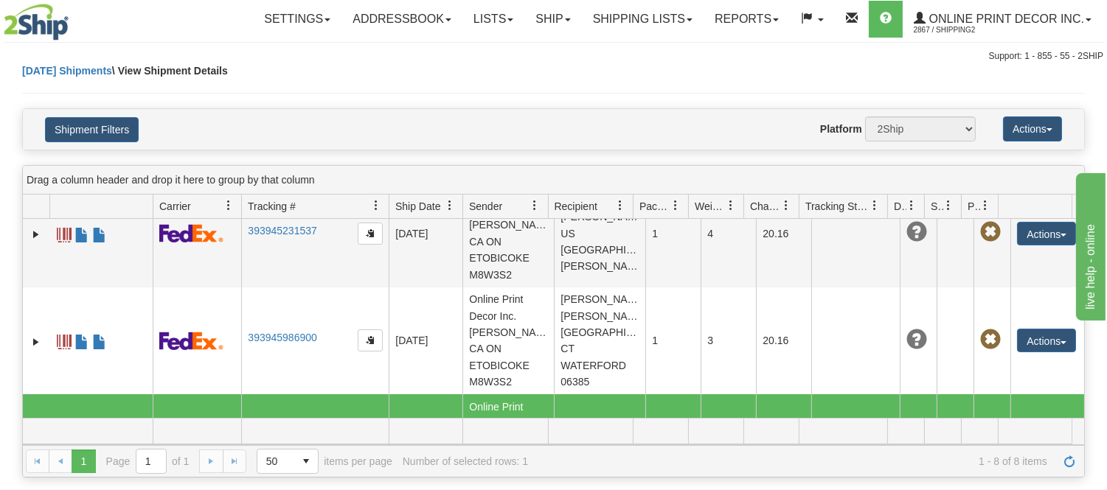
click at [285, 440] on link "393947013270" at bounding box center [282, 446] width 69 height 12
click at [667, 20] on link "Shipping lists" at bounding box center [643, 19] width 122 height 37
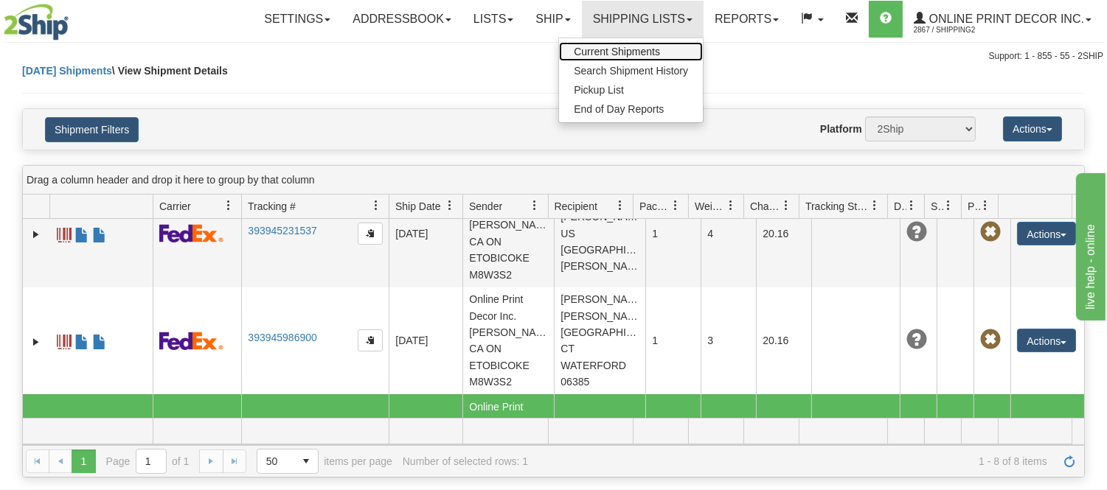
click at [625, 47] on span "Current Shipments" at bounding box center [617, 52] width 86 height 12
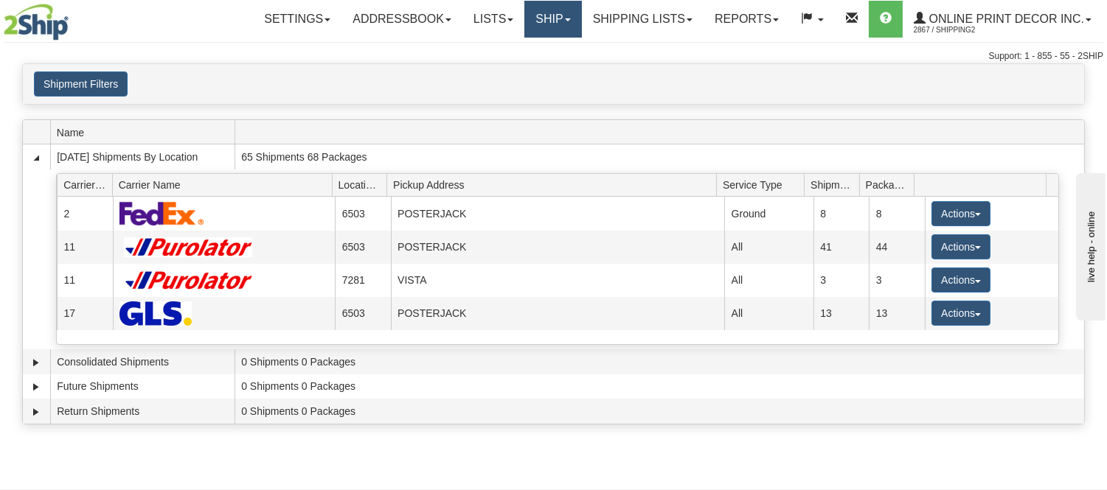
click at [542, 18] on link "Ship" at bounding box center [552, 19] width 57 height 37
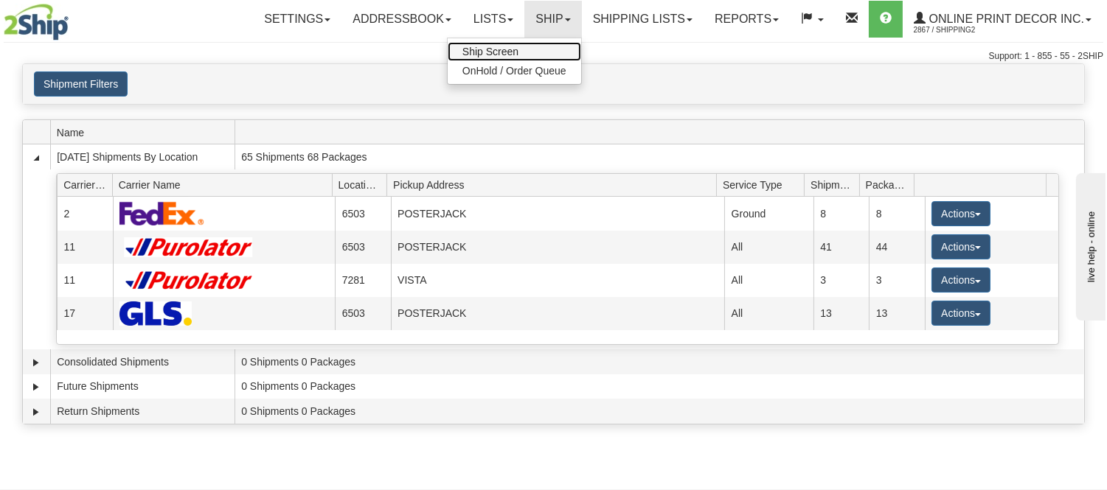
click at [541, 56] on link "Ship Screen" at bounding box center [514, 51] width 133 height 19
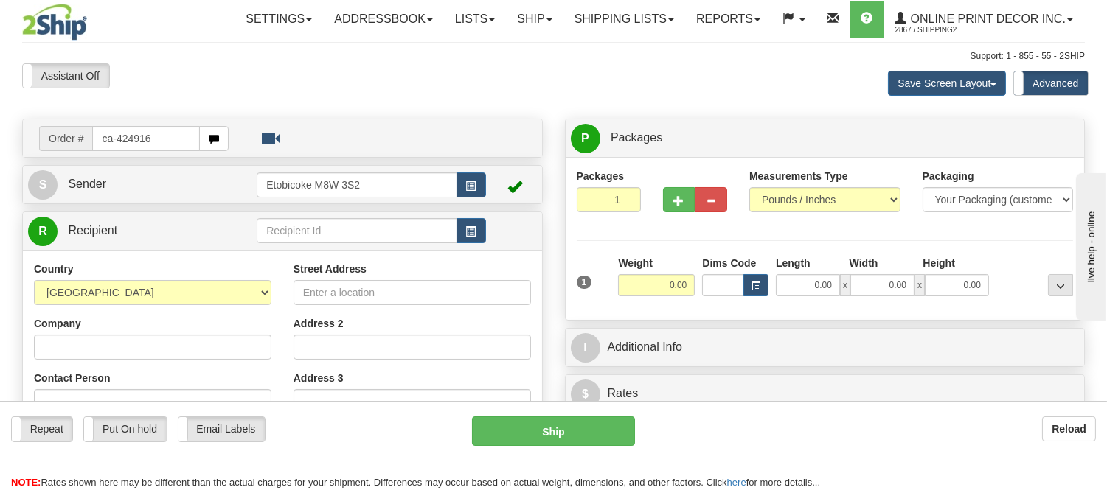
type input "ca-424916"
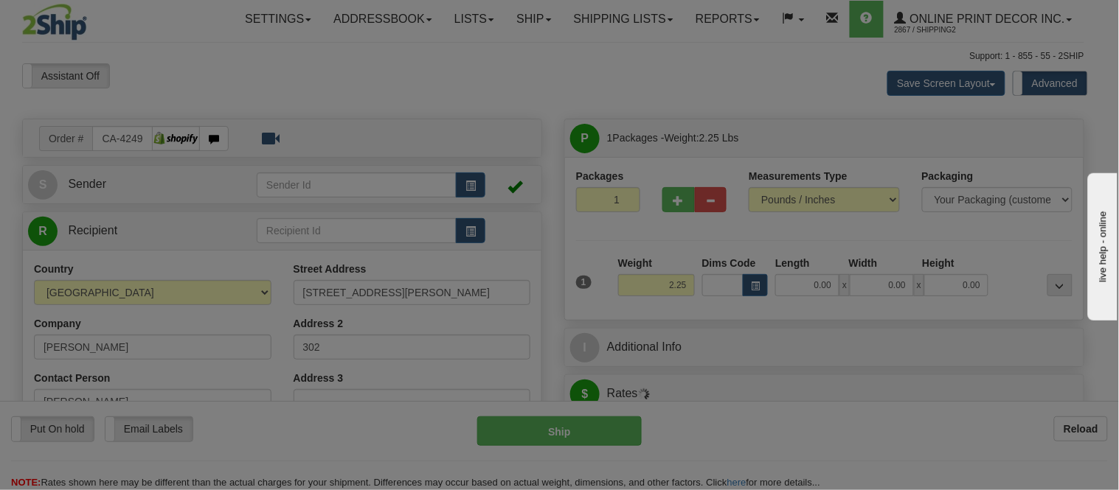
type input "QUEBEC"
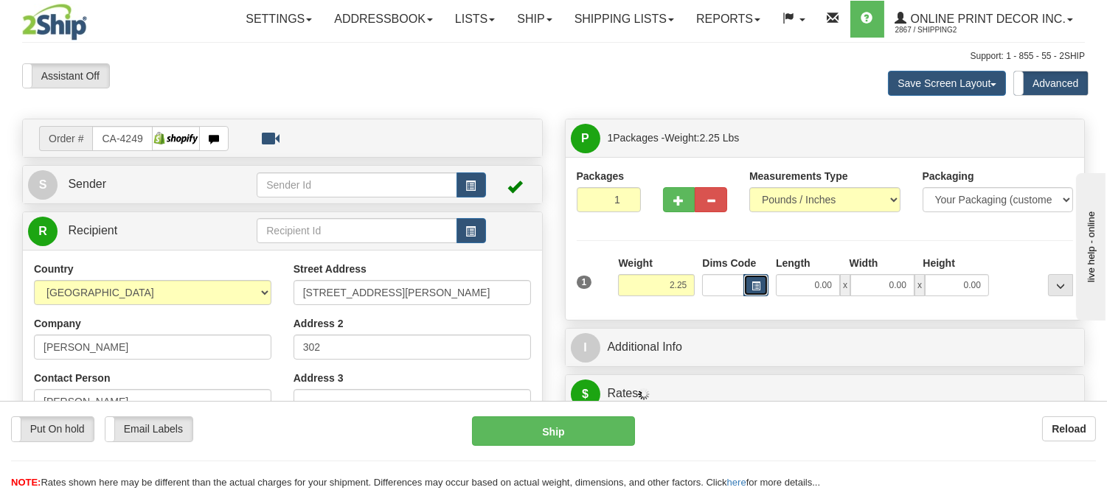
click at [755, 284] on span "button" at bounding box center [756, 286] width 9 height 8
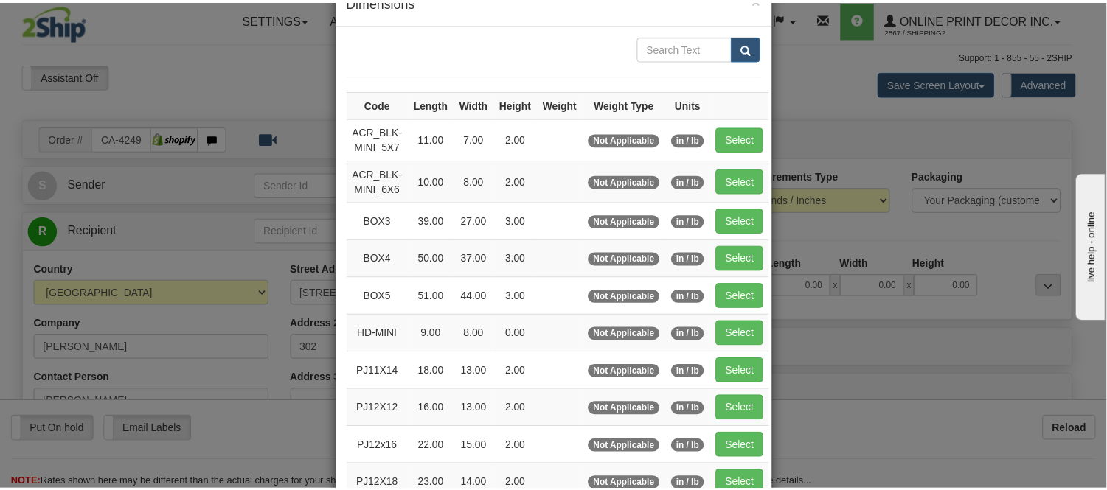
scroll to position [82, 0]
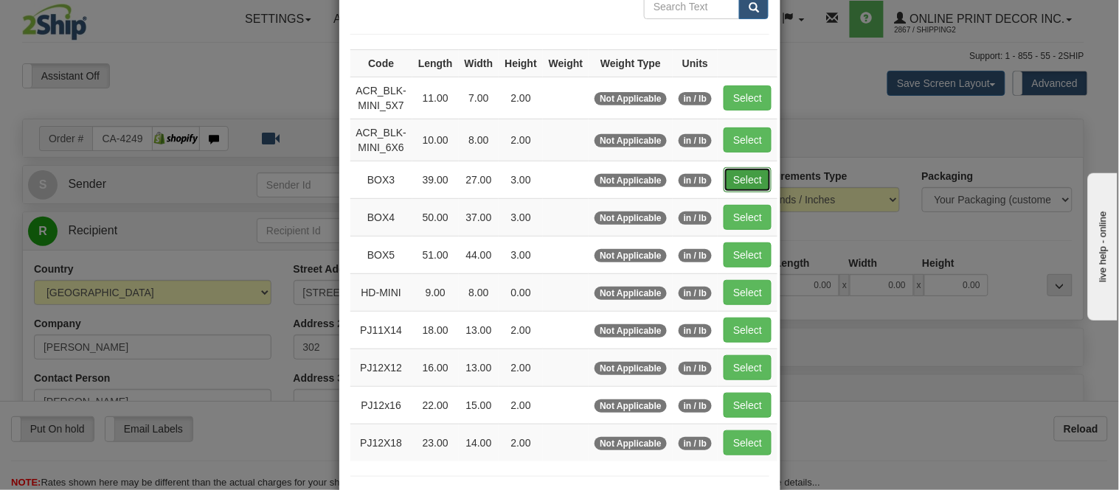
click at [740, 185] on button "Select" at bounding box center [748, 179] width 48 height 25
type input "BOX3"
type input "39.00"
type input "27.00"
type input "3.00"
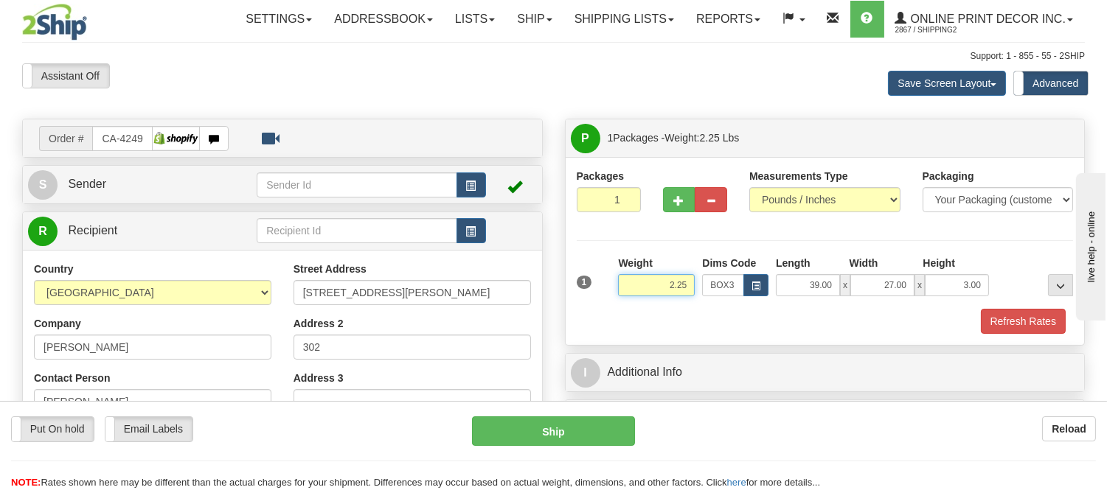
drag, startPoint x: 688, startPoint y: 285, endPoint x: 629, endPoint y: 282, distance: 59.1
click at [629, 282] on input "2.25" at bounding box center [656, 285] width 77 height 22
type input "5.98"
click at [1016, 325] on button "Refresh Rates" at bounding box center [1023, 321] width 85 height 25
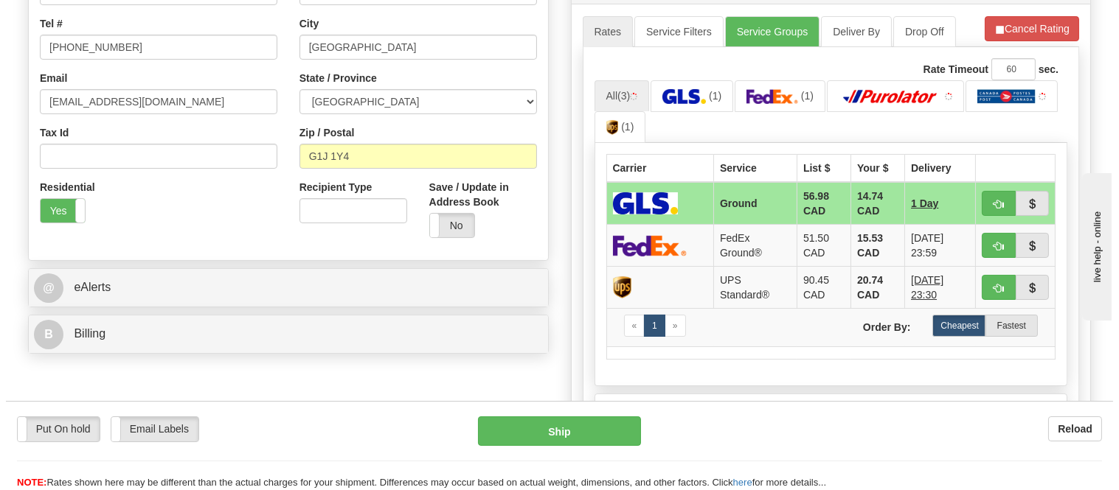
scroll to position [491, 0]
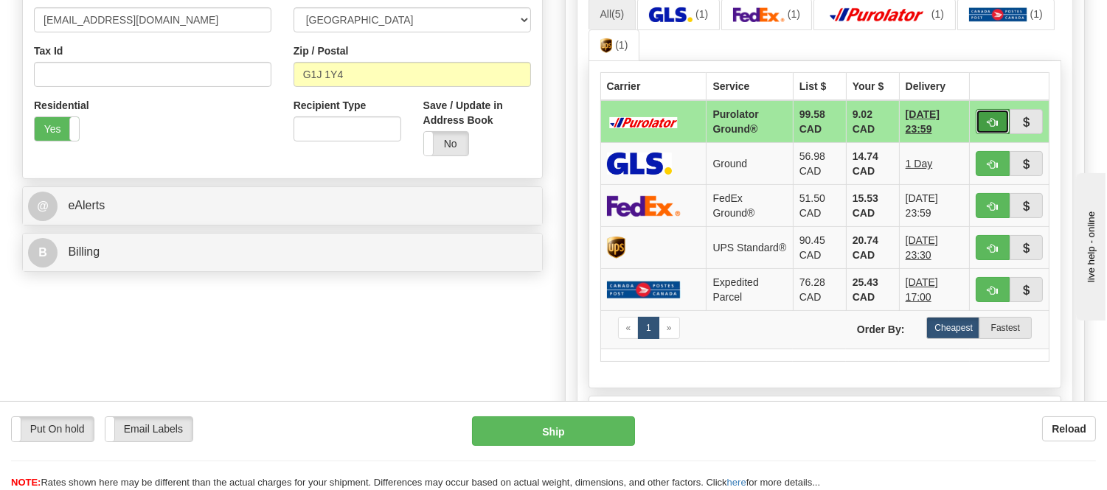
click at [992, 119] on span "button" at bounding box center [993, 123] width 10 height 10
type input "260"
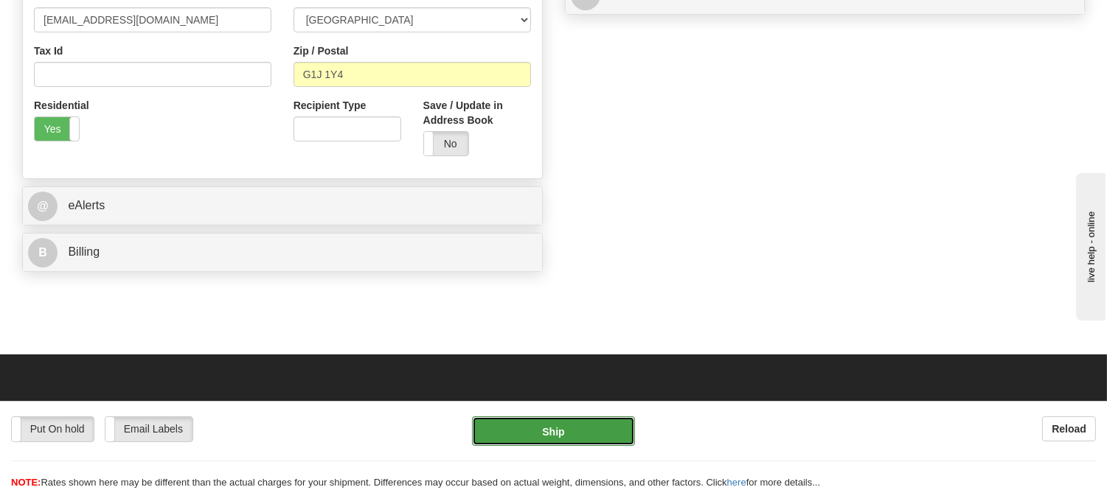
click at [504, 437] on button "Ship" at bounding box center [553, 432] width 162 height 30
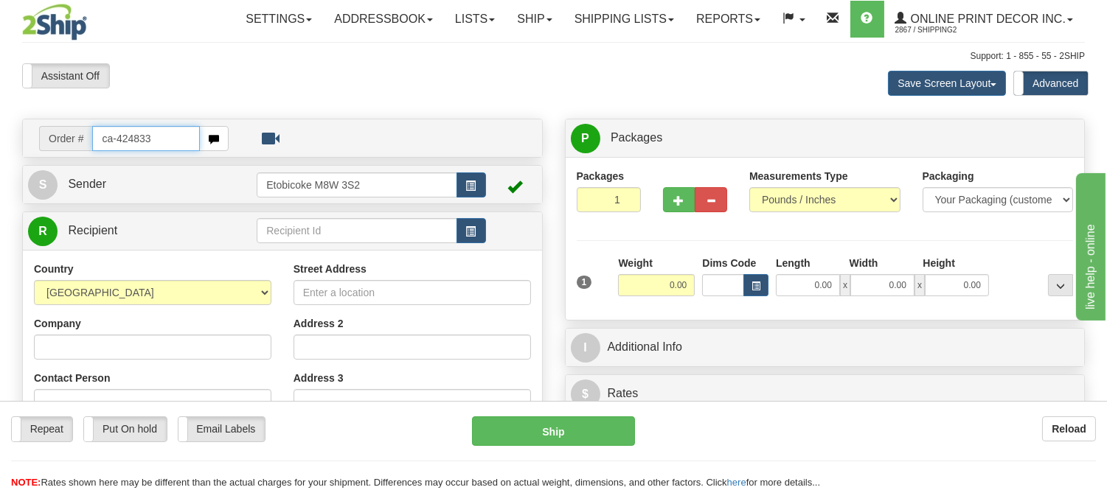
type input "ca-424833"
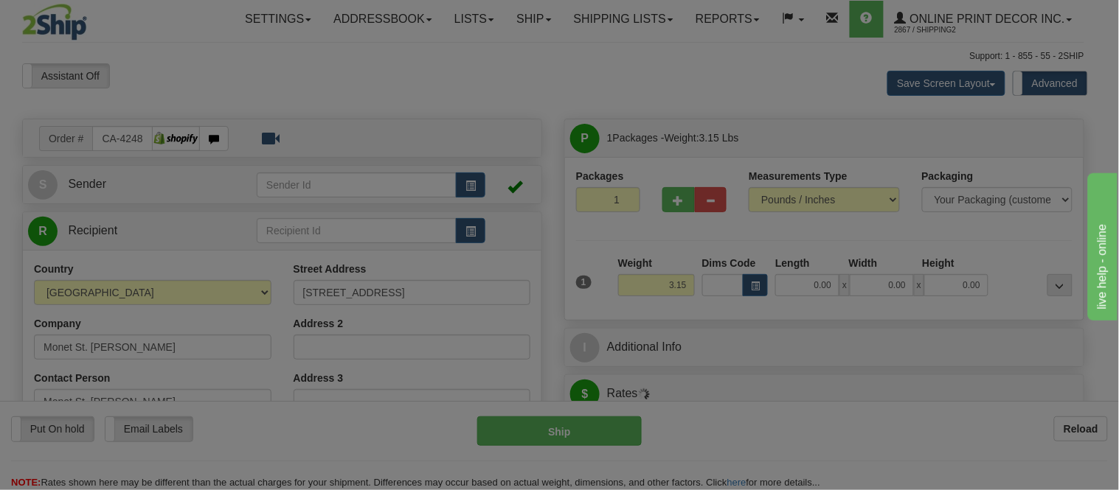
type input "PEMBROKE"
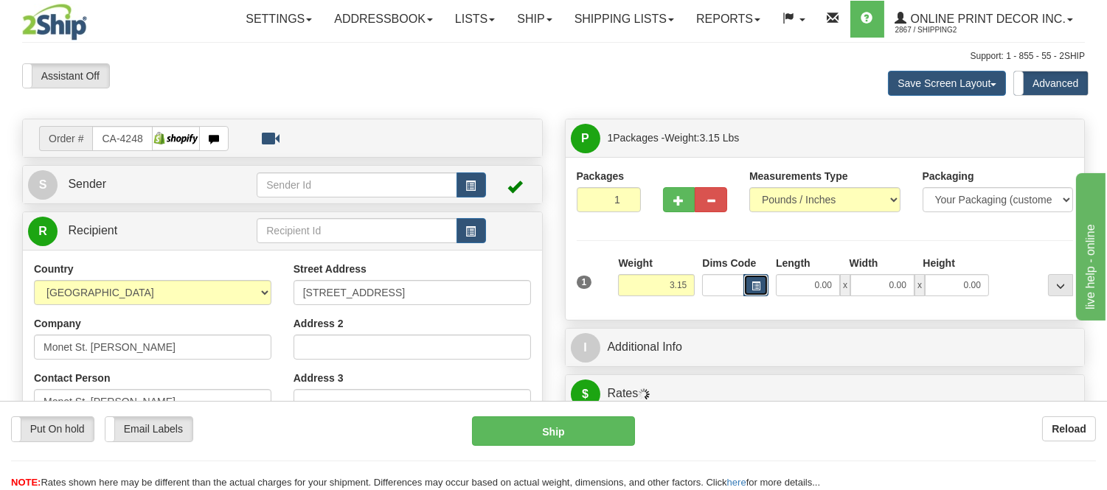
click at [755, 285] on span "button" at bounding box center [756, 286] width 9 height 8
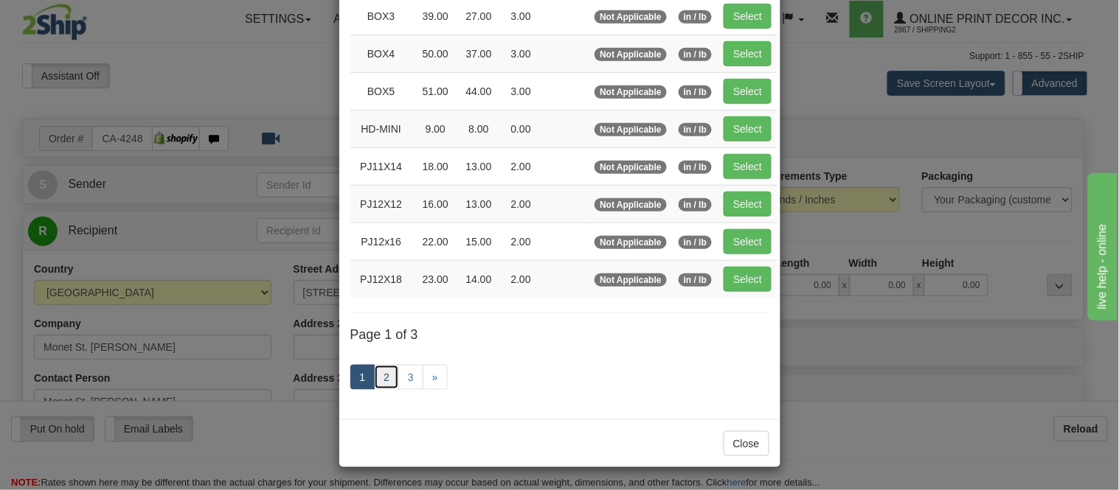
click at [376, 380] on link "2" at bounding box center [386, 377] width 25 height 25
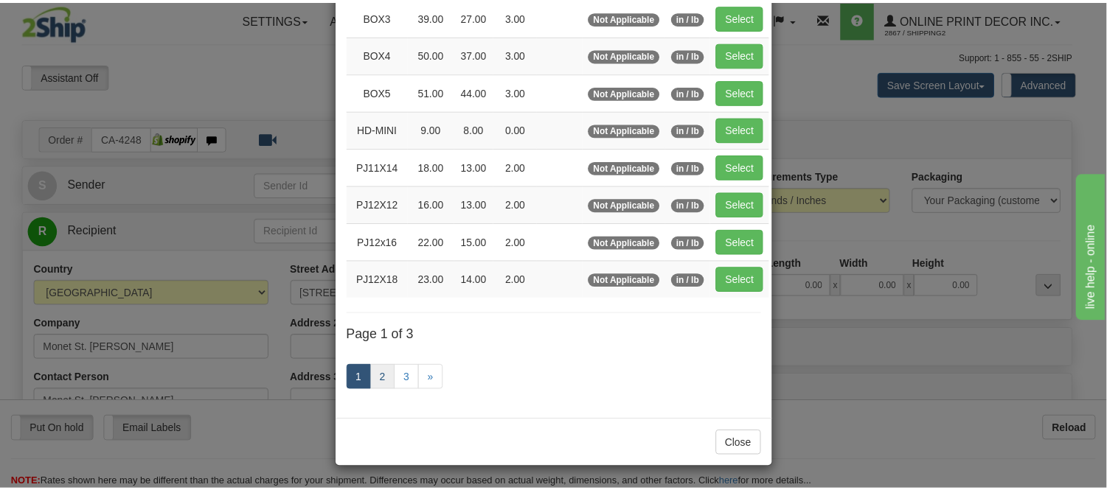
scroll to position [240, 0]
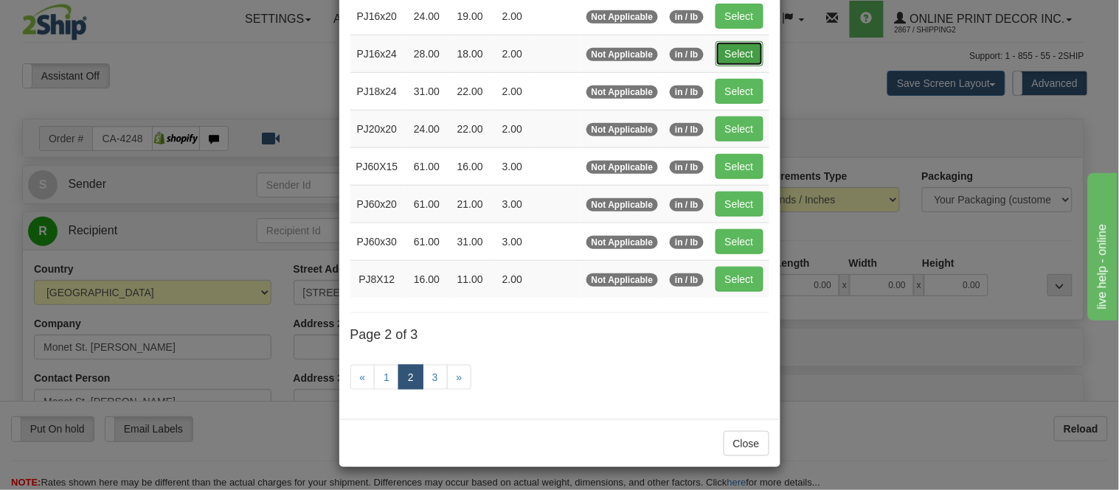
click at [715, 49] on button "Select" at bounding box center [739, 53] width 48 height 25
type input "PJ16x24"
type input "28.00"
type input "18.00"
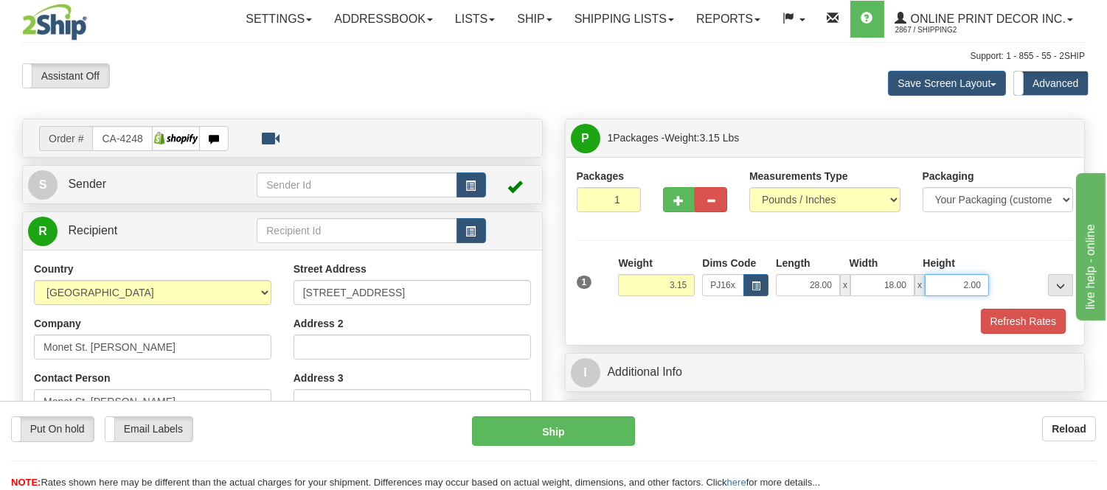
drag, startPoint x: 983, startPoint y: 282, endPoint x: 917, endPoint y: 271, distance: 66.7
click at [917, 271] on div "Length Width Height 28.00 x 18.00 x 2.00" at bounding box center [882, 276] width 221 height 41
click button "Delete" at bounding box center [0, 0] width 0 height 0
type input "4.00"
click at [1035, 325] on button "Refresh Rates" at bounding box center [1023, 321] width 85 height 25
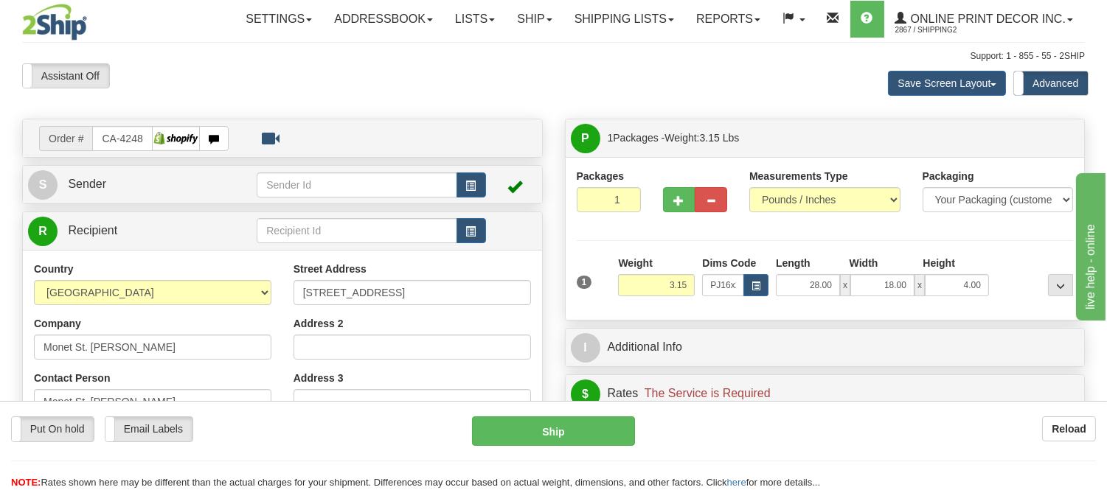
scroll to position [164, 0]
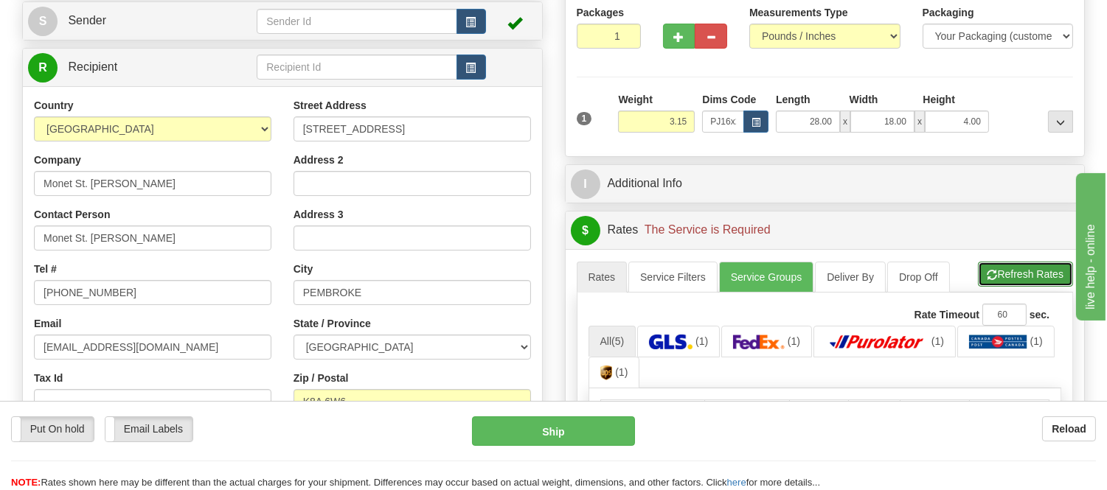
click at [1012, 275] on button "Refresh Rates" at bounding box center [1025, 274] width 95 height 25
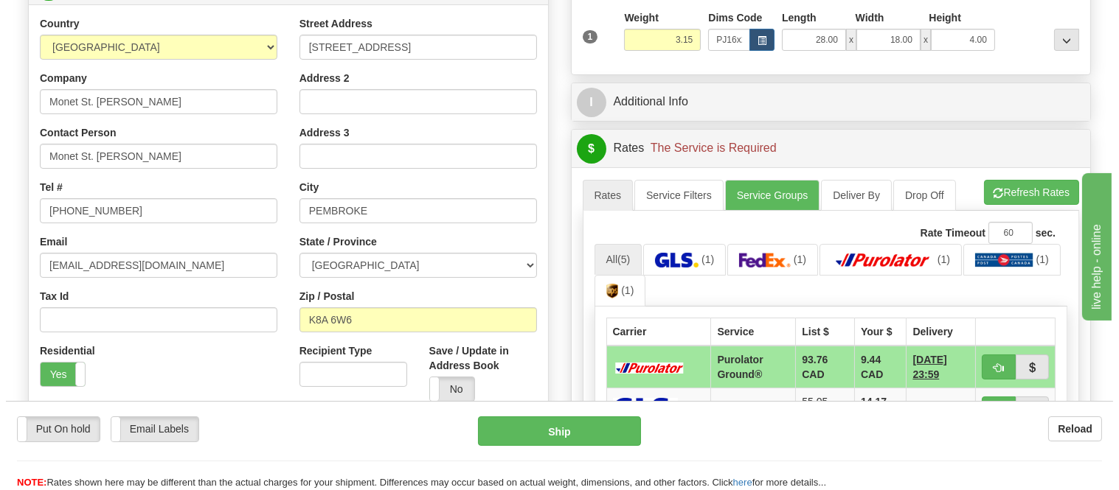
scroll to position [327, 0]
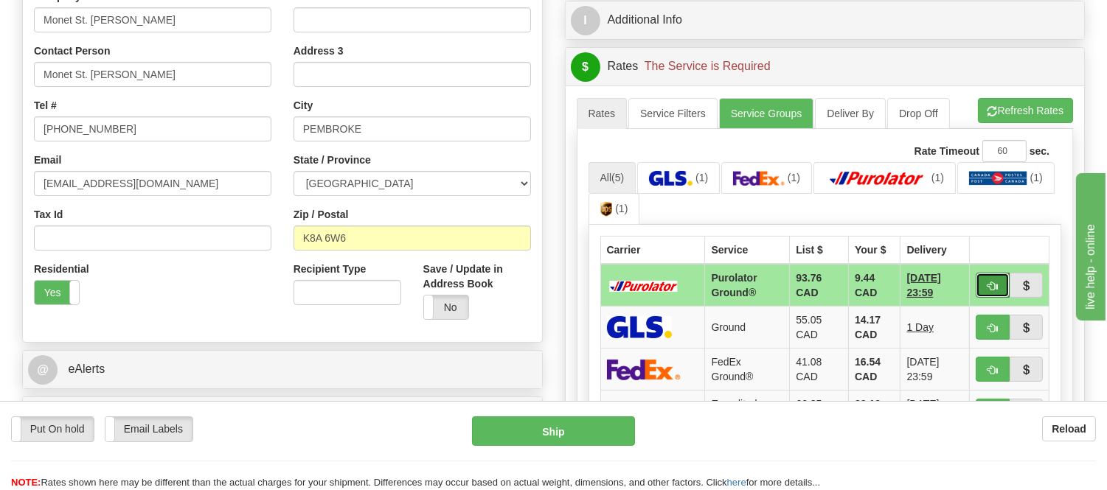
click at [981, 286] on button "button" at bounding box center [993, 285] width 34 height 25
type input "260"
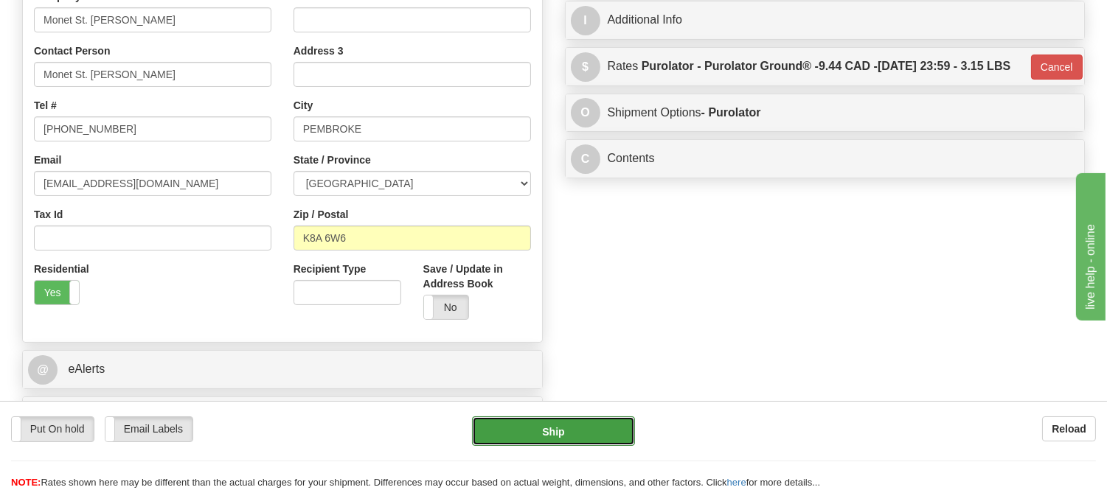
click at [607, 438] on button "Ship" at bounding box center [553, 432] width 162 height 30
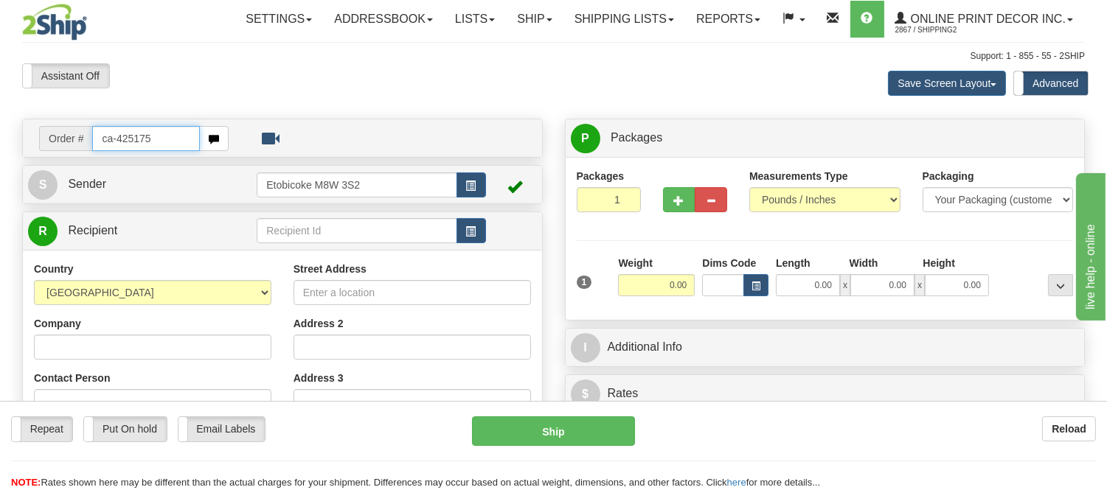
type input "ca-425175"
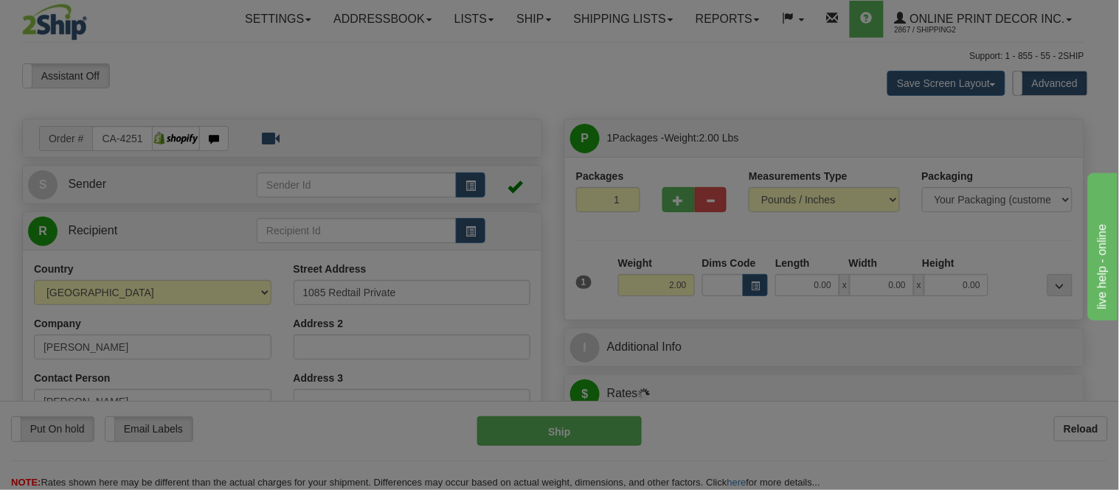
type input "[GEOGRAPHIC_DATA]"
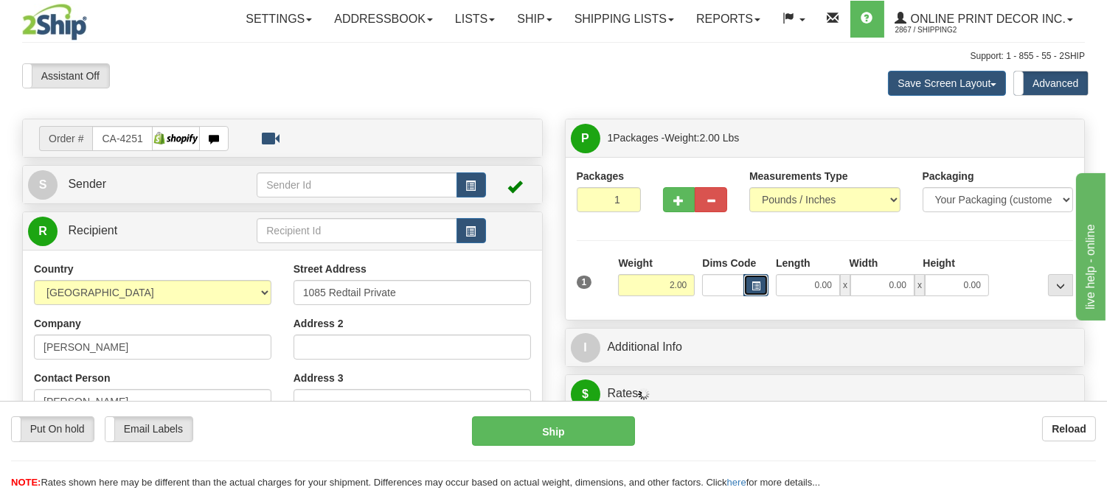
click at [752, 289] on span "button" at bounding box center [756, 286] width 9 height 8
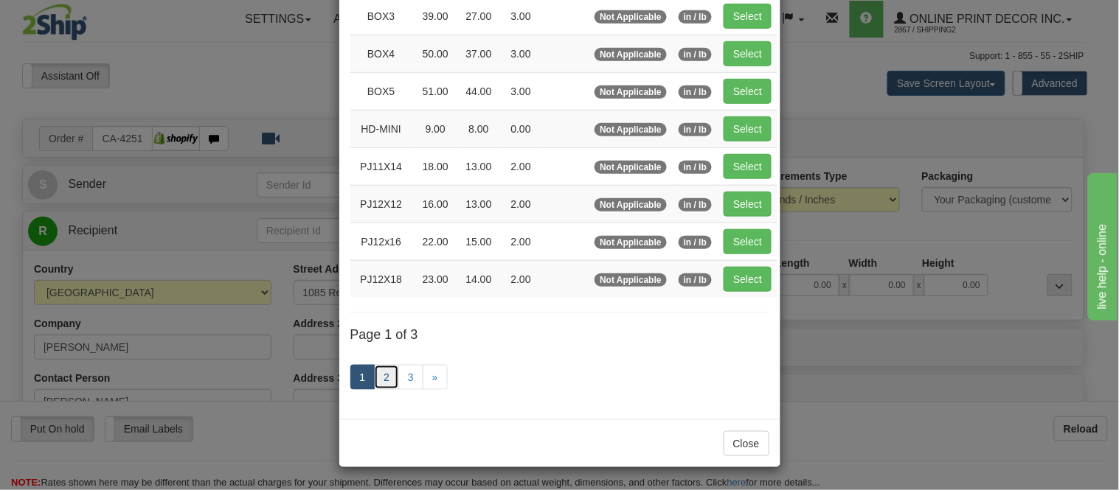
click at [377, 381] on link "2" at bounding box center [386, 377] width 25 height 25
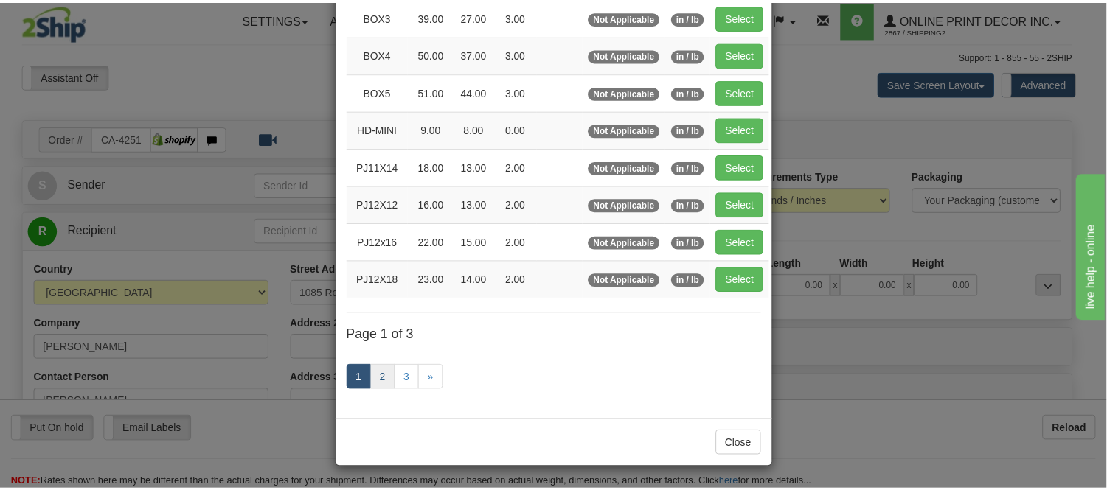
scroll to position [240, 0]
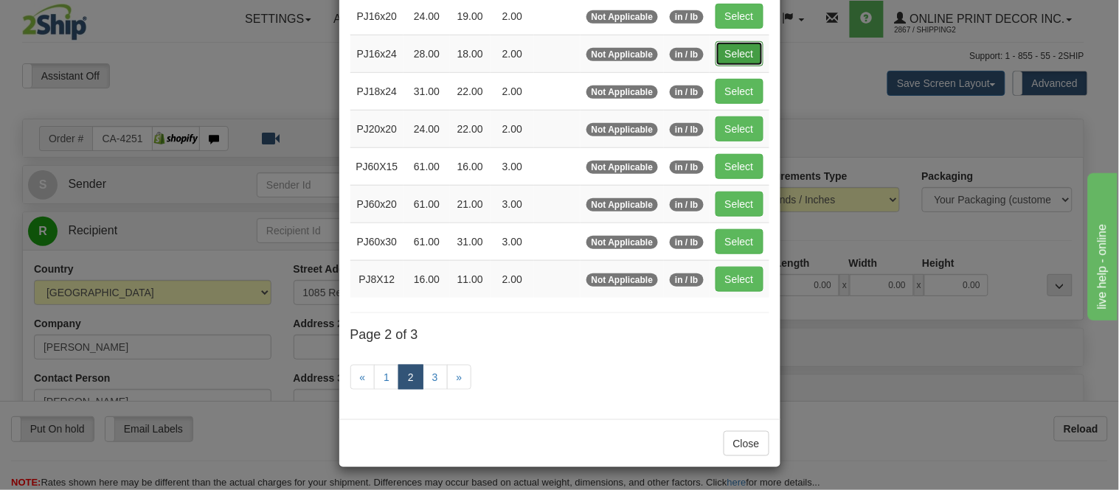
click at [743, 55] on button "Select" at bounding box center [739, 53] width 48 height 25
type input "PJ16x24"
type input "28.00"
type input "18.00"
type input "2.00"
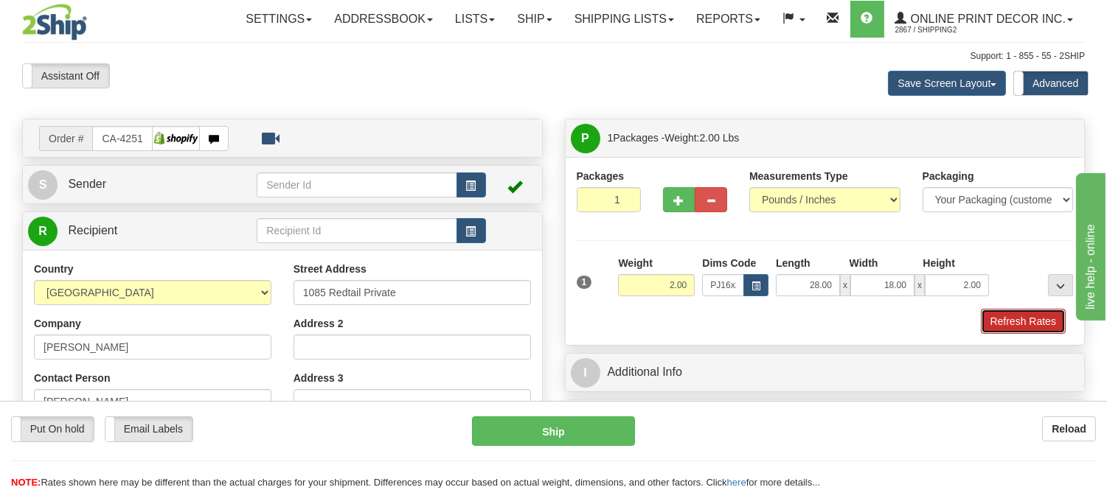
click at [1016, 330] on button "Refresh Rates" at bounding box center [1023, 321] width 85 height 25
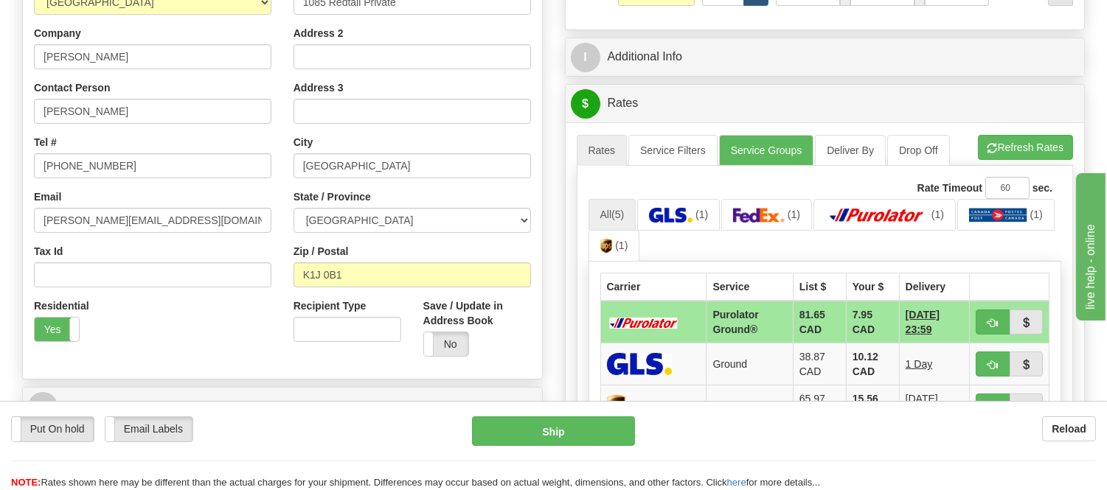
scroll to position [327, 0]
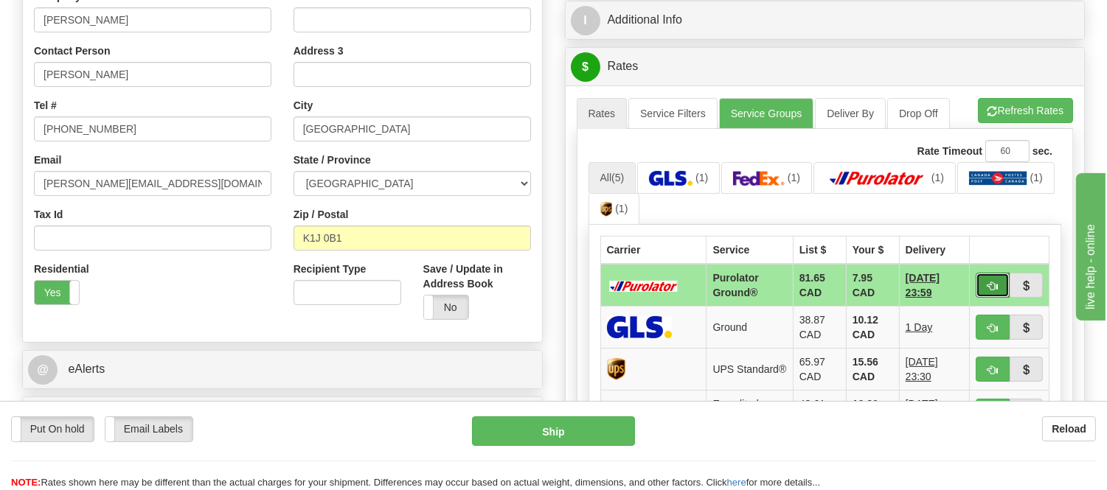
click at [990, 290] on span "button" at bounding box center [993, 287] width 10 height 10
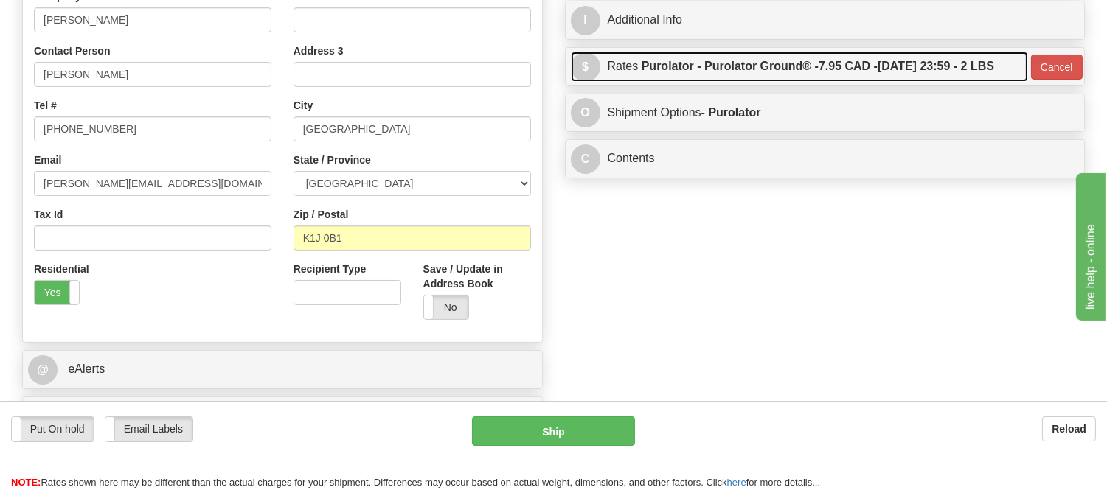
click at [960, 65] on label "Purolator - Purolator Ground® - 7.95 CAD - 10/07/2025 23:59 - 2 LBS" at bounding box center [818, 67] width 353 height 30
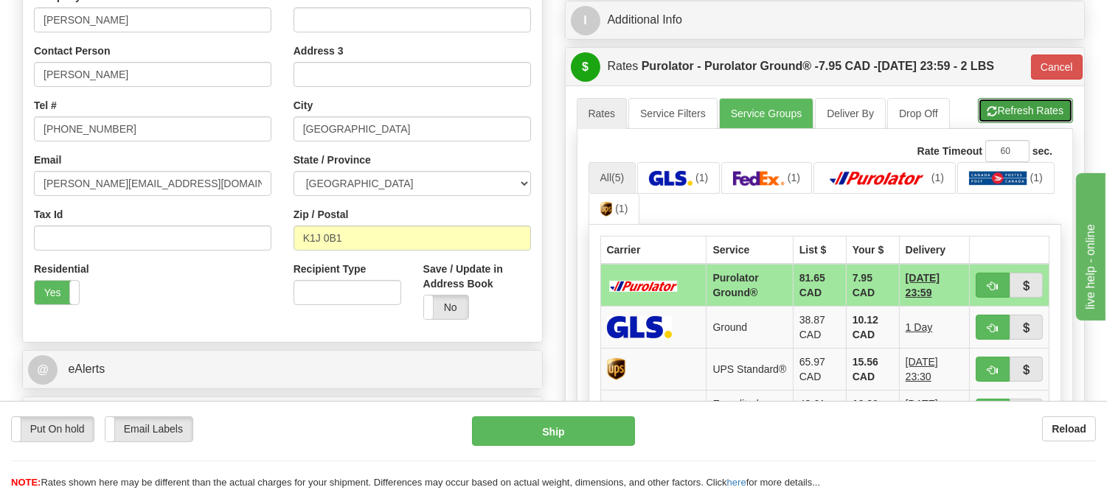
click at [999, 108] on button "Refresh Rates" at bounding box center [1025, 110] width 95 height 25
type input "260"
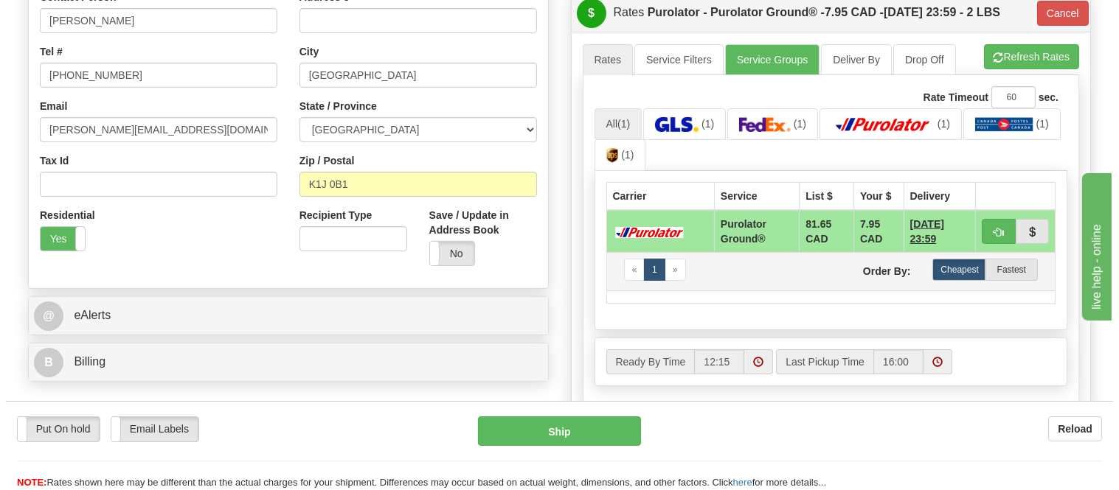
scroll to position [409, 0]
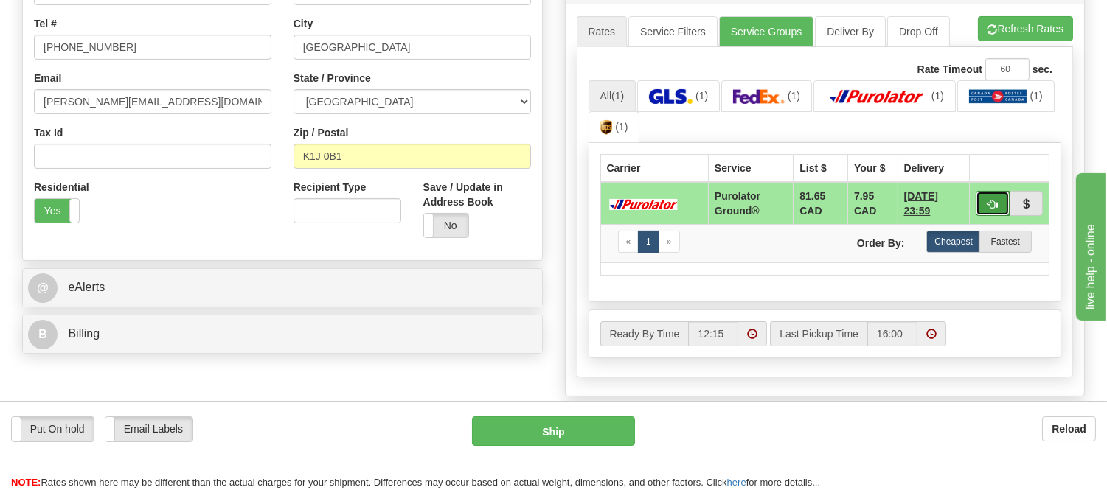
click at [983, 200] on button "button" at bounding box center [993, 203] width 34 height 25
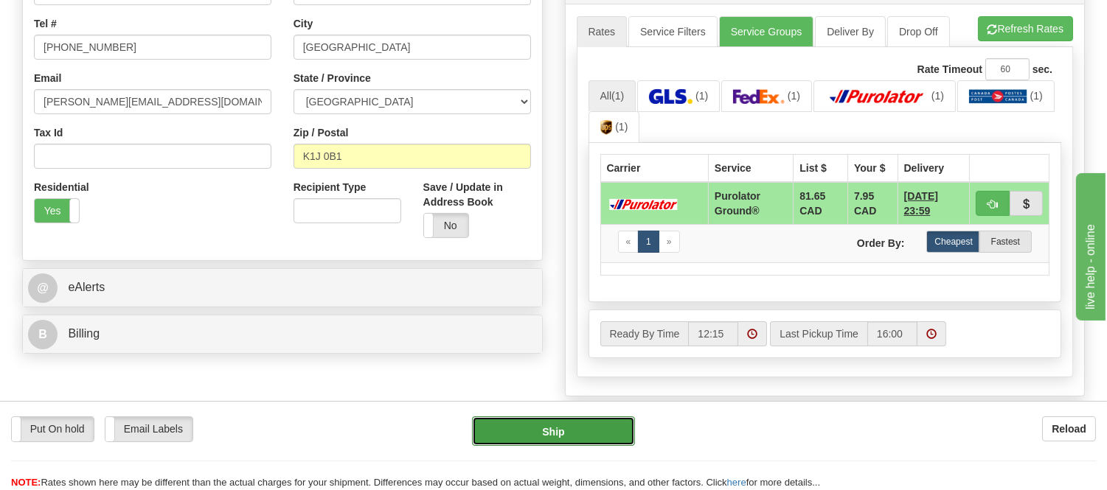
click at [575, 443] on button "Ship" at bounding box center [553, 432] width 162 height 30
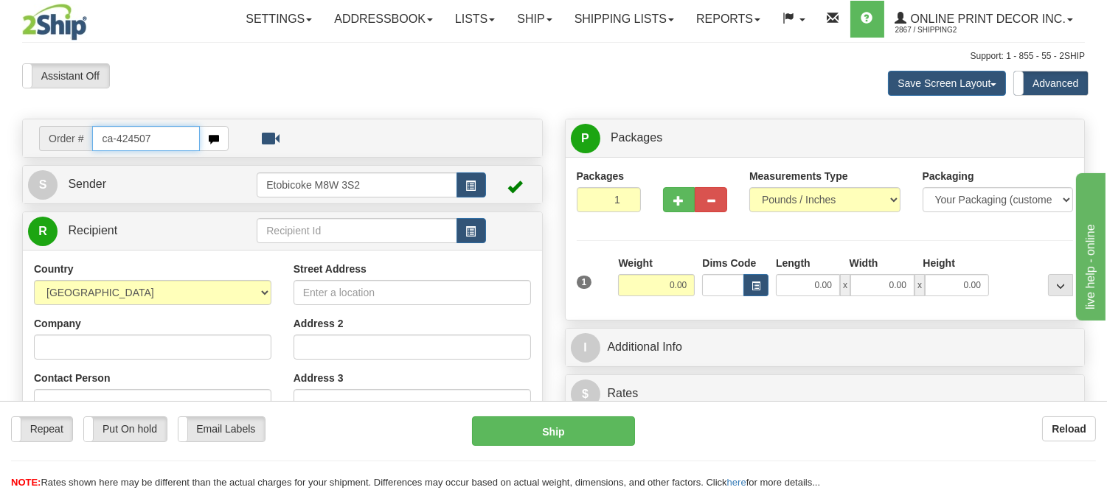
type input "ca-424507"
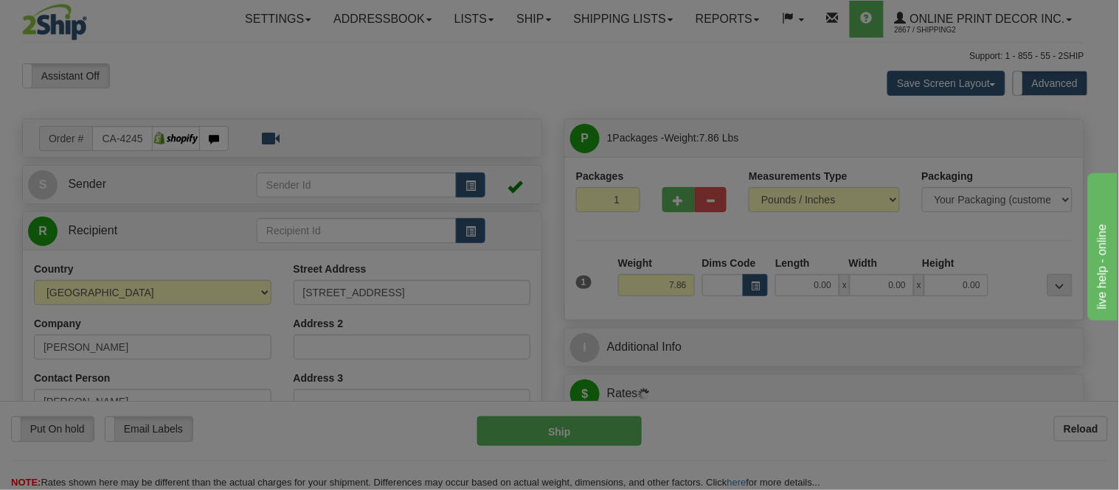
type input "MARKHAM"
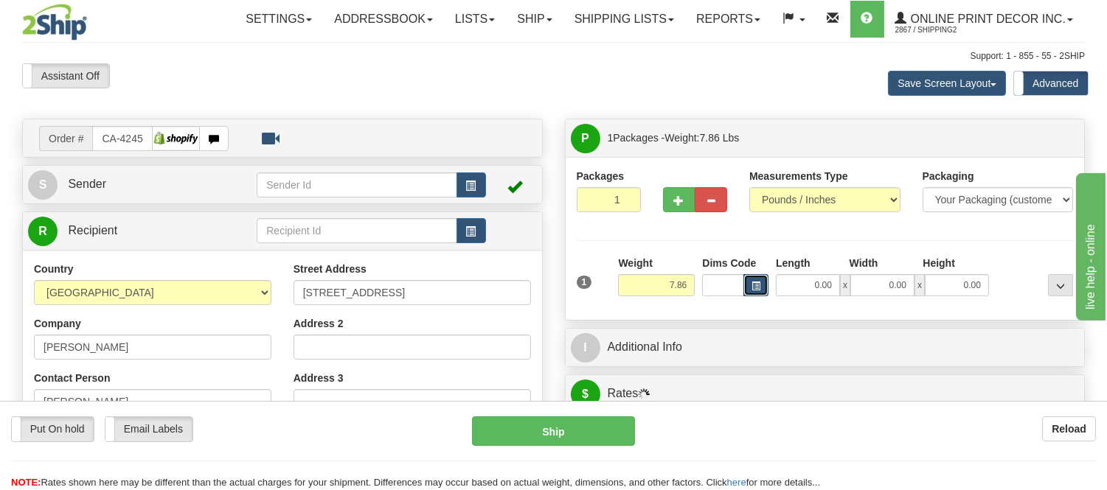
click at [761, 284] on button "button" at bounding box center [755, 285] width 25 height 22
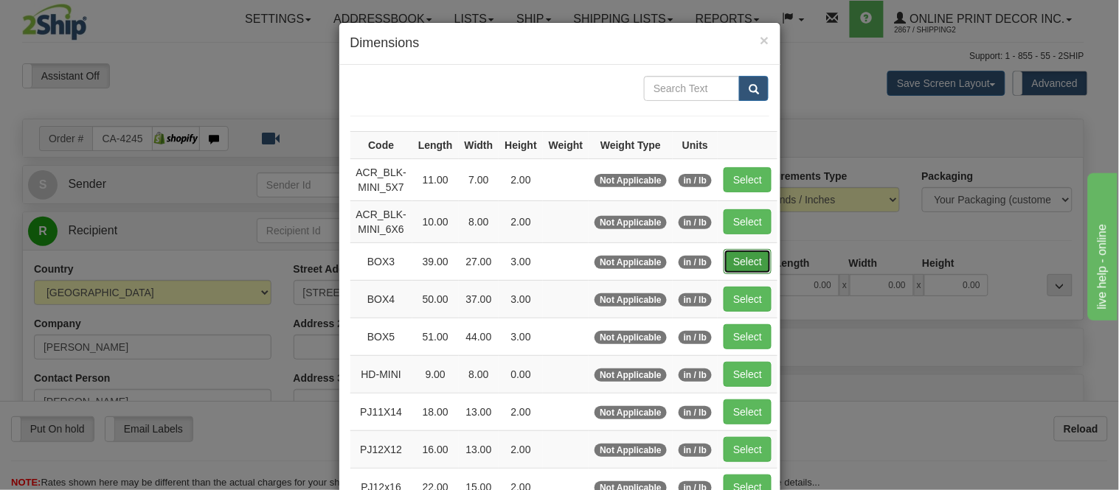
click at [732, 260] on button "Select" at bounding box center [748, 261] width 48 height 25
type input "BOX3"
type input "39.00"
type input "27.00"
type input "3.00"
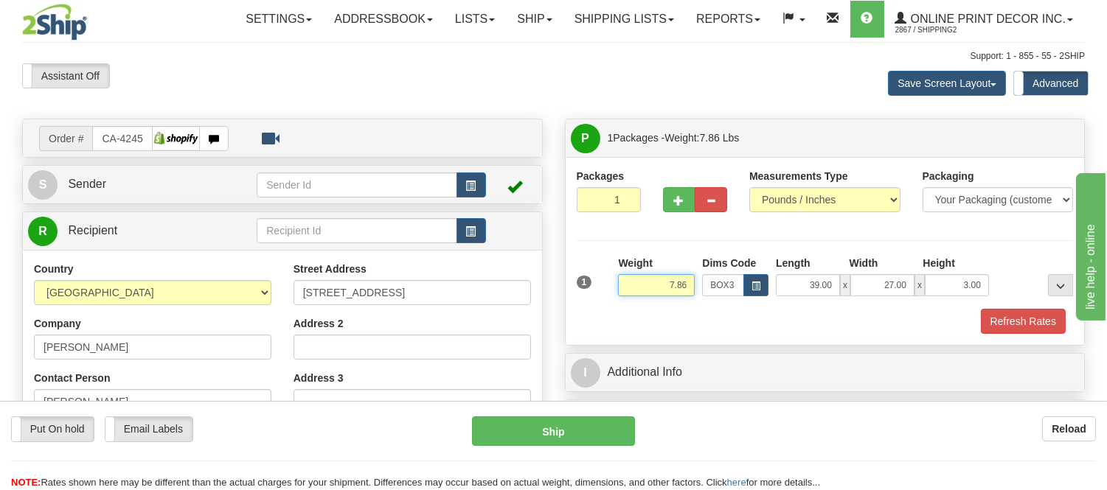
drag, startPoint x: 691, startPoint y: 283, endPoint x: 617, endPoint y: 314, distance: 80.7
click at [617, 314] on div "1 Weight 7.86 Dims Code BOX3" at bounding box center [825, 295] width 497 height 78
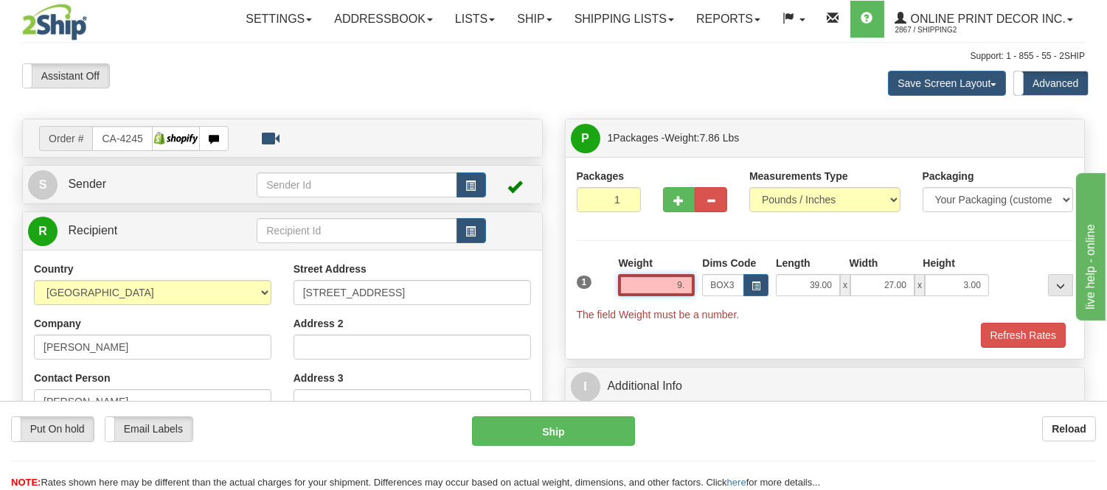
type input "9"
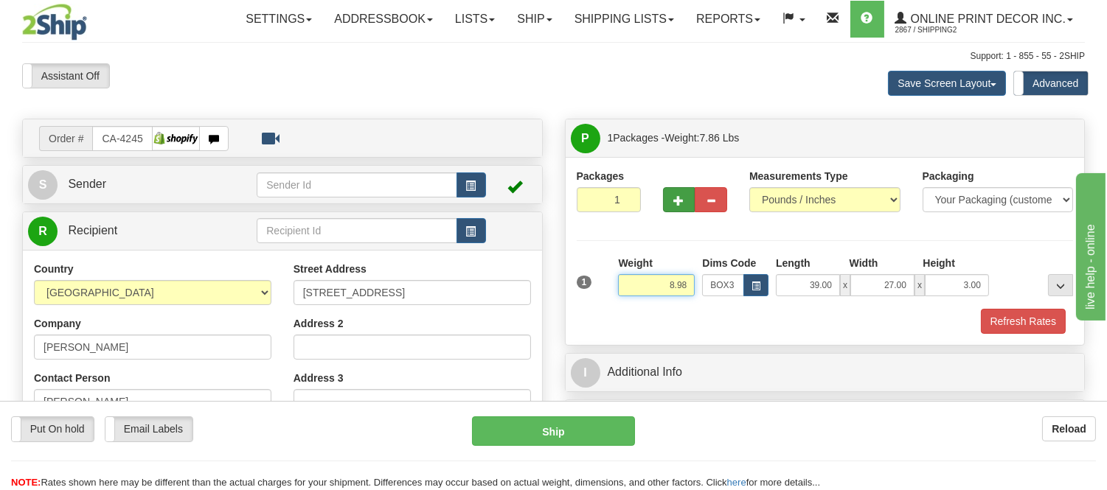
type input "8.98"
click at [673, 195] on button "button" at bounding box center [679, 199] width 32 height 25
radio input "true"
type input "2"
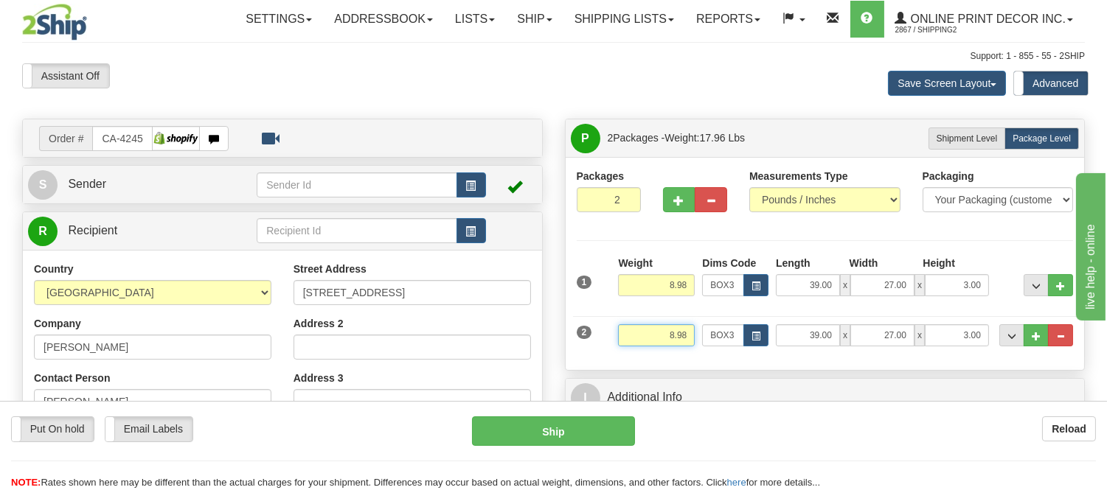
drag, startPoint x: 691, startPoint y: 335, endPoint x: 639, endPoint y: 327, distance: 52.9
click at [639, 327] on input "8.98" at bounding box center [656, 336] width 77 height 22
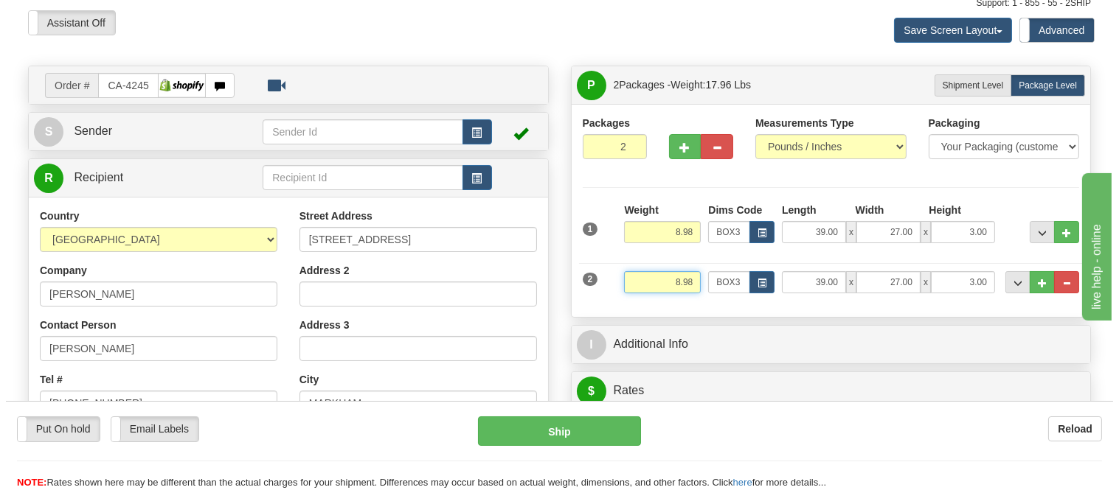
scroll to position [82, 0]
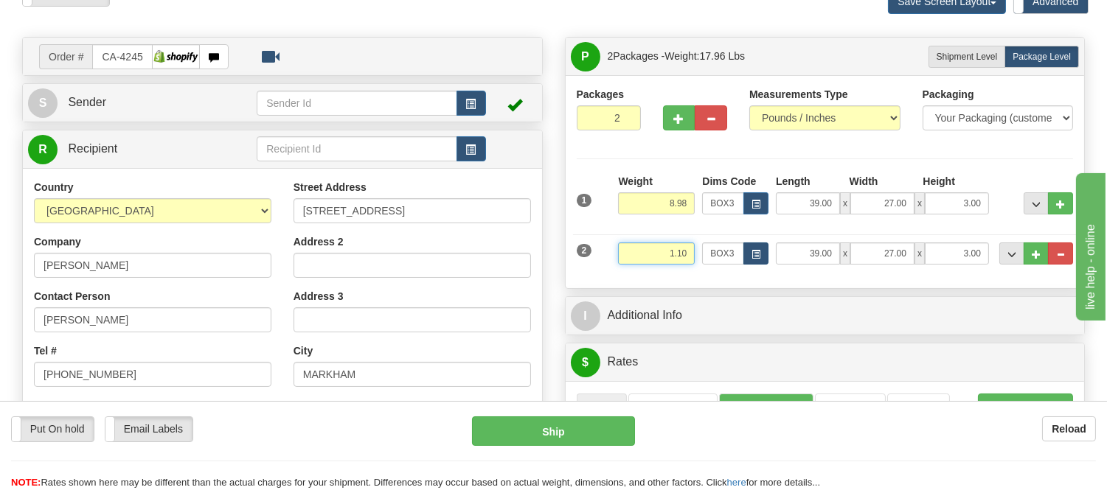
type input "1.10"
click at [749, 257] on button "button" at bounding box center [755, 254] width 25 height 22
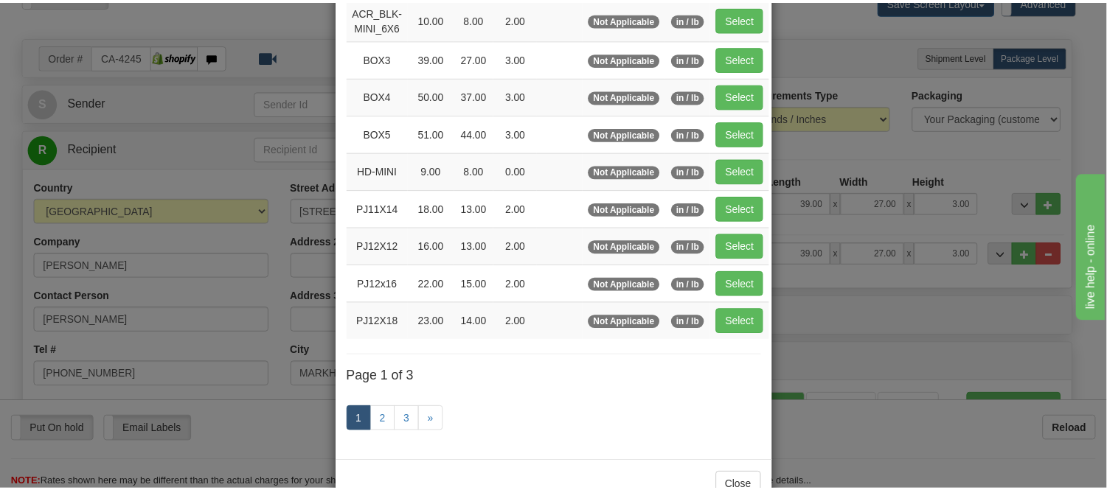
scroll to position [246, 0]
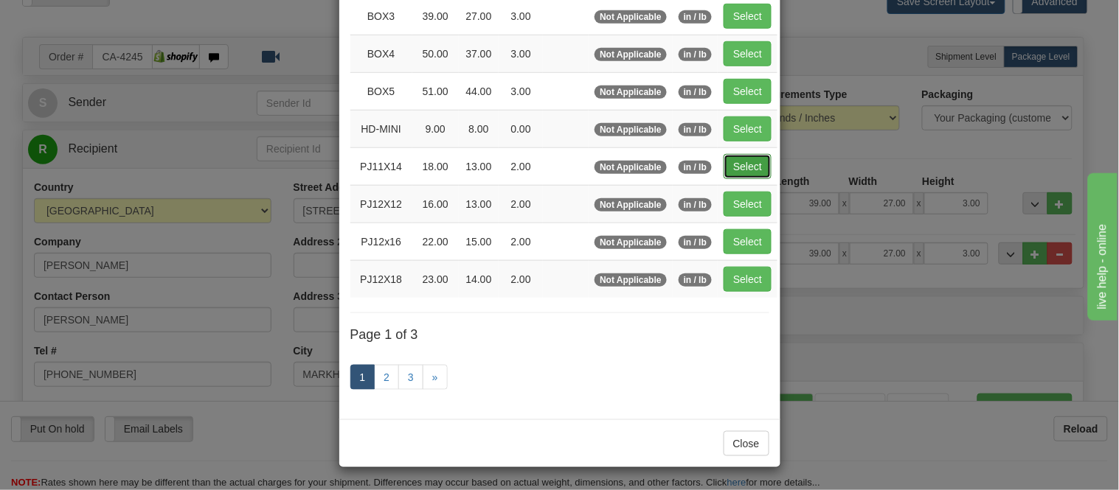
click at [734, 156] on button "Select" at bounding box center [748, 166] width 48 height 25
type input "PJ11X14"
type input "18.00"
type input "13.00"
type input "2.00"
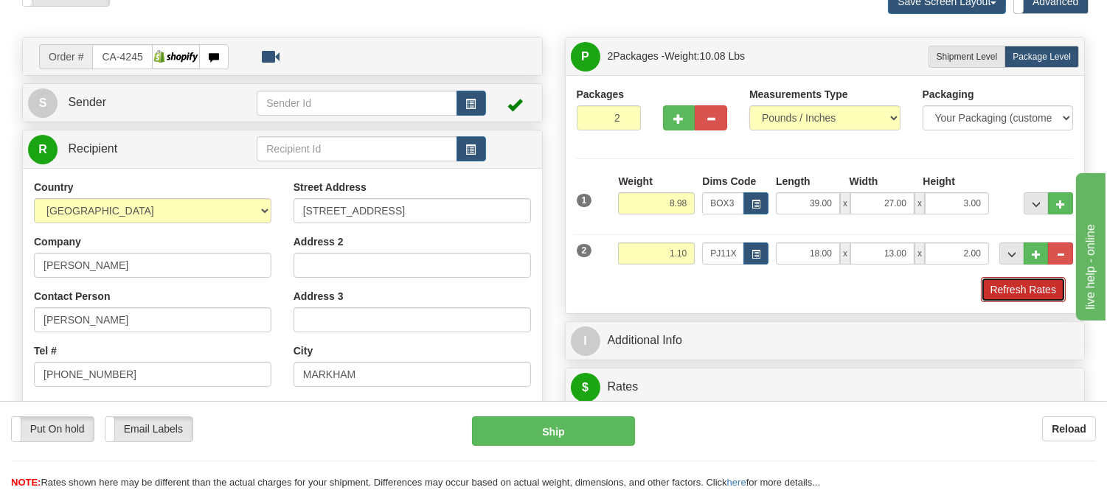
click at [1019, 291] on button "Refresh Rates" at bounding box center [1023, 289] width 85 height 25
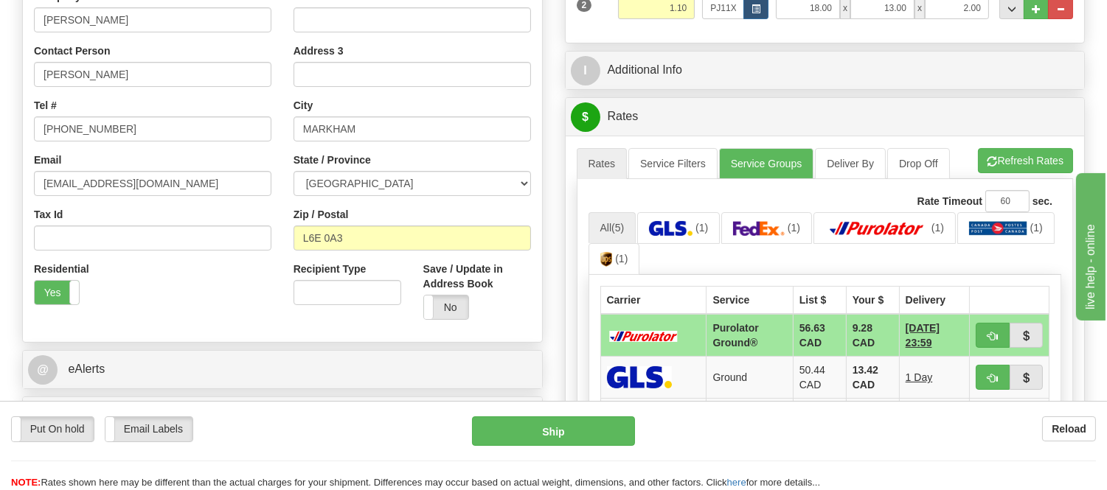
scroll to position [491, 0]
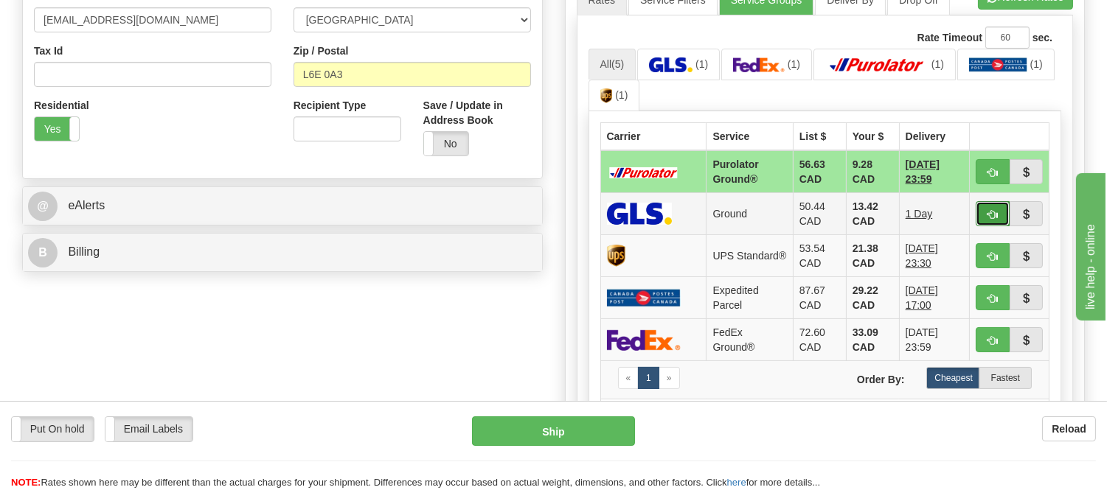
click at [990, 215] on span "button" at bounding box center [993, 215] width 10 height 10
type input "1"
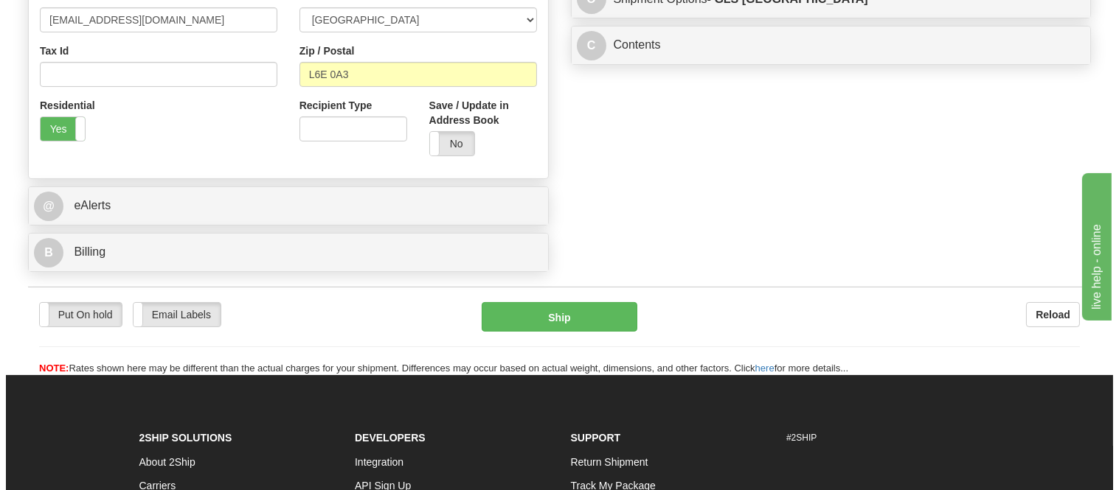
scroll to position [164, 0]
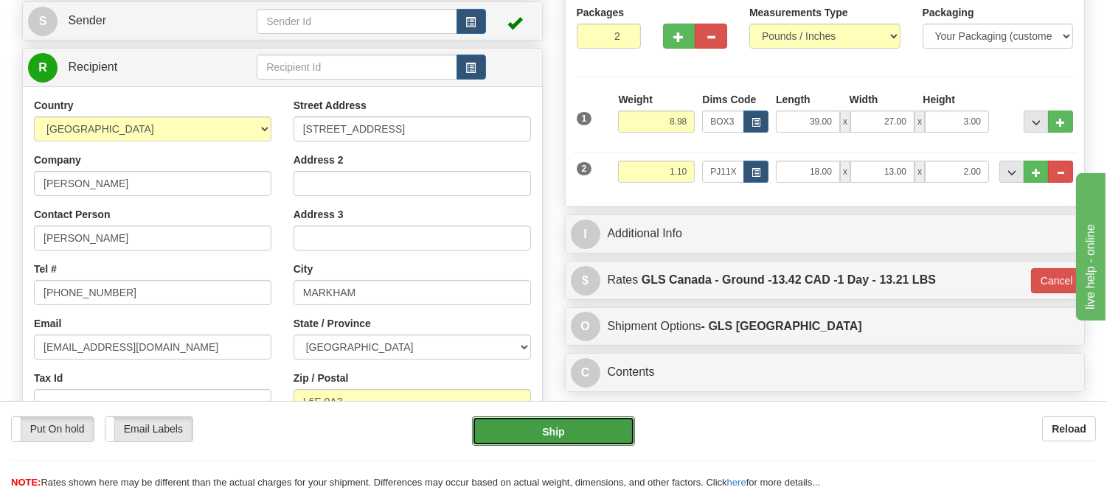
click at [595, 425] on button "Ship" at bounding box center [553, 432] width 162 height 30
